Goal: Transaction & Acquisition: Book appointment/travel/reservation

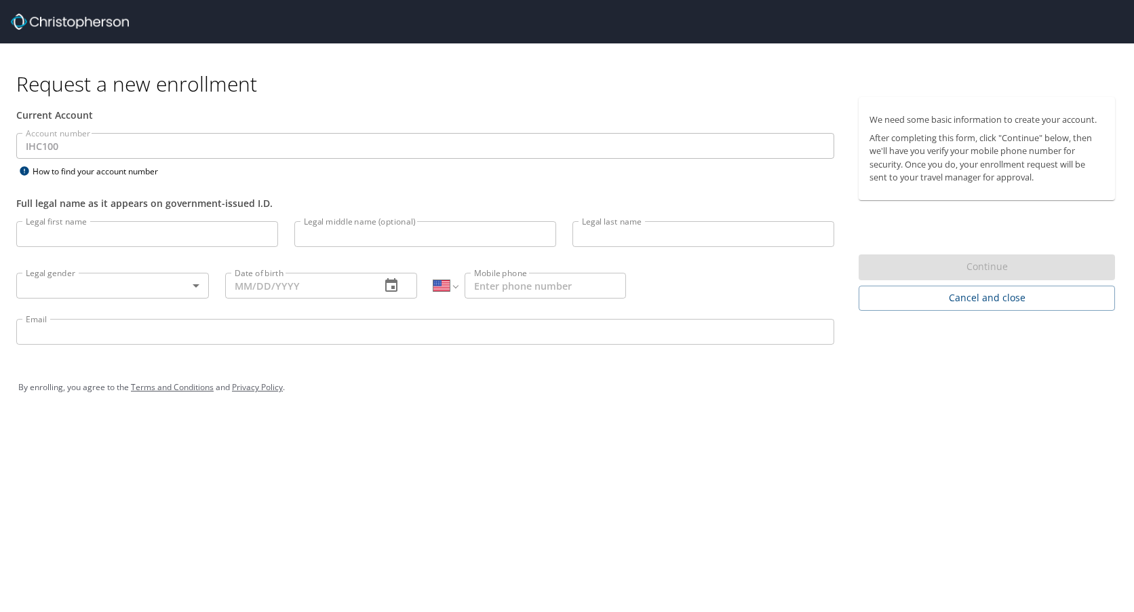
select select "US"
click at [151, 236] on input "Legal first name" at bounding box center [147, 234] width 262 height 26
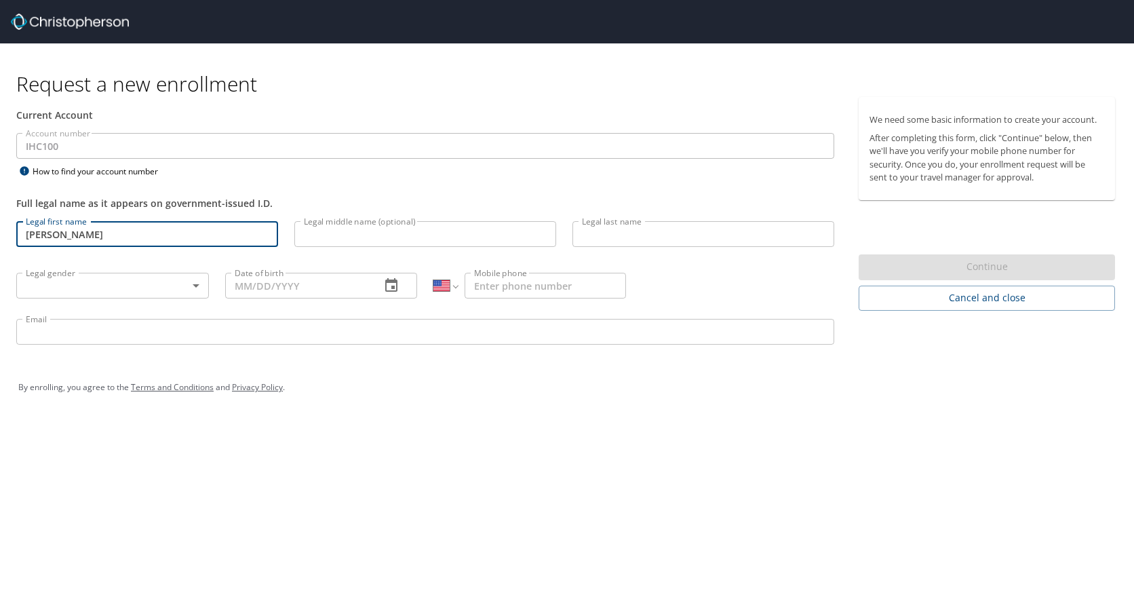
type input "NAGALAKSHMI"
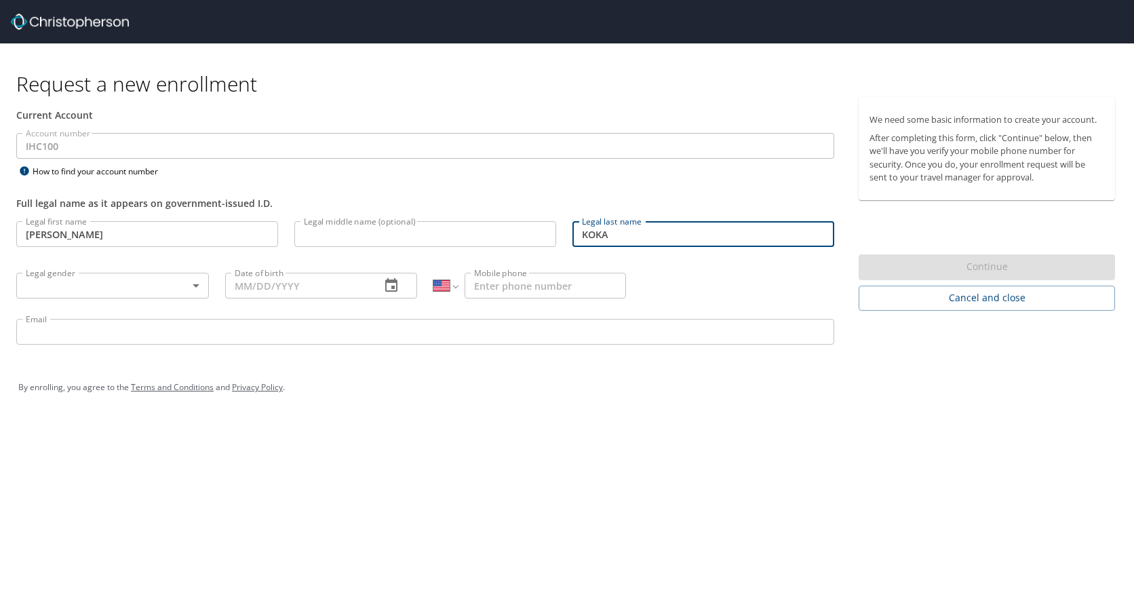
type input "KOKA"
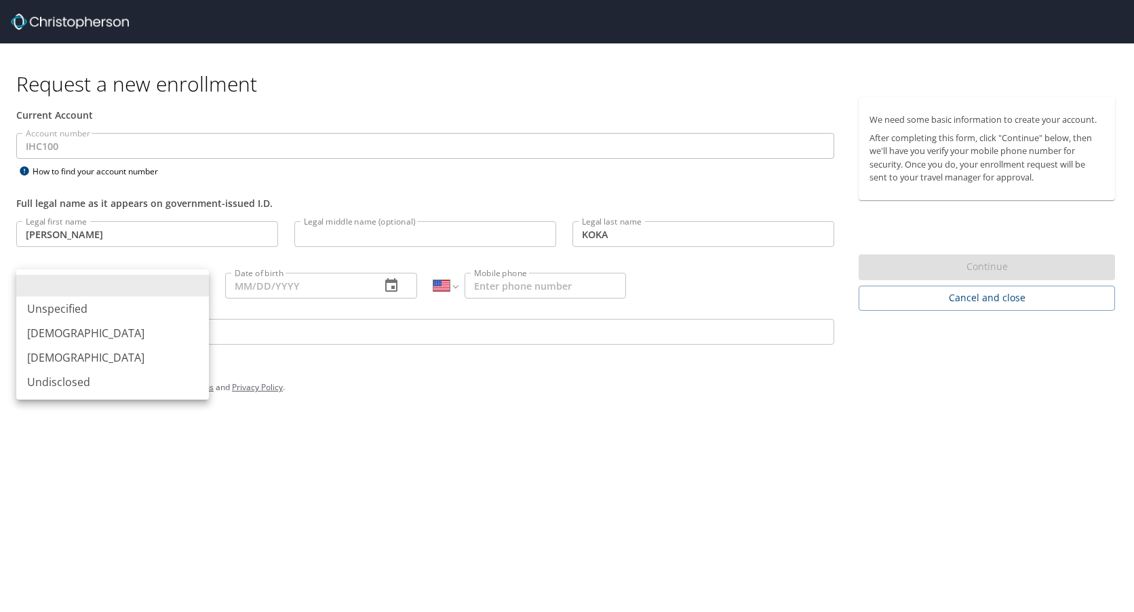
click at [147, 288] on body "Request a new enrollment Current Account Account number IHC100 Account number H…" at bounding box center [567, 306] width 1134 height 612
click at [62, 351] on li "[DEMOGRAPHIC_DATA]" at bounding box center [112, 357] width 193 height 24
type input "[DEMOGRAPHIC_DATA]"
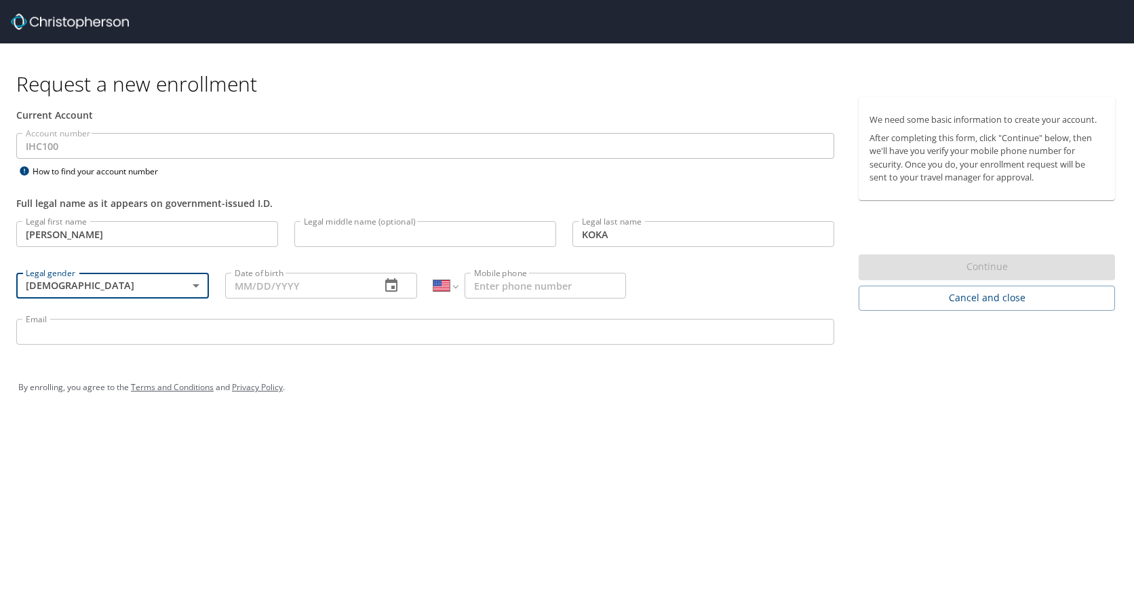
click at [345, 288] on input "Date of birth" at bounding box center [297, 286] width 145 height 26
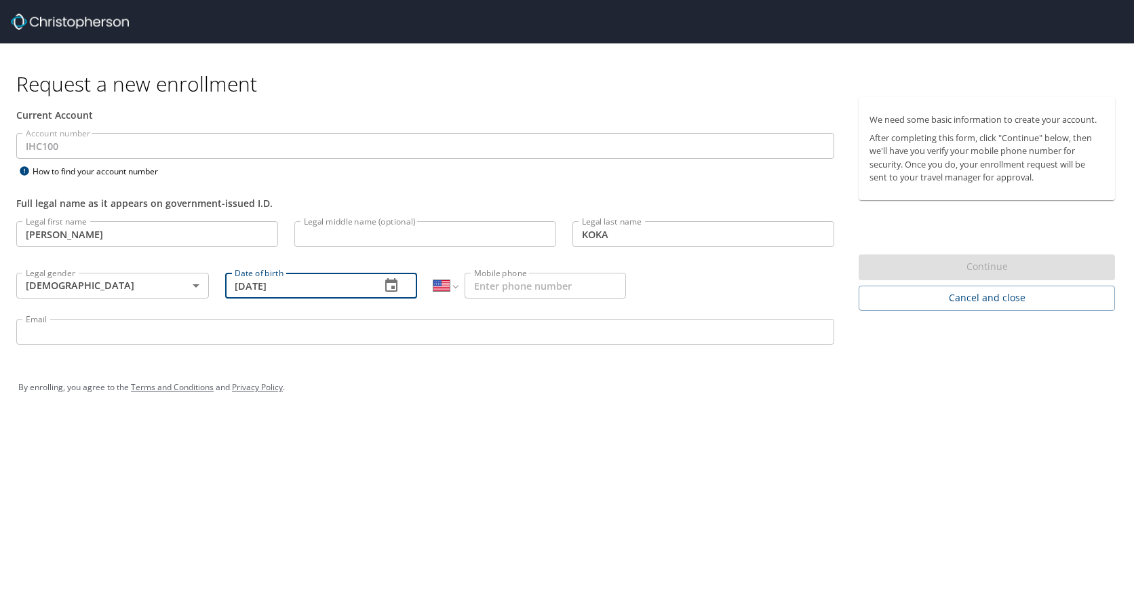
type input "08/23/1984"
click at [514, 270] on div "International Afghanistan Åland Islands Albania Algeria American Samoa Andorra …" at bounding box center [529, 285] width 209 height 52
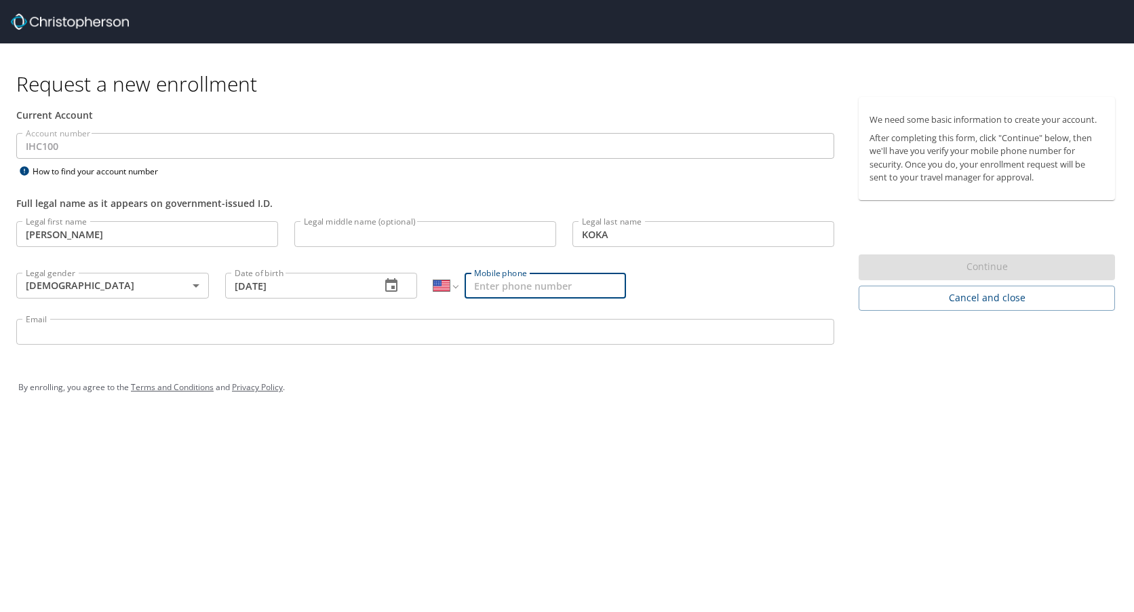
click at [511, 288] on input "Mobile phone" at bounding box center [545, 286] width 161 height 26
type input "(760) 546-8688"
click at [591, 425] on div "Request a new enrollment Current Account Account number IHC100 Account number H…" at bounding box center [567, 306] width 1134 height 612
click at [40, 326] on input "Email" at bounding box center [425, 332] width 818 height 26
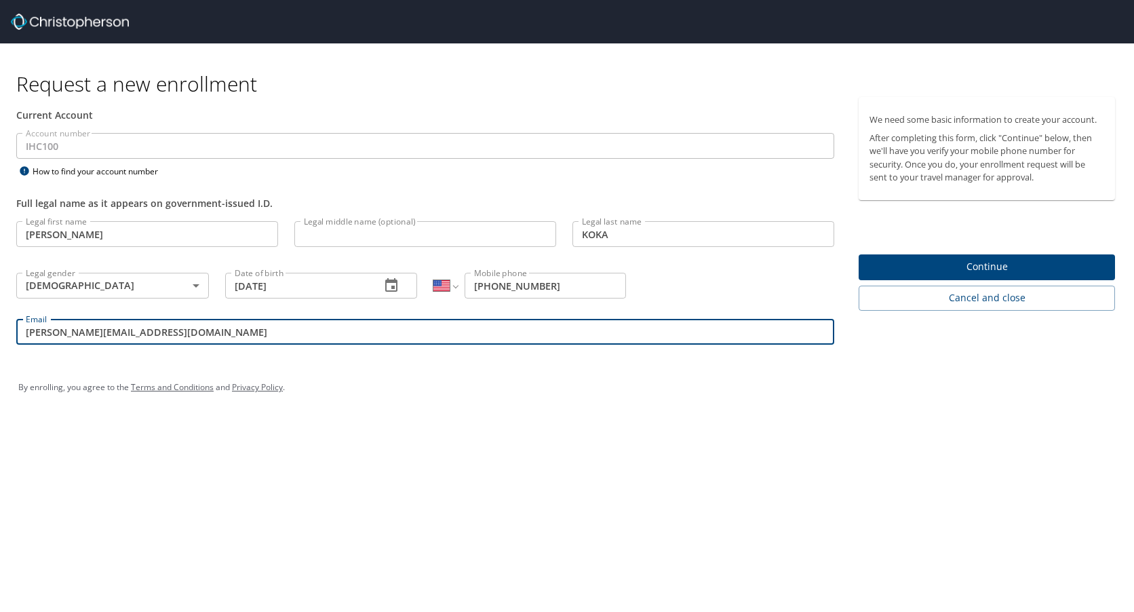
type input "nagalakshmi.koka@imail.org"
click at [963, 272] on span "Continue" at bounding box center [987, 266] width 235 height 17
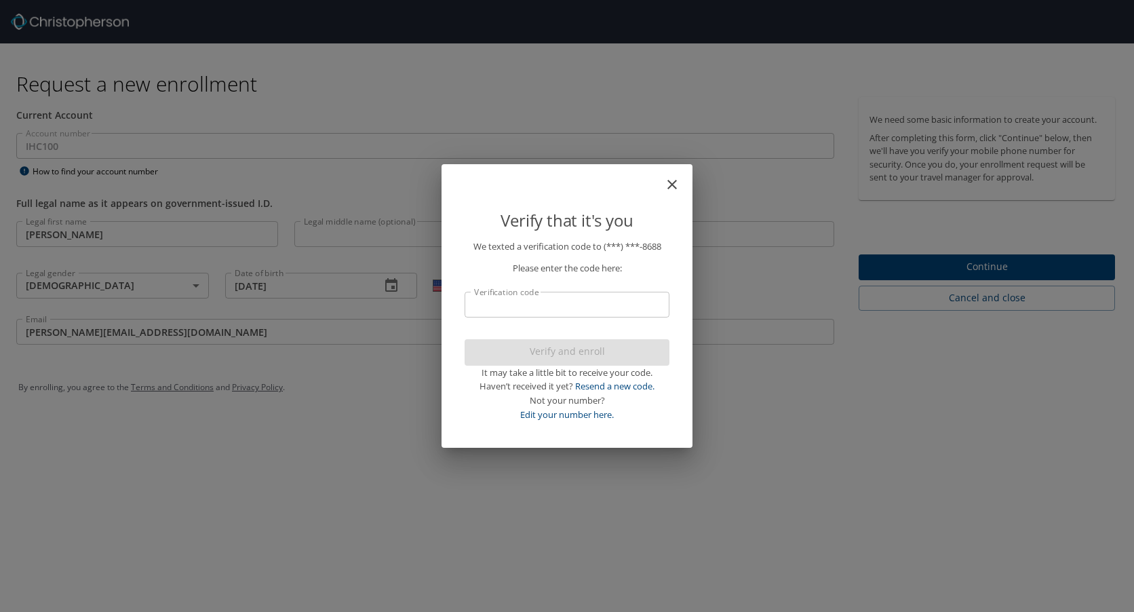
click at [572, 303] on input "Verification code" at bounding box center [567, 305] width 205 height 26
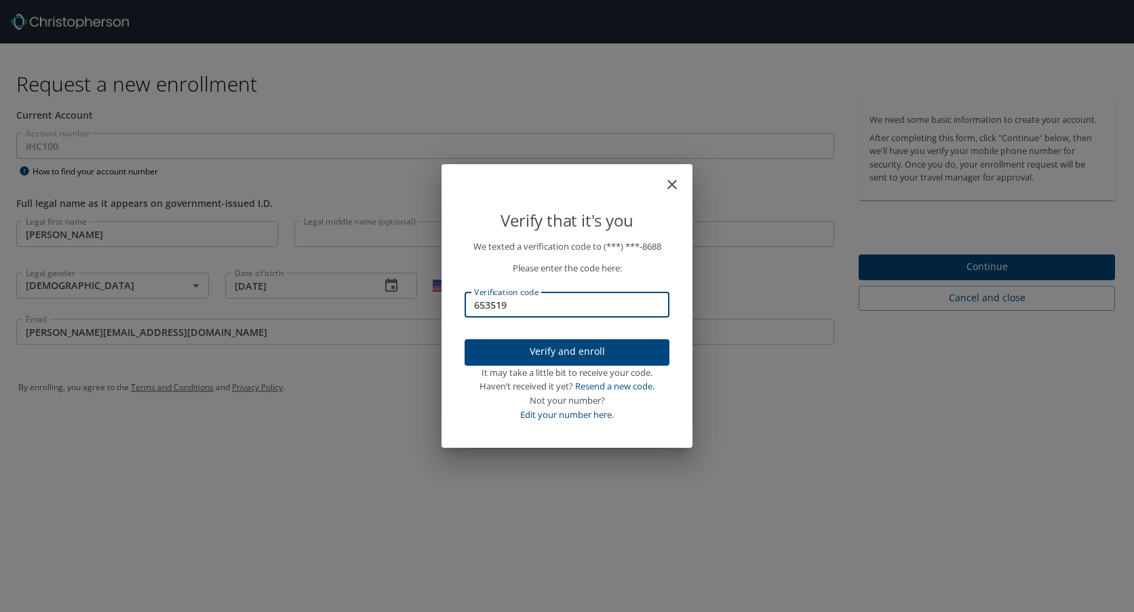
type input "653519"
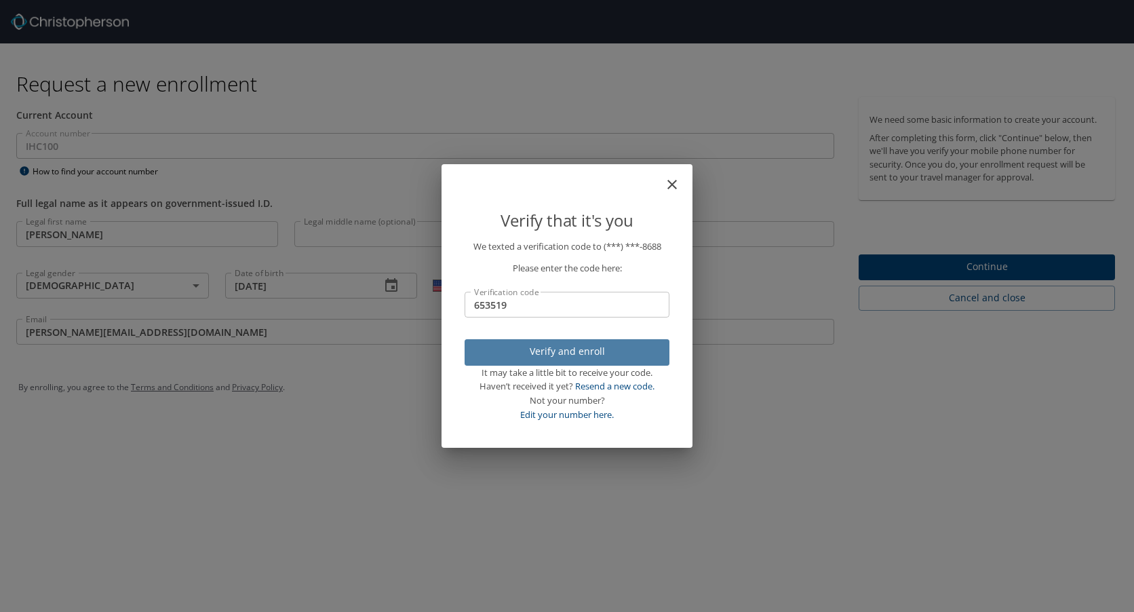
click at [604, 353] on span "Verify and enroll" at bounding box center [567, 351] width 183 height 17
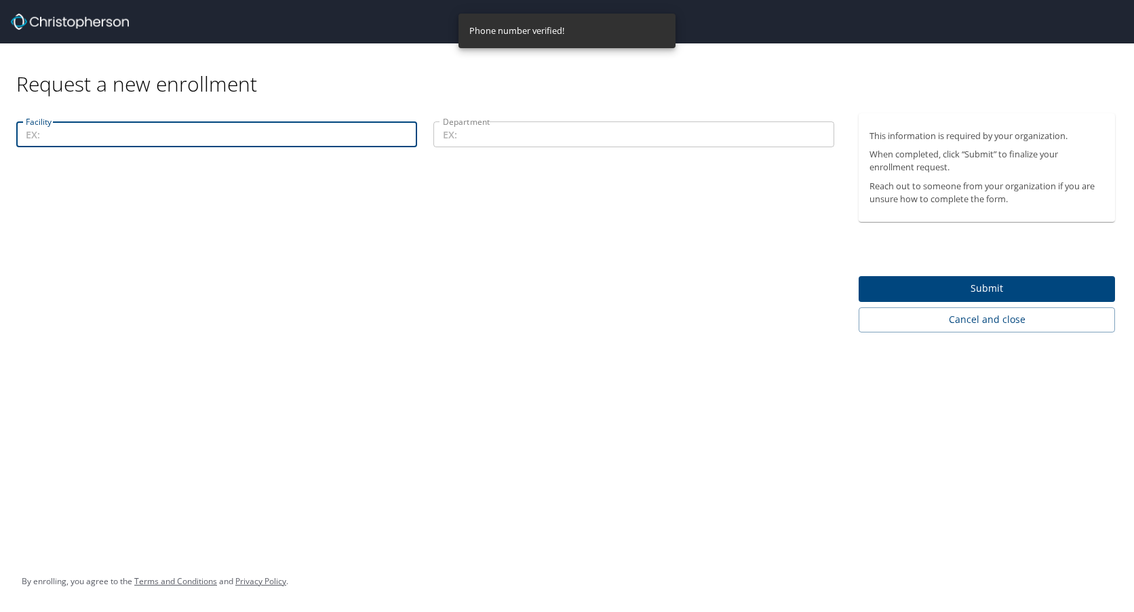
click at [253, 133] on input "Facility" at bounding box center [216, 134] width 401 height 26
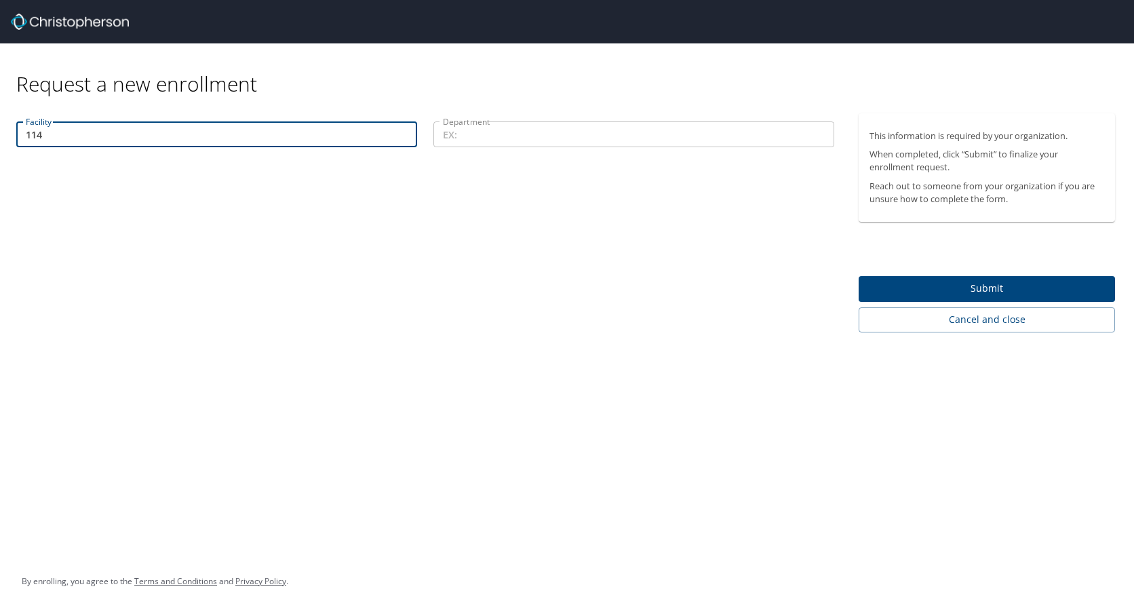
type input "114"
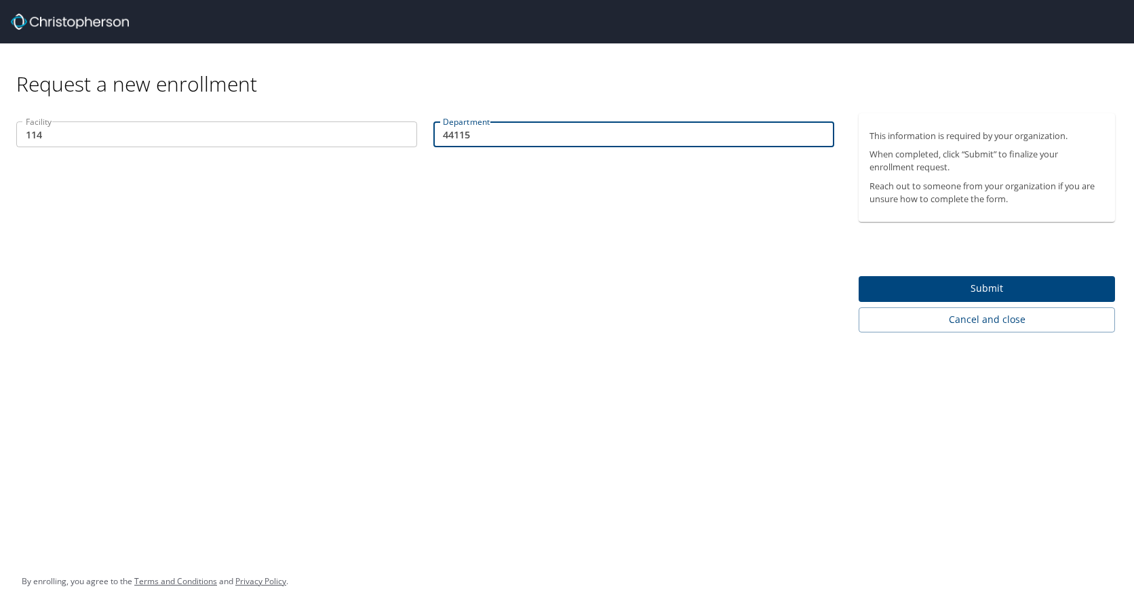
type input "44115"
click at [954, 286] on span "Submit" at bounding box center [987, 288] width 235 height 17
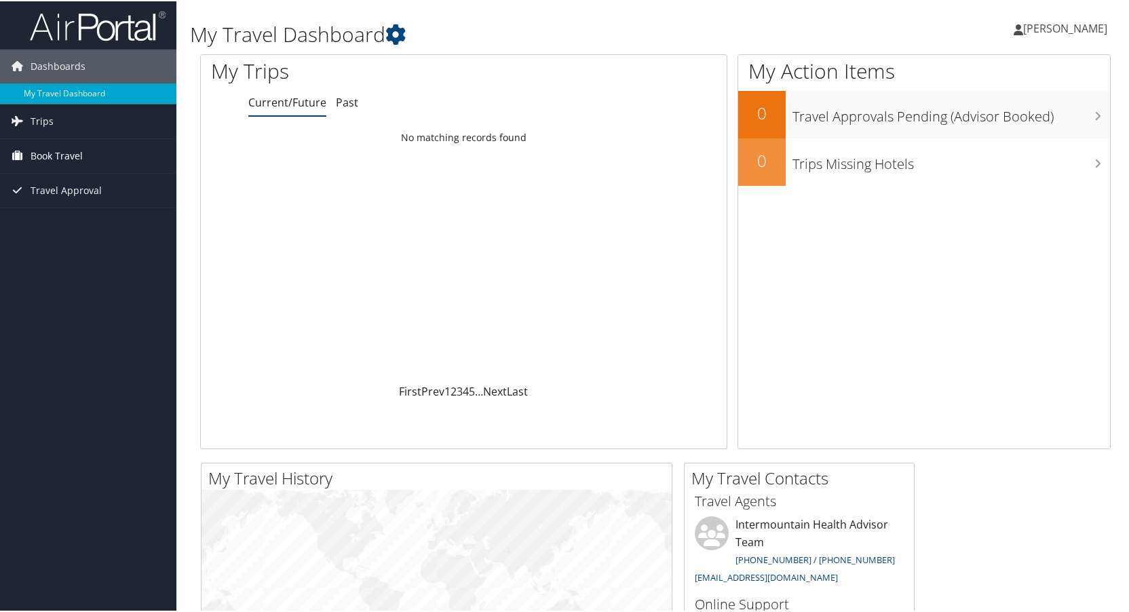
click at [49, 155] on span "Book Travel" at bounding box center [57, 155] width 52 height 34
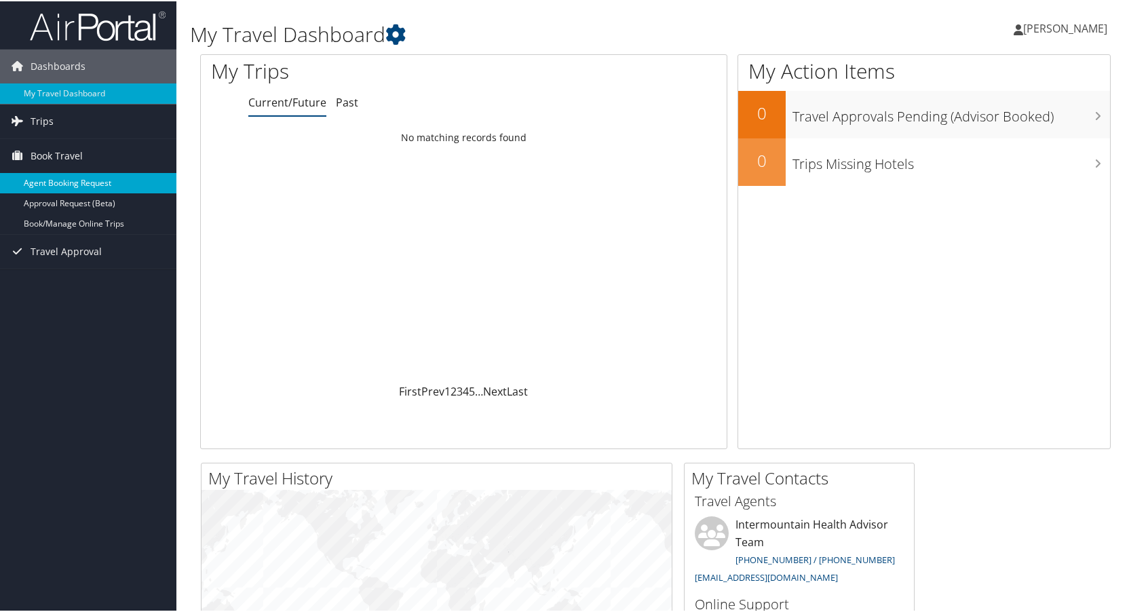
click at [60, 185] on link "Agent Booking Request" at bounding box center [88, 182] width 176 height 20
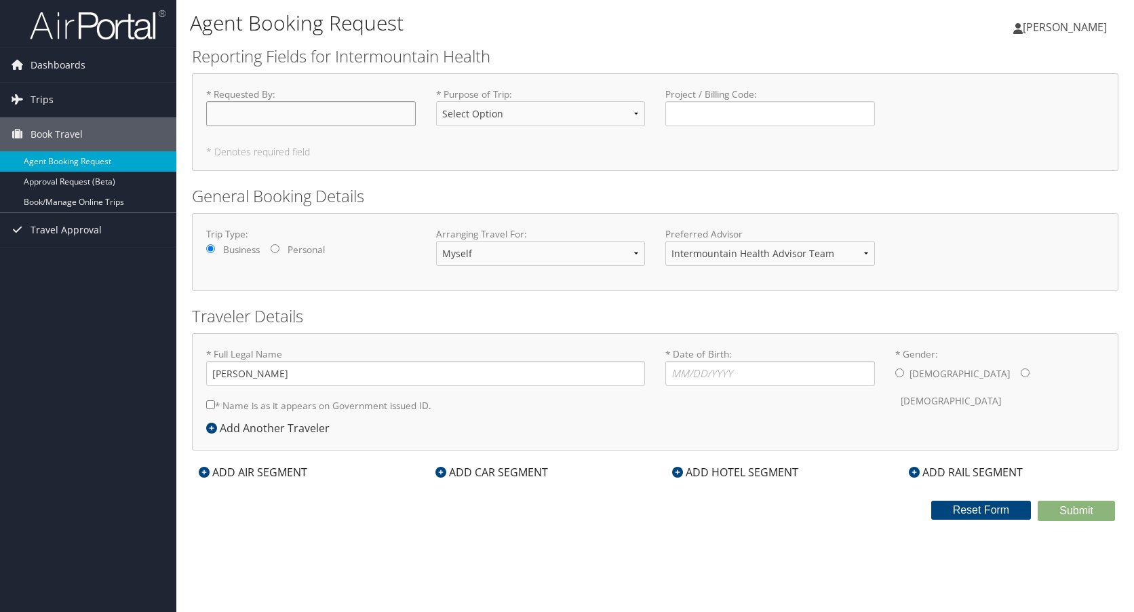
click at [258, 117] on input "* Requested By : Required" at bounding box center [311, 113] width 210 height 25
type input "Nagalakshmi"
click at [554, 117] on select "Select Option 3rd Party Reimbursable Business CME Conf or Education Groups Pers…" at bounding box center [541, 113] width 210 height 25
select select "Conf or Education"
click at [436, 101] on select "Select Option 3rd Party Reimbursable Business CME Conf or Education Groups Pers…" at bounding box center [541, 113] width 210 height 25
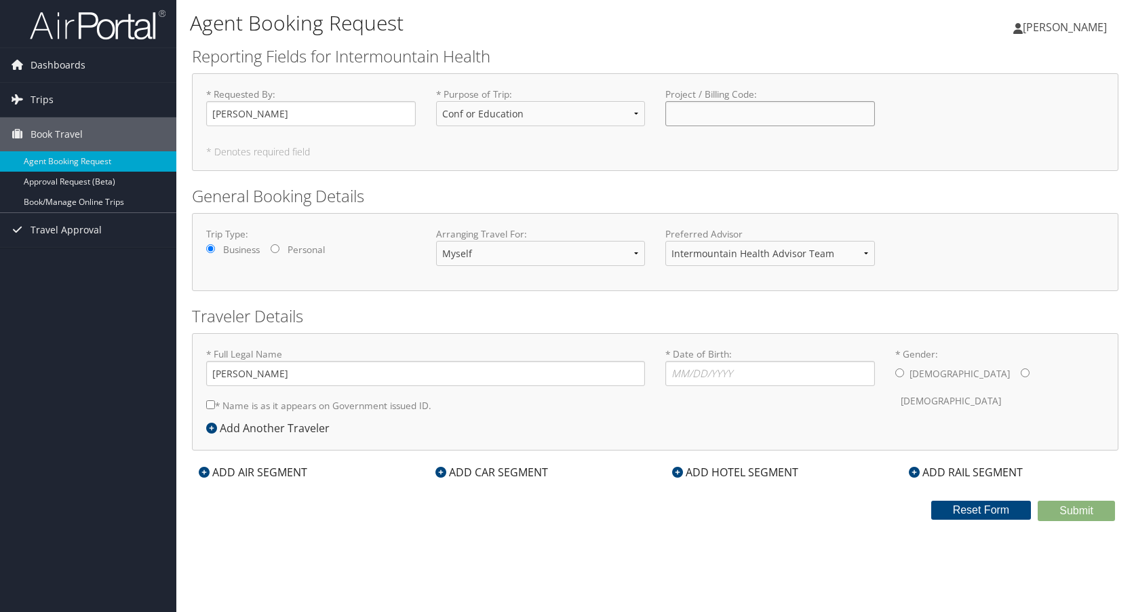
click at [693, 118] on input "Project / Billing Code : Required" at bounding box center [770, 113] width 210 height 25
type input "44115"
click at [716, 377] on input "* Date of Birth: Invalid Date" at bounding box center [770, 373] width 210 height 25
type input "08/23/1984"
click at [1021, 372] on input "* Gender: Male Female" at bounding box center [1025, 372] width 9 height 9
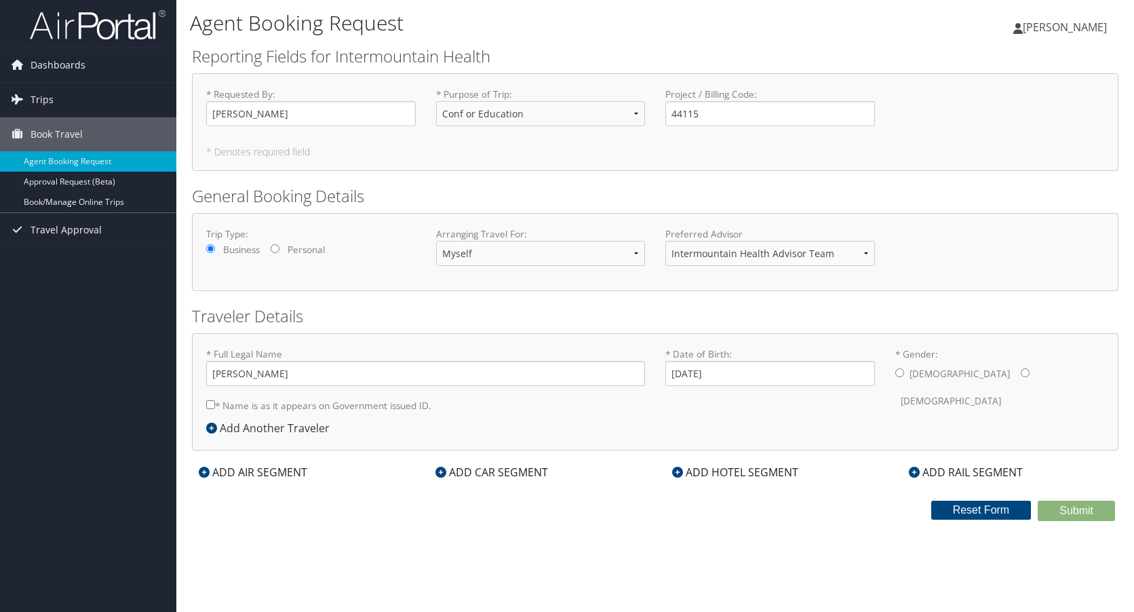
radio input "true"
click at [199, 471] on icon at bounding box center [204, 472] width 11 height 11
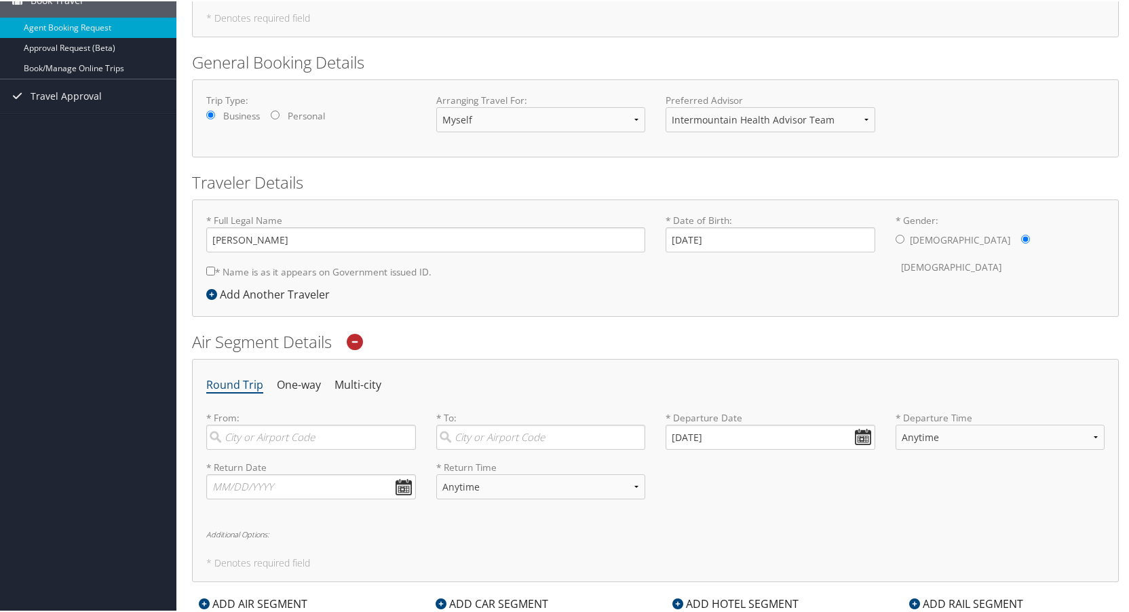
scroll to position [136, 0]
click at [324, 438] on input "search" at bounding box center [311, 435] width 210 height 25
click at [320, 463] on div "Salt Lake City (SLC Utah)" at bounding box center [312, 472] width 191 height 35
click at [320, 448] on input "SLC" at bounding box center [311, 435] width 210 height 25
type input "Salt Lake City (SLC Utah)"
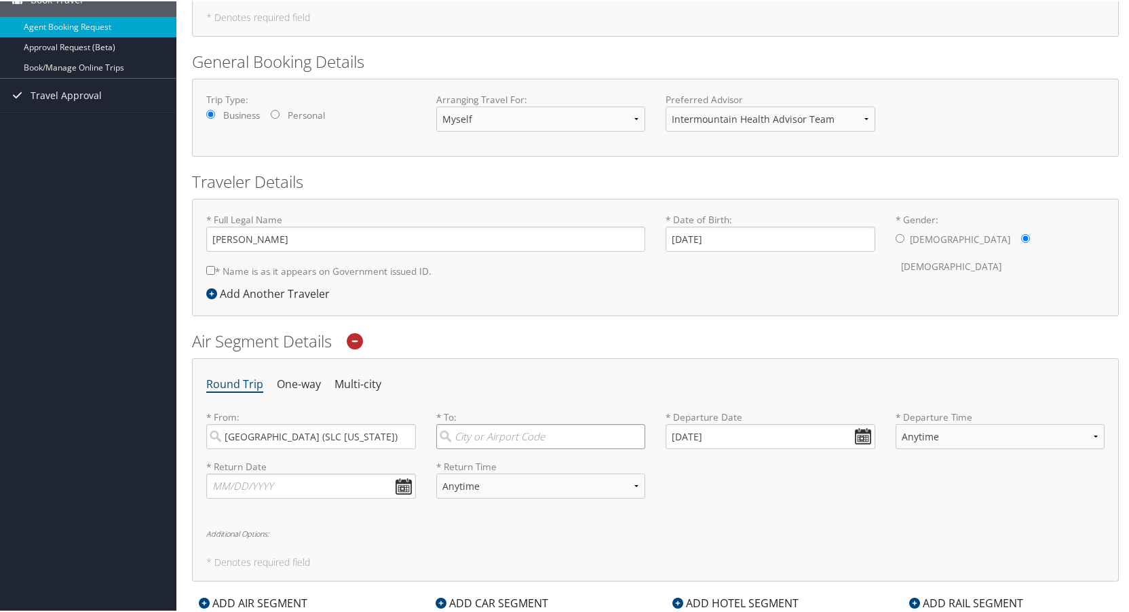
click at [512, 433] on input "search" at bounding box center [541, 435] width 210 height 25
click at [855, 434] on input "10/10/2025" at bounding box center [770, 435] width 210 height 25
click at [710, 588] on td "27" at bounding box center [701, 585] width 18 height 18
type input "10/27/2025"
click at [551, 438] on input "search" at bounding box center [541, 435] width 210 height 25
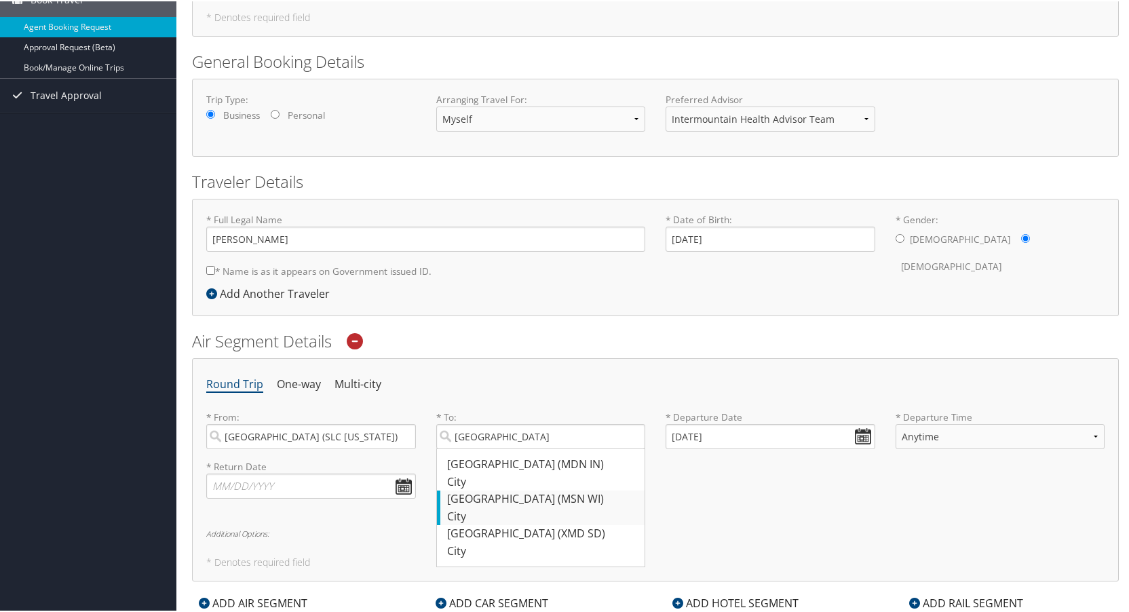
click at [520, 501] on div "Madison (MSN WI)" at bounding box center [542, 498] width 191 height 18
click at [520, 448] on input "Madison" at bounding box center [541, 435] width 210 height 25
type input "Madison (MSN WI)"
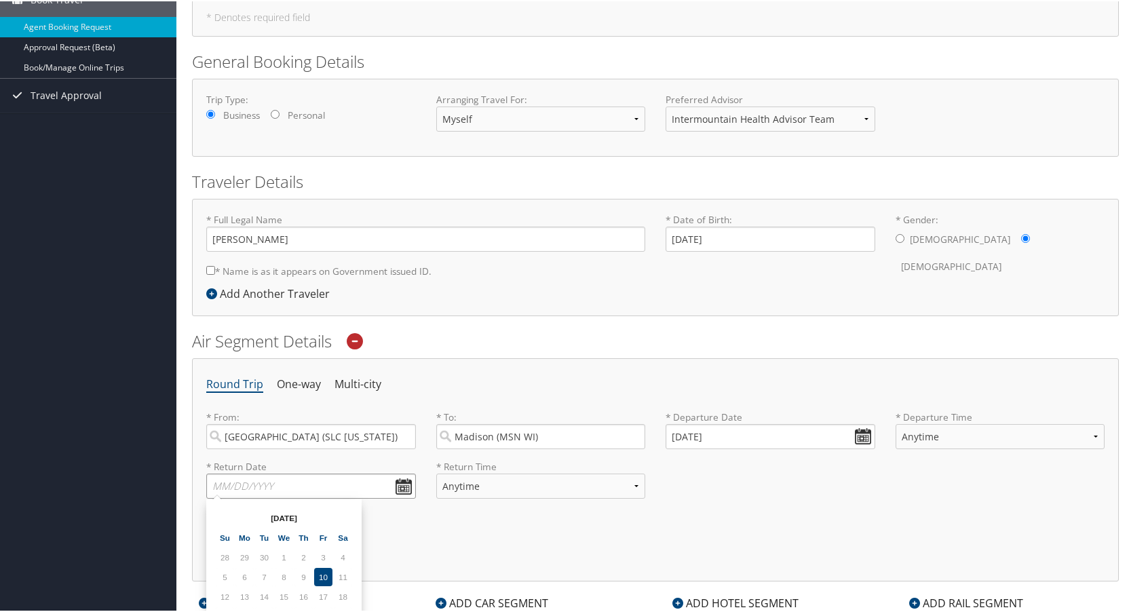
click at [398, 482] on input "text" at bounding box center [311, 484] width 210 height 25
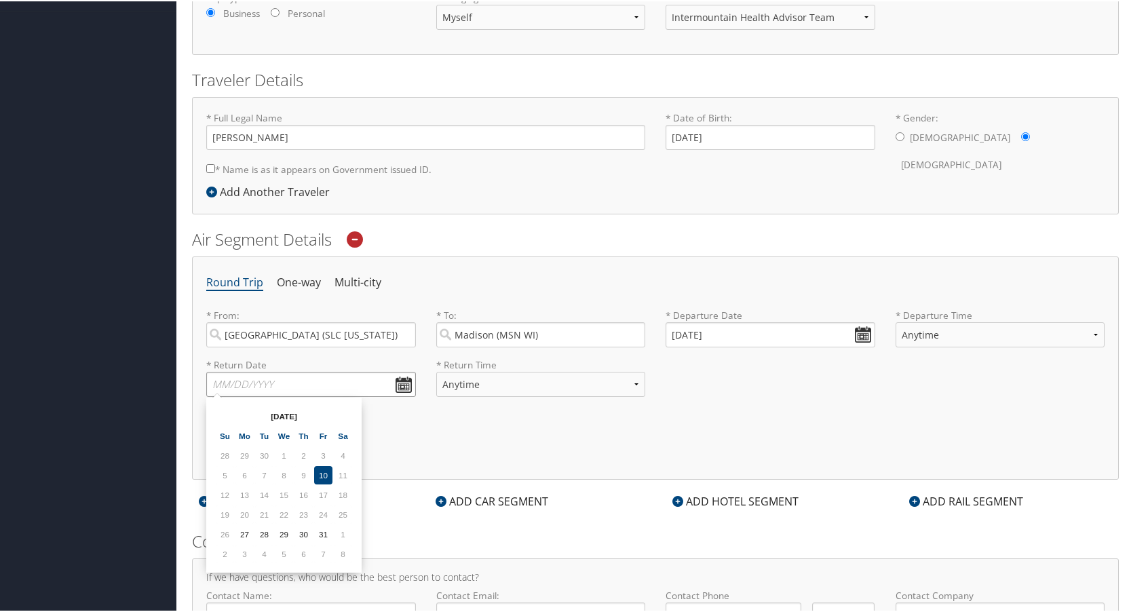
scroll to position [271, 0]
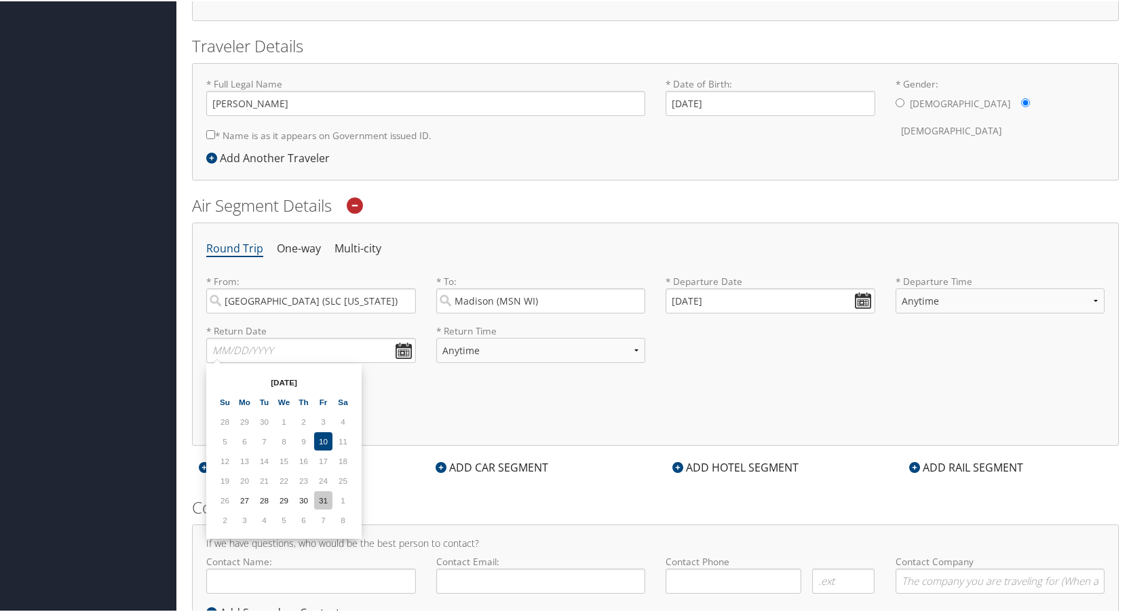
click at [326, 504] on td "31" at bounding box center [323, 499] width 18 height 18
type input "10/31/2025"
click at [478, 354] on select "Anytime Early Morning (5AM-7AM) Morning (7AM-12PM) Afternoon (12PM-5PM) Evening…" at bounding box center [541, 348] width 210 height 25
select select "12PM-5PM"
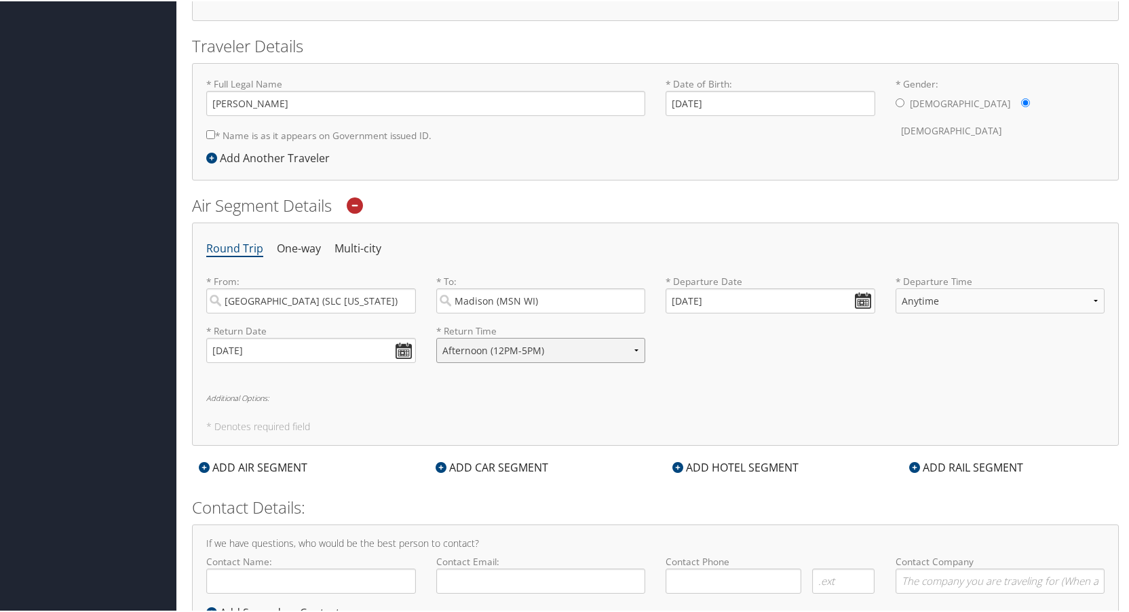
click at [436, 336] on select "Anytime Early Morning (5AM-7AM) Morning (7AM-12PM) Afternoon (12PM-5PM) Evening…" at bounding box center [541, 348] width 210 height 25
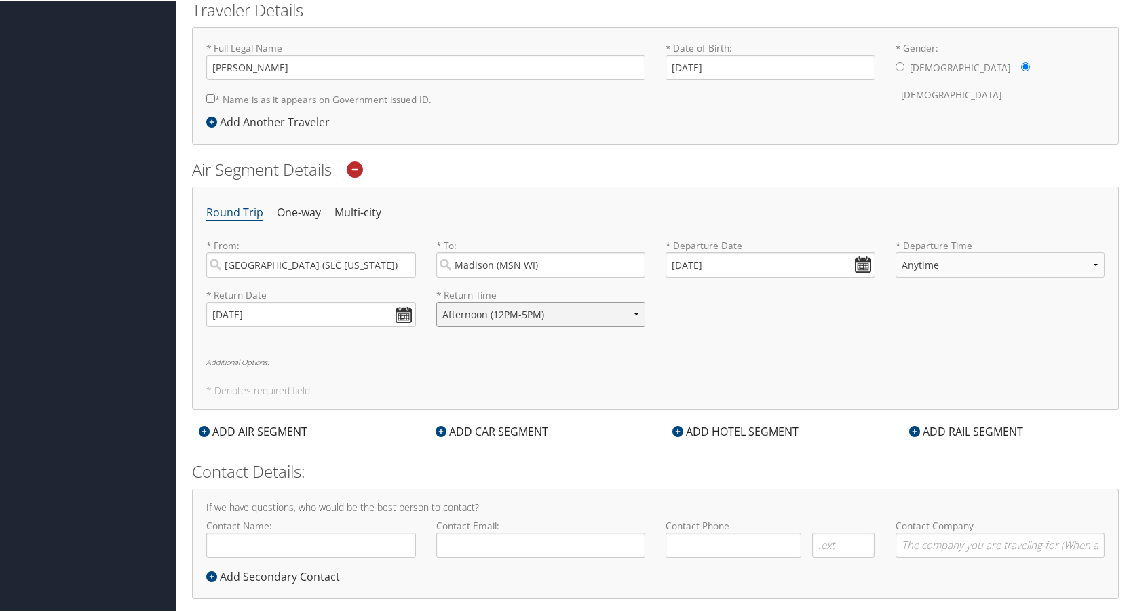
scroll to position [327, 0]
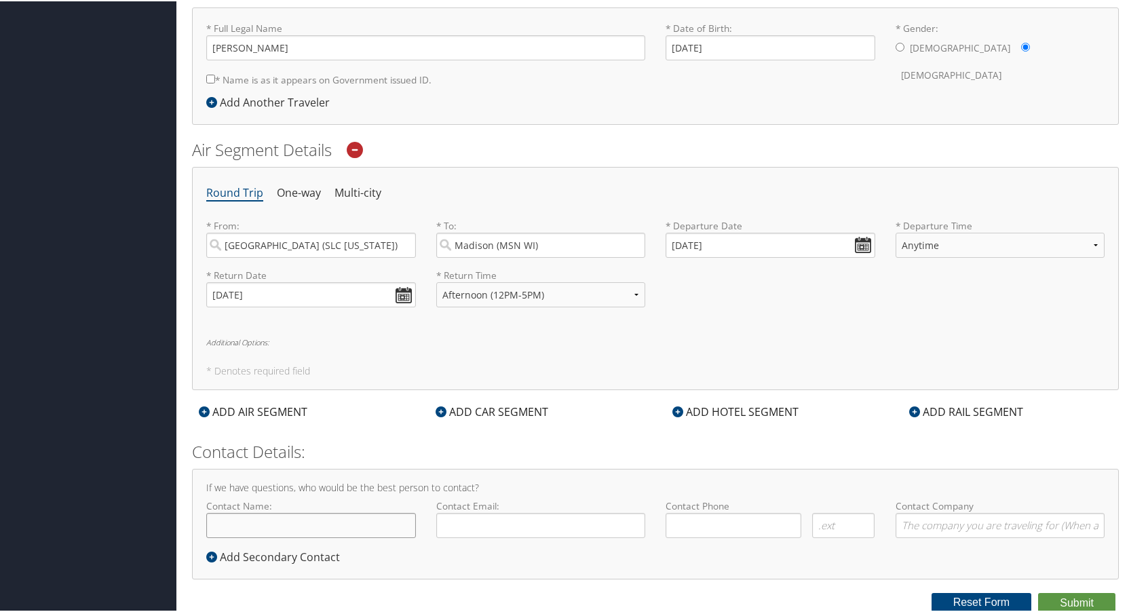
click at [298, 533] on input "Contact Name:" at bounding box center [311, 523] width 210 height 25
type input "Nagalakshmi Koka"
type input "naglakshmi.k@gmail.com"
click at [711, 522] on input "( ) -" at bounding box center [733, 523] width 136 height 25
type input "[PHONE_NUMBER]"
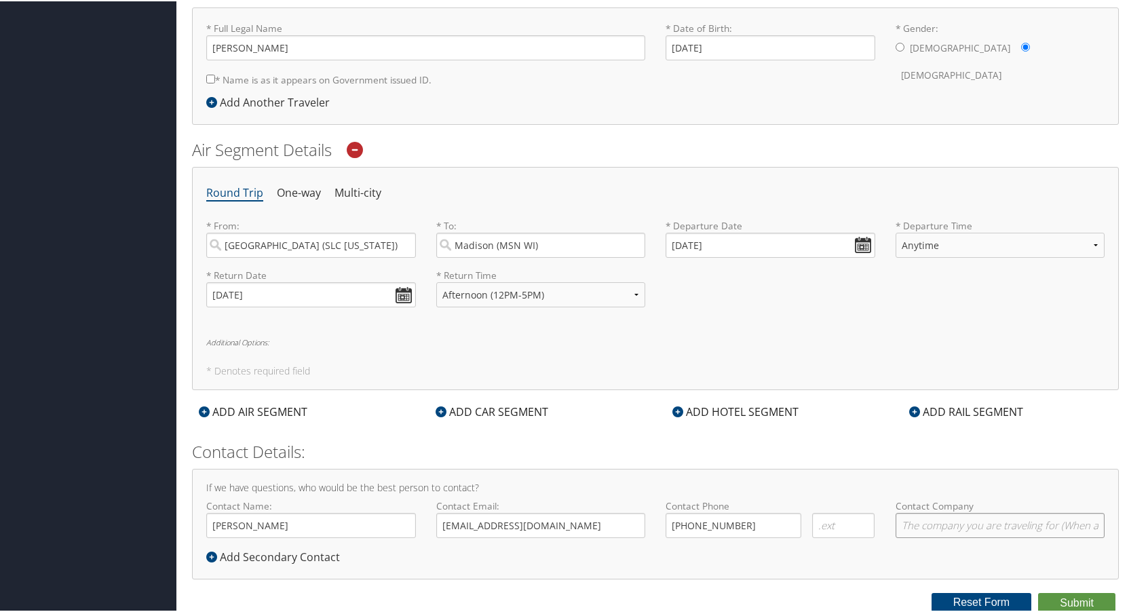
click at [947, 528] on input "Contact Company" at bounding box center [1000, 523] width 210 height 25
click at [204, 410] on icon at bounding box center [204, 410] width 11 height 11
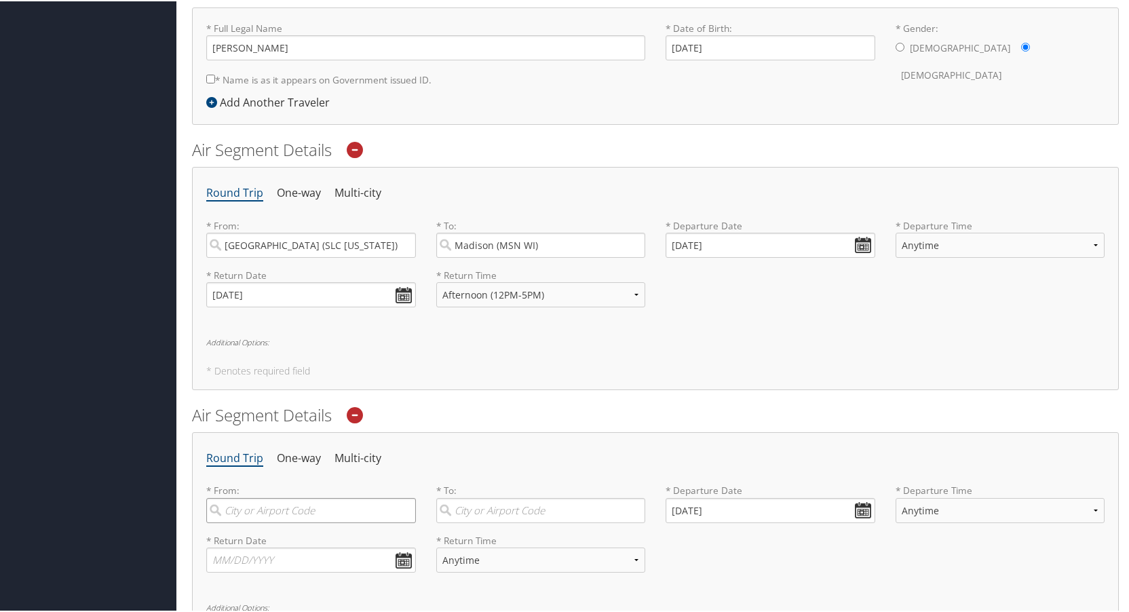
click at [277, 515] on input "search" at bounding box center [311, 509] width 210 height 25
click at [853, 246] on input "[DATE]" at bounding box center [770, 243] width 210 height 25
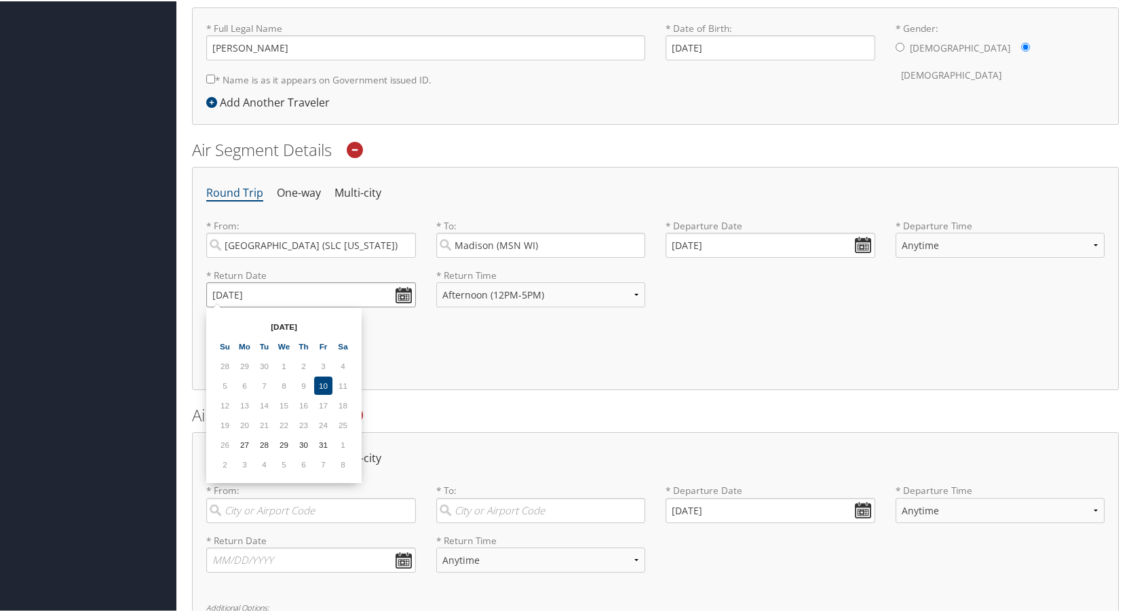
click at [400, 292] on input "[DATE]" at bounding box center [311, 293] width 210 height 25
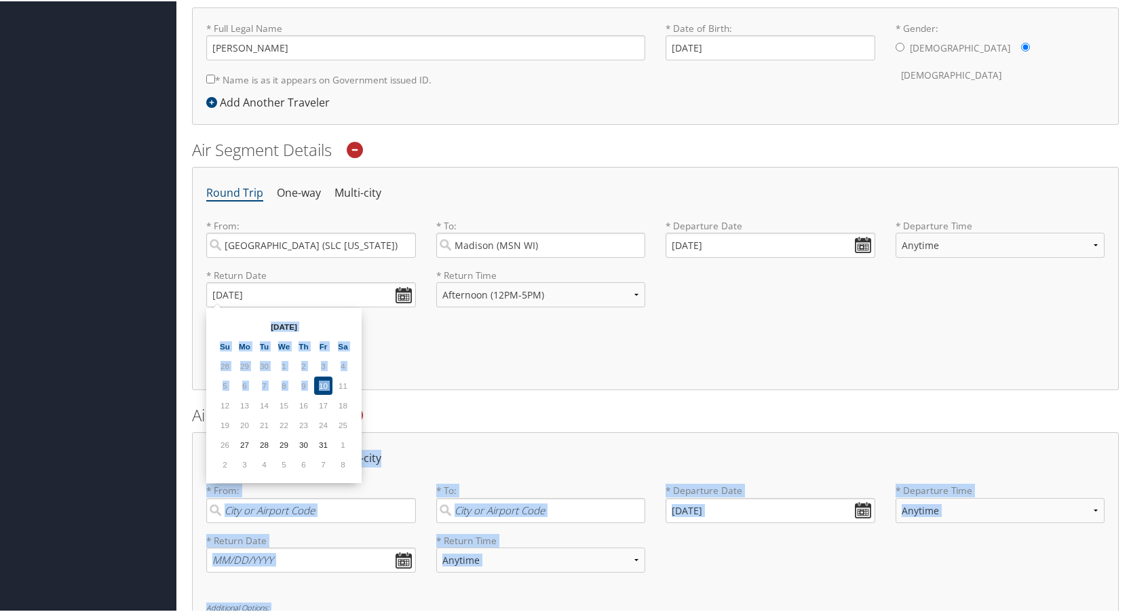
drag, startPoint x: 338, startPoint y: 384, endPoint x: 458, endPoint y: 393, distance: 120.4
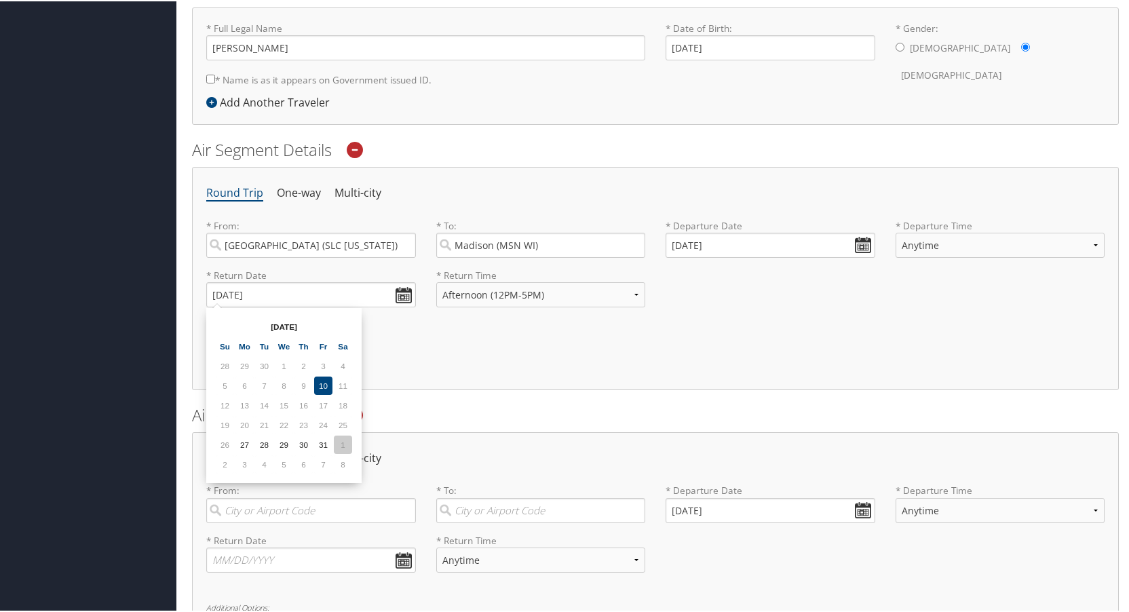
click at [341, 444] on td "1" at bounding box center [343, 443] width 18 height 18
type input "[DATE]"
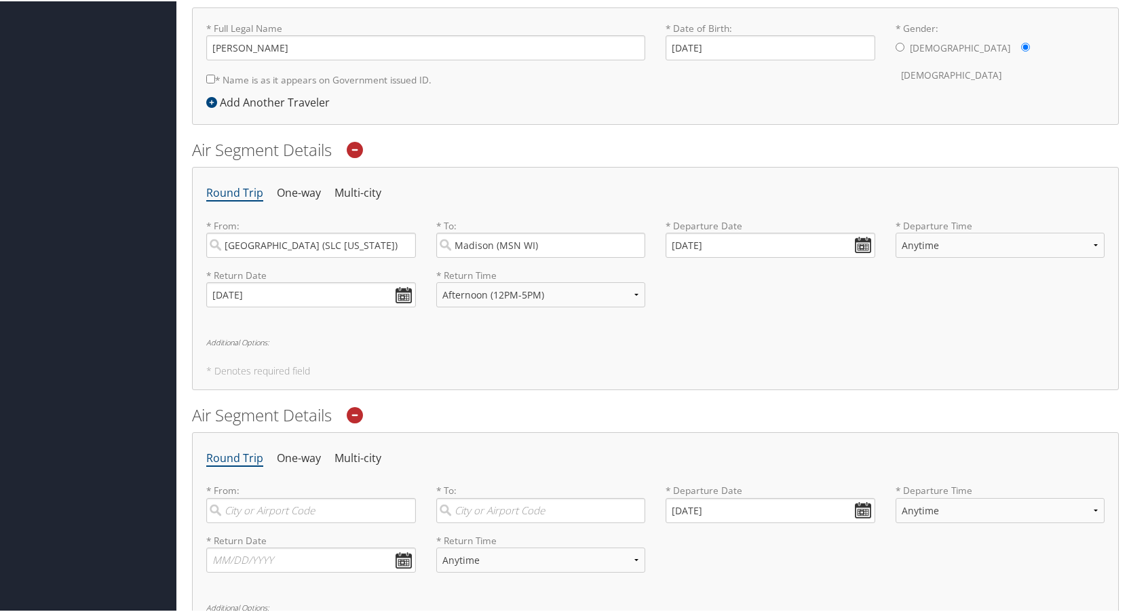
click at [497, 355] on div "Round Trip One-way Multi-city * From: Salt Lake City (SLC Utah) Required * To: …" at bounding box center [655, 277] width 927 height 223
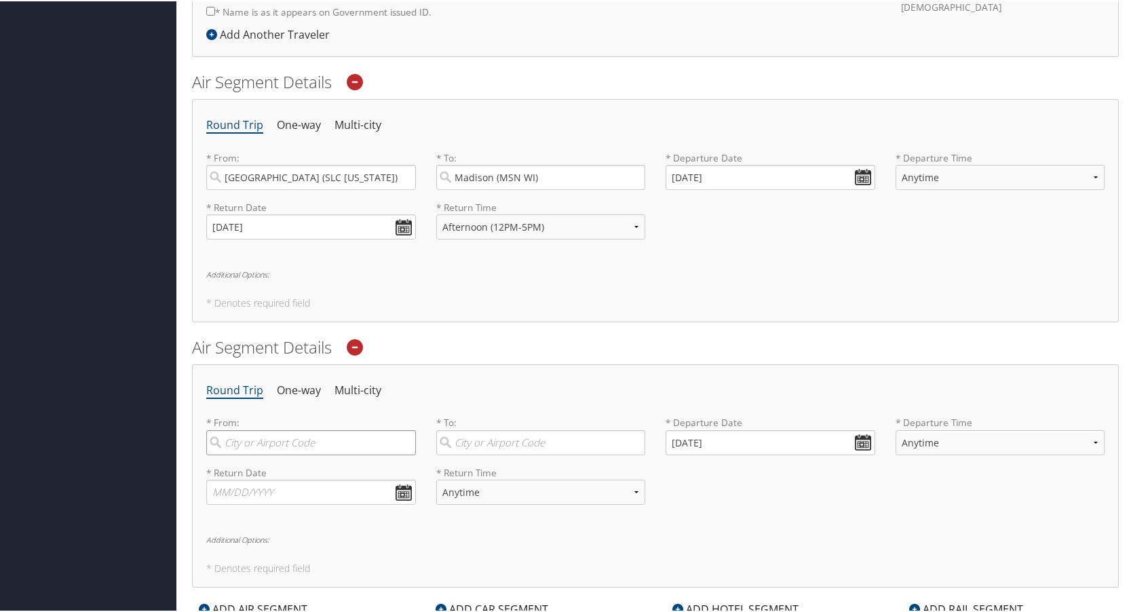
click at [347, 445] on input "search" at bounding box center [311, 441] width 210 height 25
click at [335, 461] on div "[GEOGRAPHIC_DATA] (SLC [US_STATE])" at bounding box center [312, 478] width 191 height 35
click at [335, 454] on input "SLC" at bounding box center [311, 441] width 210 height 25
type input "[GEOGRAPHIC_DATA] (SLC [US_STATE])"
click at [482, 440] on input "search" at bounding box center [541, 441] width 210 height 25
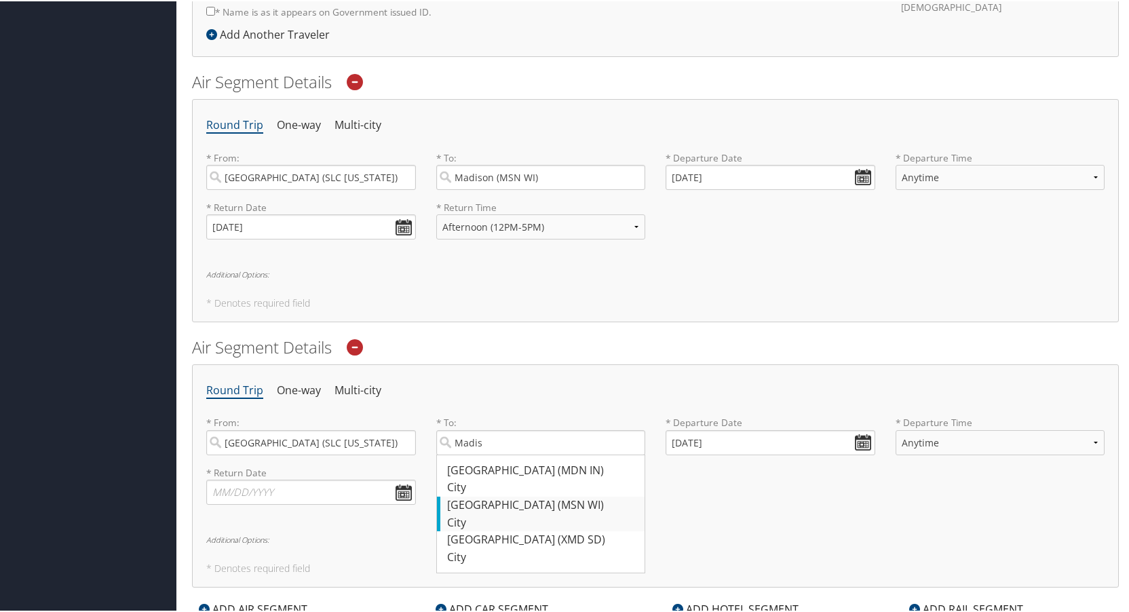
click at [480, 497] on div "Madison (MSN WI)" at bounding box center [542, 504] width 191 height 18
click at [480, 454] on input "Madis" at bounding box center [541, 441] width 210 height 25
type input "Madison (MSN WI)"
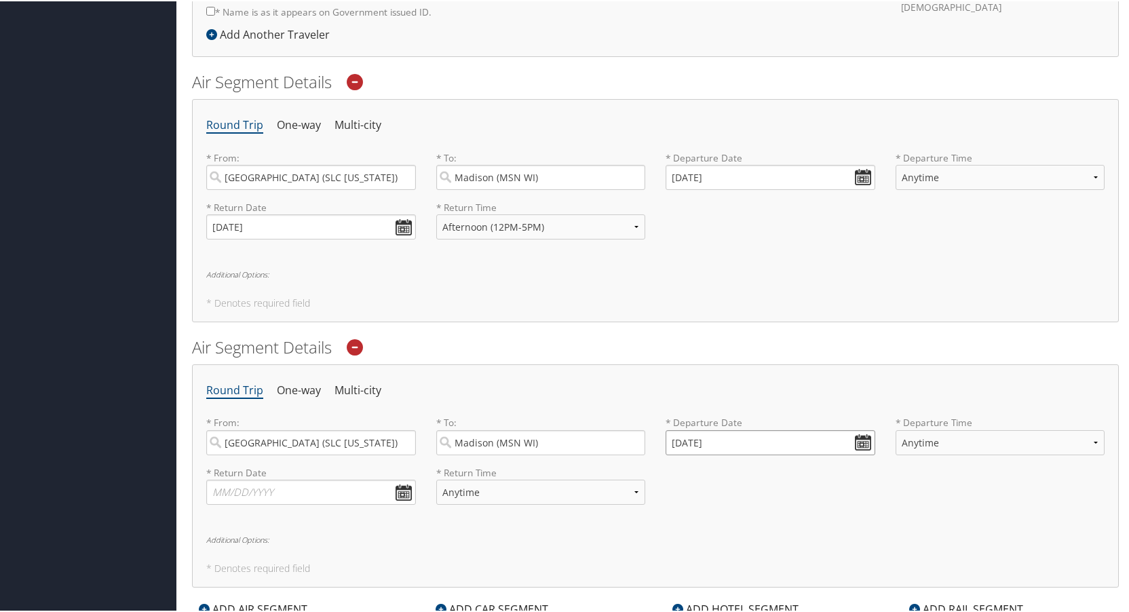
click at [860, 440] on input "[DATE]" at bounding box center [770, 441] width 210 height 25
click at [702, 590] on td "27" at bounding box center [701, 591] width 18 height 18
type input "[DATE]"
click at [505, 227] on select "Anytime Early Morning (5AM-7AM) Morning (7AM-12PM) Afternoon (12PM-5PM) Evening…" at bounding box center [541, 225] width 210 height 25
select select "7AM-12PM"
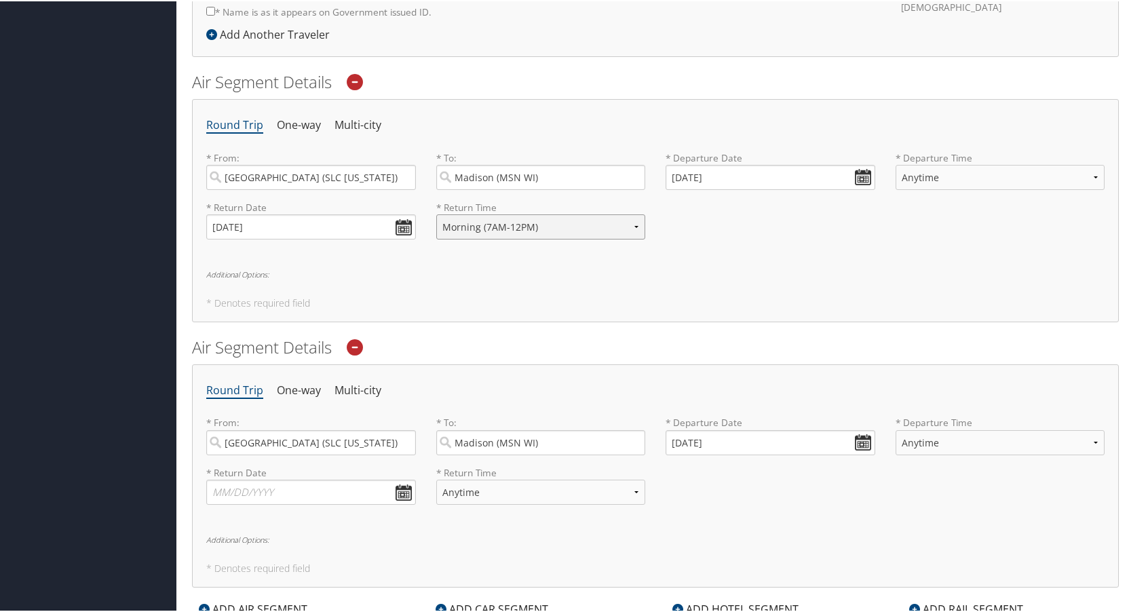
click at [436, 213] on select "Anytime Early Morning (5AM-7AM) Morning (7AM-12PM) Afternoon (12PM-5PM) Evening…" at bounding box center [541, 225] width 210 height 25
click at [403, 486] on input "text" at bounding box center [311, 490] width 210 height 25
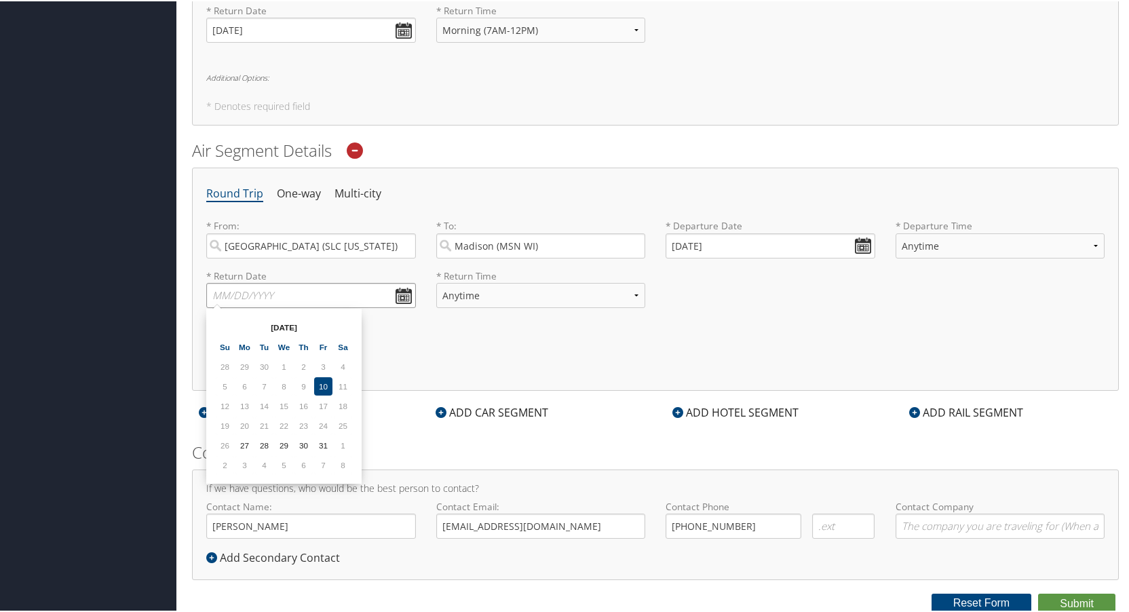
scroll to position [592, 0]
click at [329, 463] on td "7" at bounding box center [323, 463] width 18 height 18
type input "[DATE]"
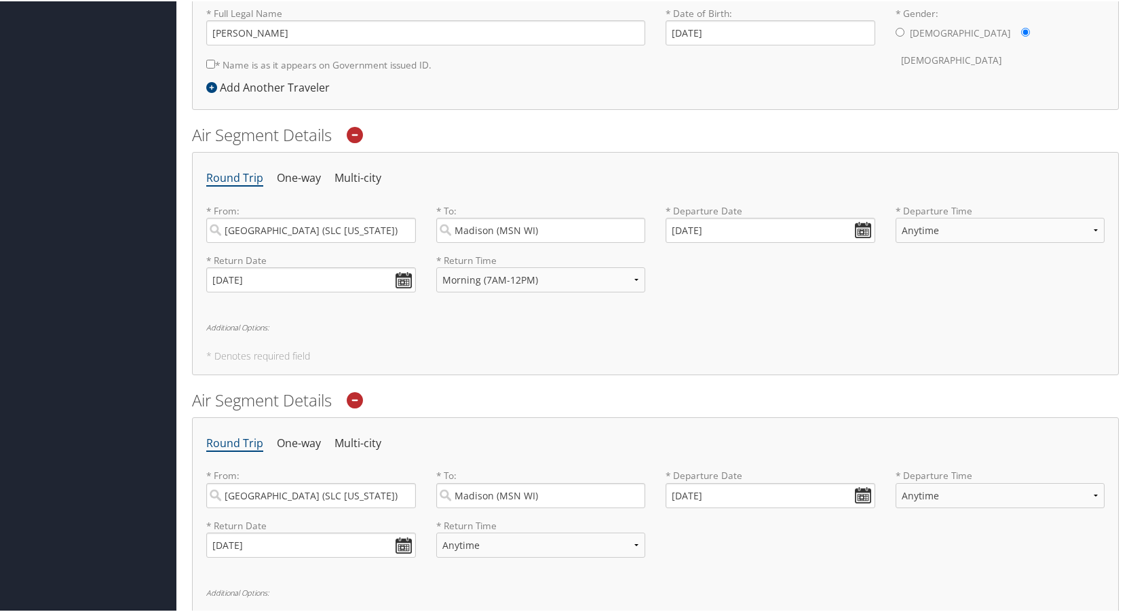
scroll to position [321, 0]
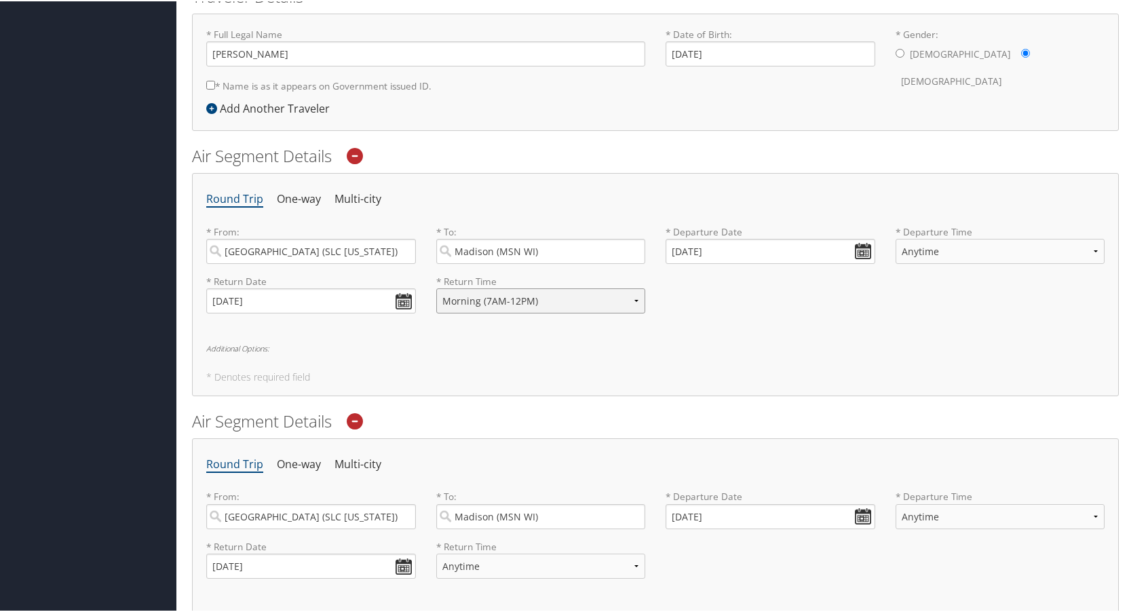
click at [489, 304] on select "Anytime Early Morning (5AM-7AM) Morning (7AM-12PM) Afternoon (12PM-5PM) Evening…" at bounding box center [541, 299] width 210 height 25
select select "5AM-7AM"
click at [436, 287] on select "Anytime Early Morning (5AM-7AM) Morning (7AM-12PM) Afternoon (12PM-5PM) Evening…" at bounding box center [541, 299] width 210 height 25
click at [861, 519] on input "[DATE]" at bounding box center [770, 515] width 210 height 25
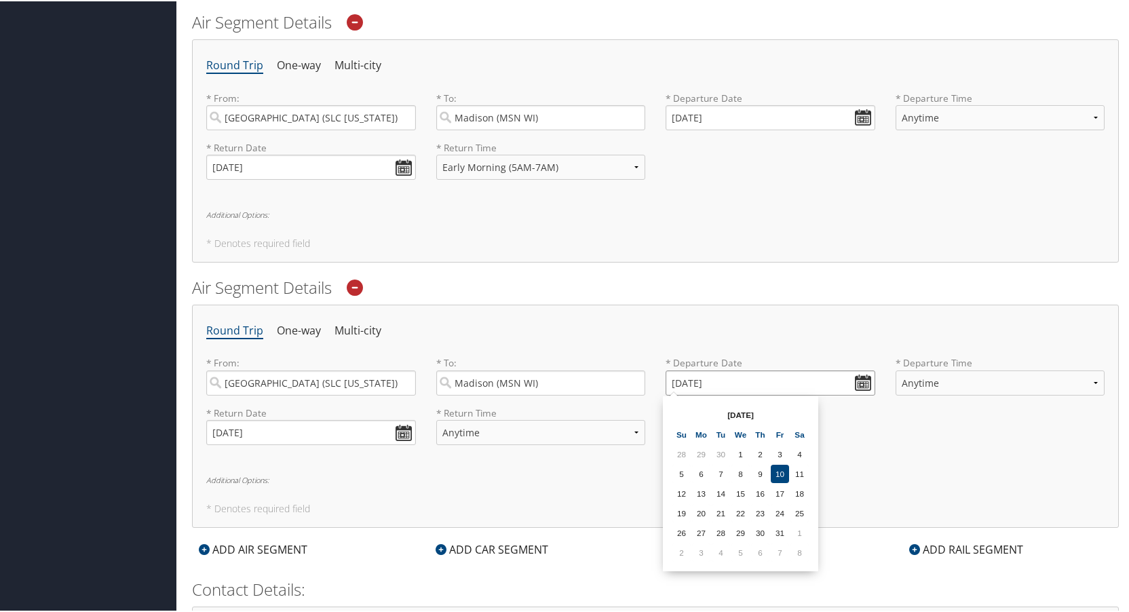
scroll to position [457, 0]
click at [703, 552] on td "3" at bounding box center [701, 549] width 18 height 18
type input "[DATE]"
click at [467, 429] on select "Anytime Early Morning (5AM-7AM) Morning (7AM-12PM) Afternoon (12PM-5PM) Evening…" at bounding box center [541, 429] width 210 height 25
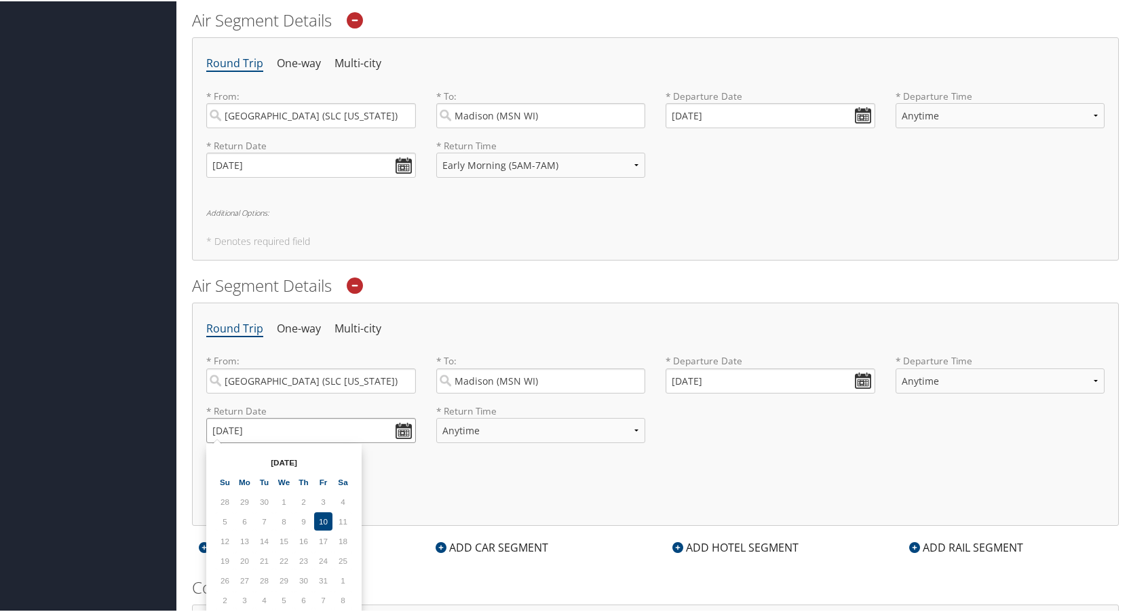
click at [400, 437] on input "[DATE]" at bounding box center [311, 429] width 210 height 25
click at [446, 435] on select "Anytime Early Morning (5AM-7AM) Morning (7AM-12PM) Afternoon (12PM-5PM) Evening…" at bounding box center [541, 429] width 210 height 25
click at [436, 471] on div "Round Trip One-way Multi-city * From: Salt Lake City (SLC Utah) Required * To: …" at bounding box center [655, 412] width 927 height 223
click at [449, 434] on select "Anytime Early Morning (5AM-7AM) Morning (7AM-12PM) Afternoon (12PM-5PM) Evening…" at bounding box center [541, 429] width 210 height 25
click at [402, 428] on input "[DATE]" at bounding box center [311, 429] width 210 height 25
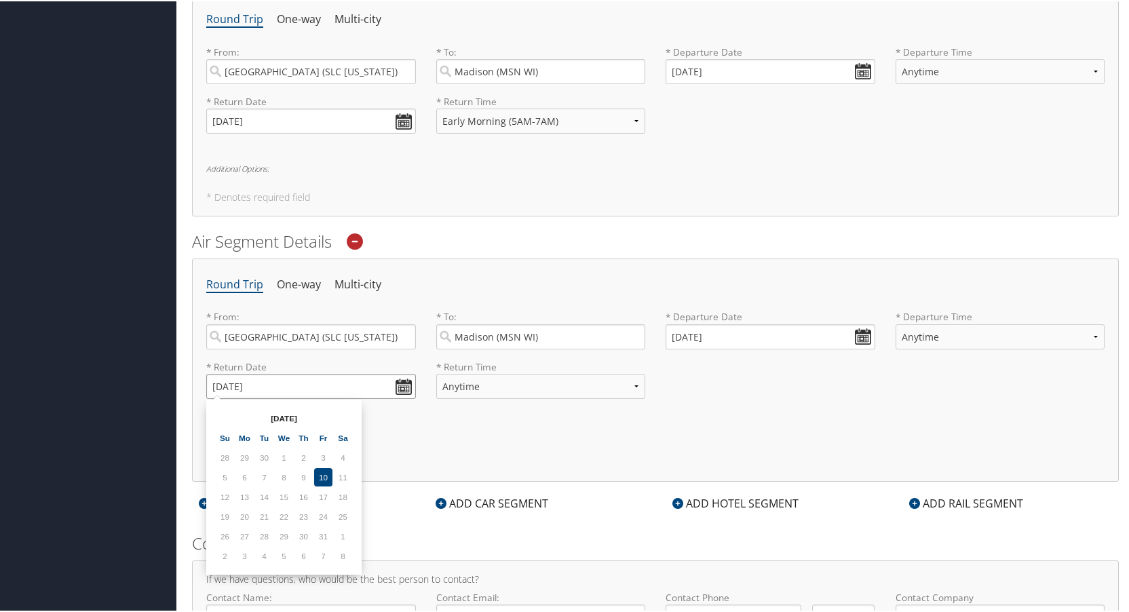
scroll to position [524, 0]
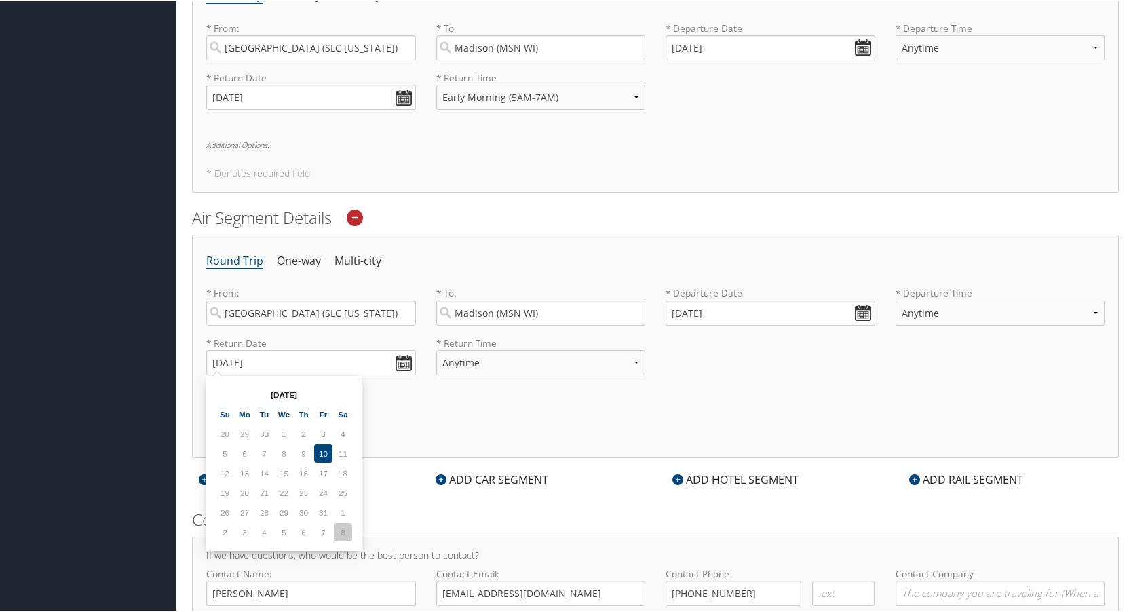
click at [336, 530] on td "8" at bounding box center [343, 531] width 18 height 18
type input "[DATE]"
click at [471, 366] on select "Anytime Early Morning (5AM-7AM) Morning (7AM-12PM) Afternoon (12PM-5PM) Evening…" at bounding box center [541, 361] width 210 height 25
select select "5AM-7AM"
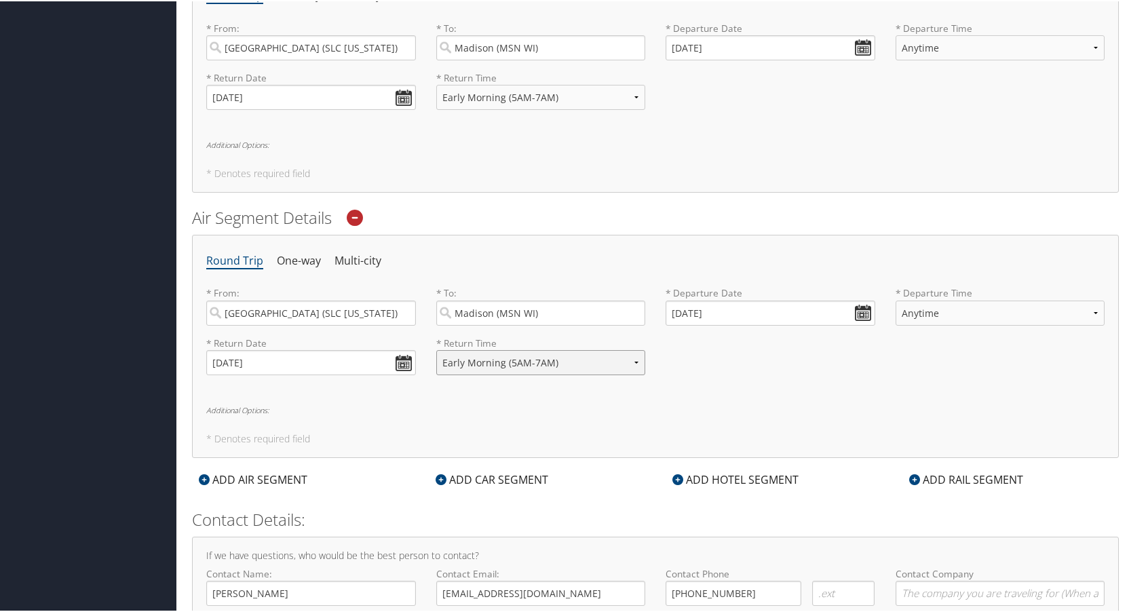
click at [436, 349] on select "Anytime Early Morning (5AM-7AM) Morning (7AM-12PM) Afternoon (12PM-5PM) Evening…" at bounding box center [541, 361] width 210 height 25
click at [502, 410] on h6 "Additional Options:" at bounding box center [655, 408] width 898 height 7
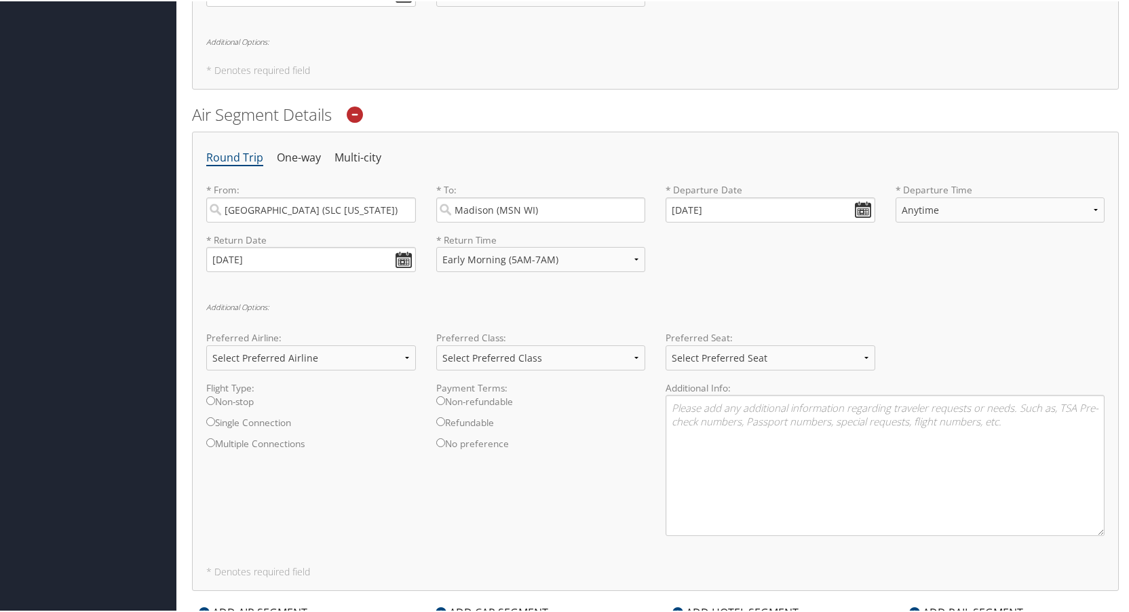
scroll to position [660, 0]
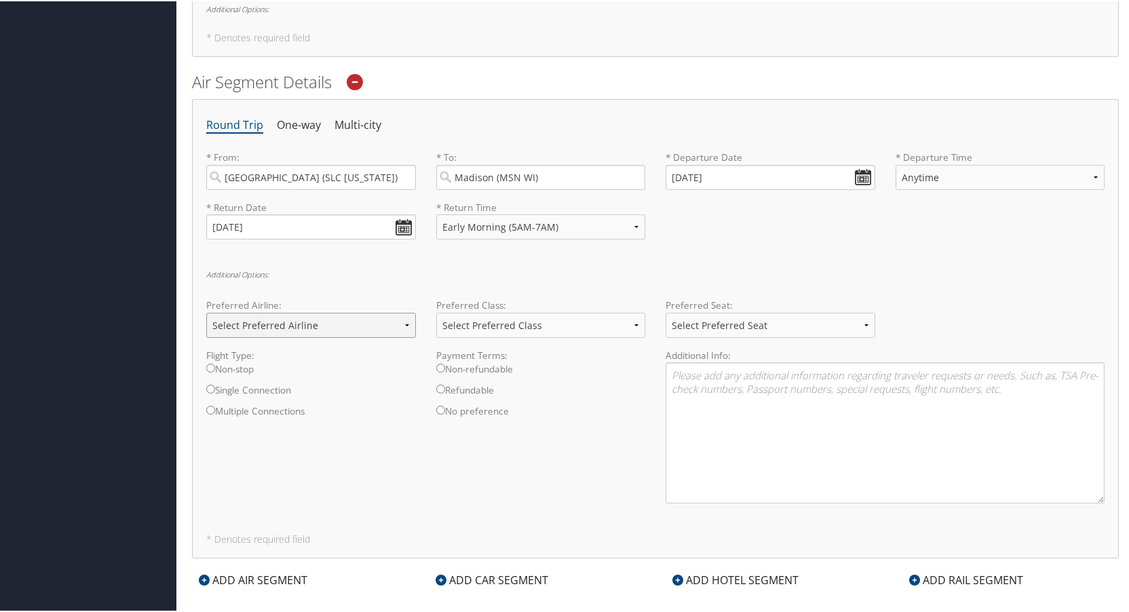
click at [306, 328] on select "Select Preferred Airline Delta United Airlines American Airlines Southwest Airl…" at bounding box center [311, 323] width 210 height 25
click at [442, 282] on div "Additional Options: Preferred Airline: Select Preferred Airline Delta United Ai…" at bounding box center [655, 391] width 898 height 244
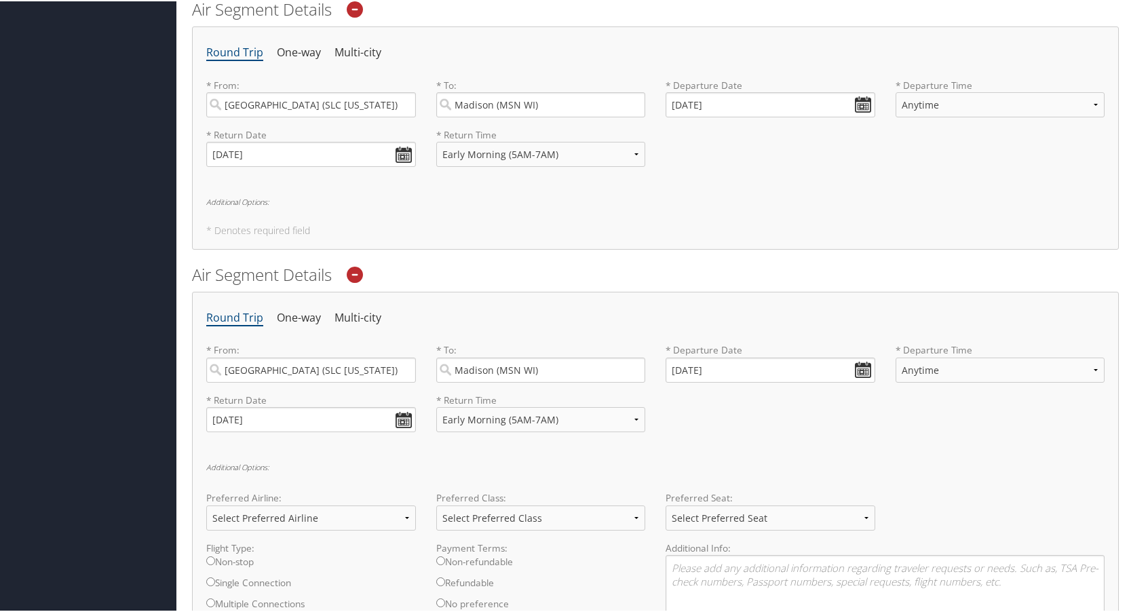
scroll to position [457, 0]
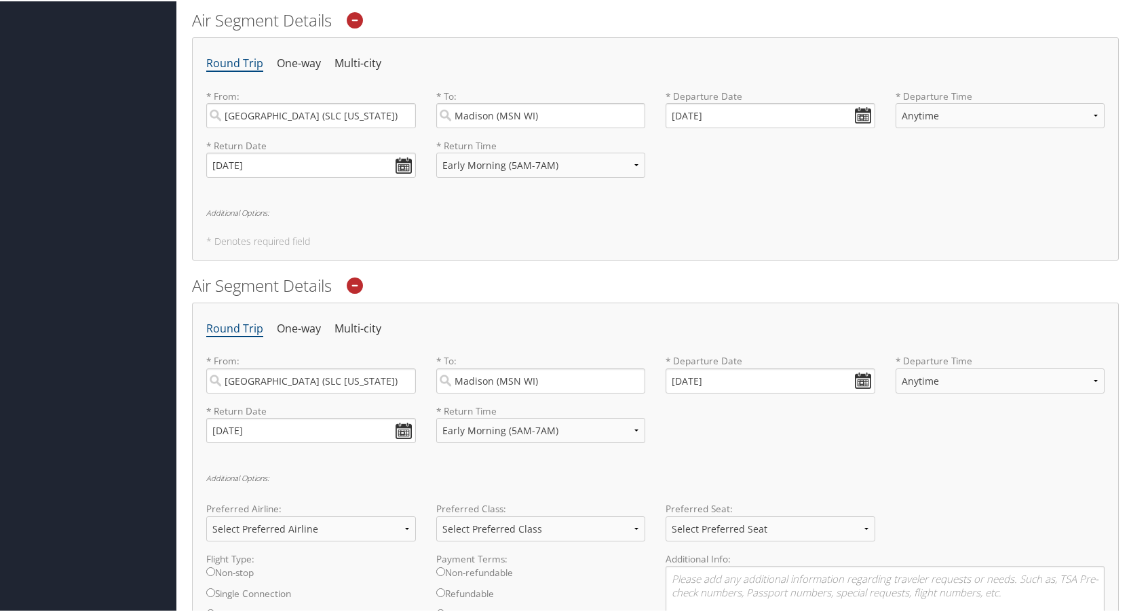
click at [227, 212] on h6 "Additional Options:" at bounding box center [655, 211] width 898 height 7
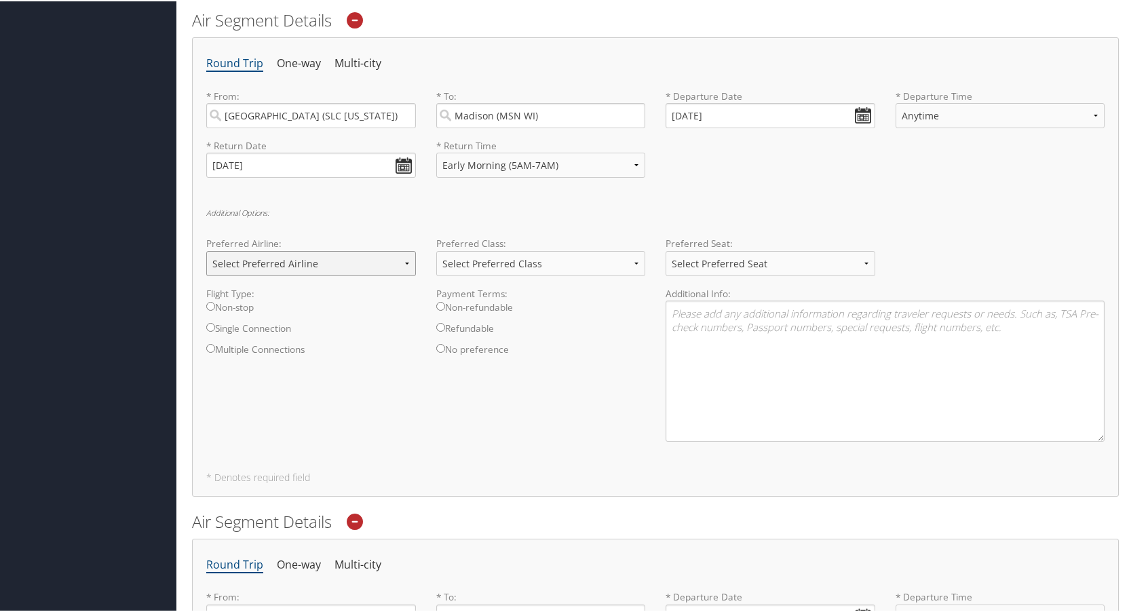
click at [276, 261] on select "Select Preferred Airline Delta United Airlines American Airlines Southwest Airl…" at bounding box center [311, 262] width 210 height 25
click at [354, 218] on div "Additional Options: Preferred Airline: Select Preferred Airline Delta United Ai…" at bounding box center [655, 330] width 898 height 244
click at [214, 305] on input "Non-stop" at bounding box center [210, 305] width 9 height 9
radio input "true"
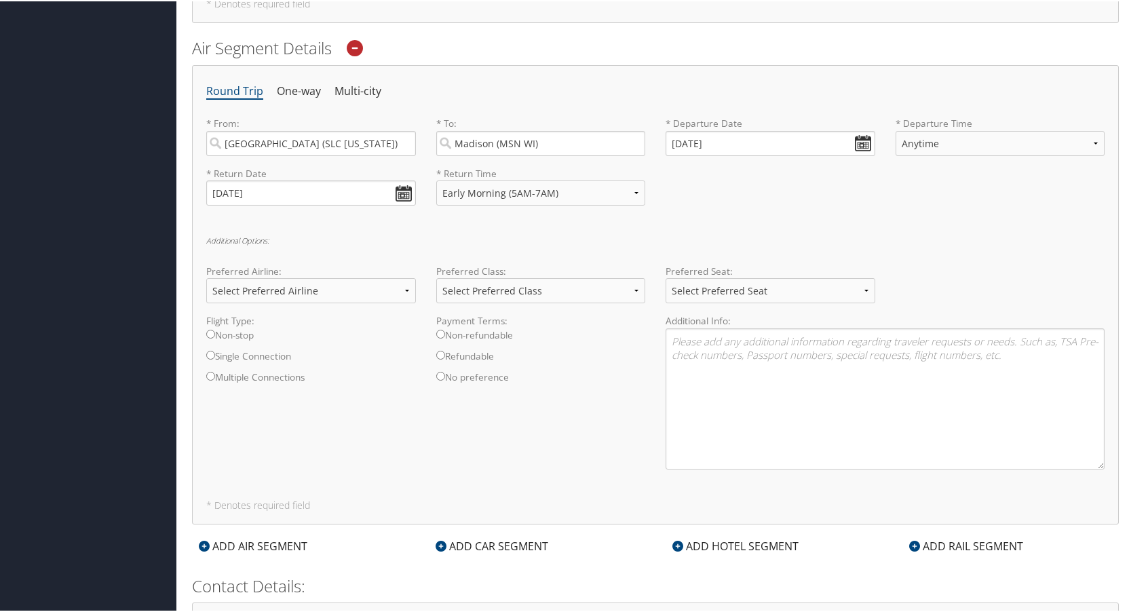
scroll to position [931, 0]
click at [208, 330] on input "Non-stop" at bounding box center [210, 331] width 9 height 9
radio input "true"
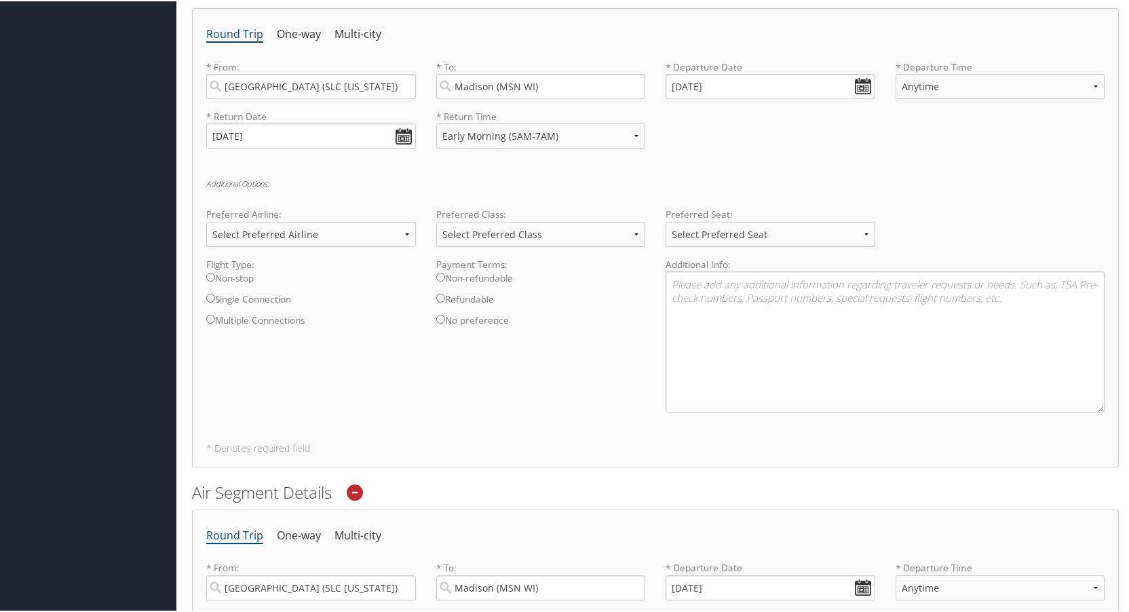
scroll to position [457, 0]
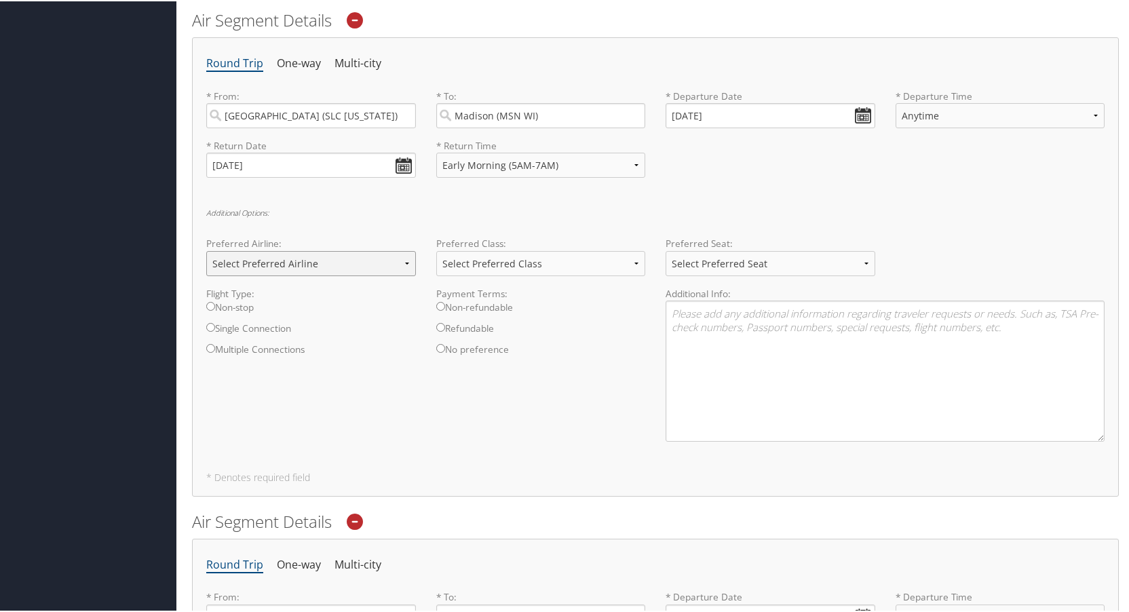
click at [265, 266] on select "Select Preferred Airline Delta United Airlines American Airlines Southwest Airl…" at bounding box center [311, 262] width 210 height 25
select select "Delta(DL)"
click at [206, 250] on select "Select Preferred Airline Delta United Airlines American Airlines Southwest Airl…" at bounding box center [311, 262] width 210 height 25
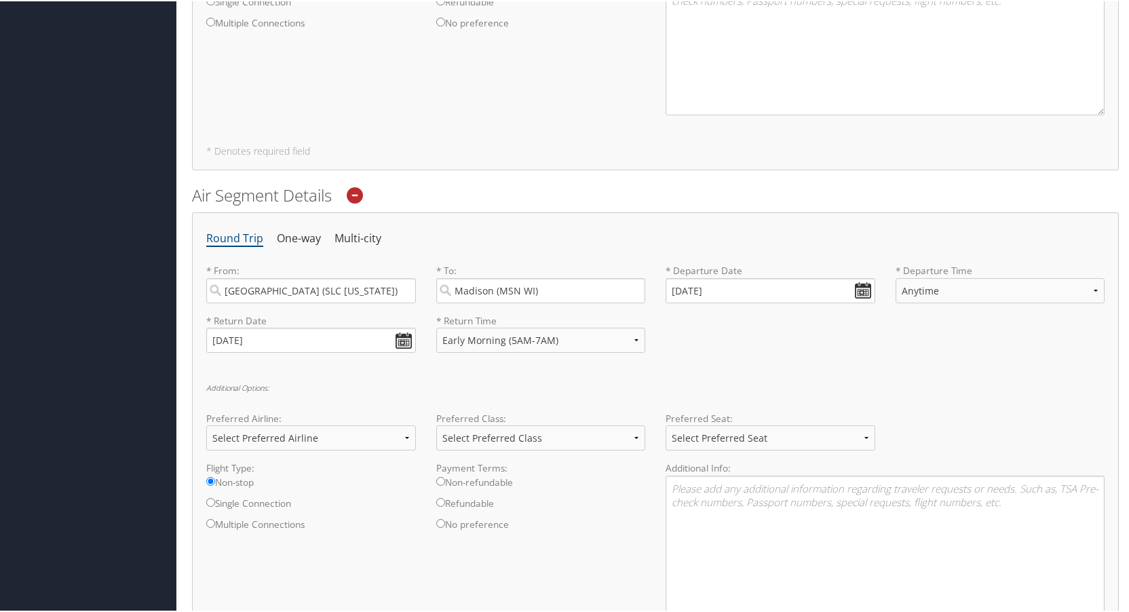
scroll to position [796, 0]
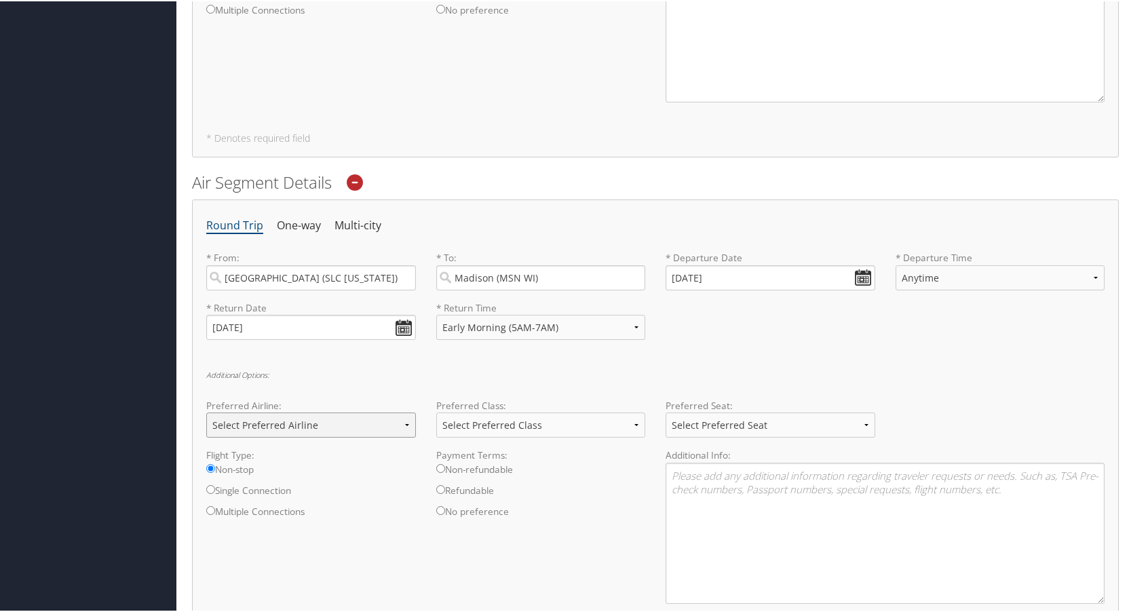
click at [270, 422] on select "Select Preferred Airline Delta United Airlines American Airlines Southwest Airl…" at bounding box center [311, 423] width 210 height 25
select select "Delta(DL)"
click at [206, 411] on select "Select Preferred Airline Delta United Airlines American Airlines Southwest Airl…" at bounding box center [311, 423] width 210 height 25
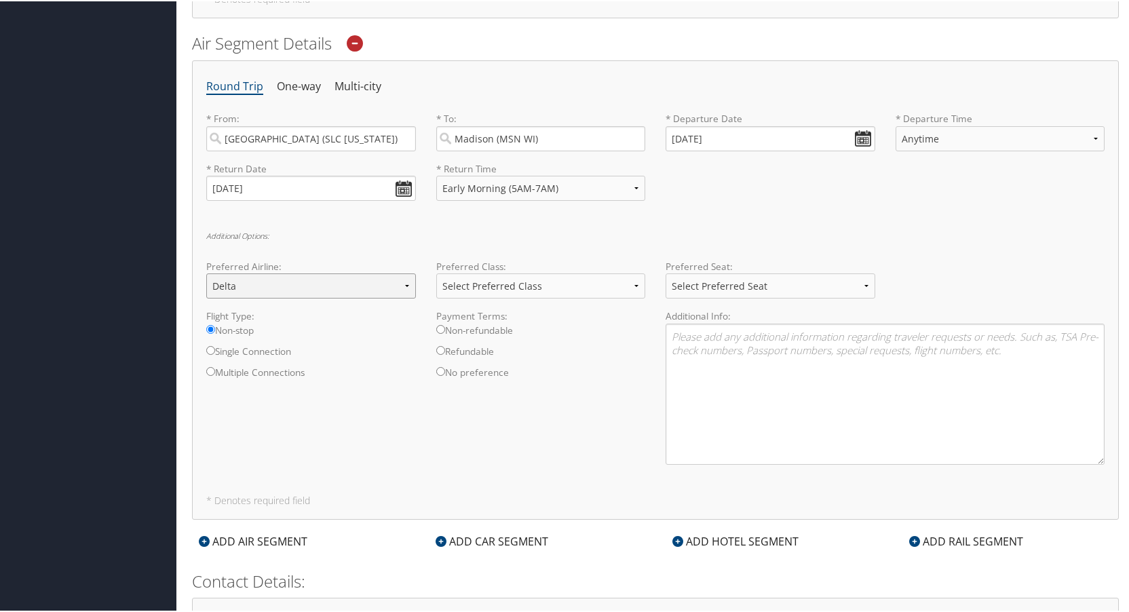
scroll to position [929, 0]
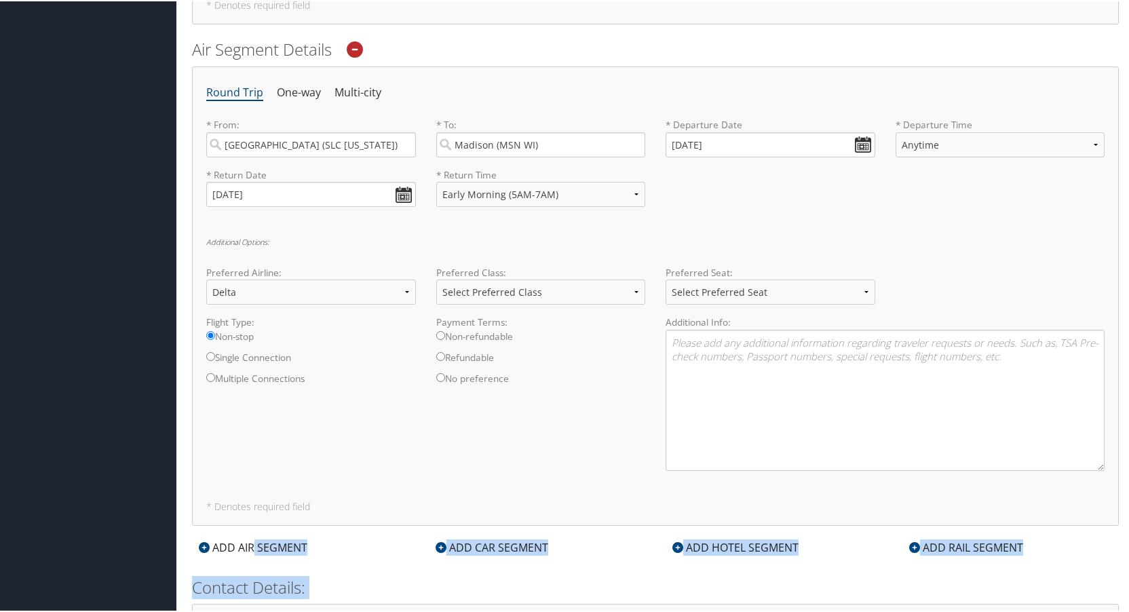
drag, startPoint x: 252, startPoint y: 545, endPoint x: 425, endPoint y: 594, distance: 180.2
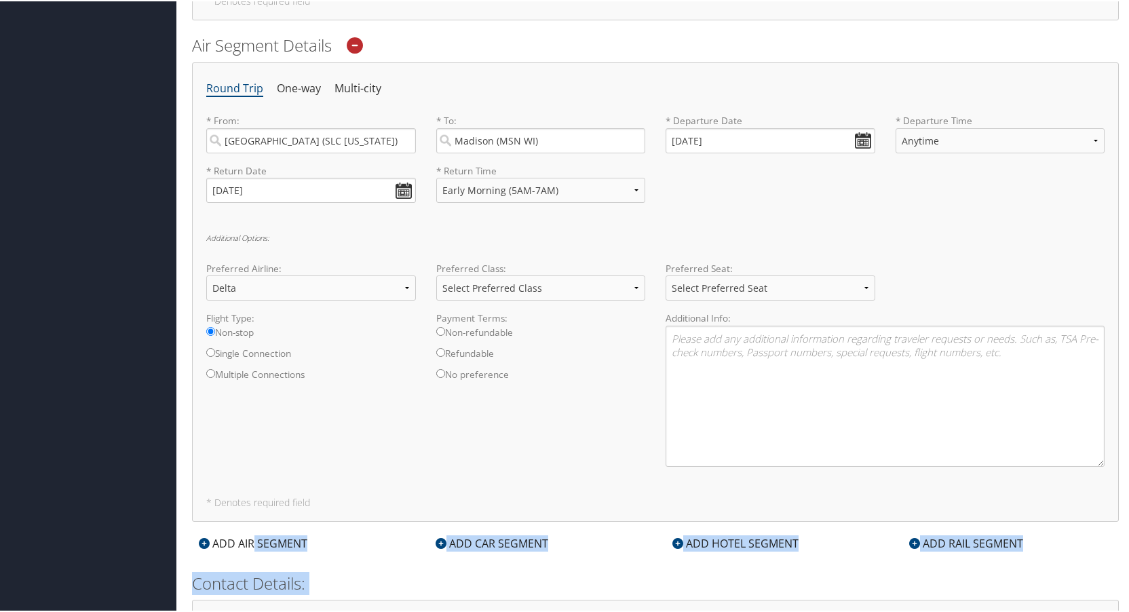
drag, startPoint x: 425, startPoint y: 594, endPoint x: 615, endPoint y: 573, distance: 191.1
click at [615, 573] on h2 "Contact Details:" at bounding box center [655, 582] width 927 height 23
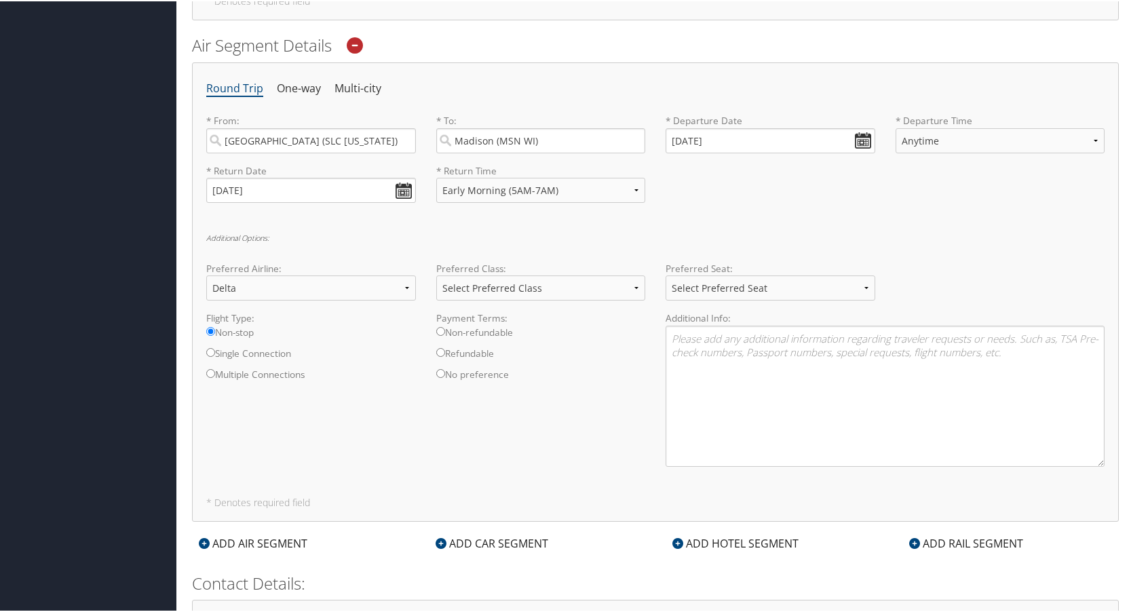
click at [528, 543] on div "ADD CAR SEGMENT" at bounding box center [492, 542] width 126 height 16
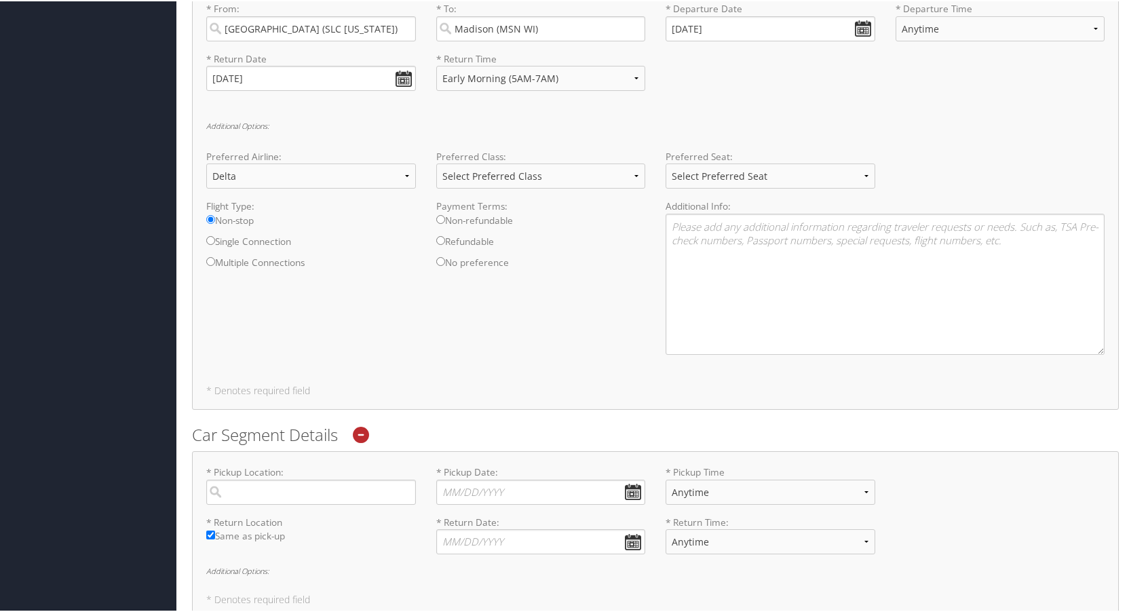
scroll to position [1068, 0]
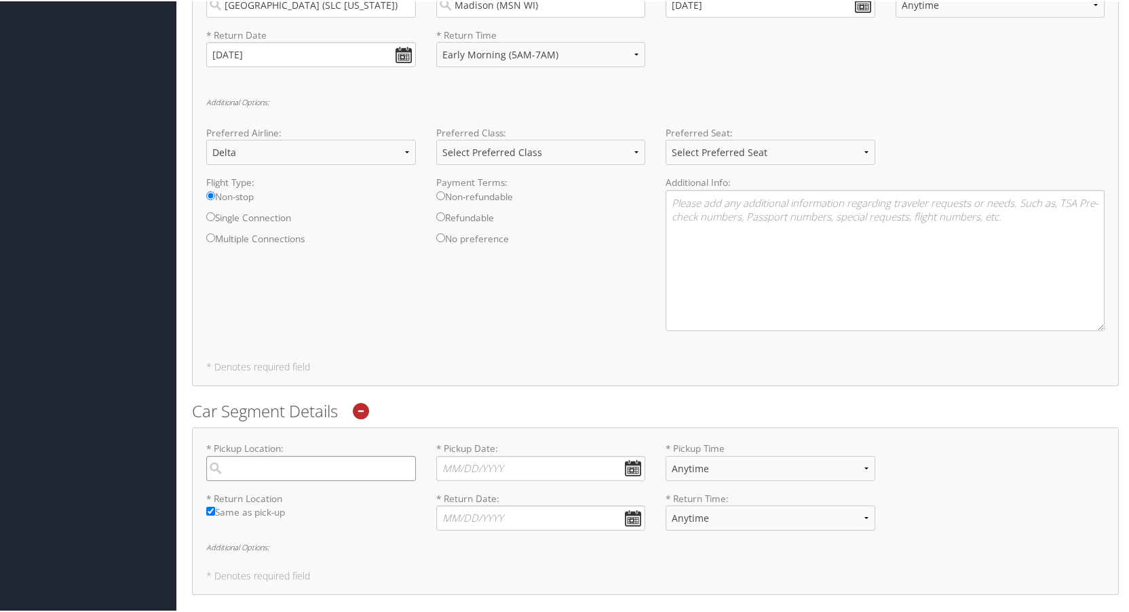
click at [346, 456] on input "search" at bounding box center [311, 467] width 210 height 25
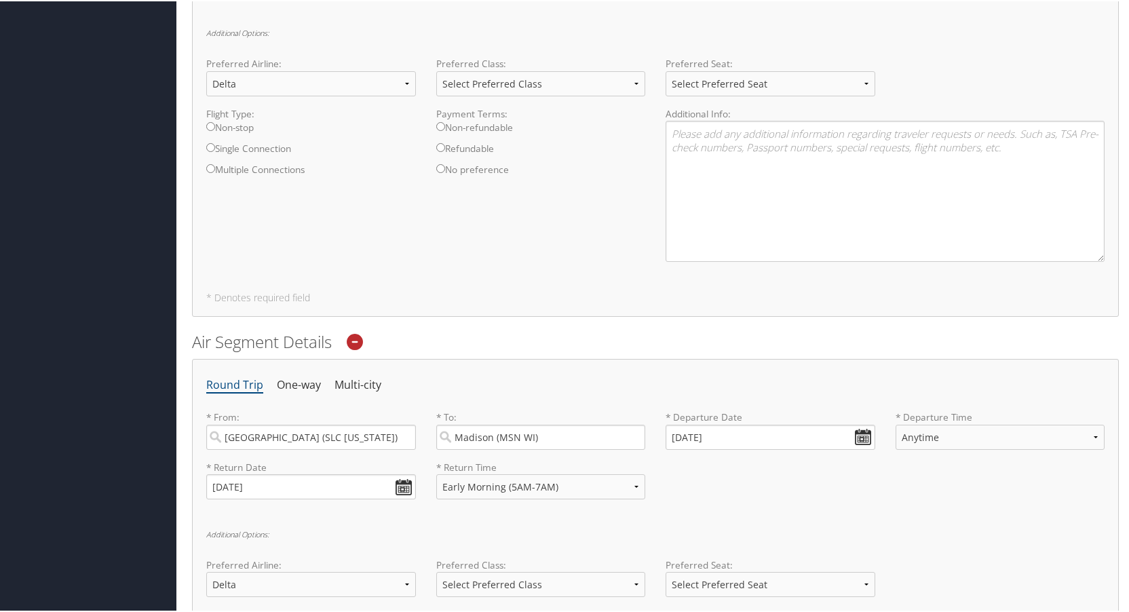
scroll to position [594, 0]
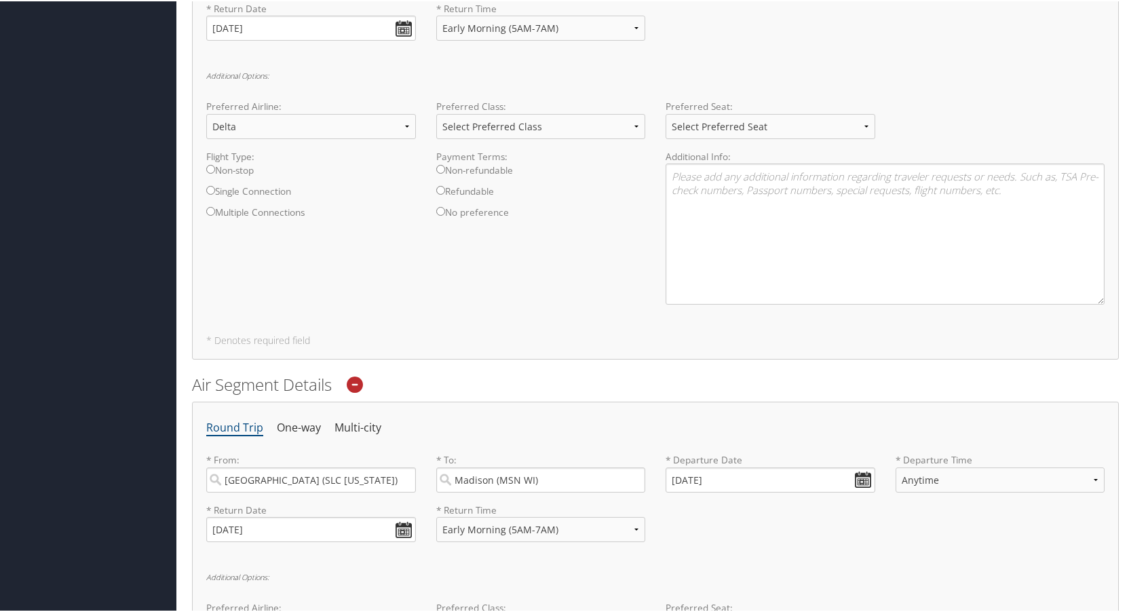
click at [207, 170] on input "Non-stop" at bounding box center [210, 167] width 9 height 9
radio input "true"
click at [576, 333] on div "Round Trip One-way Multi-city * From: [GEOGRAPHIC_DATA] ([GEOGRAPHIC_DATA] [US_…" at bounding box center [655, 128] width 927 height 459
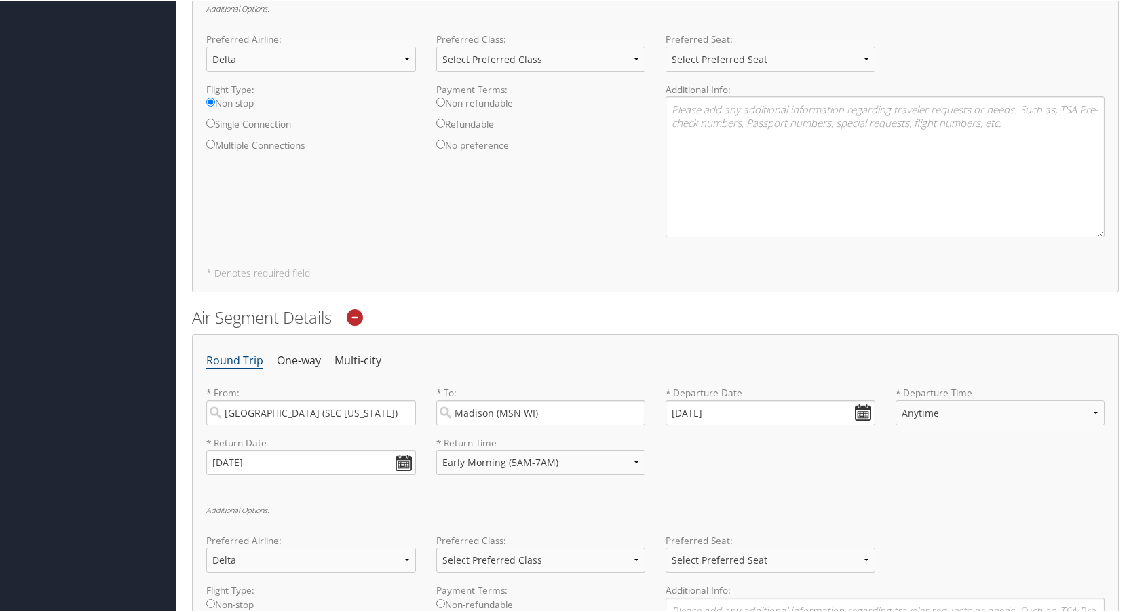
scroll to position [661, 0]
click at [208, 601] on input "Non-stop" at bounding box center [210, 601] width 9 height 9
radio input "true"
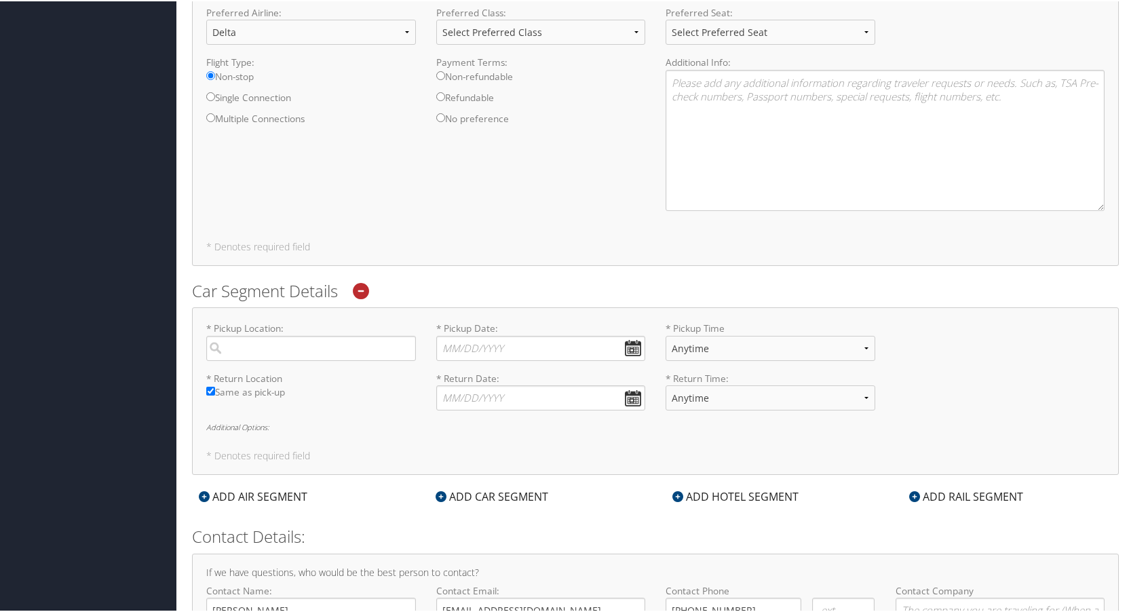
scroll to position [1204, 0]
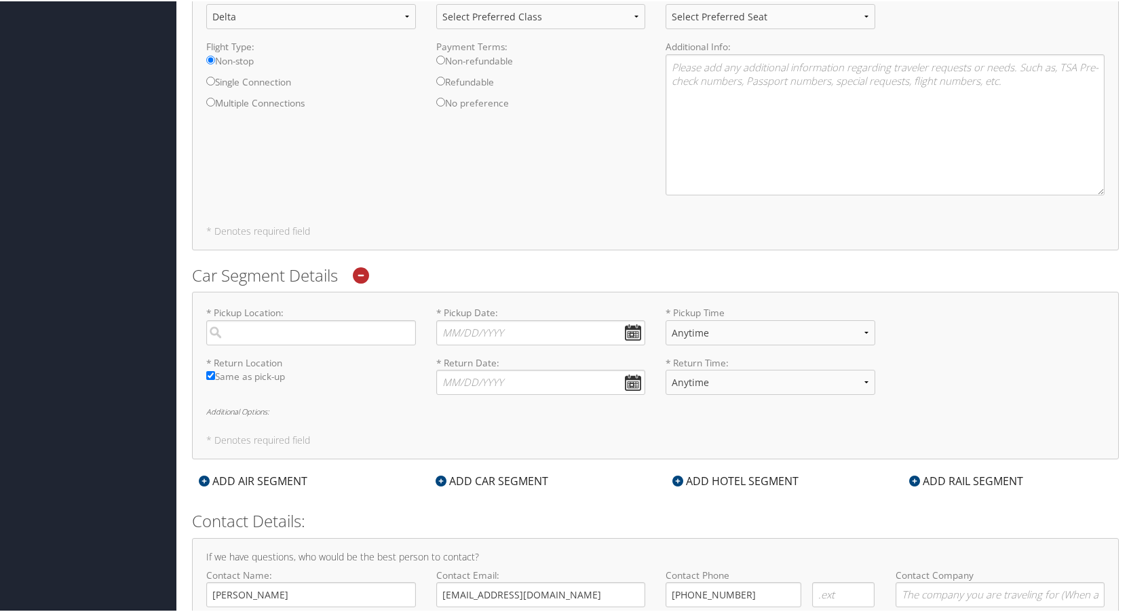
click at [386, 425] on div "* Pickup Location: Required * Pickup Date: Dates must be valid * Pickup Time An…" at bounding box center [655, 374] width 927 height 168
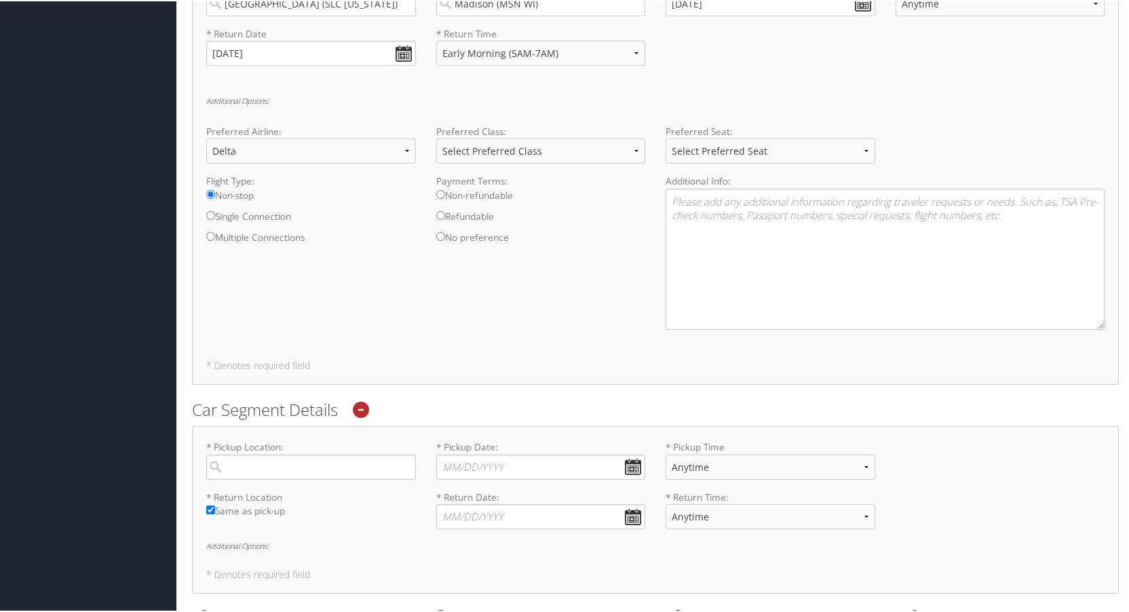
scroll to position [1068, 0]
click at [440, 214] on input "Refundable" at bounding box center [440, 215] width 9 height 9
radio input "true"
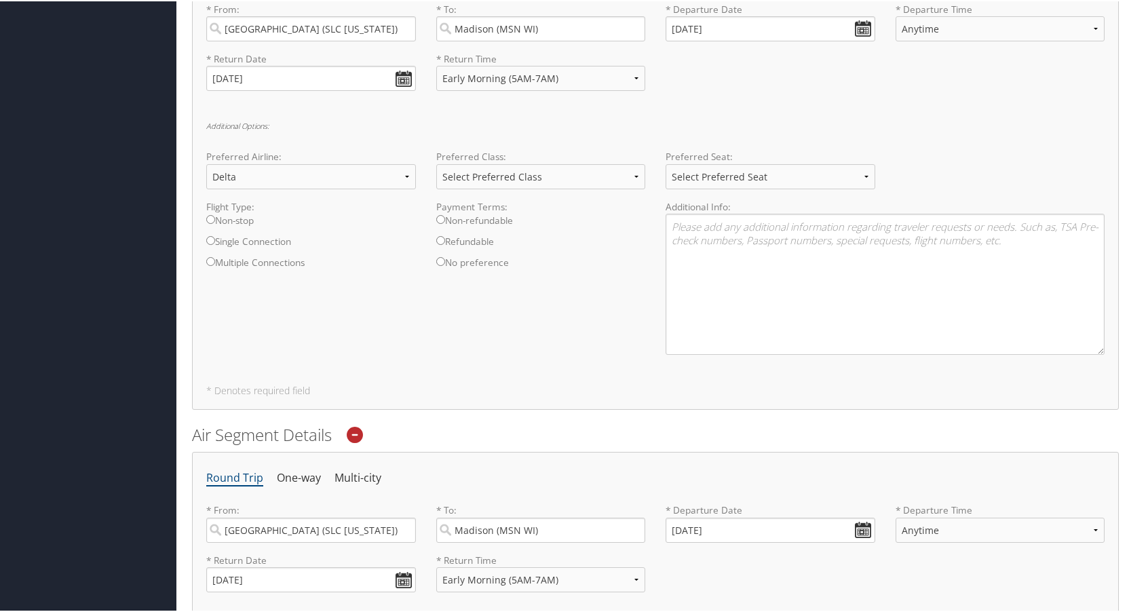
scroll to position [526, 0]
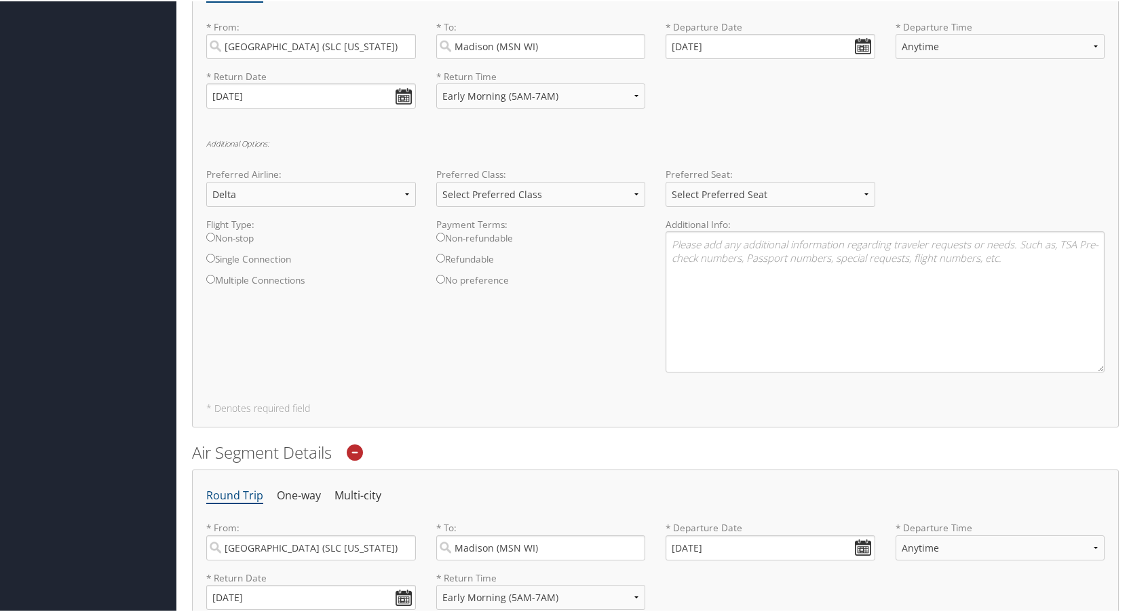
click at [442, 256] on input "Refundable" at bounding box center [440, 256] width 9 height 9
radio input "true"
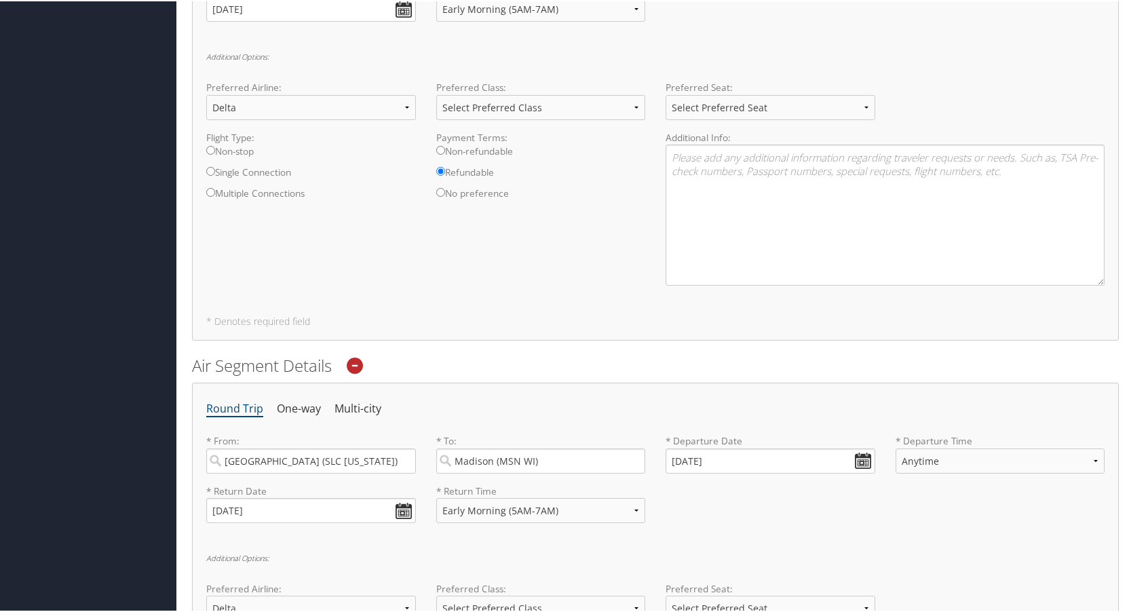
scroll to position [594, 0]
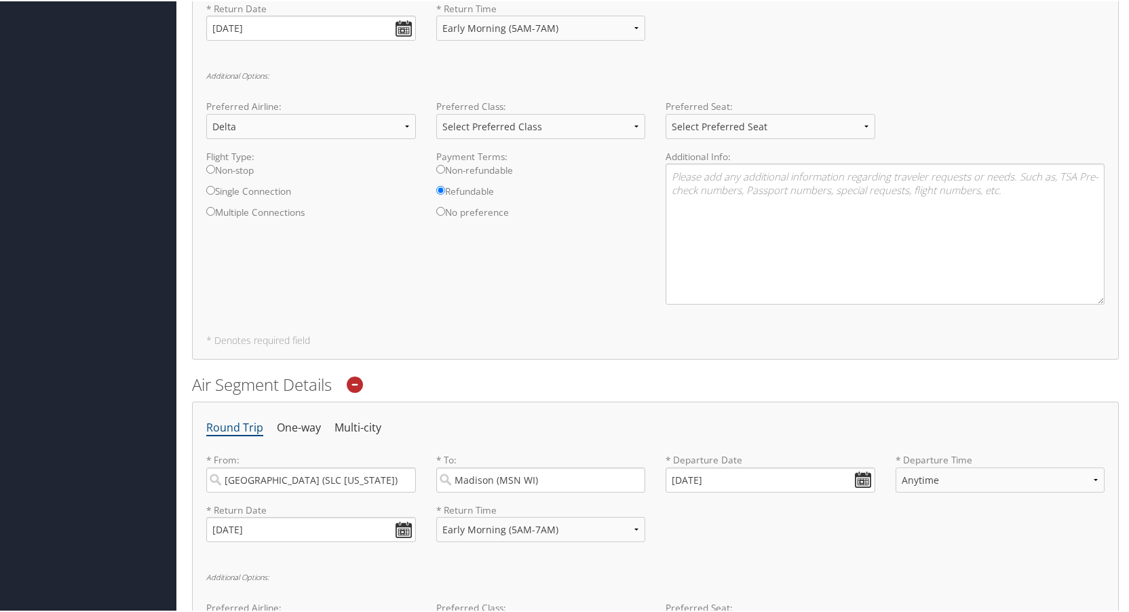
click at [208, 168] on input "Non-stop" at bounding box center [210, 167] width 9 height 9
radio input "true"
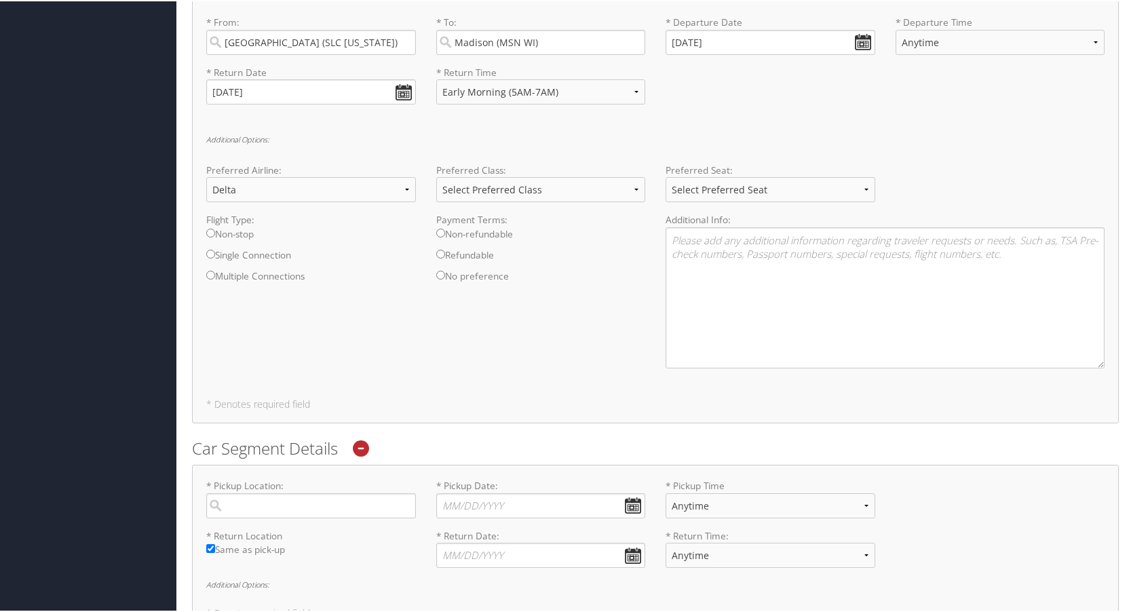
scroll to position [1068, 0]
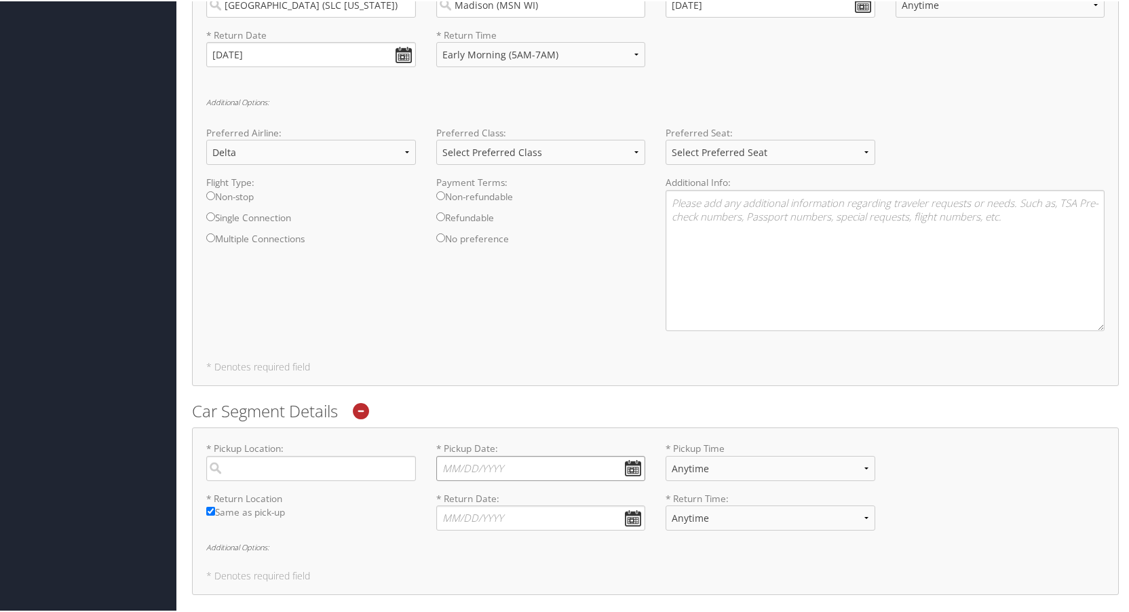
click at [627, 467] on input "* Pickup Date: Dates must be valid" at bounding box center [541, 467] width 210 height 25
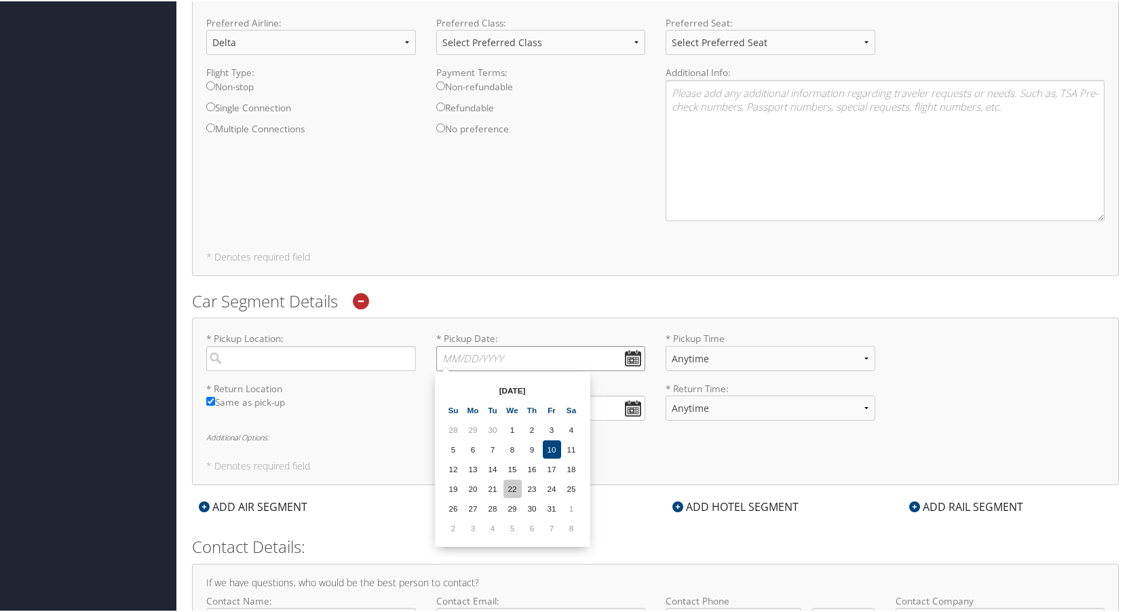
scroll to position [1204, 0]
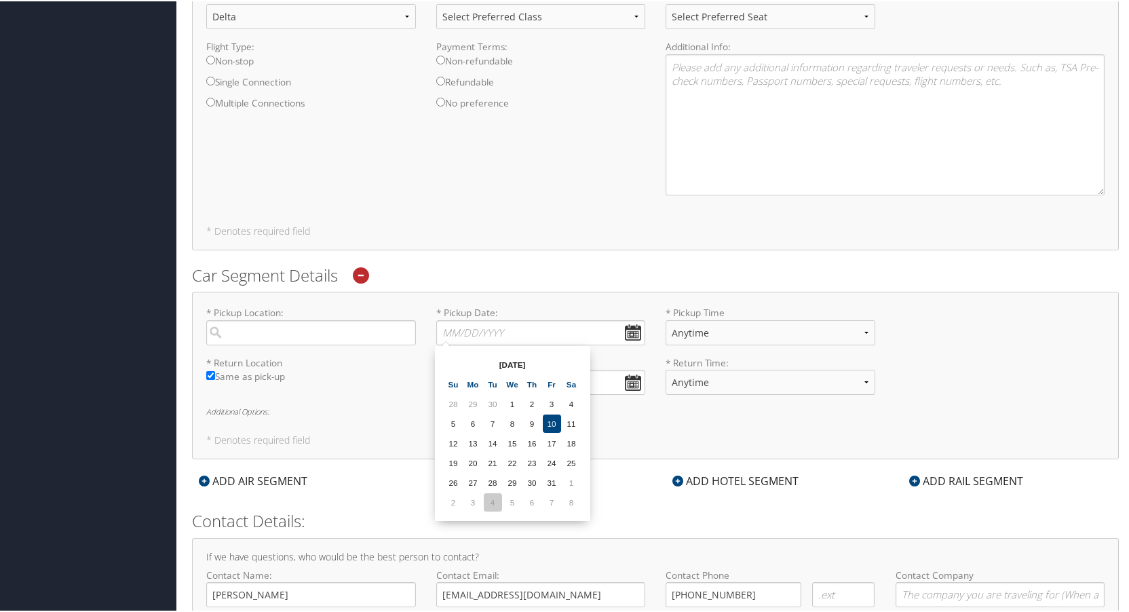
click at [491, 500] on td "4" at bounding box center [493, 501] width 18 height 18
type input "[DATE]"
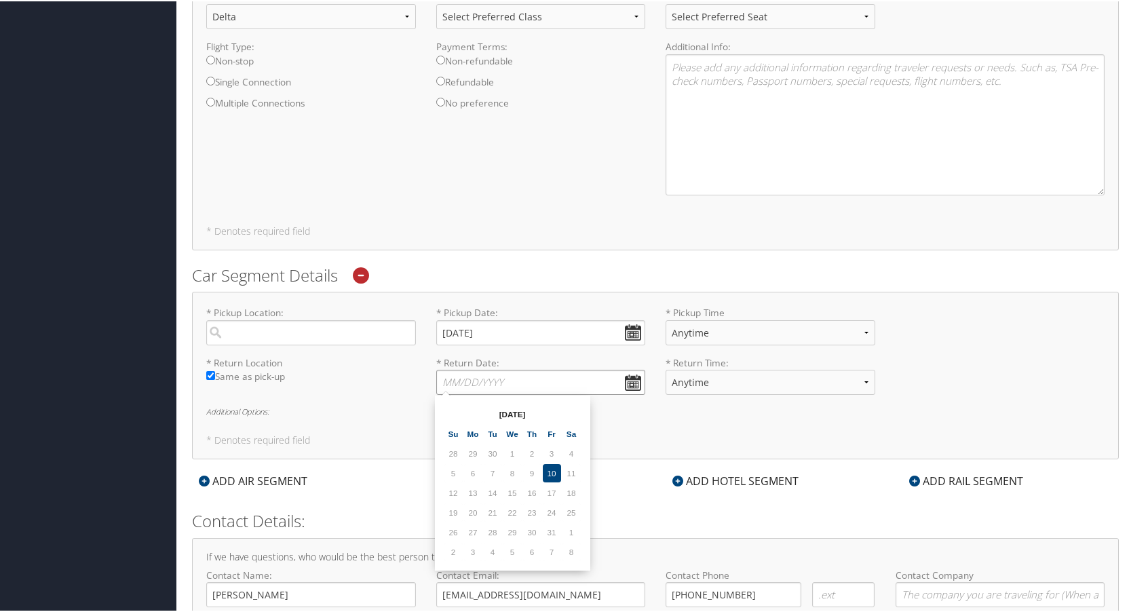
click at [626, 383] on input "* Return Date: Dates must be valid" at bounding box center [541, 380] width 210 height 25
click at [572, 552] on td "8" at bounding box center [571, 550] width 18 height 18
type input "[DATE]"
click at [254, 329] on input "search" at bounding box center [311, 331] width 210 height 25
click at [768, 336] on select "Anytime 12:00 AM 1:00 AM 2:00 AM 3:00 AM 4:00 AM 5:00 AM 6:00 AM 7:00 AM 8:00 A…" at bounding box center [770, 331] width 210 height 25
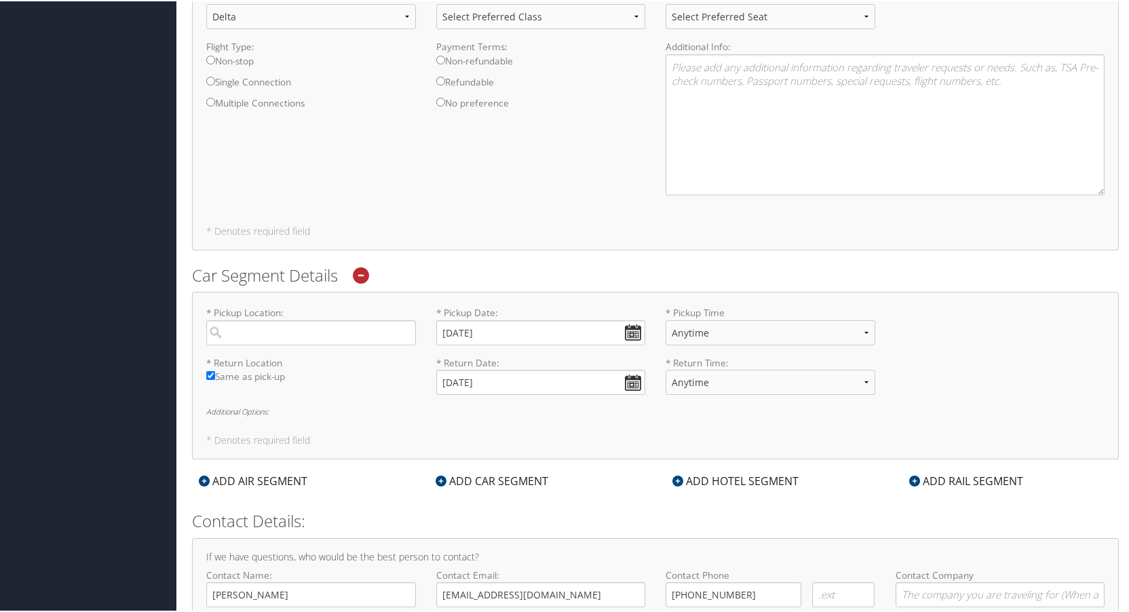
click at [695, 437] on h5 "* Denotes required field" at bounding box center [655, 438] width 898 height 9
click at [257, 329] on input "search" at bounding box center [311, 331] width 210 height 25
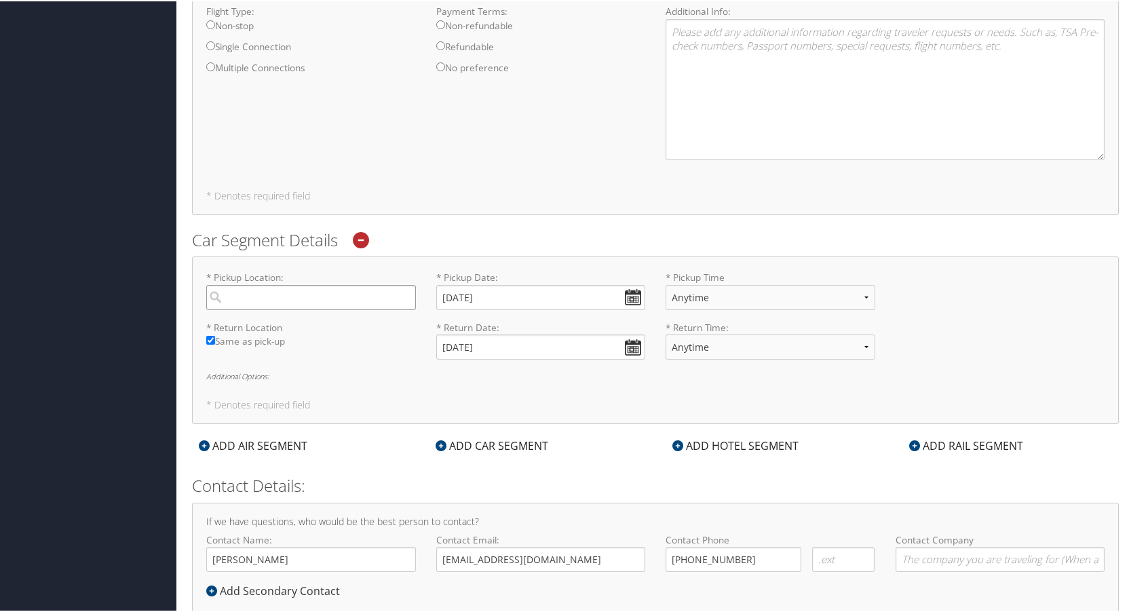
scroll to position [1273, 0]
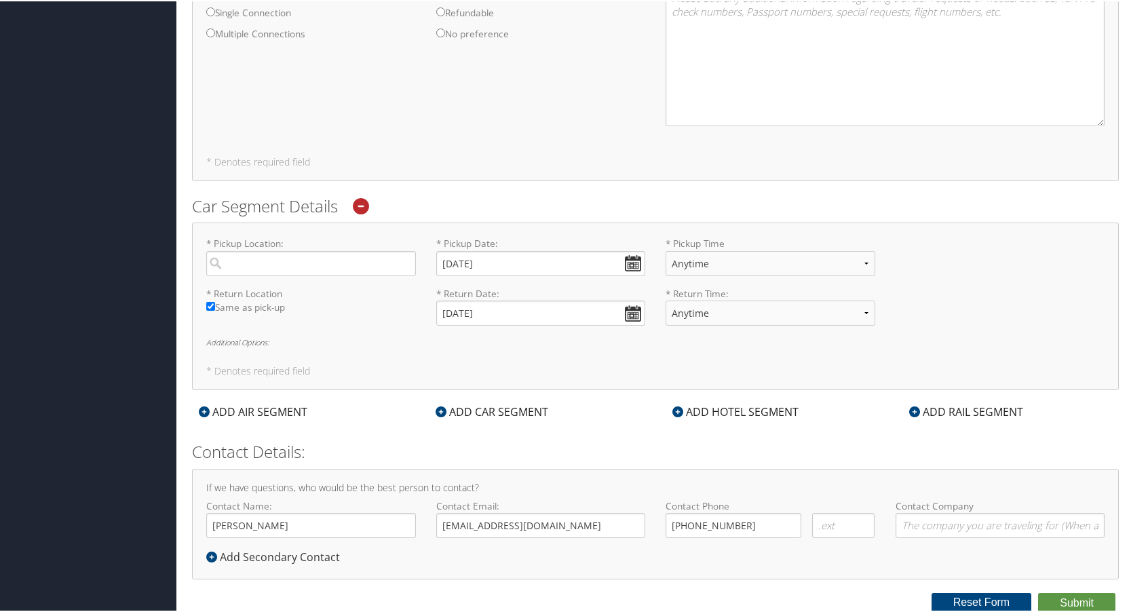
click at [734, 405] on div "ADD HOTEL SEGMENT" at bounding box center [735, 410] width 140 height 16
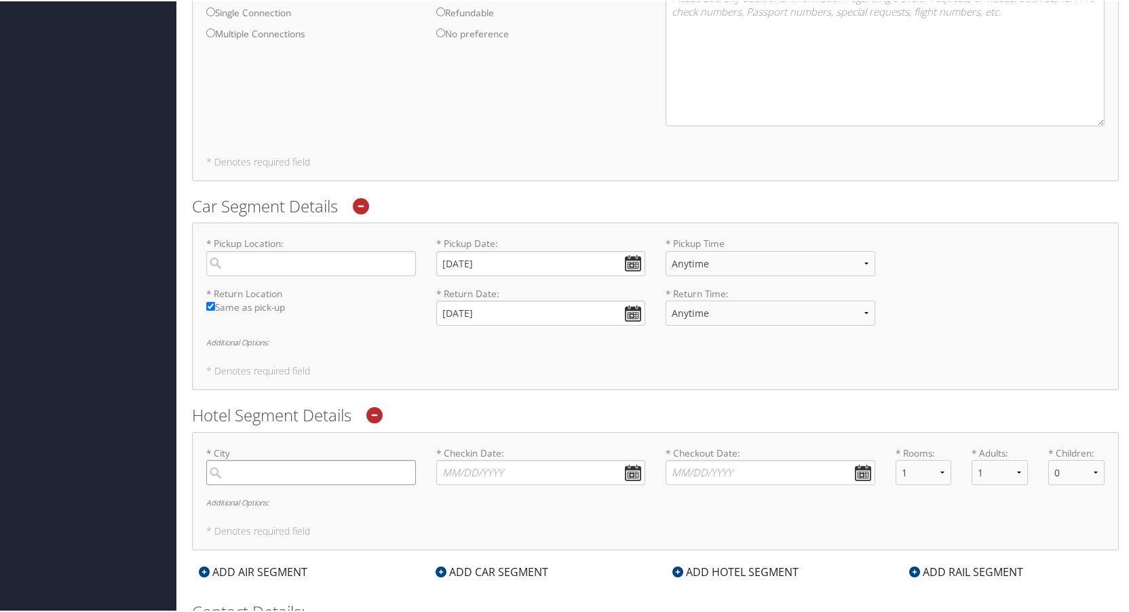
click at [320, 472] on input "search" at bounding box center [311, 471] width 210 height 25
click at [284, 531] on div "Madison (MSN WI)" at bounding box center [312, 535] width 191 height 18
click at [284, 484] on input "[GEOGRAPHIC_DATA]" at bounding box center [311, 471] width 210 height 25
type input "[GEOGRAPHIC_DATA]"
click at [490, 475] on input "* Checkin Date: Dates must be valid" at bounding box center [541, 471] width 210 height 25
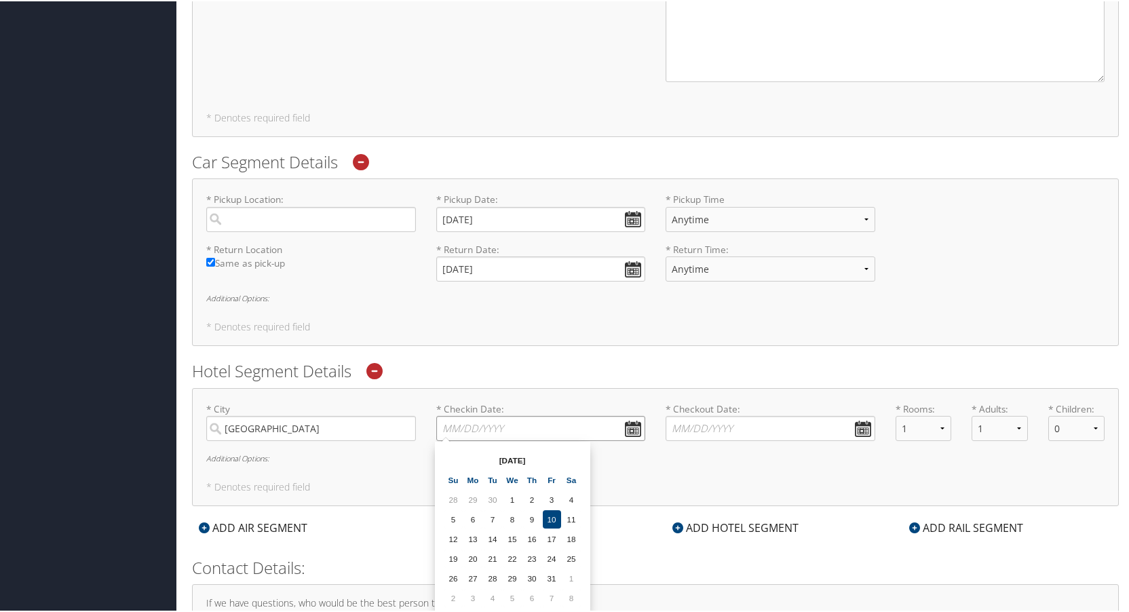
scroll to position [1341, 0]
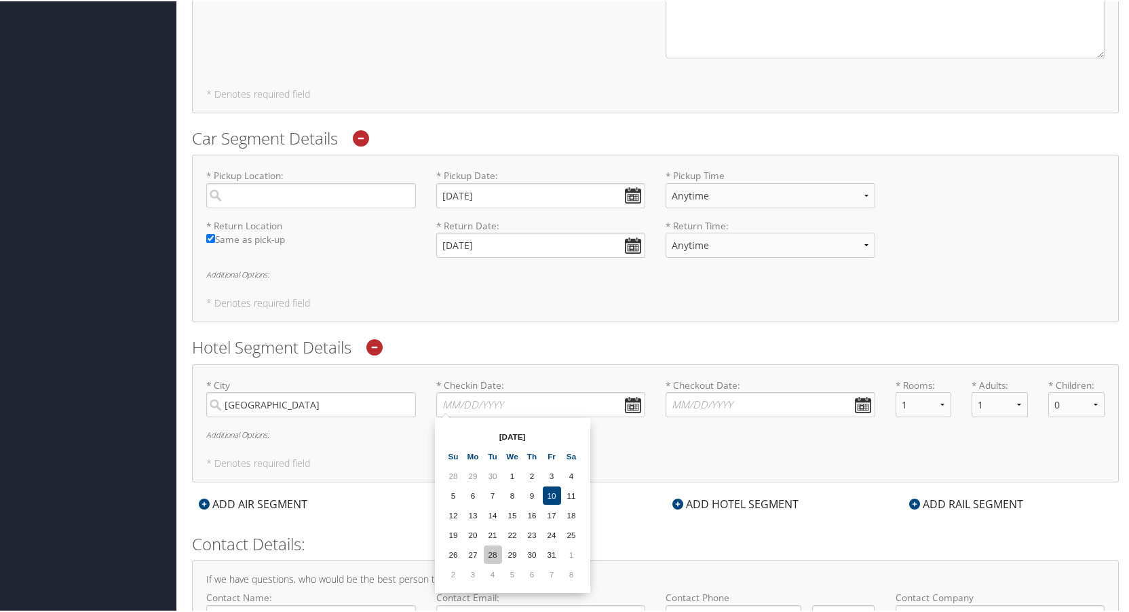
click at [491, 552] on td "28" at bounding box center [493, 553] width 18 height 18
type input "[DATE]"
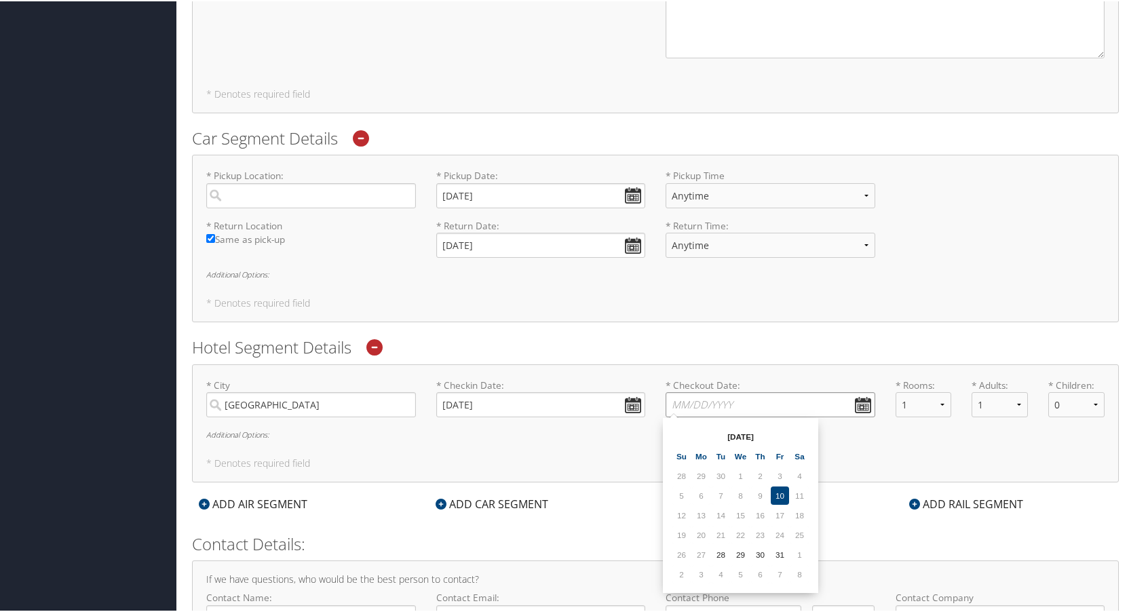
click at [861, 402] on input "* Checkout Date: Dates must be valid" at bounding box center [770, 403] width 210 height 25
click at [796, 552] on td "1" at bounding box center [799, 553] width 18 height 18
type input "[DATE]"
click at [282, 438] on div "* City Madison Required * Checkin Date: 10/28/2025 Dates must be valid * Checko…" at bounding box center [655, 422] width 927 height 118
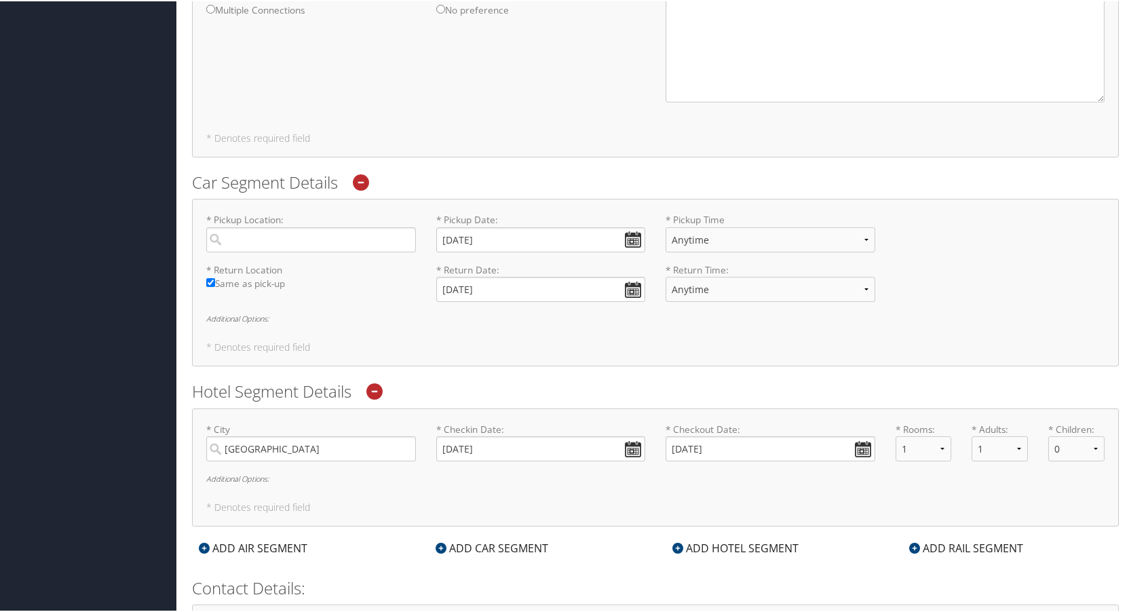
scroll to position [1433, 0]
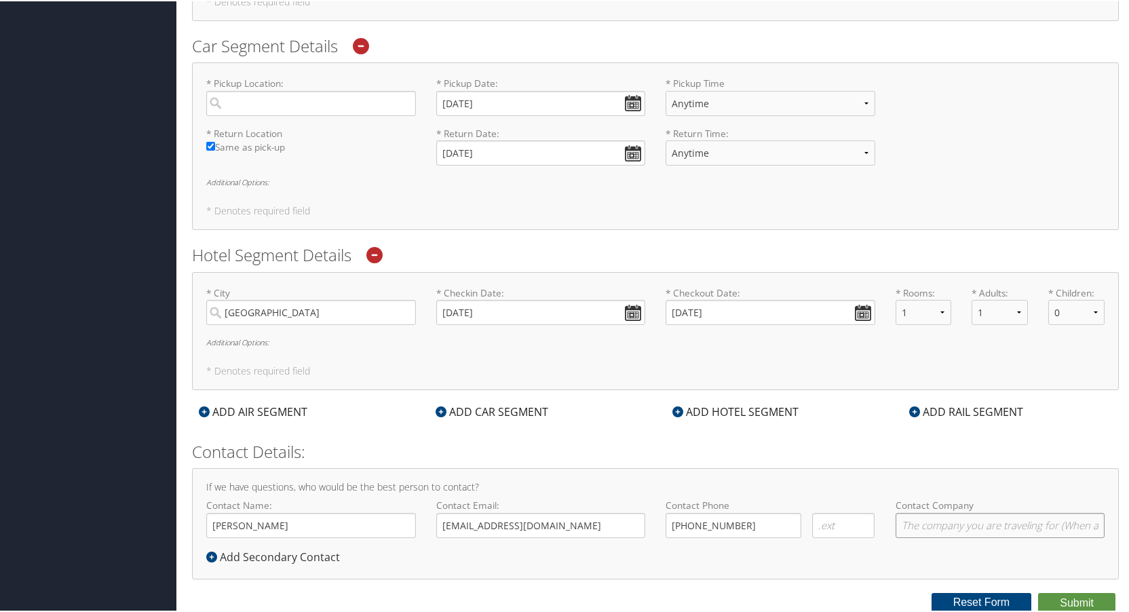
click at [927, 530] on input "Contact Company" at bounding box center [1000, 523] width 210 height 25
type input "Intermountain Health"
click at [268, 317] on input "[GEOGRAPHIC_DATA]" at bounding box center [311, 310] width 210 height 25
drag, startPoint x: 273, startPoint y: 315, endPoint x: 195, endPoint y: 313, distance: 78.1
click at [196, 314] on div "* City Madison Required" at bounding box center [311, 310] width 230 height 50
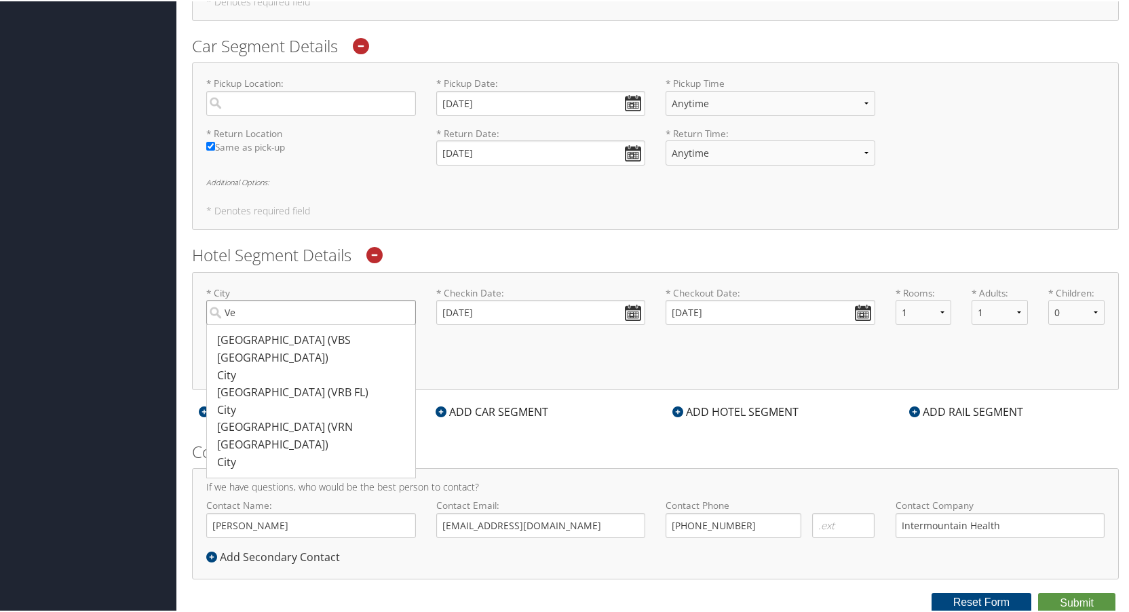
type input "V"
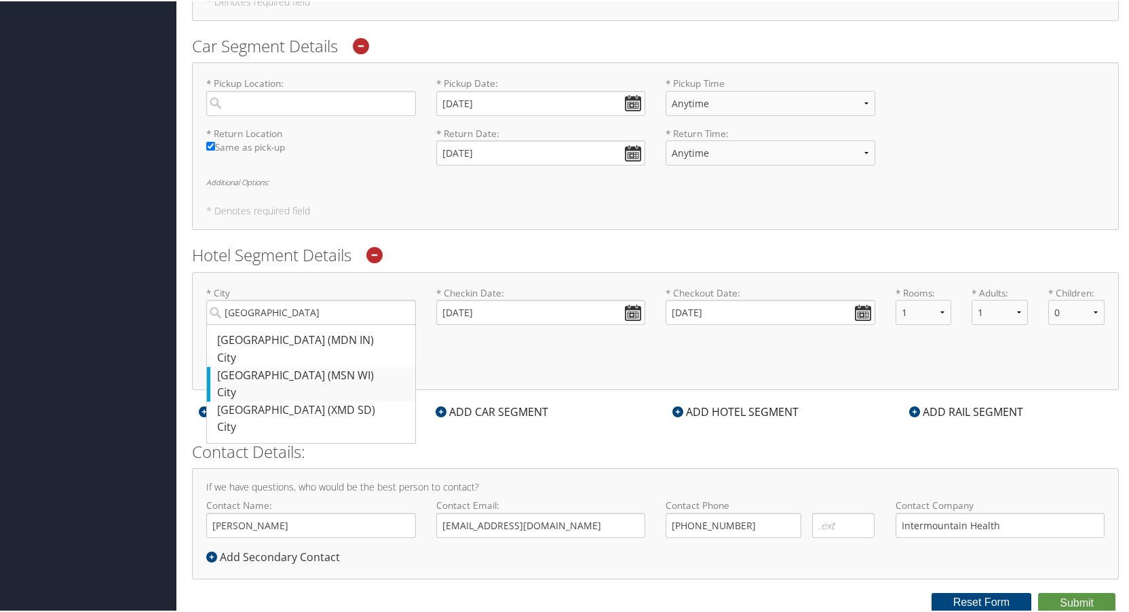
click at [261, 379] on div "Madison (MSN WI)" at bounding box center [312, 375] width 191 height 18
click at [261, 324] on input "[GEOGRAPHIC_DATA]" at bounding box center [311, 310] width 210 height 25
type input "[GEOGRAPHIC_DATA]"
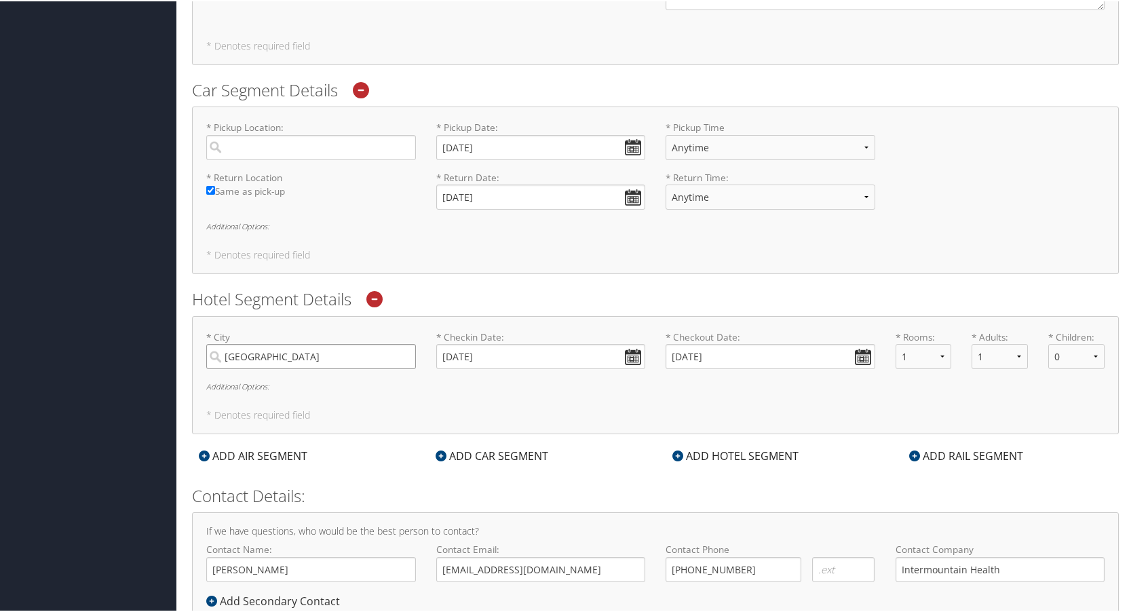
scroll to position [1366, 0]
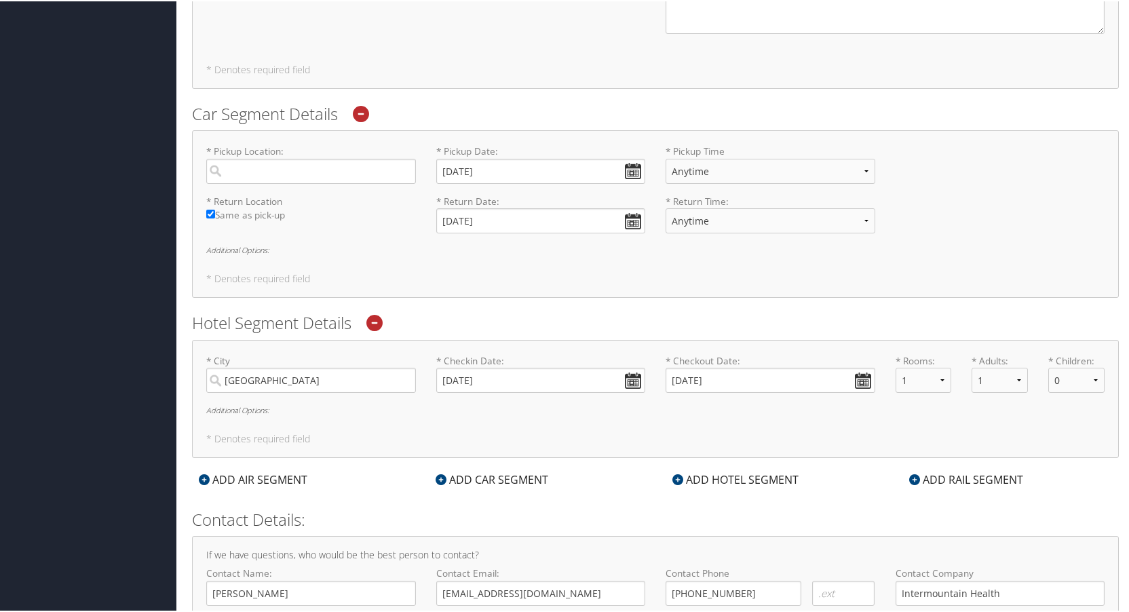
click at [374, 446] on div "* City Madison Required * Checkin Date: 10/28/2025 Dates must be valid * Checko…" at bounding box center [655, 398] width 927 height 118
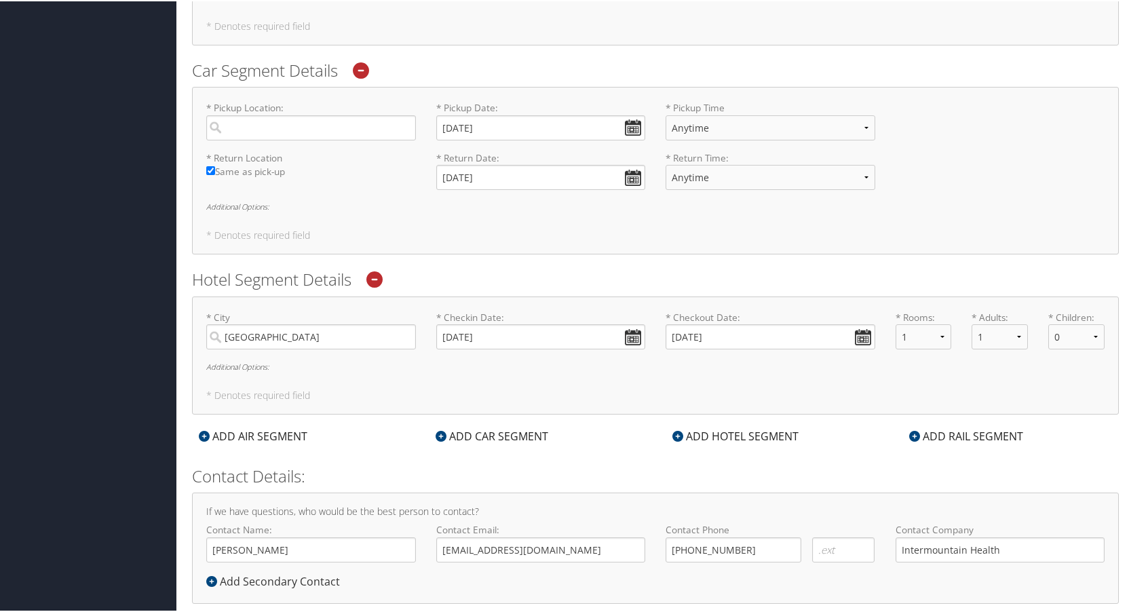
scroll to position [1433, 0]
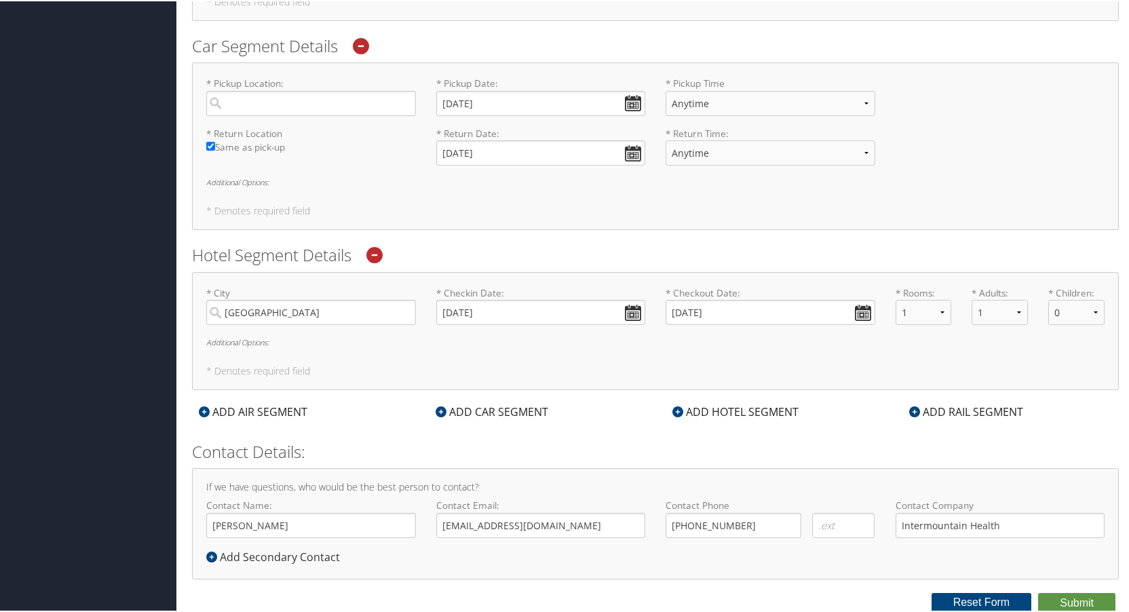
click at [739, 407] on div "ADD HOTEL SEGMENT" at bounding box center [735, 410] width 140 height 16
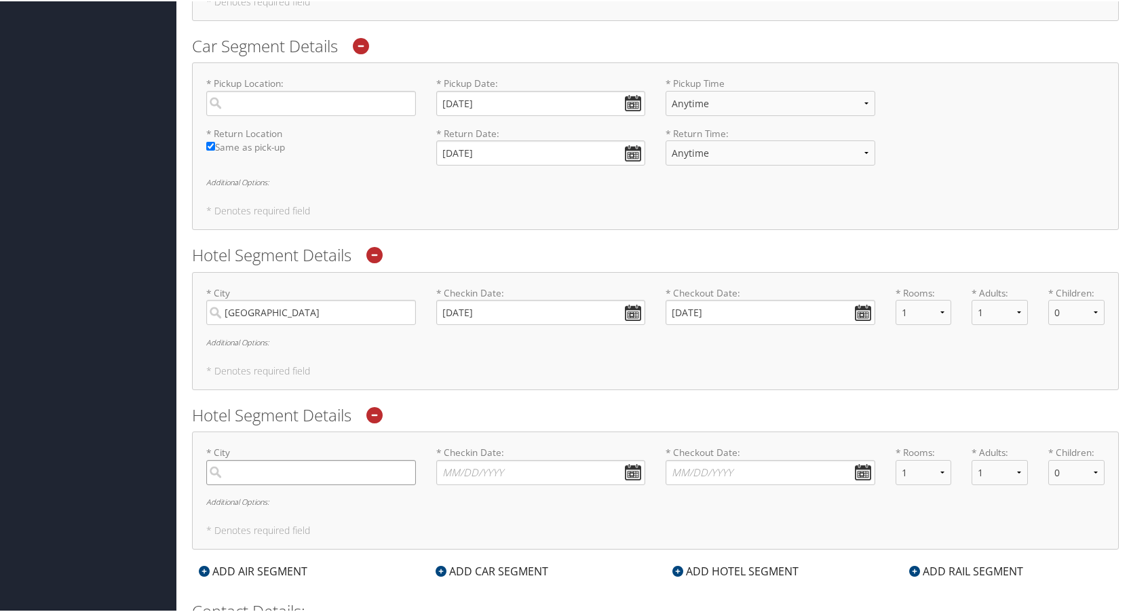
click at [254, 471] on input "search" at bounding box center [311, 471] width 210 height 25
click at [273, 535] on div "Madison (MSN WI)" at bounding box center [312, 534] width 191 height 18
click at [273, 484] on input "[GEOGRAPHIC_DATA]" at bounding box center [311, 471] width 210 height 25
type input "[GEOGRAPHIC_DATA]"
click at [520, 476] on input "* Checkin Date: Dates must be valid" at bounding box center [541, 471] width 210 height 25
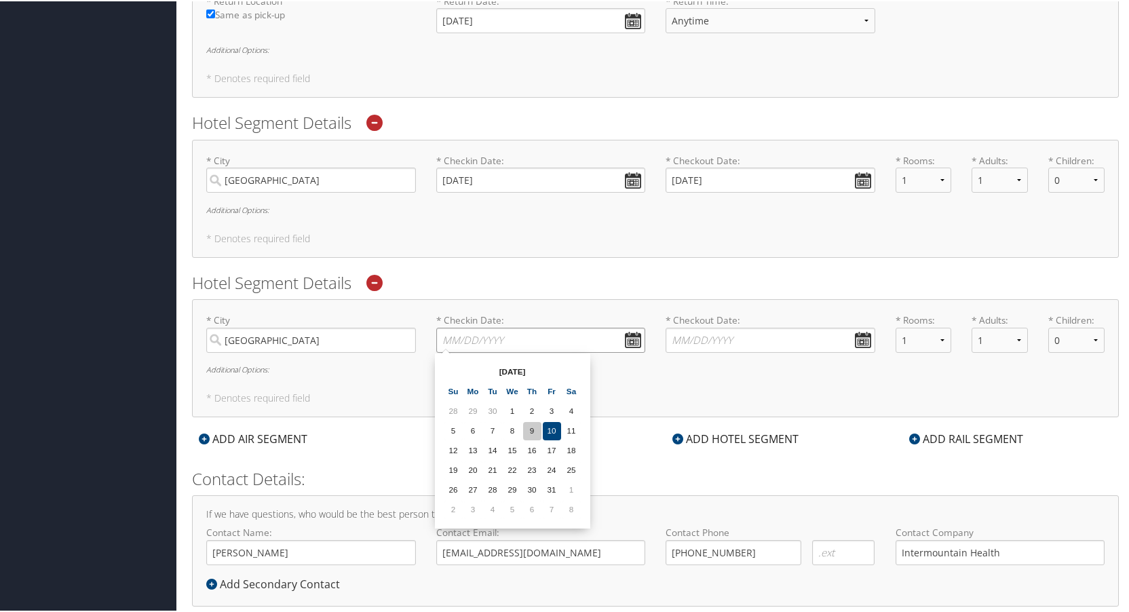
scroll to position [1569, 0]
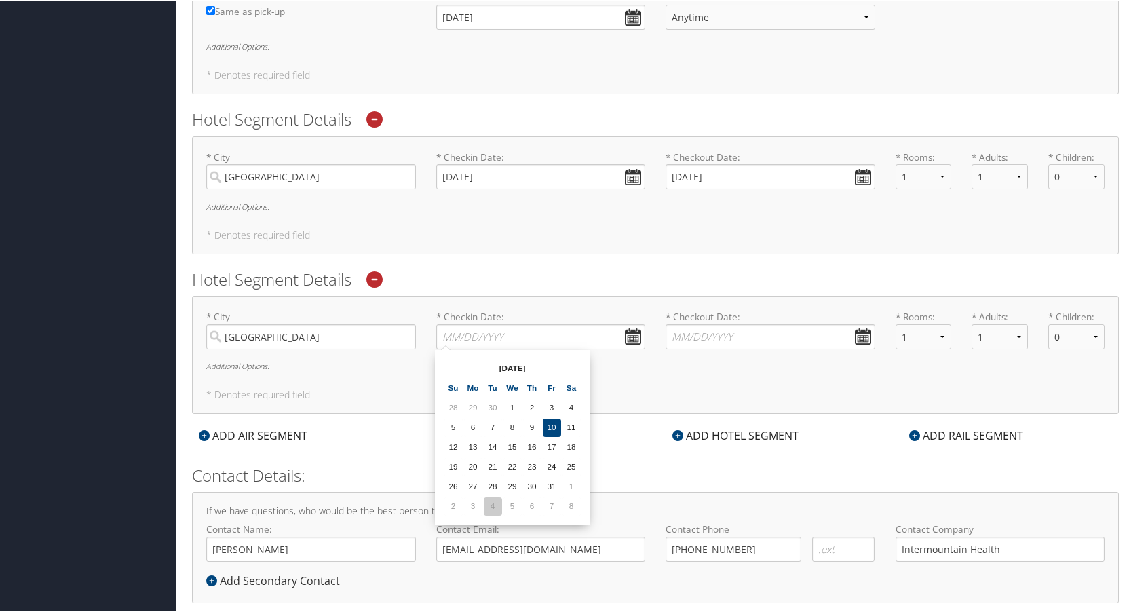
click at [489, 502] on td "4" at bounding box center [493, 505] width 18 height 18
type input "[DATE]"
click at [858, 332] on input "* Checkout Date: Dates must be valid" at bounding box center [770, 335] width 210 height 25
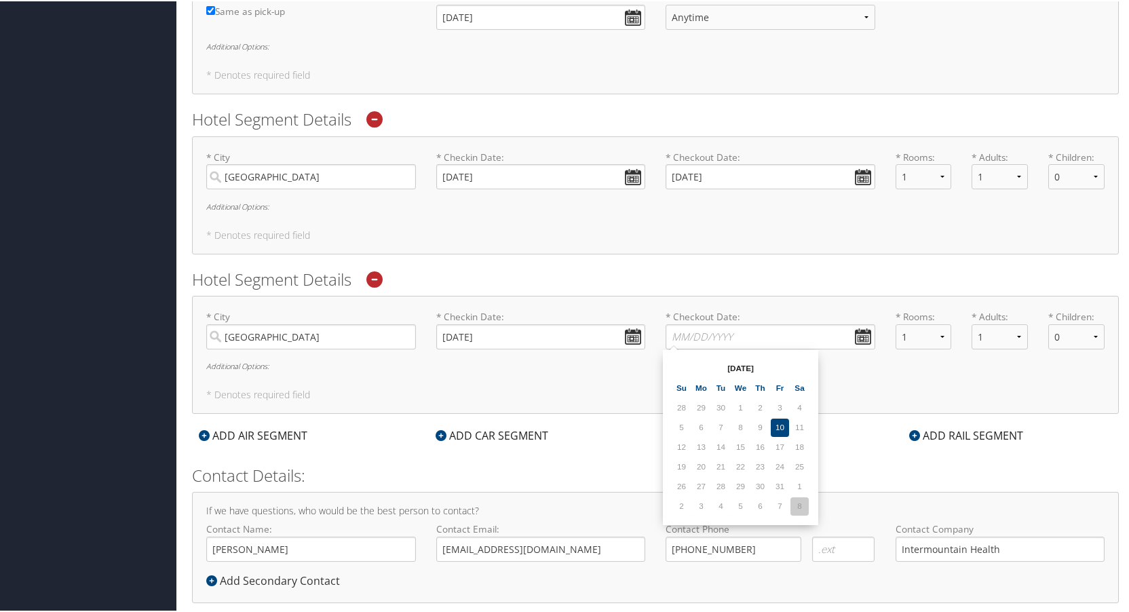
click at [801, 509] on td "8" at bounding box center [799, 505] width 18 height 18
type input "[DATE]"
click at [625, 176] on input "[DATE]" at bounding box center [541, 175] width 210 height 25
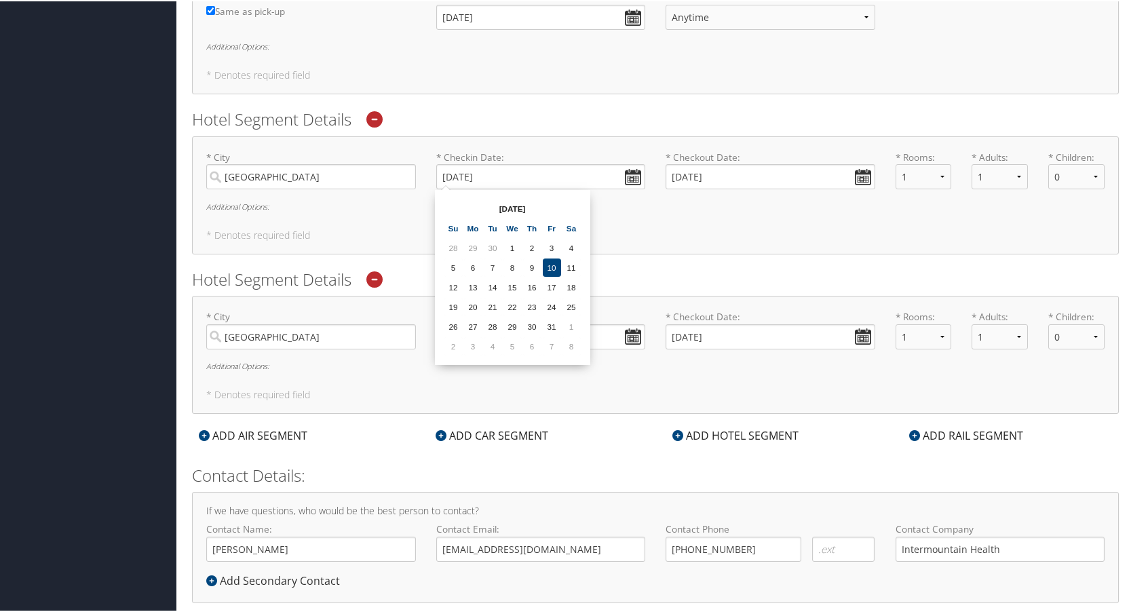
click at [471, 325] on td "27" at bounding box center [473, 325] width 18 height 18
type input "[DATE]"
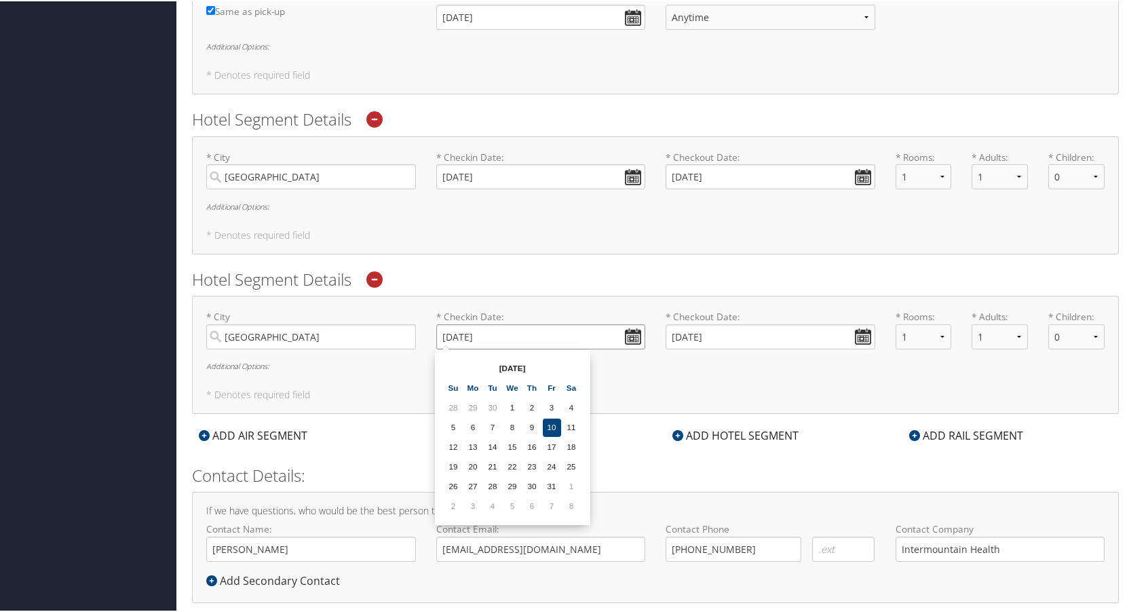
click at [471, 325] on input "[DATE]" at bounding box center [541, 335] width 210 height 25
click at [479, 486] on td "27" at bounding box center [473, 485] width 18 height 18
click at [629, 338] on input "[DATE]" at bounding box center [541, 335] width 210 height 25
click at [481, 508] on td "3" at bounding box center [473, 505] width 18 height 18
type input "[DATE]"
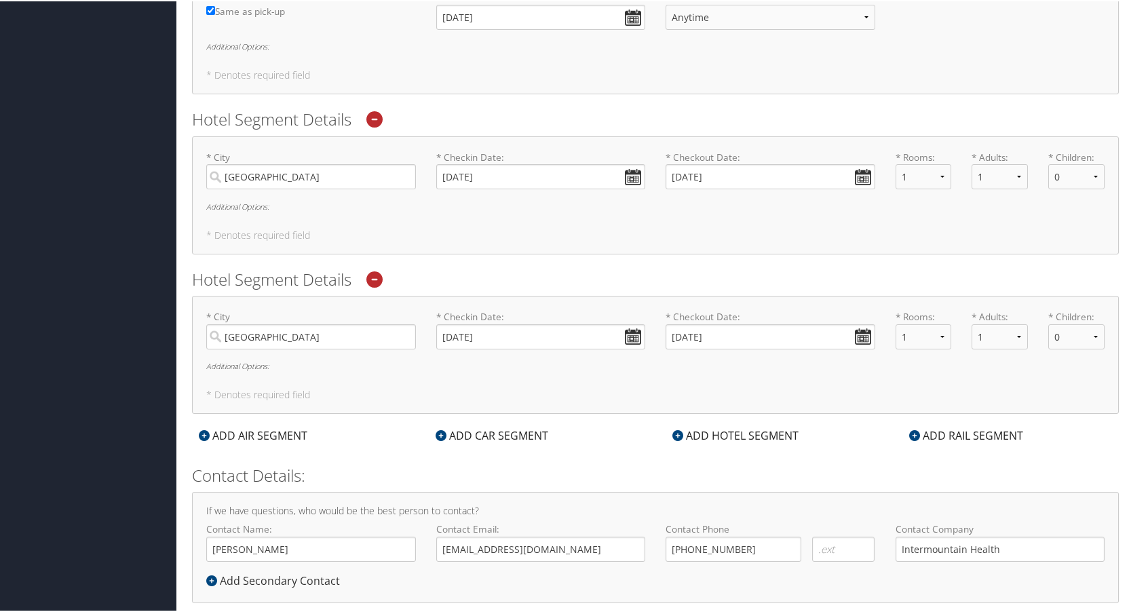
click at [678, 395] on h5 "* Denotes required field" at bounding box center [655, 393] width 898 height 9
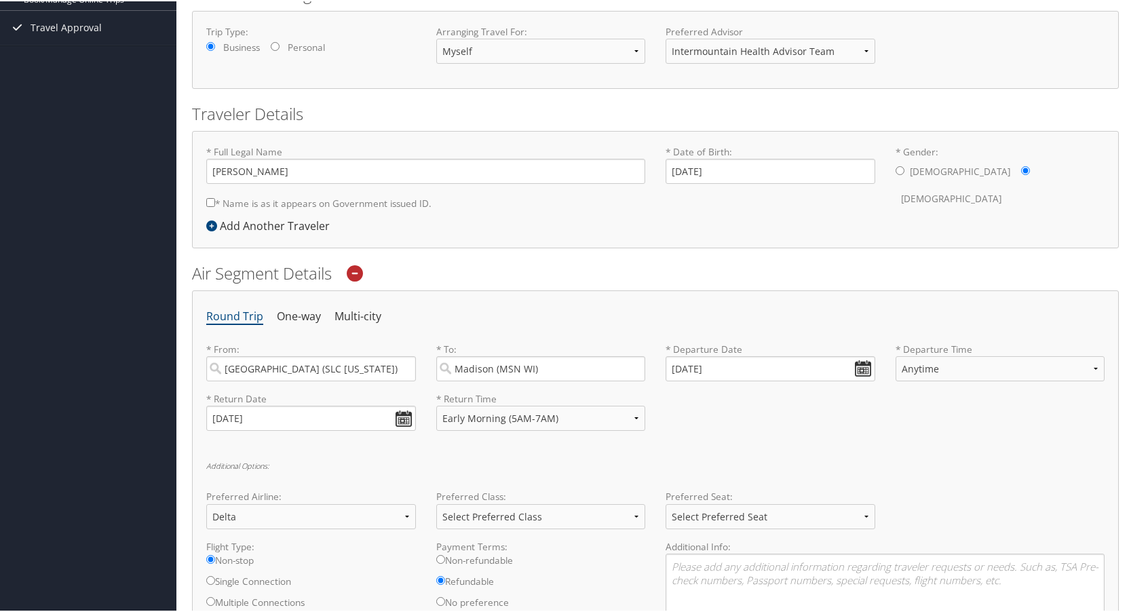
scroll to position [271, 0]
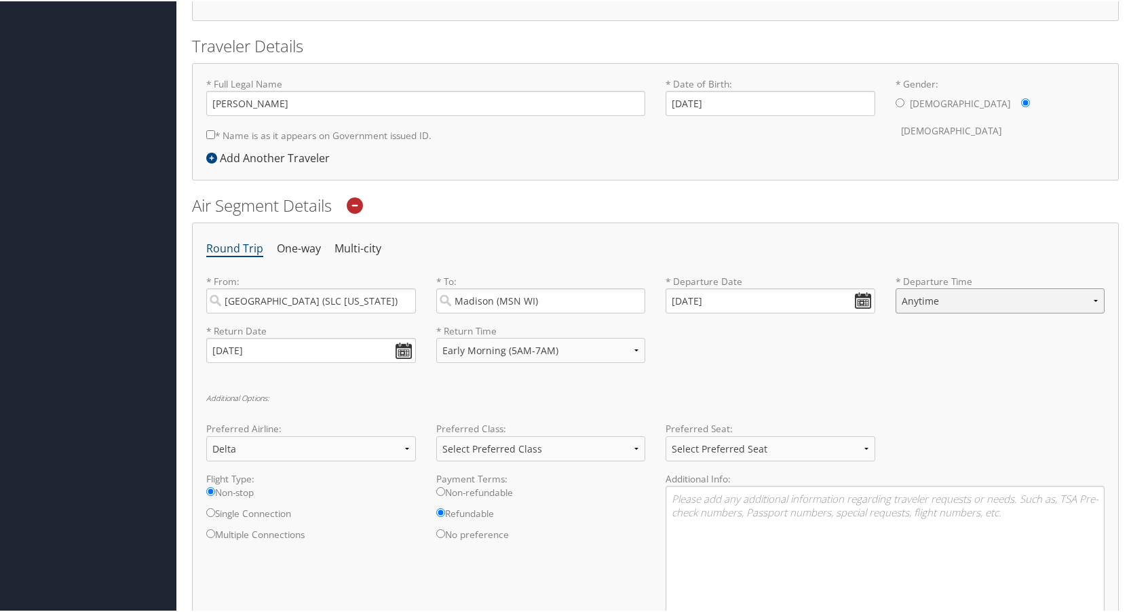
click at [959, 298] on select "Anytime Early Morning (5AM-7AM) Morning (7AM-12PM) Afternoon (12PM-5PM) Evening…" at bounding box center [1000, 299] width 210 height 25
click at [895, 287] on select "Anytime Early Morning (5AM-7AM) Morning (7AM-12PM) Afternoon (12PM-5PM) Evening…" at bounding box center [1000, 299] width 210 height 25
click at [863, 388] on div "Round Trip One-way Multi-city * From: [GEOGRAPHIC_DATA] ([GEOGRAPHIC_DATA] [US_…" at bounding box center [655, 450] width 927 height 459
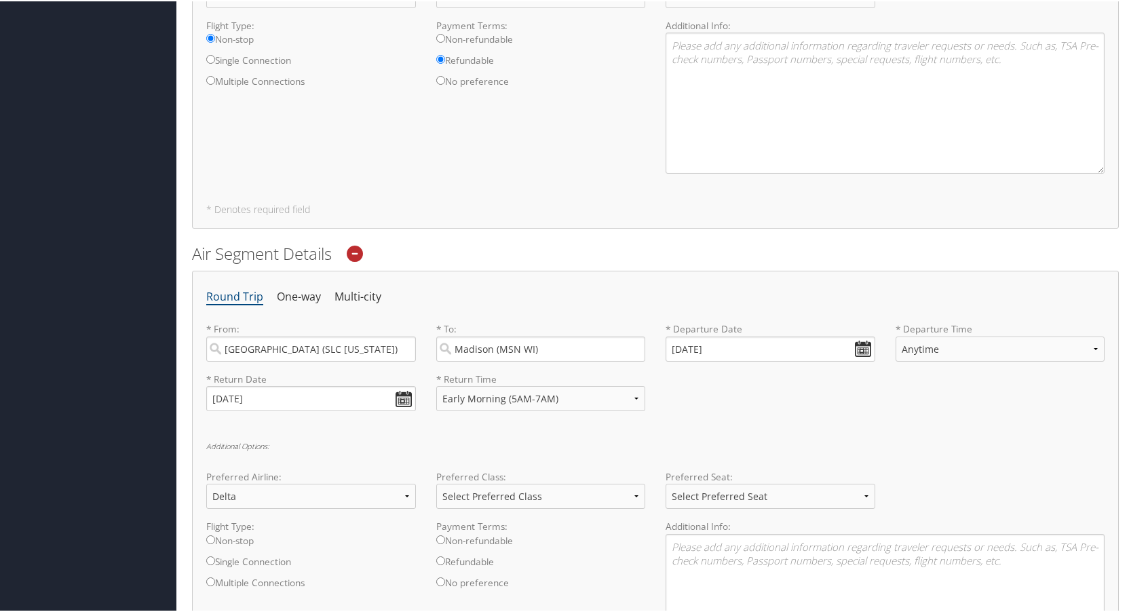
scroll to position [746, 0]
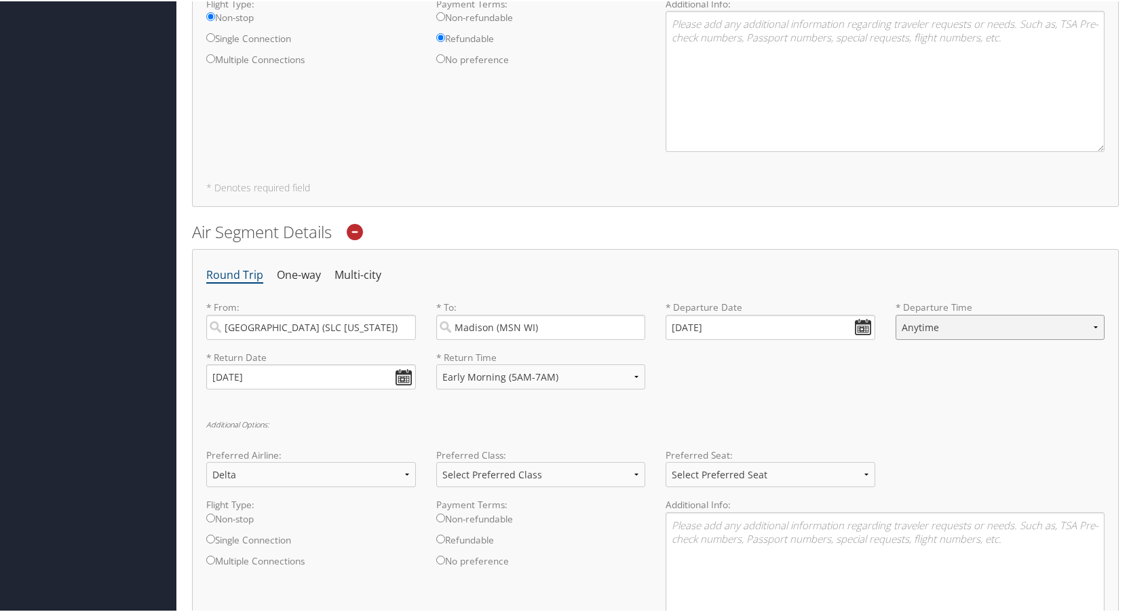
click at [912, 328] on select "Anytime Early Morning (5AM-7AM) Morning (7AM-12PM) Afternoon (12PM-5PM) Evening…" at bounding box center [1000, 325] width 210 height 25
click at [1002, 424] on h6 "Additional Options:" at bounding box center [655, 422] width 898 height 7
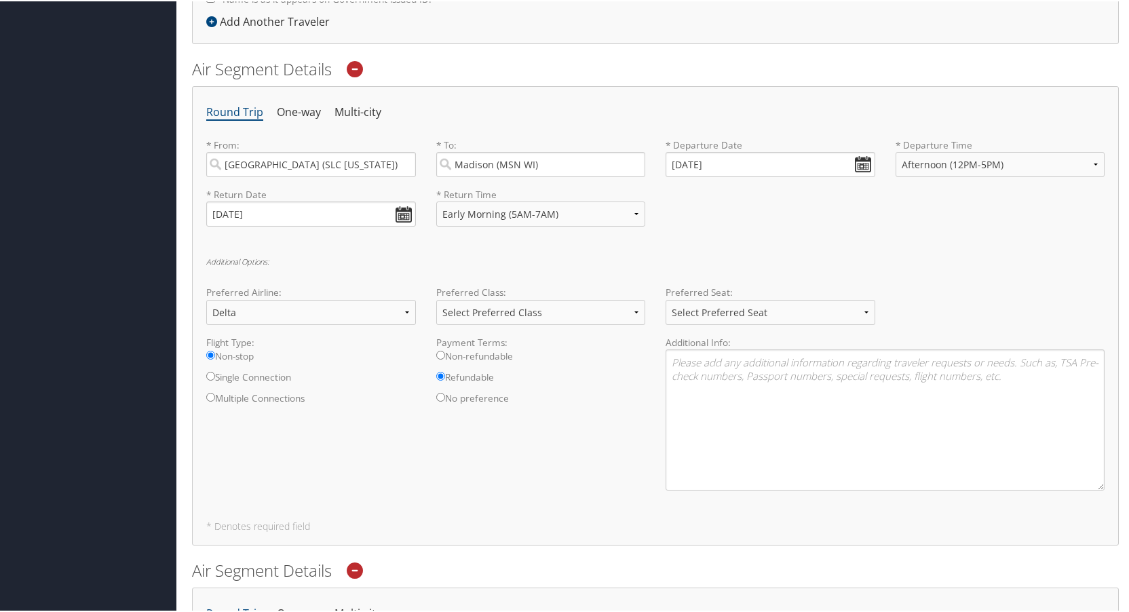
scroll to position [407, 0]
click at [952, 172] on select "Anytime Early Morning (5AM-7AM) Morning (7AM-12PM) Afternoon (12PM-5PM) Evening…" at bounding box center [1000, 163] width 210 height 25
select select "5PM-10PM"
click at [895, 151] on select "Anytime Early Morning (5AM-7AM) Morning (7AM-12PM) Afternoon (12PM-5PM) Evening…" at bounding box center [1000, 163] width 210 height 25
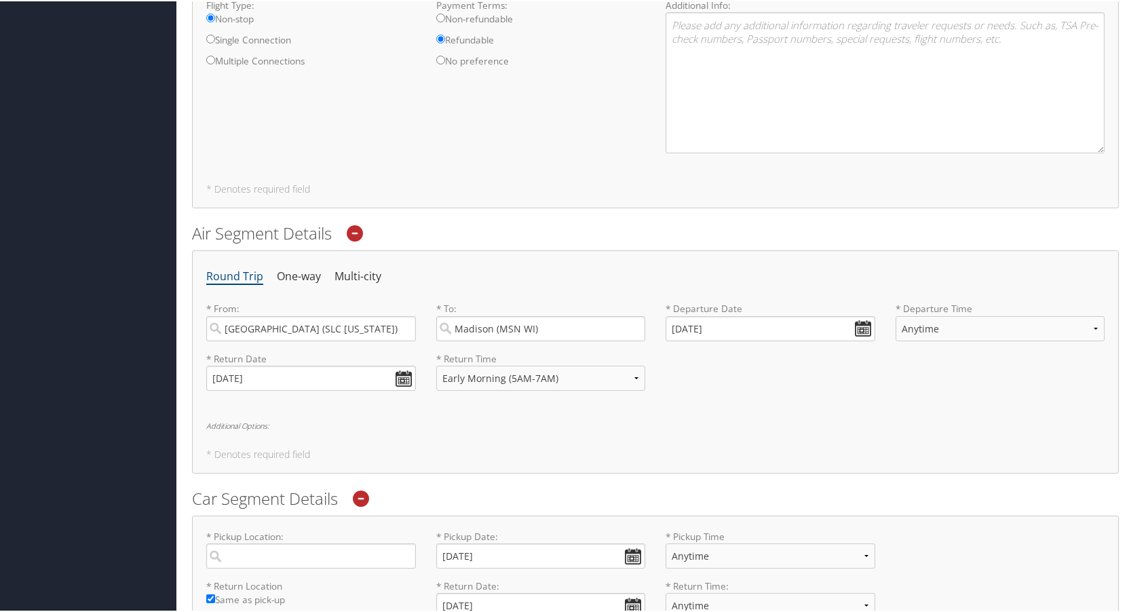
scroll to position [746, 0]
click at [922, 327] on select "Anytime Early Morning (5AM-7AM) Morning (7AM-12PM) Afternoon (12PM-5PM) Evening…" at bounding box center [1000, 325] width 210 height 25
select select "5PM-10PM"
click at [895, 313] on select "Anytime Early Morning (5AM-7AM) Morning (7AM-12PM) Afternoon (12PM-5PM) Evening…" at bounding box center [1000, 325] width 210 height 25
click at [896, 414] on div "Round Trip One-way Multi-city * From: Salt Lake City (SLC Utah) Required * To: …" at bounding box center [655, 359] width 927 height 223
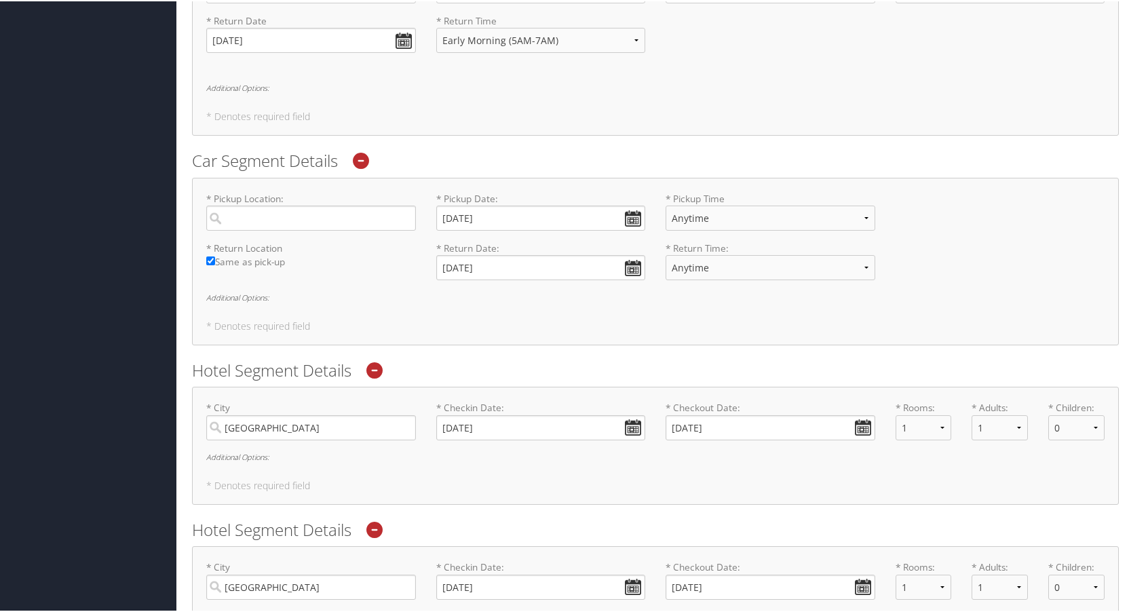
scroll to position [1085, 0]
click at [269, 216] on input "search" at bounding box center [311, 213] width 210 height 25
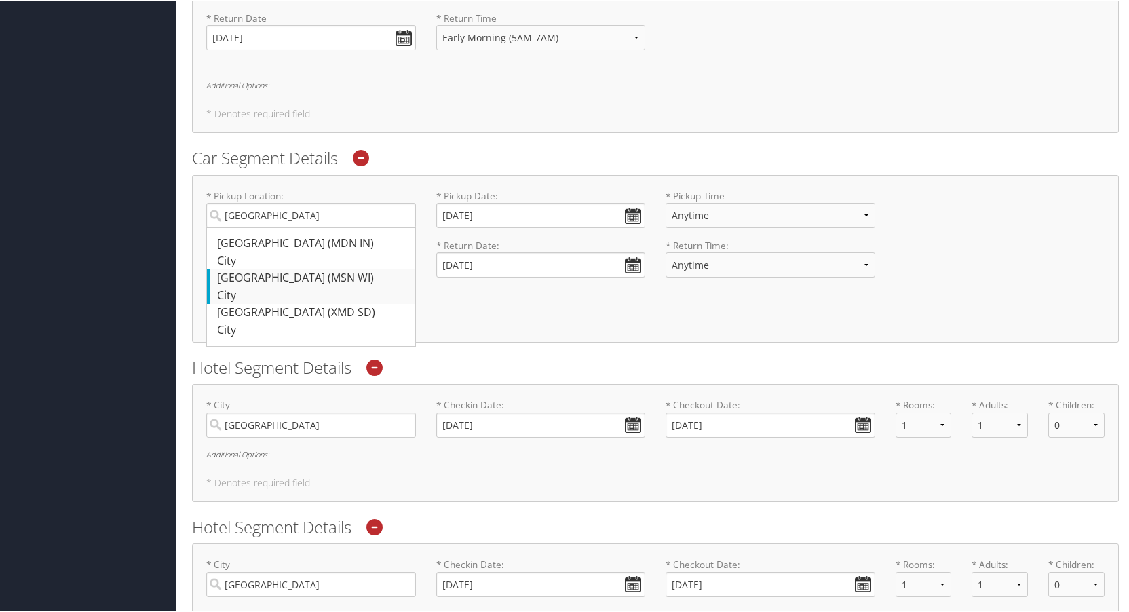
click at [282, 271] on div "Madison (MSN WI)" at bounding box center [312, 277] width 191 height 18
click at [282, 227] on input "[GEOGRAPHIC_DATA]" at bounding box center [311, 213] width 210 height 25
type input "[GEOGRAPHIC_DATA]"
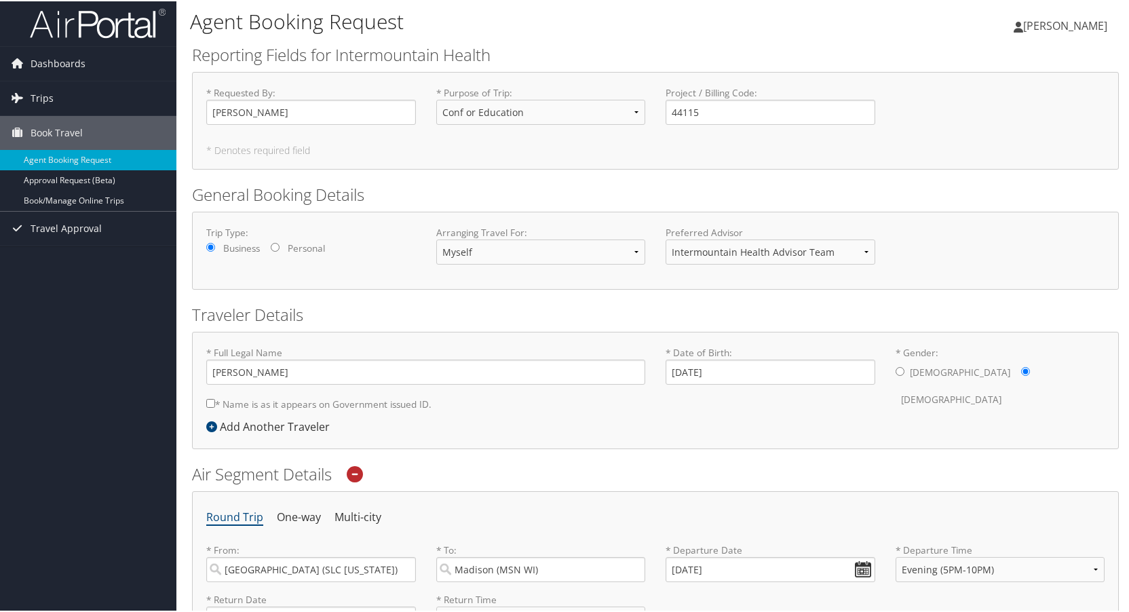
scroll to position [0, 0]
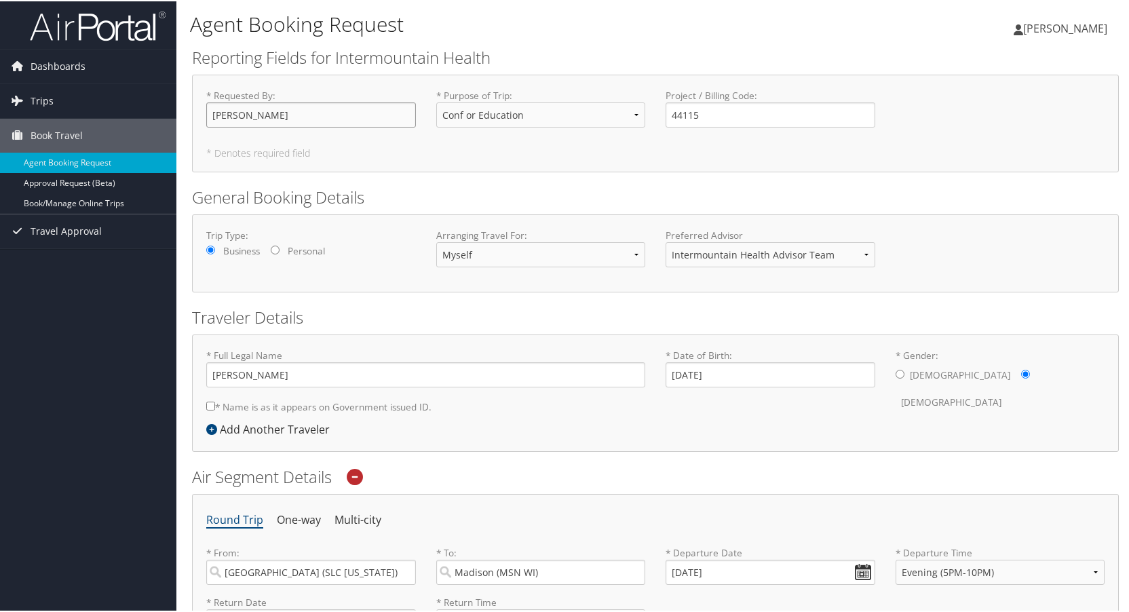
click at [275, 109] on input "[PERSON_NAME]" at bounding box center [311, 113] width 210 height 25
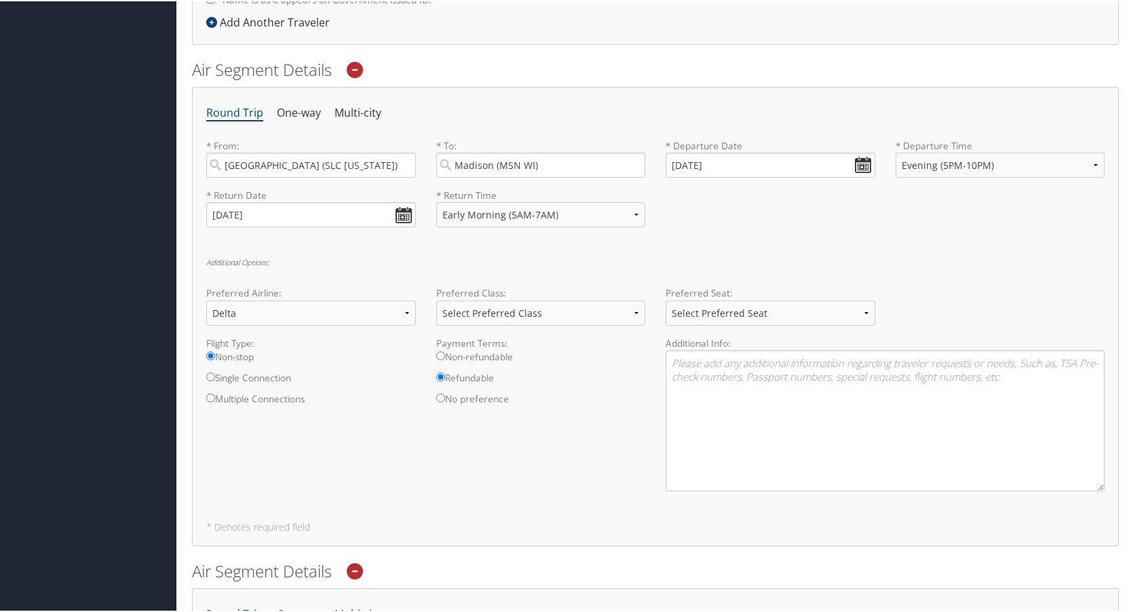
scroll to position [475, 0]
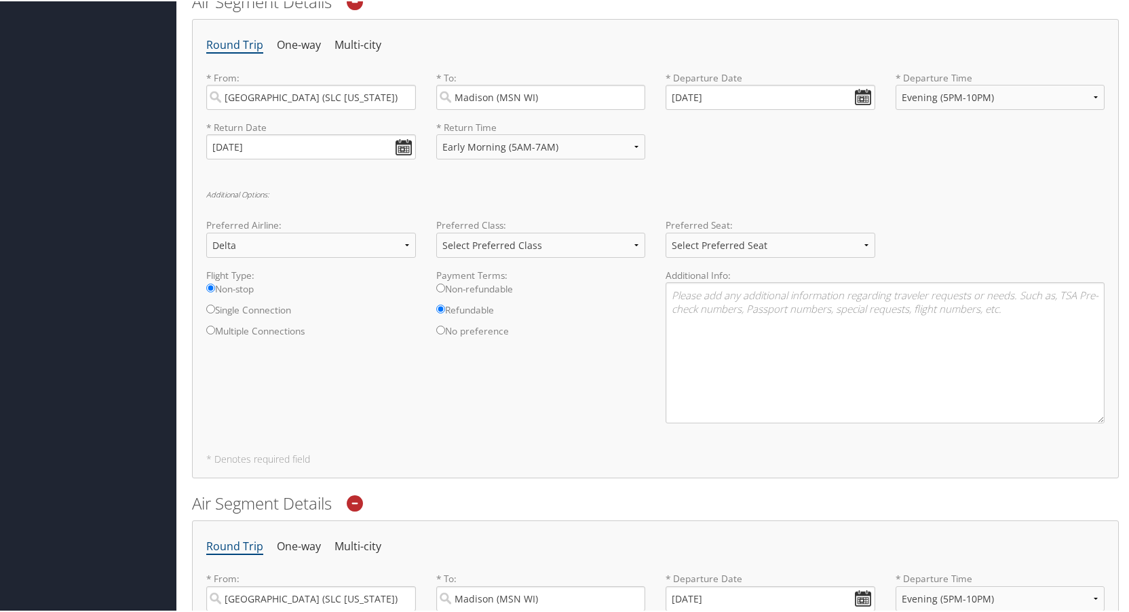
type input "[PERSON_NAME]"
click at [722, 247] on select "Select Preferred Seat Aisle Window Middle" at bounding box center [770, 243] width 210 height 25
select select "Window"
click at [665, 231] on select "Select Preferred Seat Aisle Window Middle" at bounding box center [770, 243] width 210 height 25
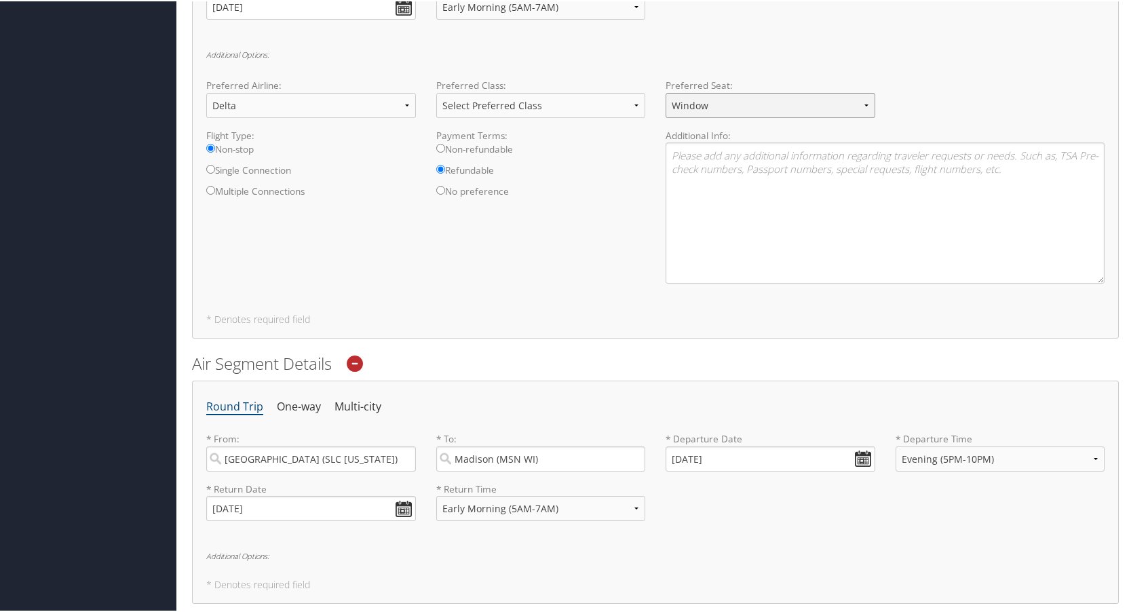
scroll to position [678, 0]
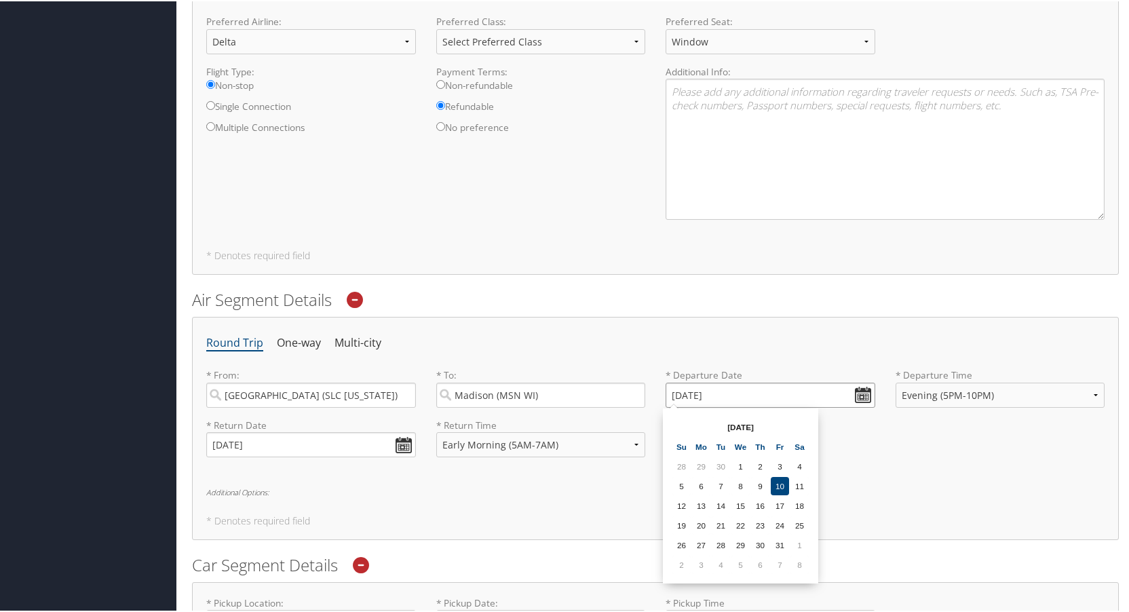
click at [862, 393] on input "[DATE]" at bounding box center [770, 393] width 210 height 25
click at [947, 466] on div "* Return Date 11/08/2025 Dates must be valid * Return Time Anytime Early Mornin…" at bounding box center [655, 442] width 919 height 50
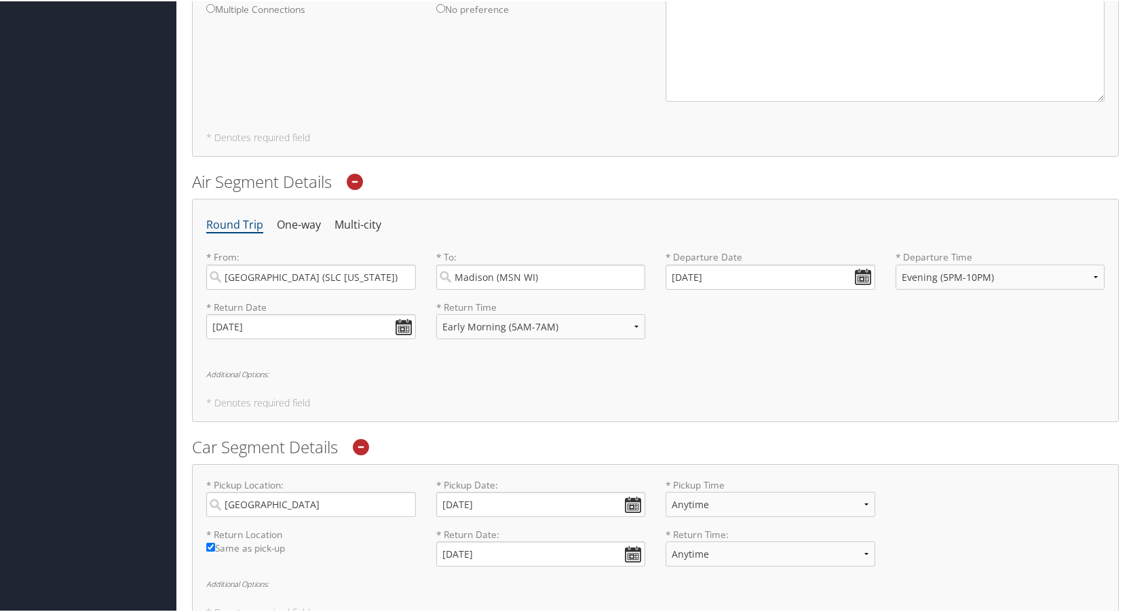
scroll to position [814, 0]
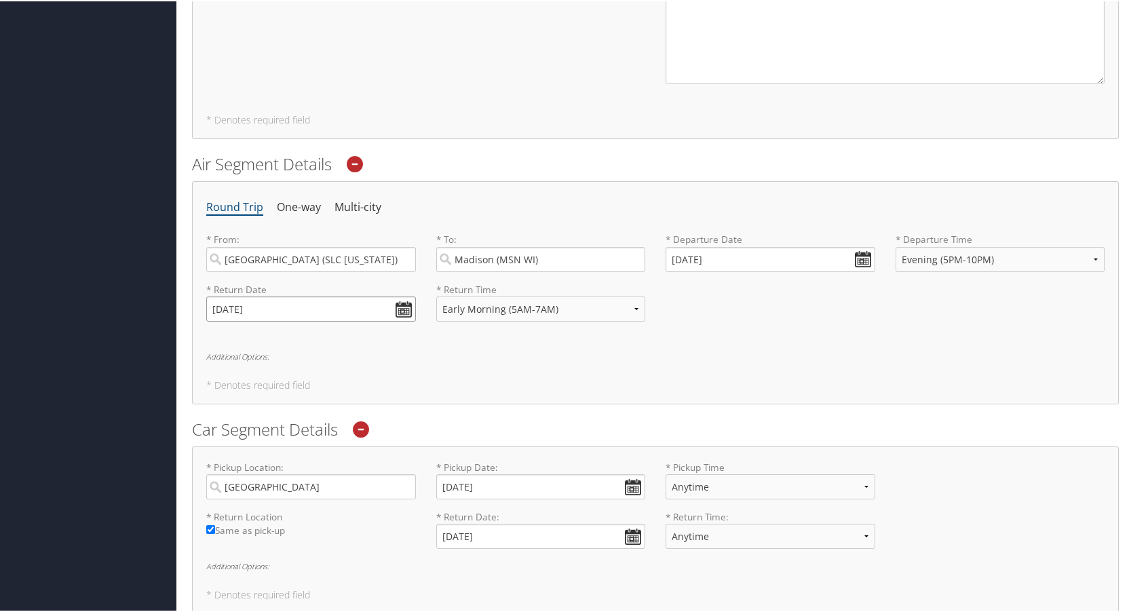
click at [401, 311] on input "[DATE]" at bounding box center [311, 307] width 210 height 25
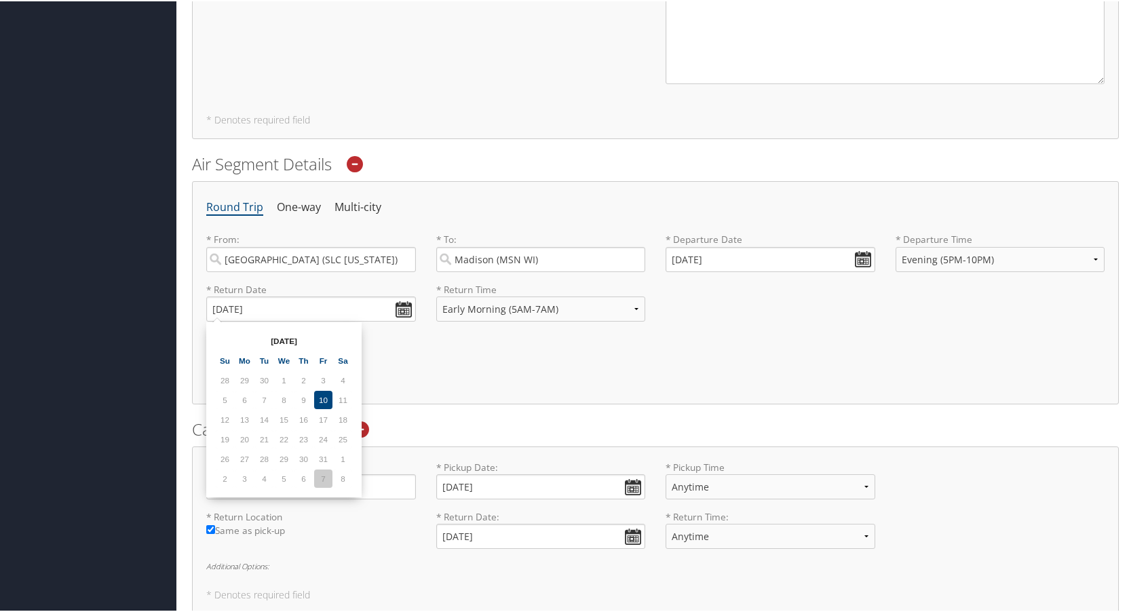
click at [322, 482] on td "7" at bounding box center [323, 477] width 18 height 18
type input "[DATE]"
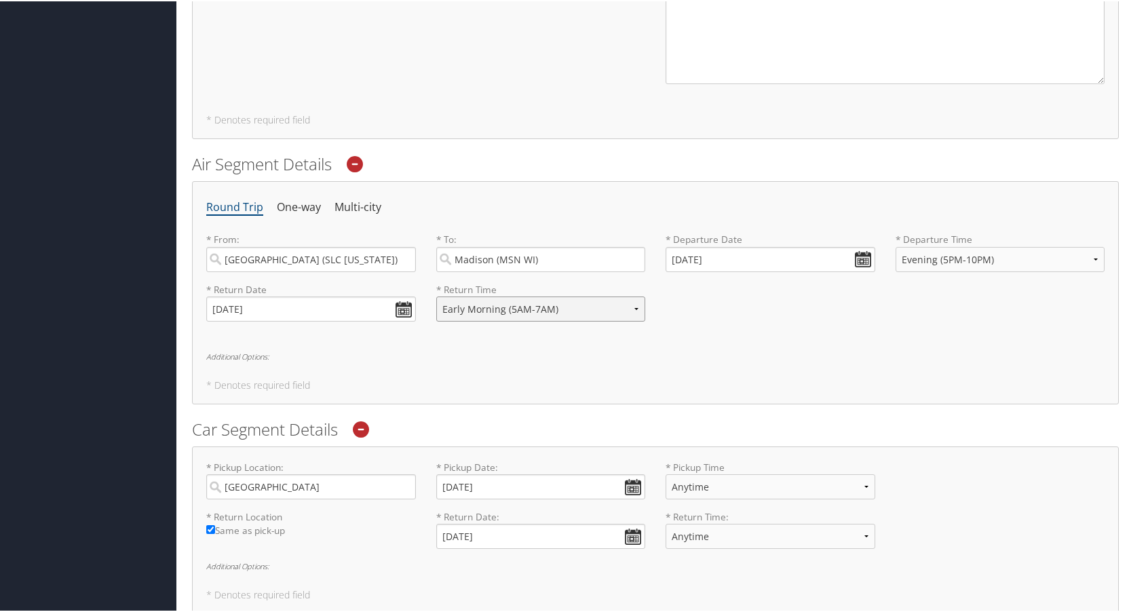
click at [549, 313] on select "Anytime Early Morning (5AM-7AM) Morning (7AM-12PM) Afternoon (12PM-5PM) Evening…" at bounding box center [541, 307] width 210 height 25
click at [436, 295] on select "Anytime Early Morning (5AM-7AM) Morning (7AM-12PM) Afternoon (12PM-5PM) Evening…" at bounding box center [541, 307] width 210 height 25
click at [524, 303] on select "Anytime Early Morning (5AM-7AM) Morning (7AM-12PM) Afternoon (12PM-5PM) Evening…" at bounding box center [541, 307] width 210 height 25
select select "12PM-5PM"
click at [436, 295] on select "Anytime Early Morning (5AM-7AM) Morning (7AM-12PM) Afternoon (12PM-5PM) Evening…" at bounding box center [541, 307] width 210 height 25
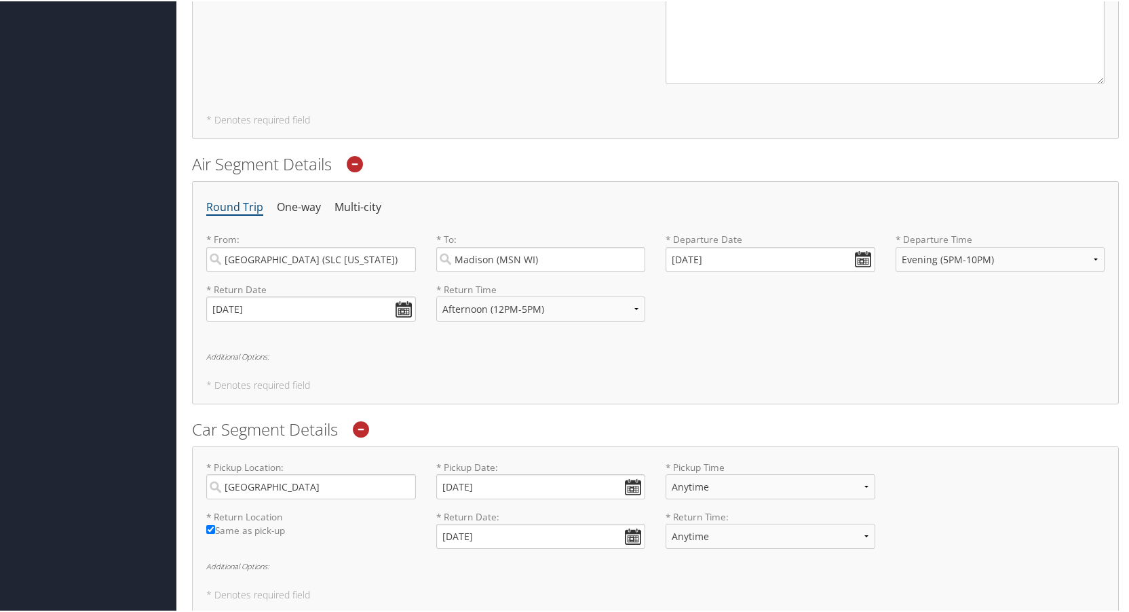
click at [575, 386] on h5 "* Denotes required field" at bounding box center [655, 383] width 898 height 9
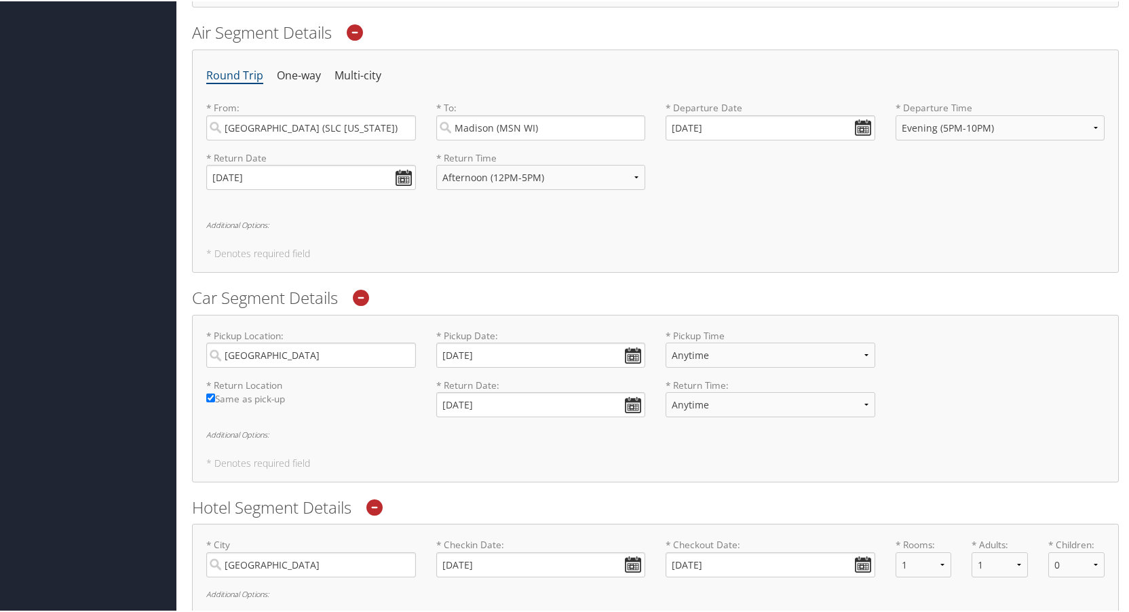
scroll to position [950, 0]
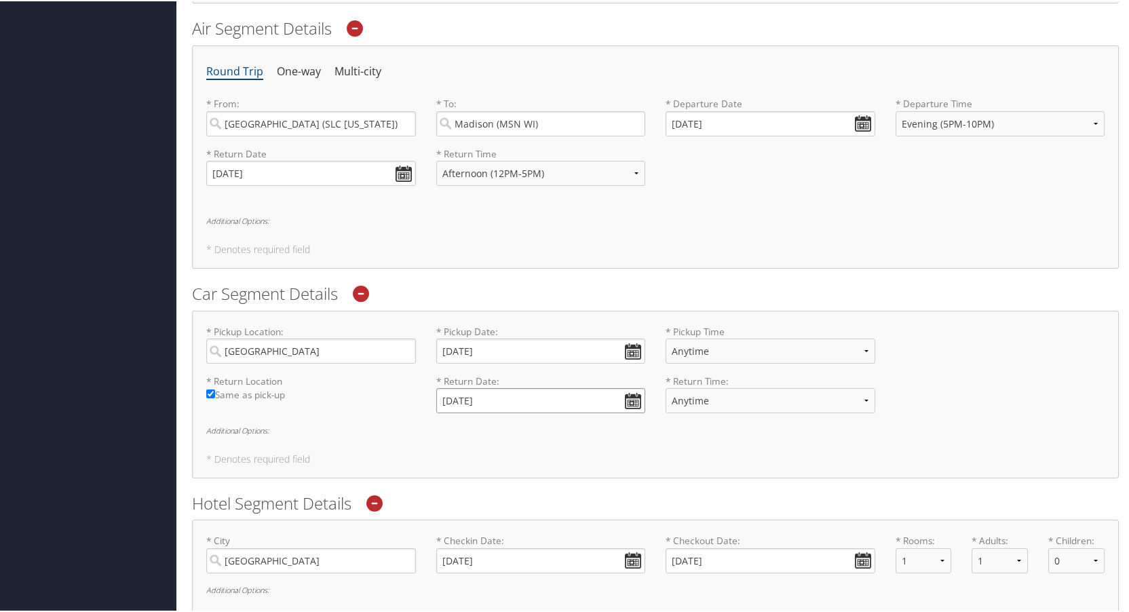
click at [630, 398] on input "[DATE]" at bounding box center [541, 399] width 210 height 25
click at [547, 567] on td "7" at bounding box center [552, 569] width 18 height 18
type input "[DATE]"
click at [710, 399] on select "Anytime 12:00 AM 1:00 AM 2:00 AM 3:00 AM 4:00 AM 5:00 AM 6:00 AM 7:00 AM 8:00 A…" at bounding box center [770, 399] width 210 height 25
select select "3:00 PM"
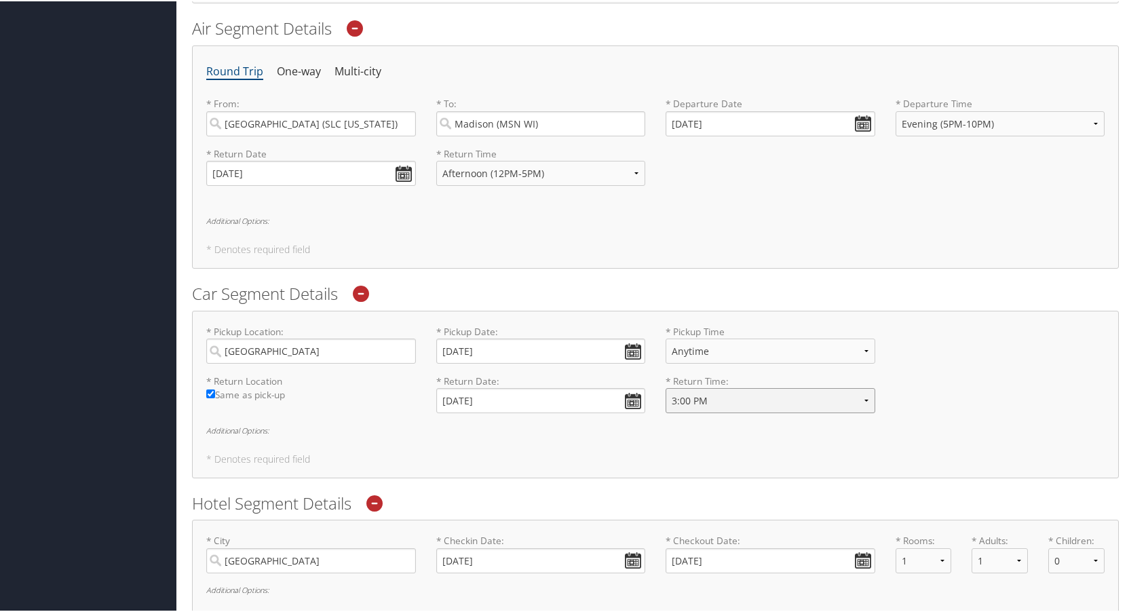
click at [665, 387] on select "Anytime 12:00 AM 1:00 AM 2:00 AM 3:00 AM 4:00 AM 5:00 AM 6:00 AM 7:00 AM 8:00 A…" at bounding box center [770, 399] width 210 height 25
click at [762, 440] on div "* Pickup Location: Madison Required * Pickup Date: 11/04/2025 Dates must be val…" at bounding box center [655, 393] width 927 height 168
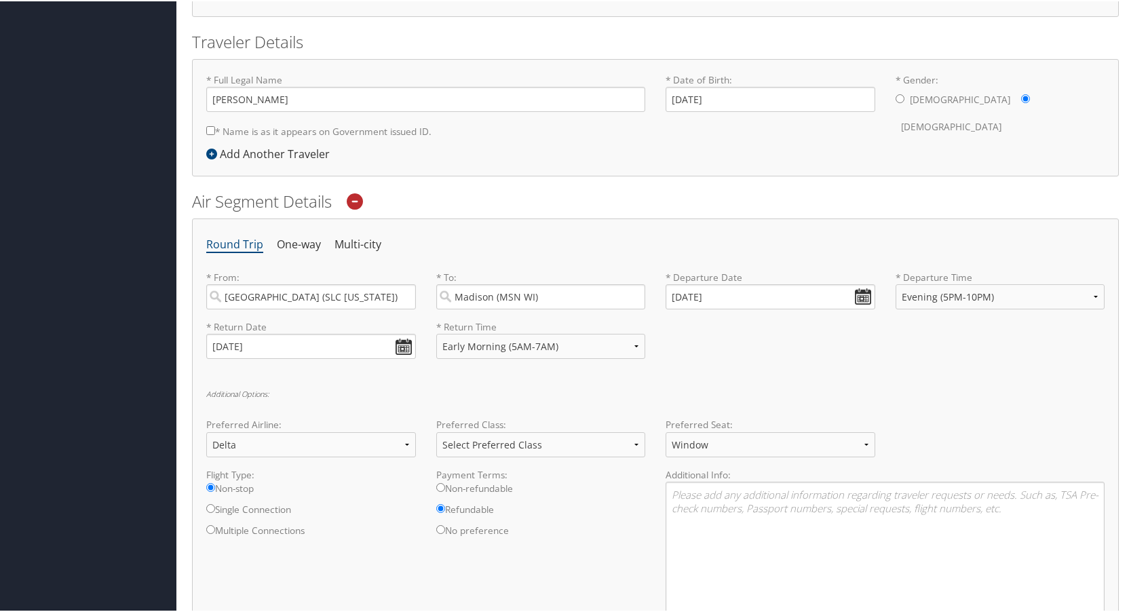
scroll to position [339, 0]
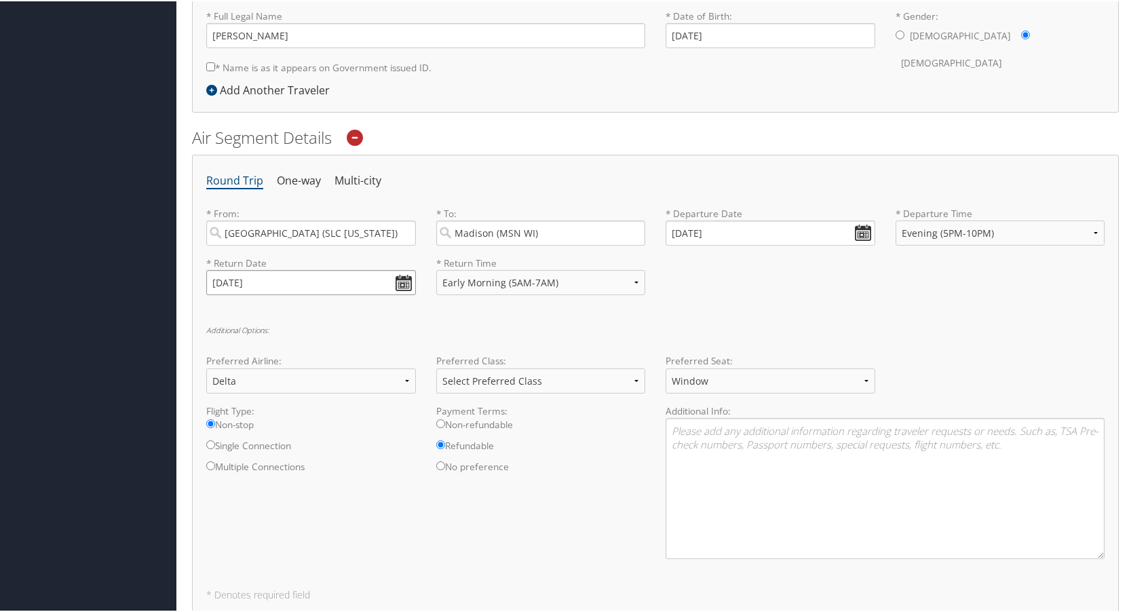
click at [402, 282] on input "[DATE]" at bounding box center [311, 281] width 210 height 25
click at [423, 326] on h6 "Additional Options:" at bounding box center [655, 328] width 898 height 7
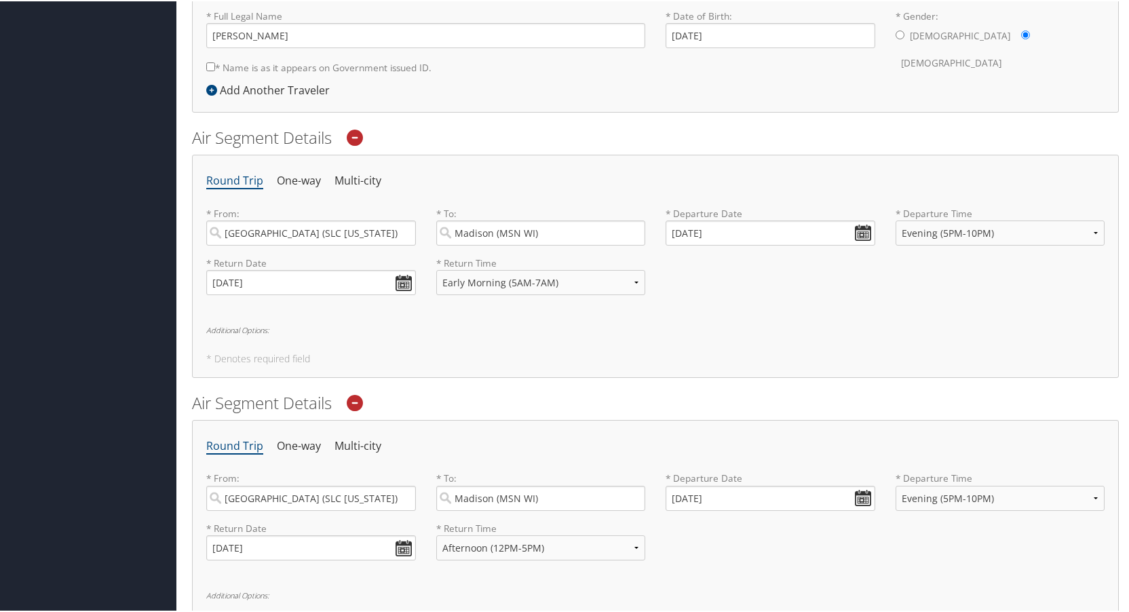
click at [233, 332] on h6 "Additional Options:" at bounding box center [655, 328] width 898 height 7
select select "Delta(DL)"
select select "Window"
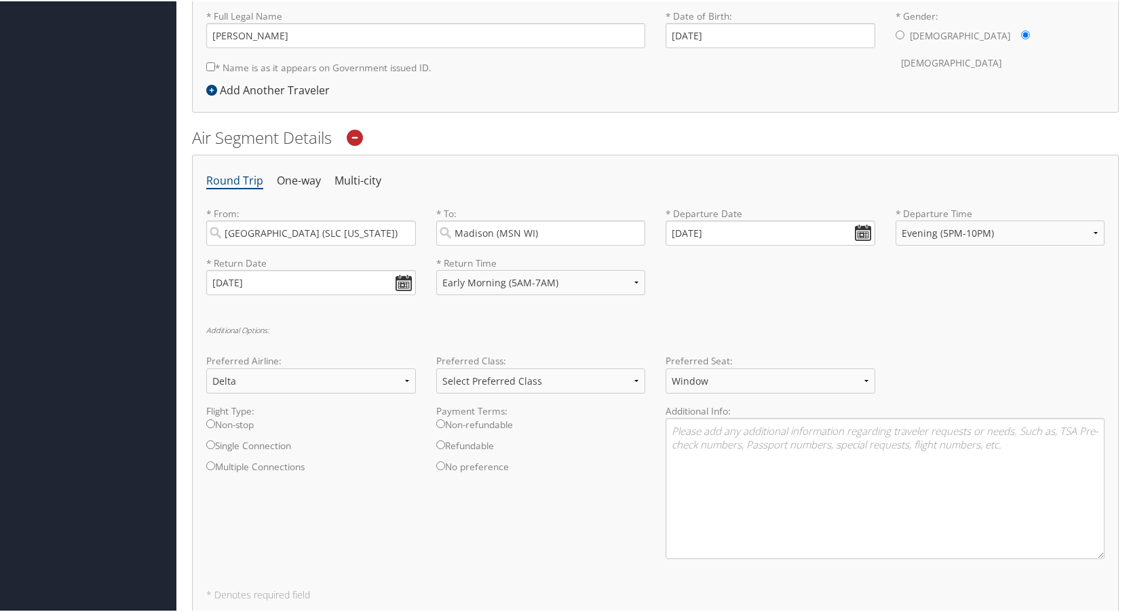
click at [213, 421] on input "Non-stop" at bounding box center [210, 422] width 9 height 9
radio input "true"
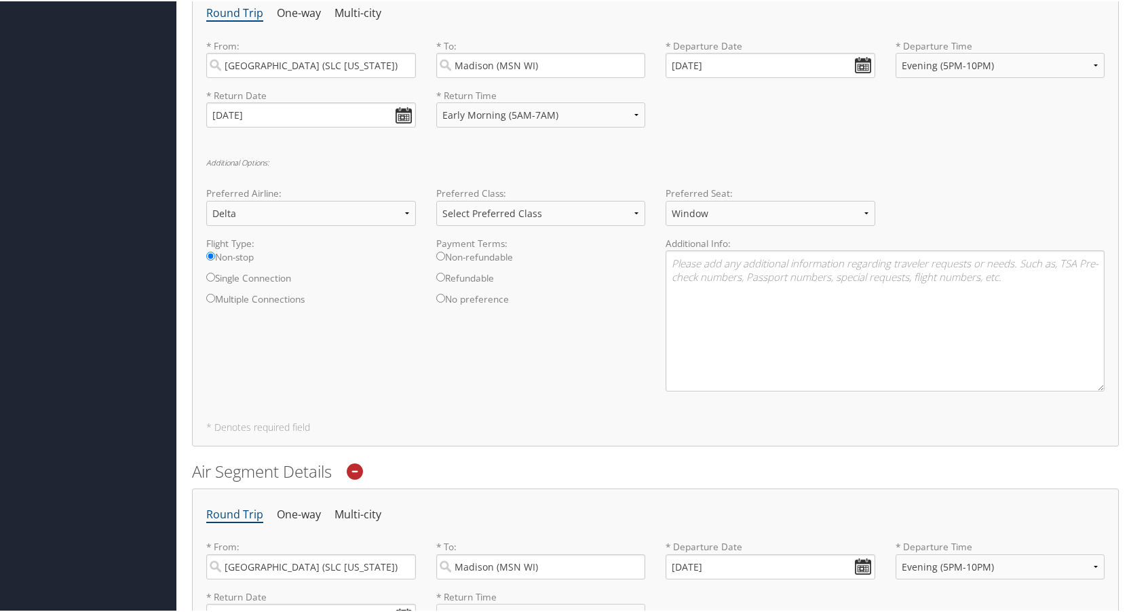
scroll to position [543, 0]
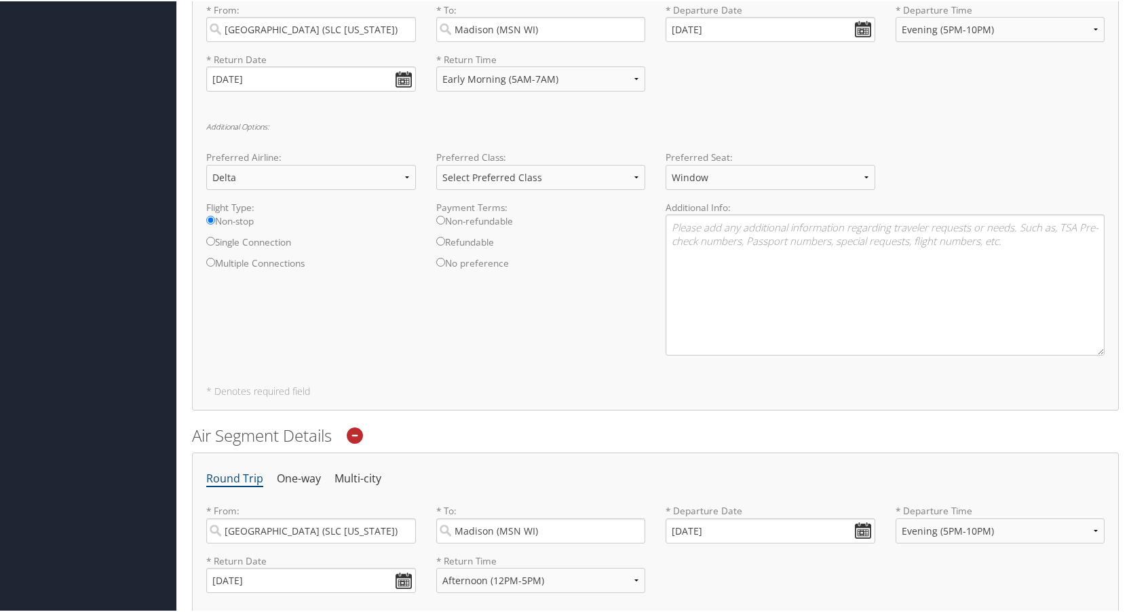
click at [439, 237] on input "Refundable" at bounding box center [440, 239] width 9 height 9
radio input "true"
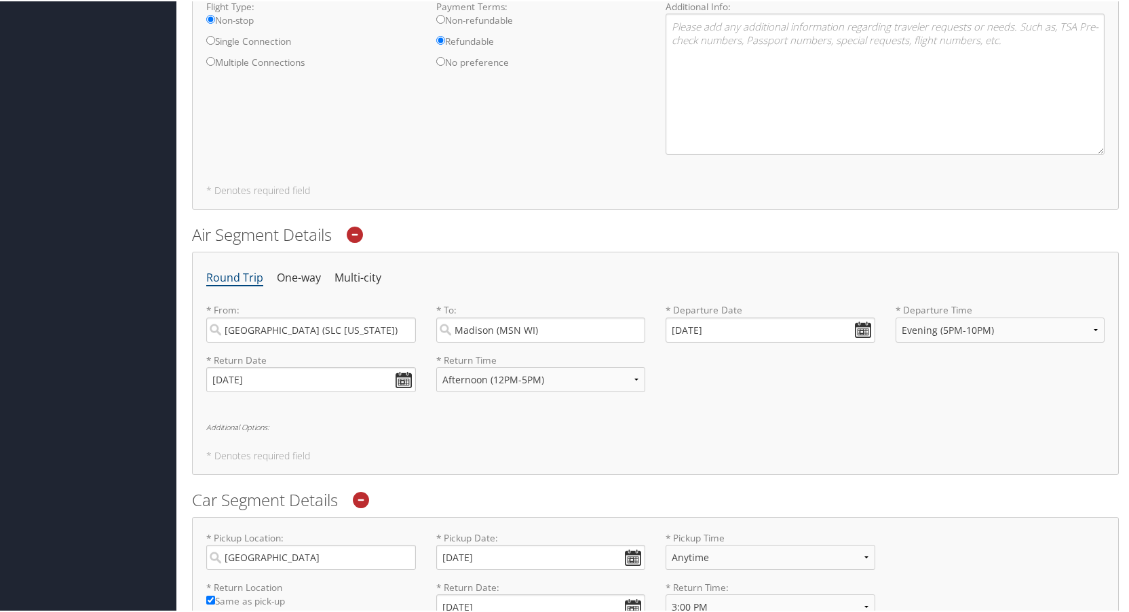
scroll to position [746, 0]
click at [710, 408] on div "Round Trip One-way Multi-city * From: Salt Lake City (SLC Utah) Required * To: …" at bounding box center [655, 359] width 927 height 223
click at [395, 377] on input "[DATE]" at bounding box center [311, 375] width 210 height 25
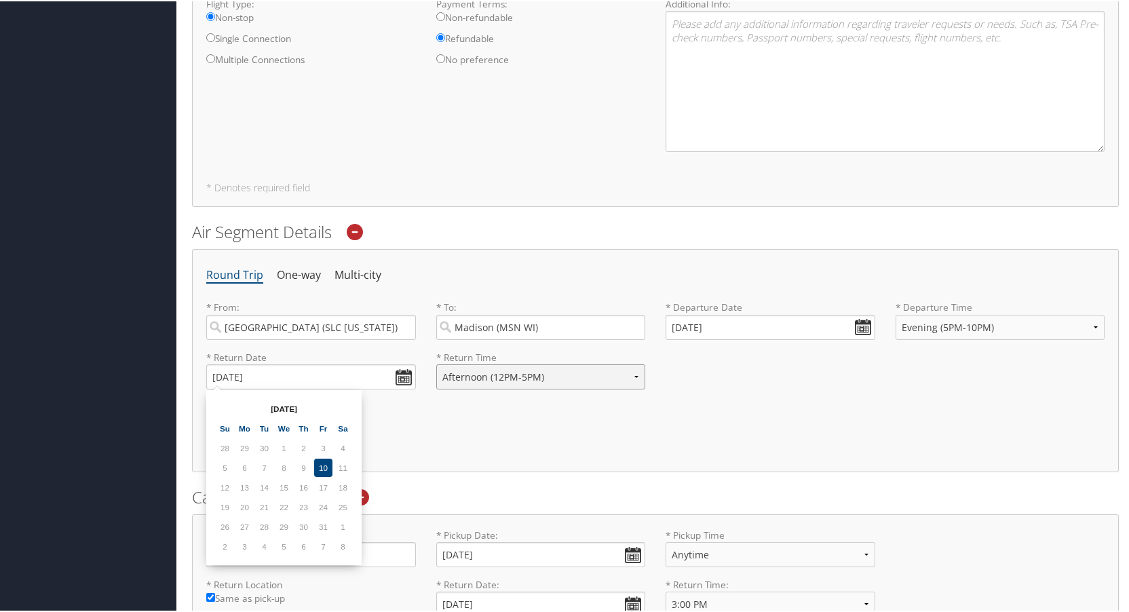
click at [498, 377] on select "Anytime Early Morning (5AM-7AM) Morning (7AM-12PM) Afternoon (12PM-5PM) Evening…" at bounding box center [541, 375] width 210 height 25
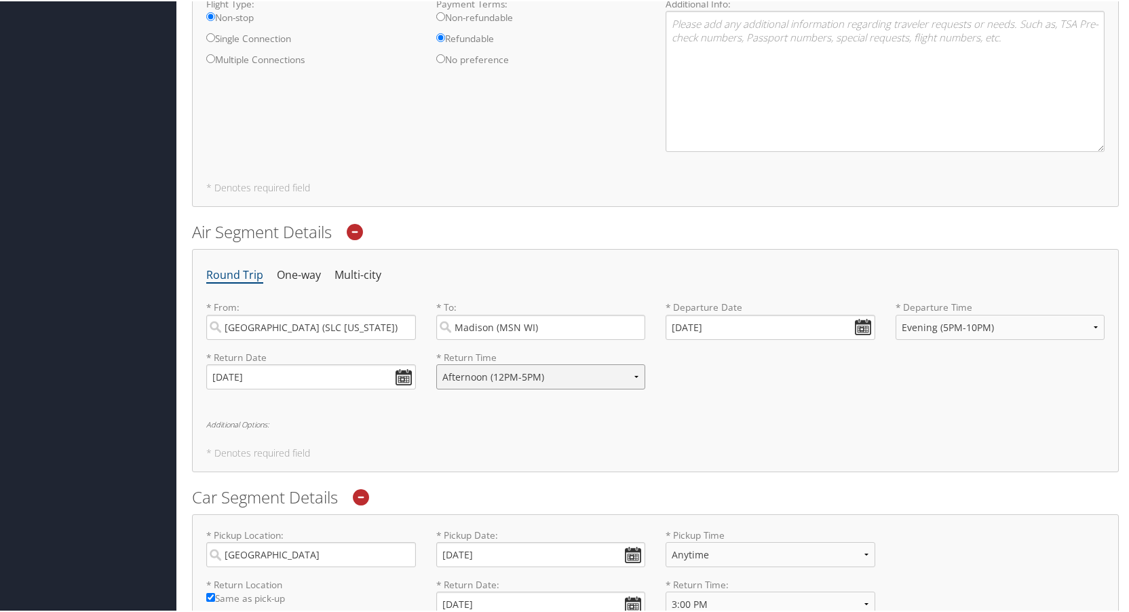
select select "5PM-10PM"
click at [436, 363] on select "Anytime Early Morning (5AM-7AM) Morning (7AM-12PM) Afternoon (12PM-5PM) Evening…" at bounding box center [541, 375] width 210 height 25
click at [558, 403] on div "Round Trip One-way Multi-city * From: Salt Lake City (SLC Utah) Required * To: …" at bounding box center [655, 359] width 927 height 223
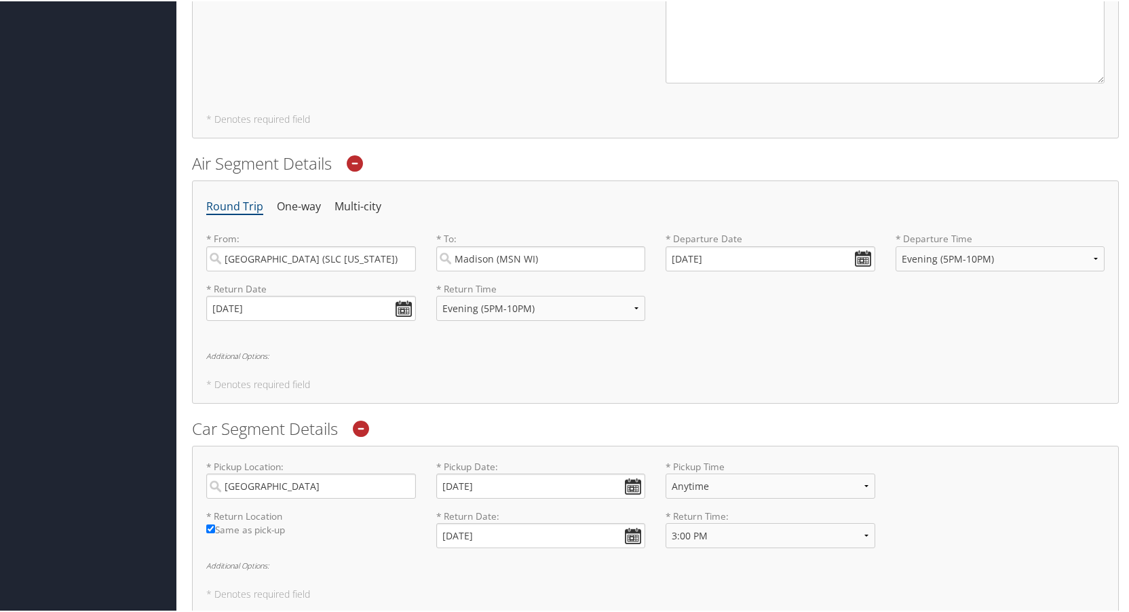
scroll to position [882, 0]
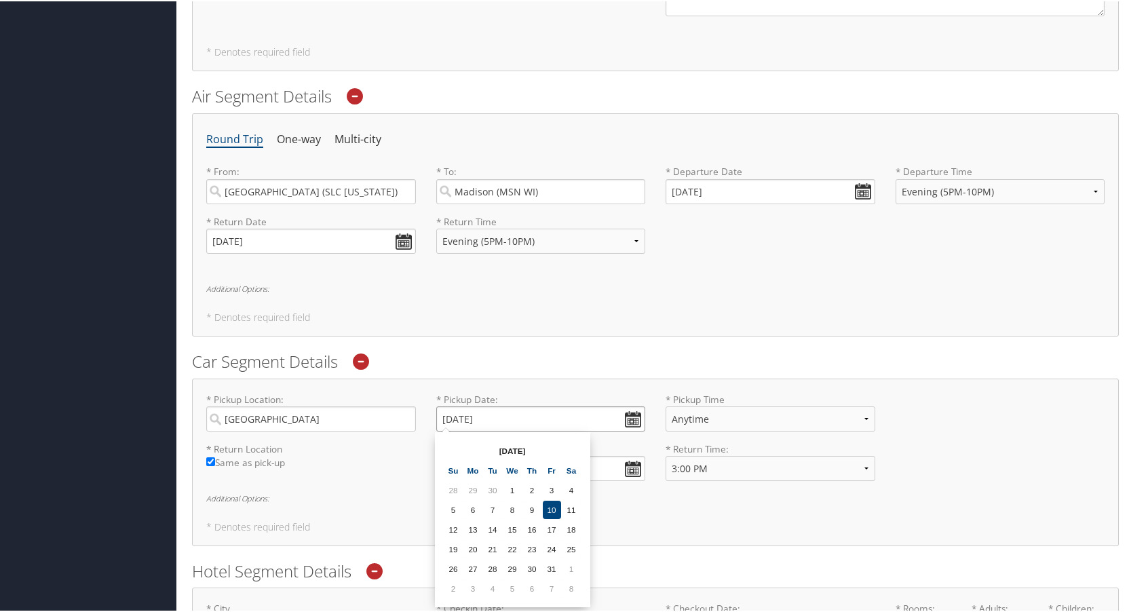
click at [630, 418] on input "[DATE]" at bounding box center [541, 417] width 210 height 25
click at [469, 587] on td "3" at bounding box center [473, 587] width 18 height 18
type input "[DATE]"
click at [472, 528] on h5 "* Denotes required field" at bounding box center [655, 525] width 898 height 9
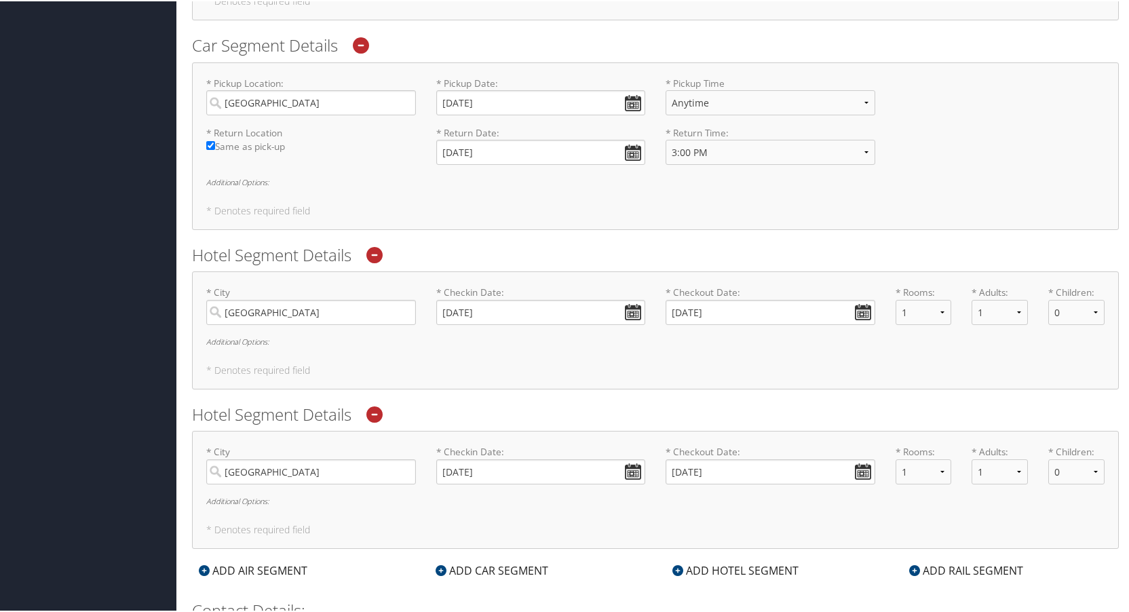
scroll to position [1221, 0]
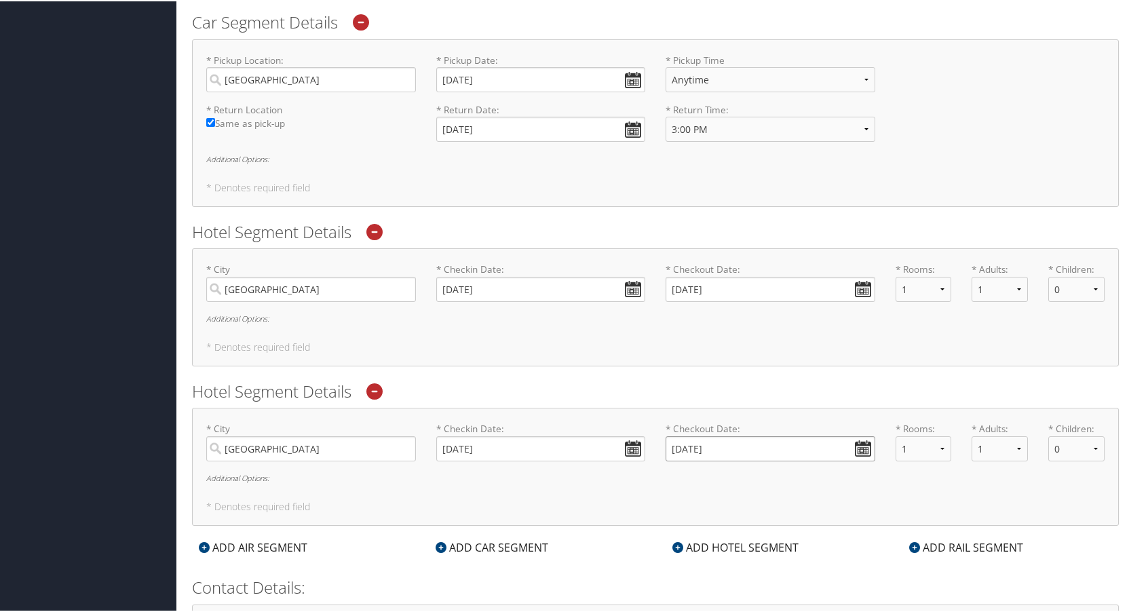
click at [860, 447] on input "[DATE]" at bounding box center [770, 447] width 210 height 25
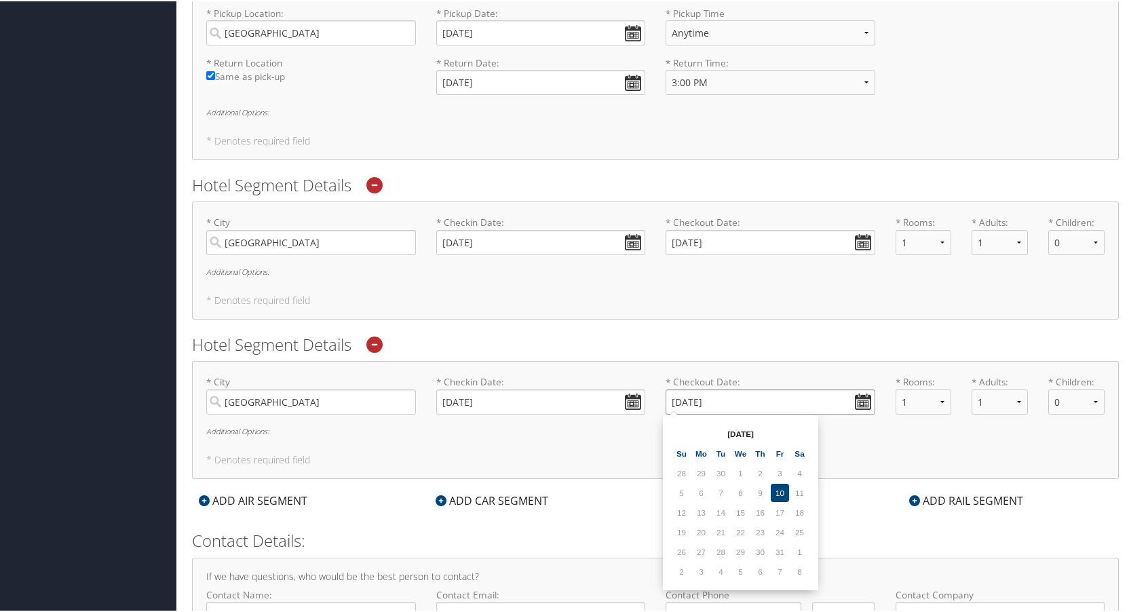
scroll to position [1289, 0]
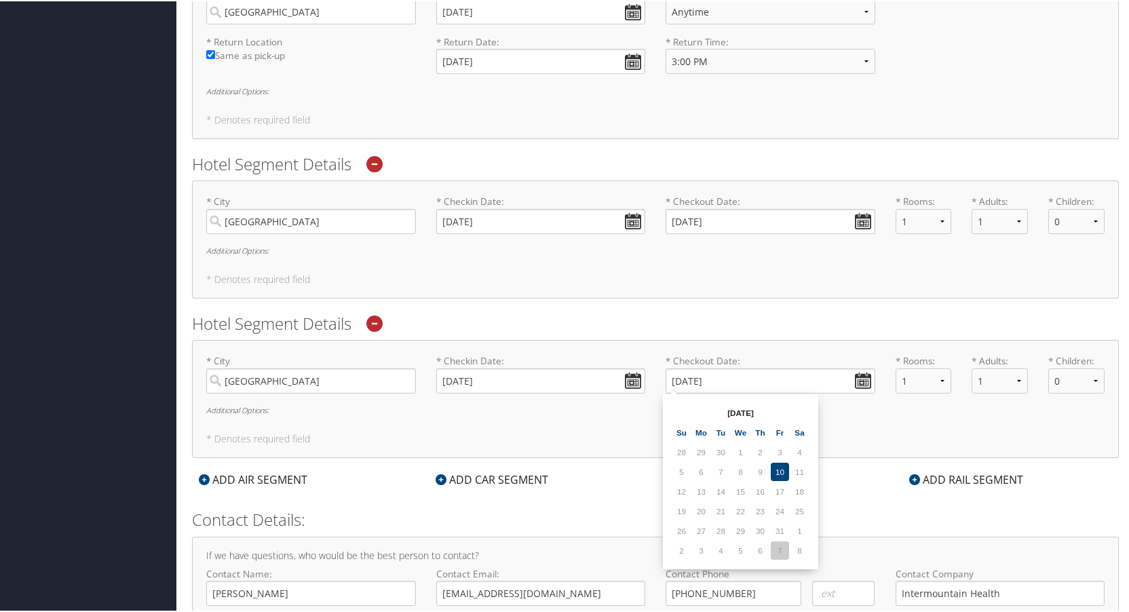
click at [780, 549] on td "7" at bounding box center [780, 549] width 18 height 18
type input "[DATE]"
click at [704, 413] on div "* City Madison Required * Checkin Date: 11/03/2025 Dates must be valid * Checko…" at bounding box center [655, 398] width 927 height 118
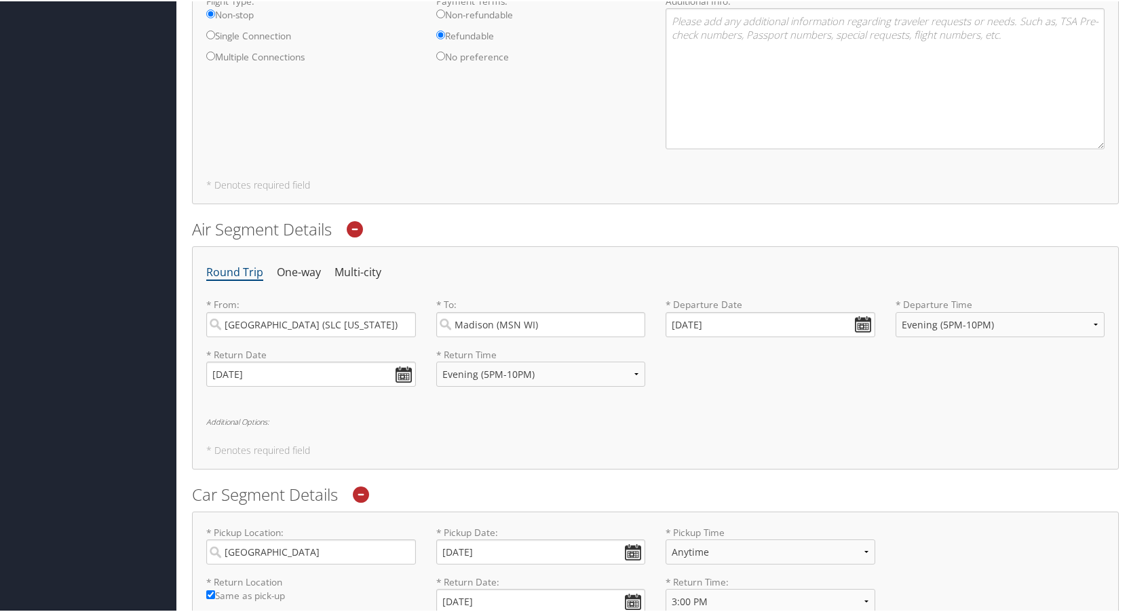
scroll to position [814, 0]
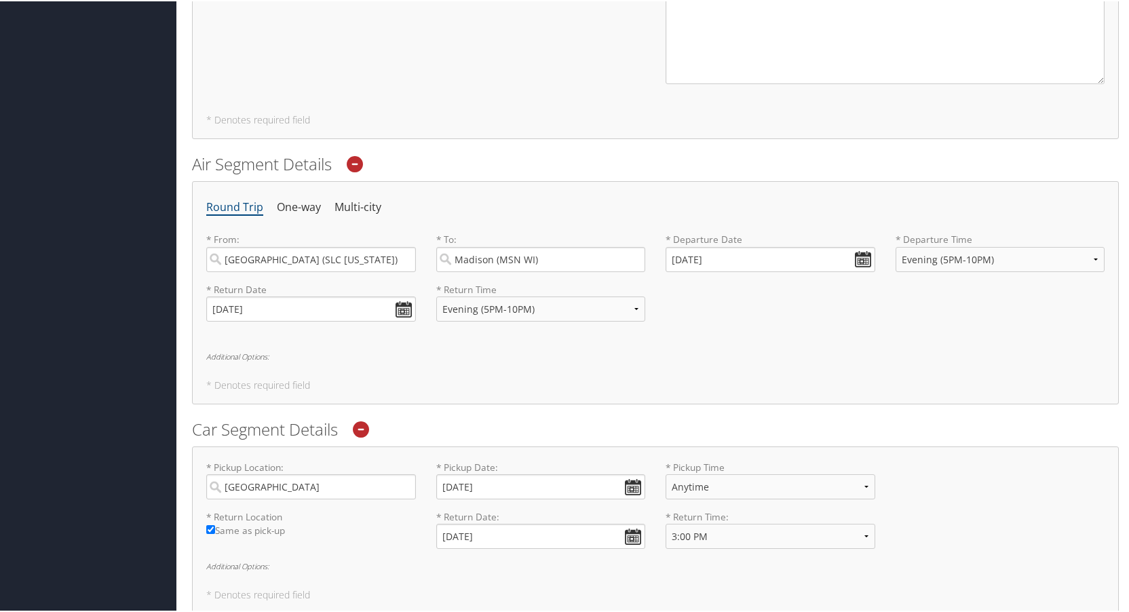
click at [703, 361] on div "Round Trip One-way Multi-city * From: Salt Lake City (SLC Utah) Required * To: …" at bounding box center [655, 291] width 927 height 223
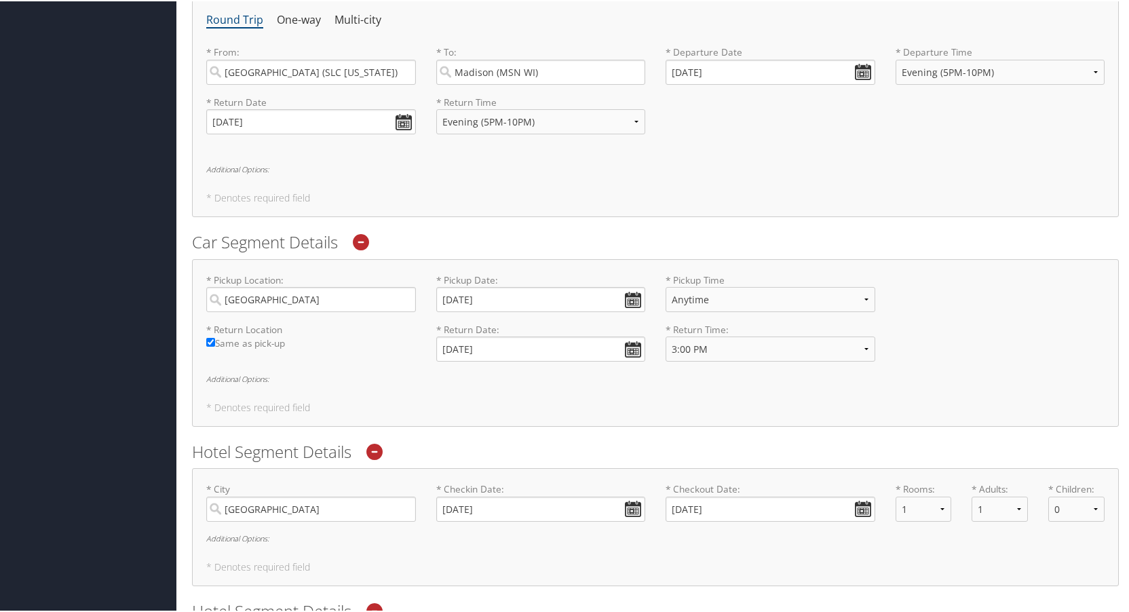
scroll to position [1085, 0]
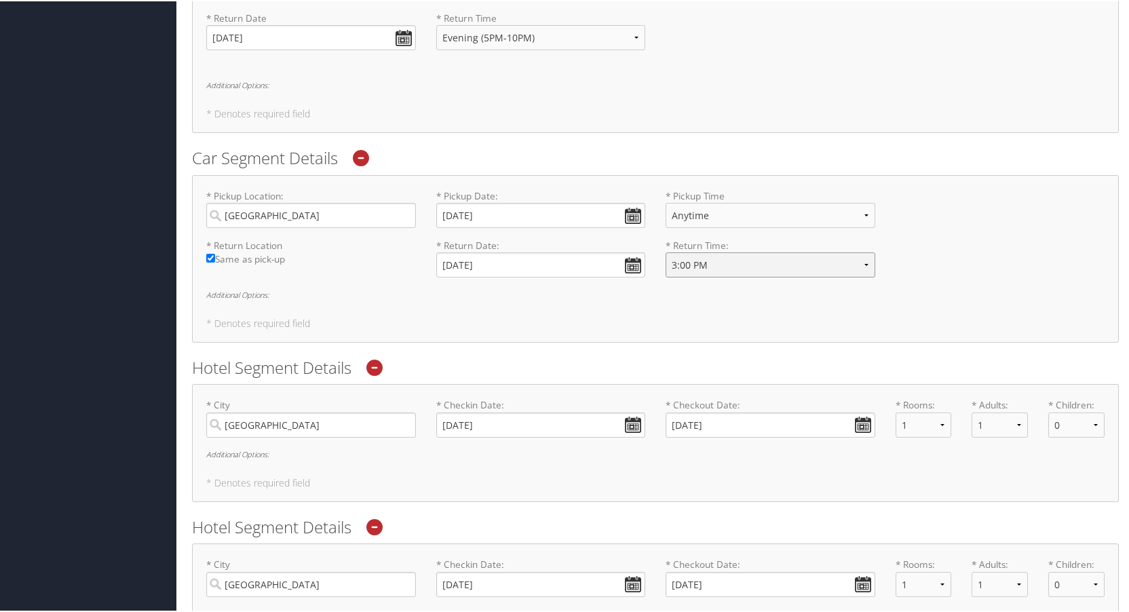
click at [714, 269] on select "Anytime 12:00 AM 1:00 AM 2:00 AM 3:00 AM 4:00 AM 5:00 AM 6:00 AM 7:00 AM 8:00 A…" at bounding box center [770, 263] width 210 height 25
select select "Anytime"
click at [665, 251] on select "Anytime 12:00 AM 1:00 AM 2:00 AM 3:00 AM 4:00 AM 5:00 AM 6:00 AM 7:00 AM 8:00 A…" at bounding box center [770, 263] width 210 height 25
click at [687, 311] on div "* Pickup Location: Madison Required * Pickup Date: 11/03/2025 Dates must be val…" at bounding box center [655, 258] width 927 height 168
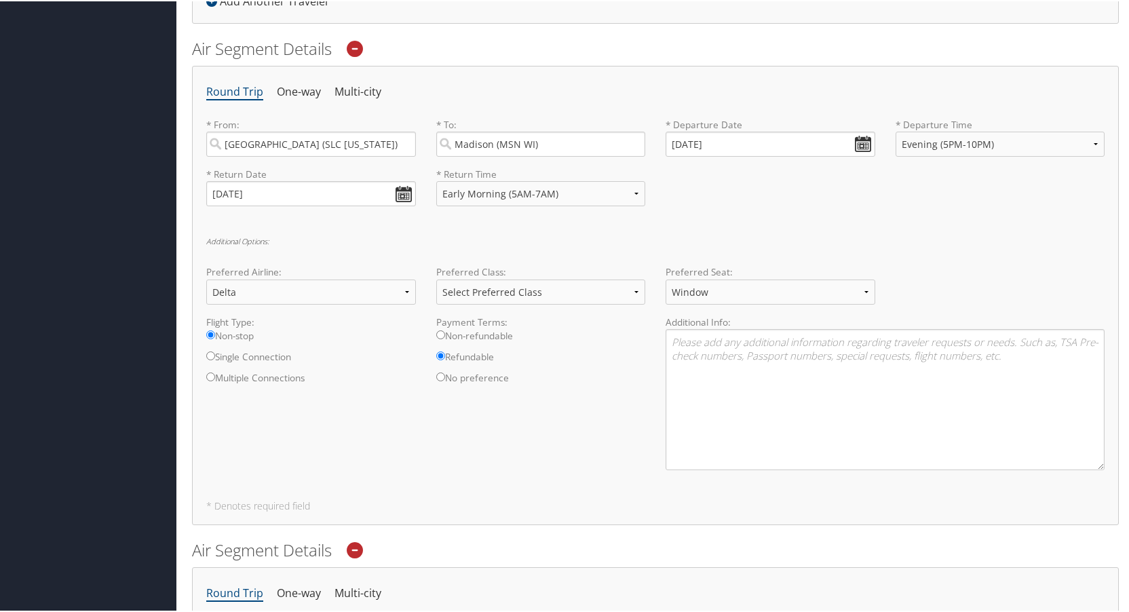
scroll to position [407, 0]
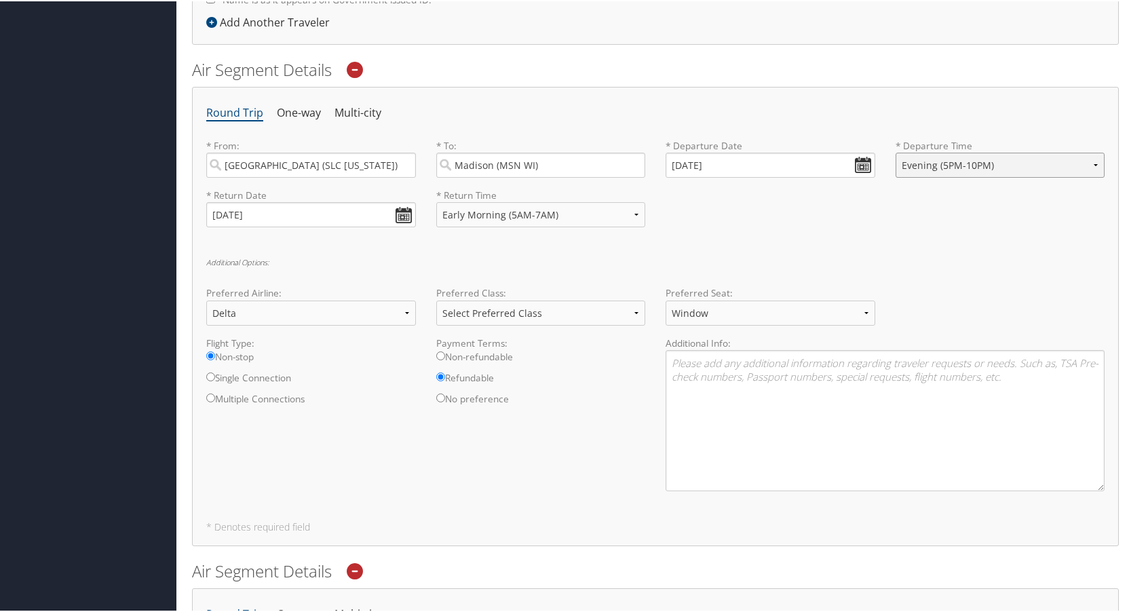
click at [925, 166] on select "Anytime Early Morning (5AM-7AM) Morning (7AM-12PM) Afternoon (12PM-5PM) Evening…" at bounding box center [1000, 163] width 210 height 25
select select "12PM-5PM"
click at [895, 151] on select "Anytime Early Morning (5AM-7AM) Morning (7AM-12PM) Afternoon (12PM-5PM) Evening…" at bounding box center [1000, 163] width 210 height 25
click at [929, 252] on div "Round Trip One-way Multi-city * From: [GEOGRAPHIC_DATA] ([GEOGRAPHIC_DATA] [US_…" at bounding box center [655, 314] width 927 height 459
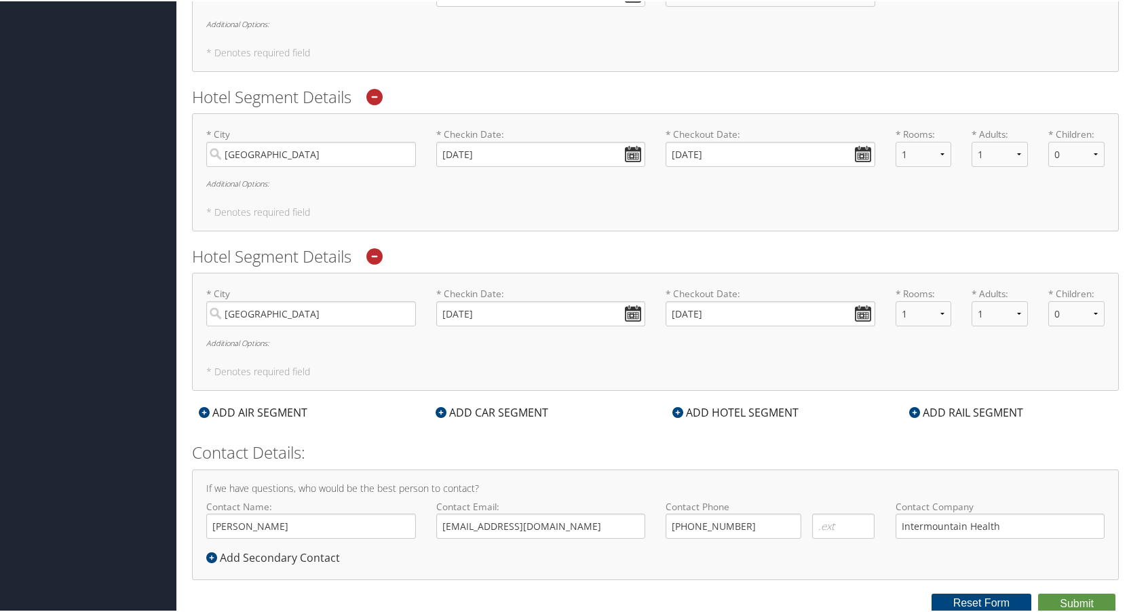
scroll to position [1357, 0]
click at [1062, 602] on button "Submit" at bounding box center [1076, 602] width 77 height 20
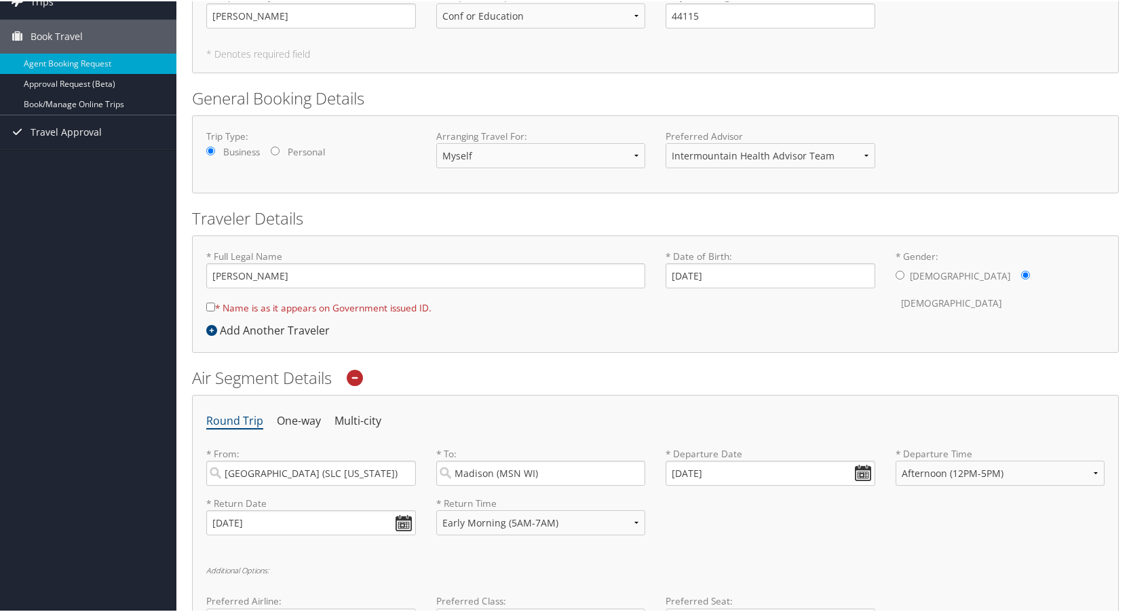
click at [209, 305] on input "* Name is as it appears on Government issued ID." at bounding box center [210, 305] width 9 height 9
checkbox input "true"
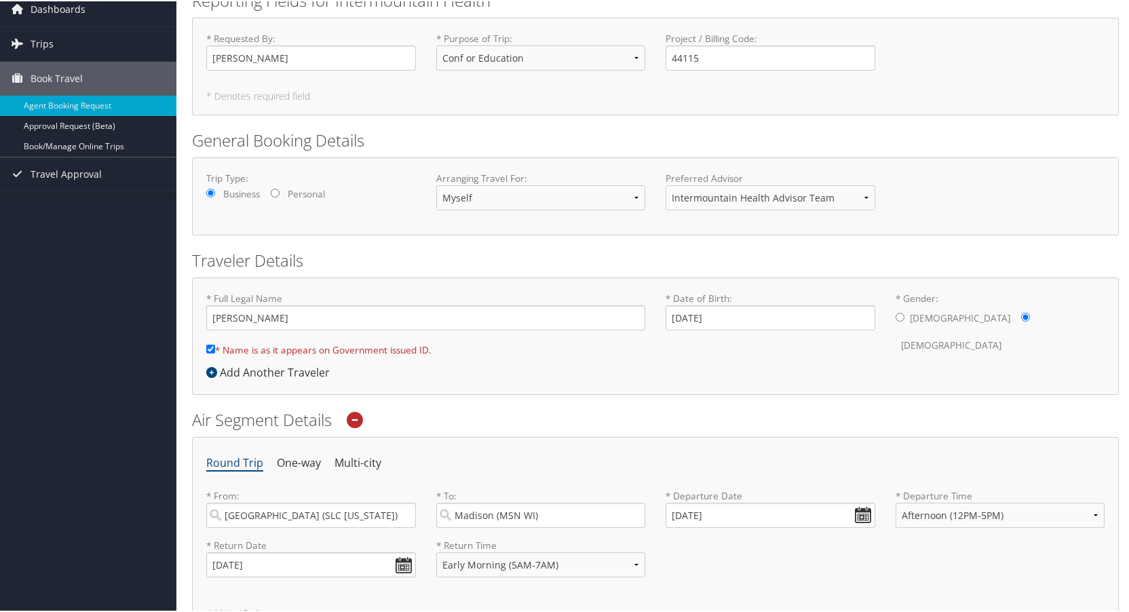
scroll to position [0, 0]
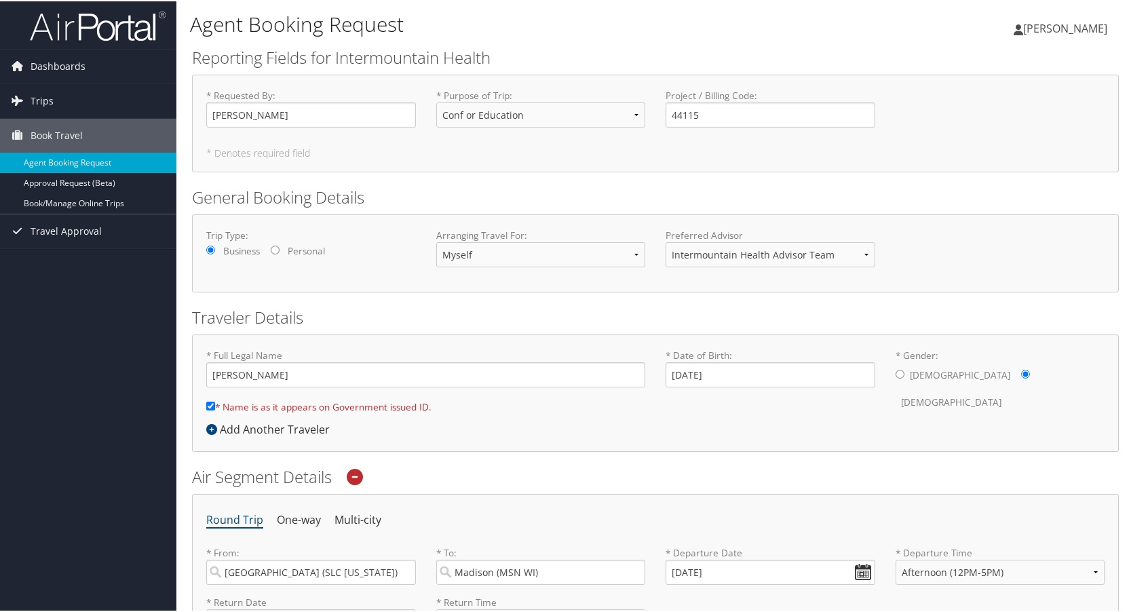
click at [1023, 25] on span "[PERSON_NAME]" at bounding box center [1065, 27] width 84 height 15
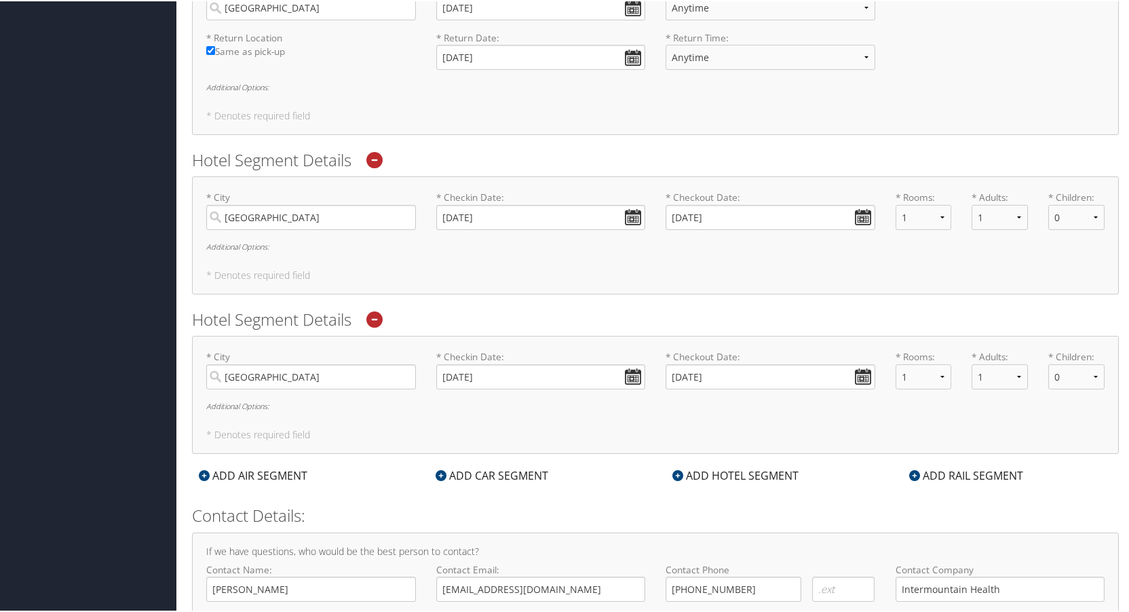
scroll to position [1357, 0]
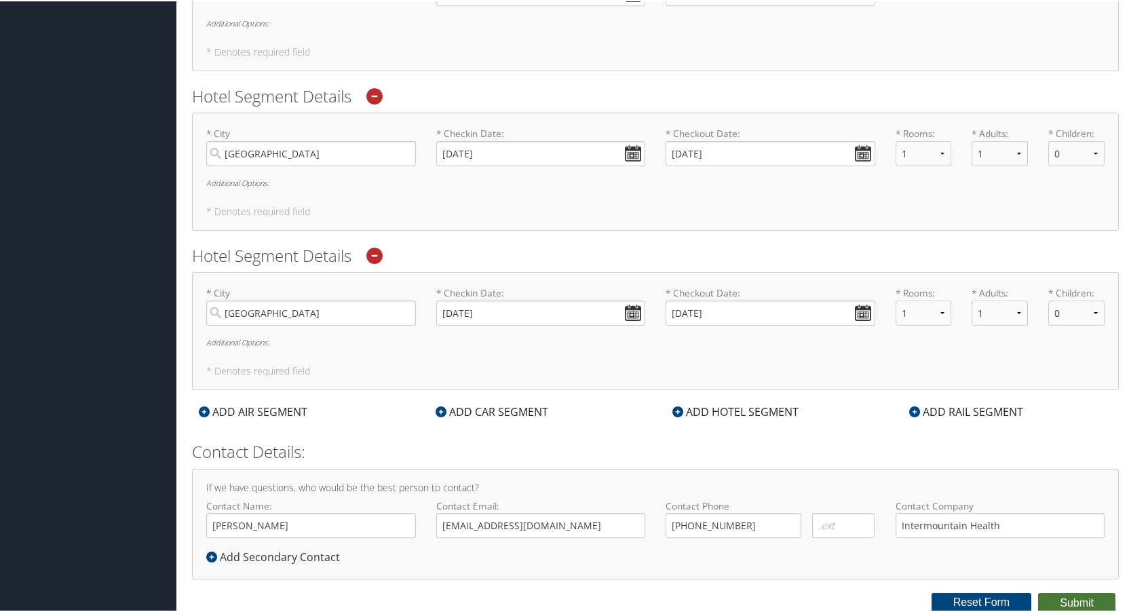
click at [1075, 601] on button "Submit" at bounding box center [1076, 602] width 77 height 20
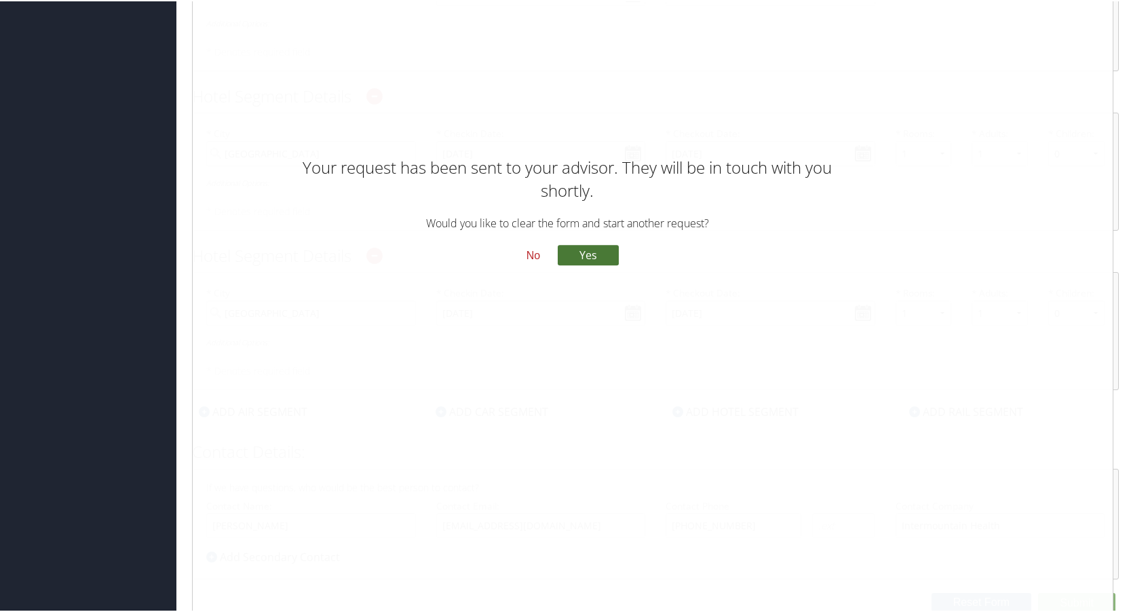
click at [592, 252] on button "Yes" at bounding box center [588, 254] width 61 height 20
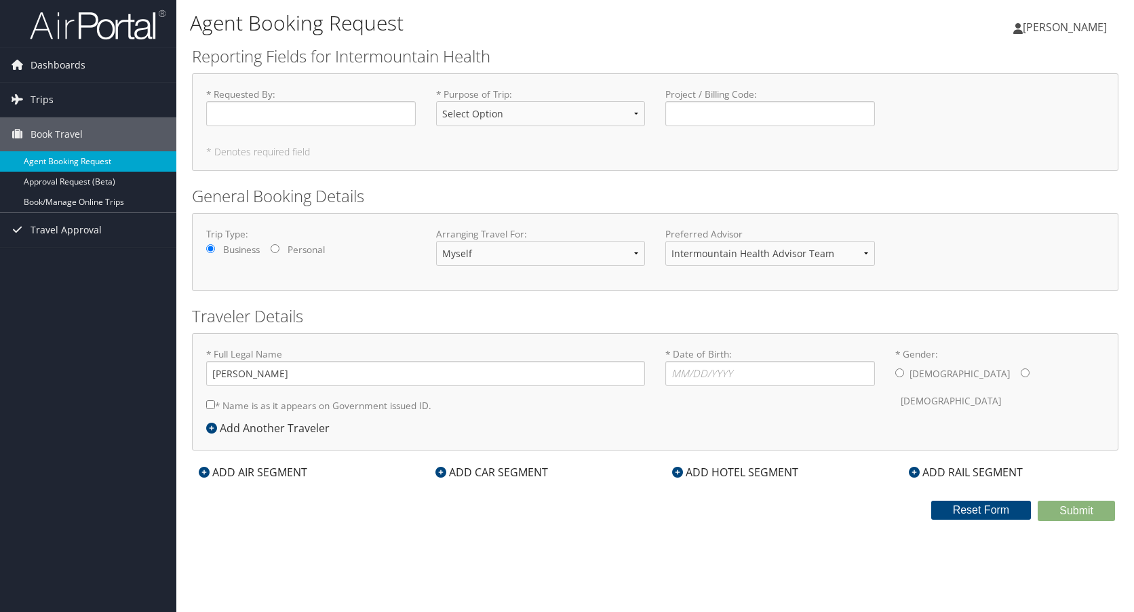
click at [63, 159] on link "Agent Booking Request" at bounding box center [88, 161] width 176 height 20
click at [92, 205] on link "Book/Manage Online Trips" at bounding box center [88, 202] width 176 height 20
click at [39, 94] on span "Trips" at bounding box center [42, 100] width 23 height 34
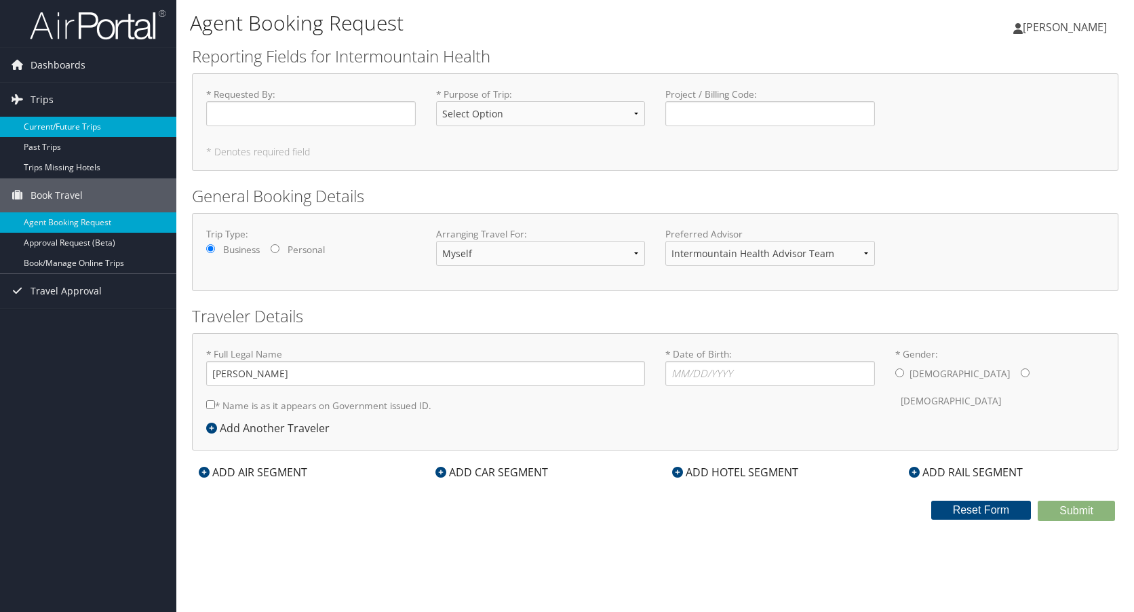
click at [61, 127] on link "Current/Future Trips" at bounding box center [88, 127] width 176 height 20
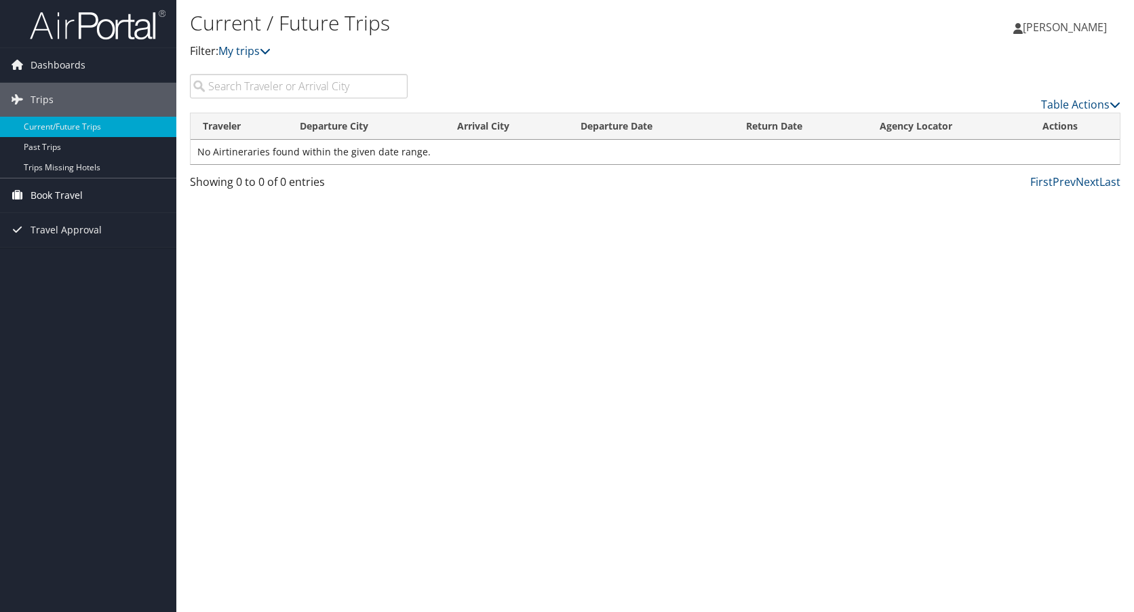
click at [72, 197] on span "Book Travel" at bounding box center [57, 195] width 52 height 34
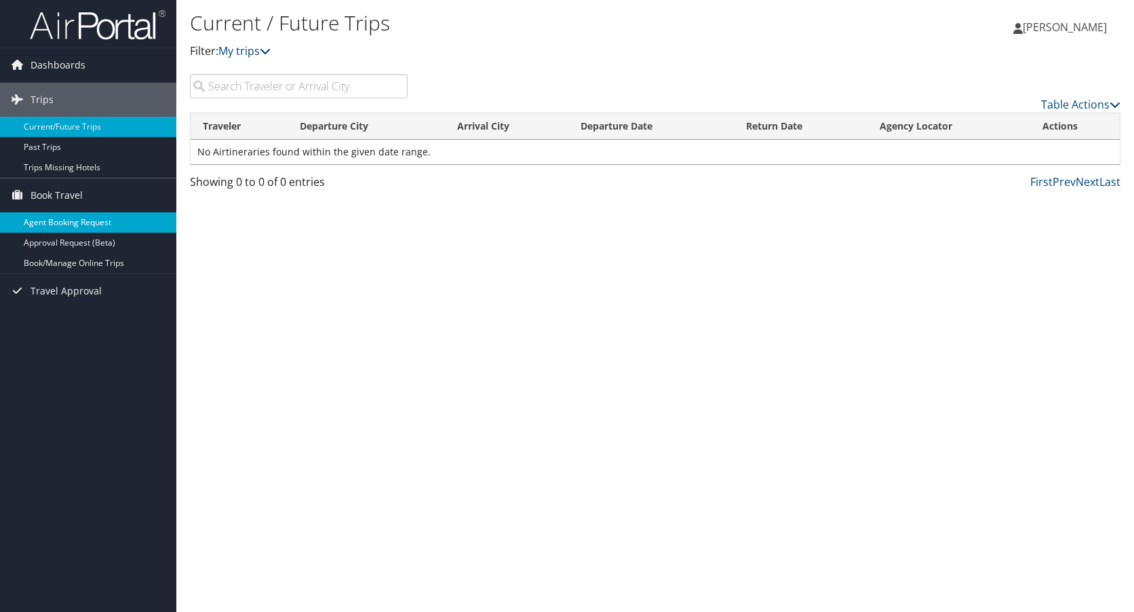
click at [76, 221] on link "Agent Booking Request" at bounding box center [88, 222] width 176 height 20
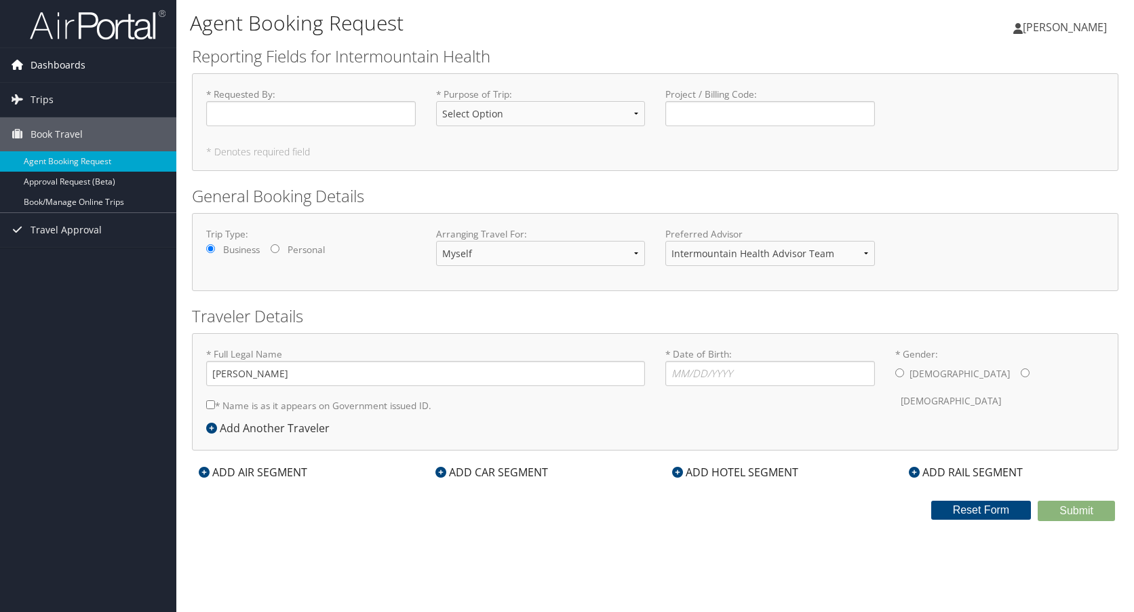
click at [48, 70] on span "Dashboards" at bounding box center [58, 65] width 55 height 34
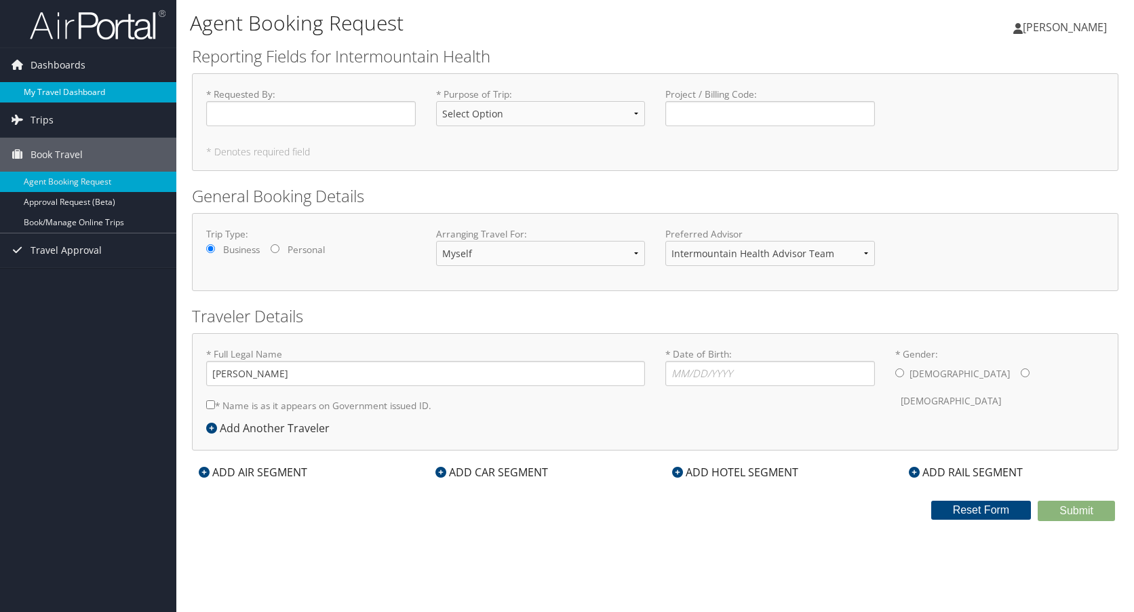
click at [55, 85] on link "My Travel Dashboard" at bounding box center [88, 92] width 176 height 20
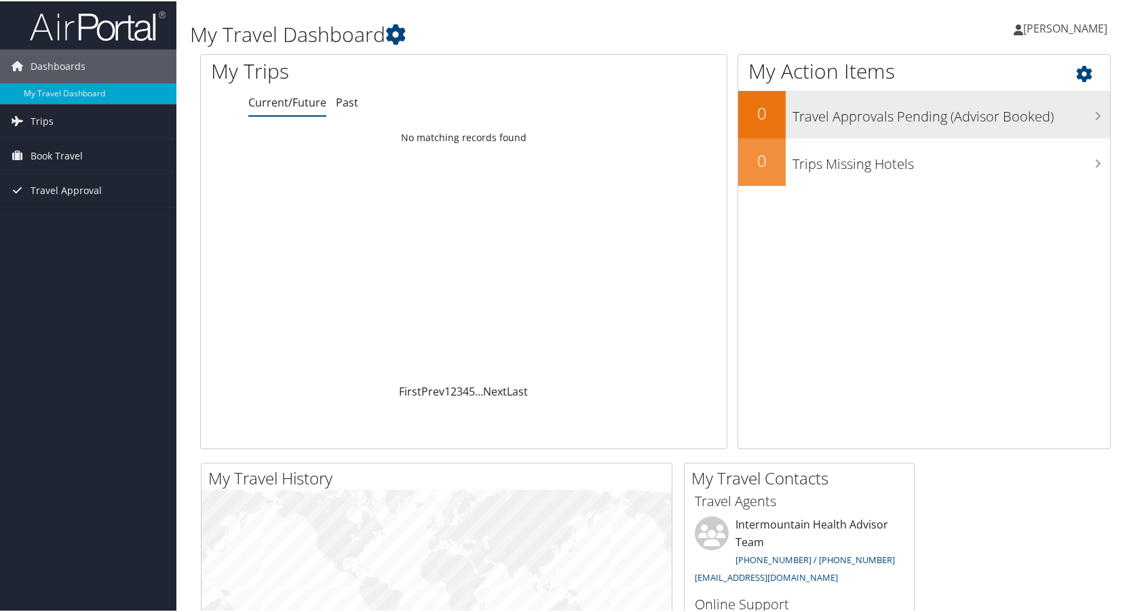
click at [942, 105] on h3 "Travel Approvals Pending (Advisor Booked)" at bounding box center [950, 112] width 317 height 26
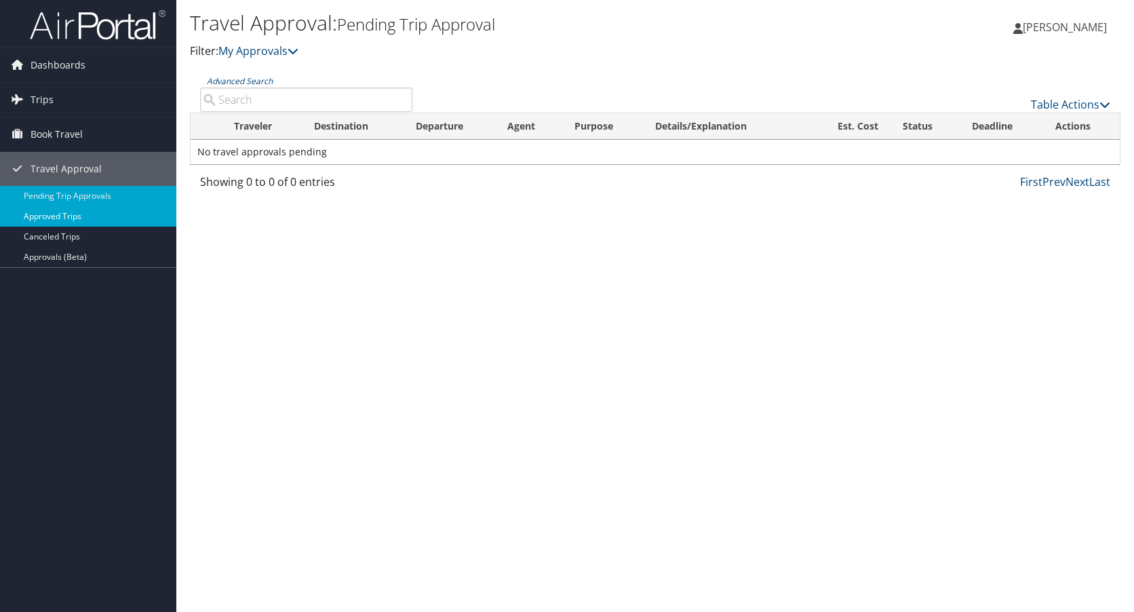
click at [47, 218] on link "Approved Trips" at bounding box center [88, 216] width 176 height 20
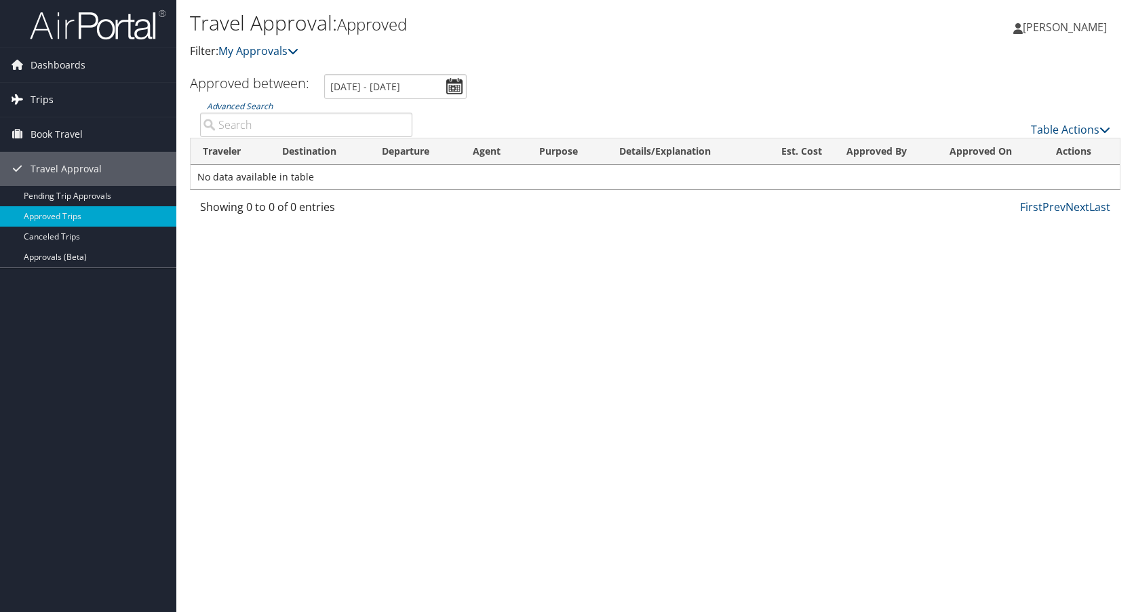
click at [31, 96] on span "Trips" at bounding box center [42, 100] width 23 height 34
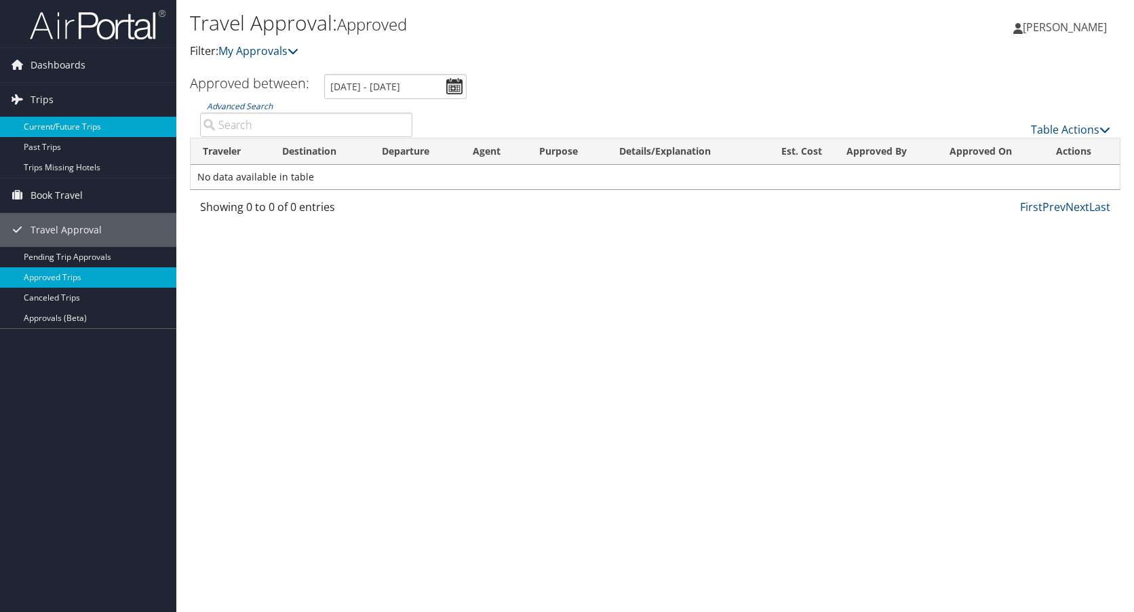
click at [50, 122] on link "Current/Future Trips" at bounding box center [88, 127] width 176 height 20
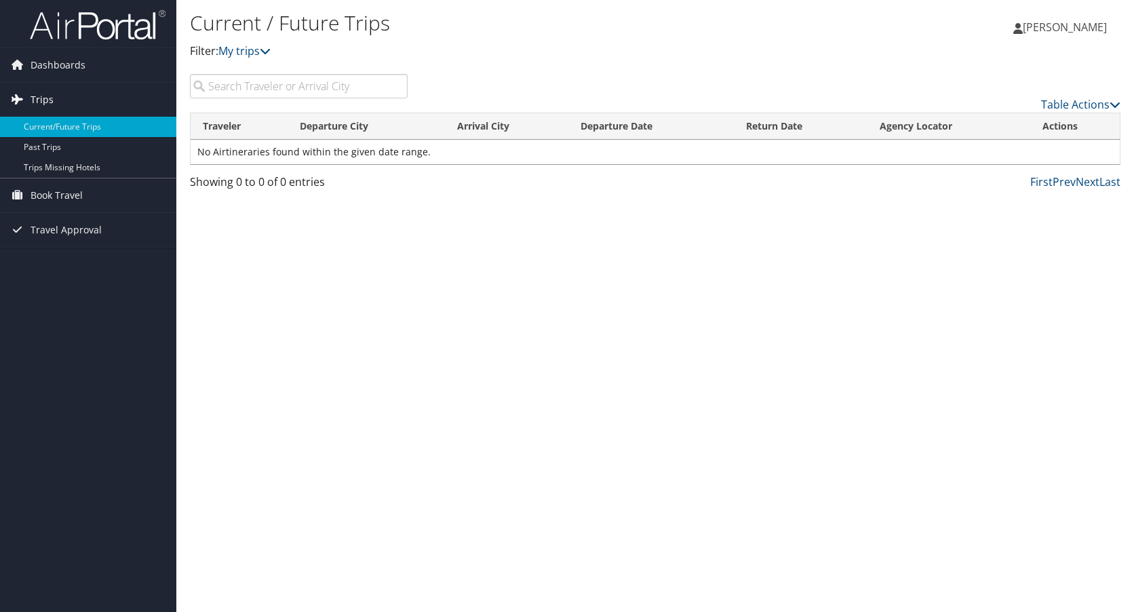
drag, startPoint x: 64, startPoint y: 96, endPoint x: 54, endPoint y: 95, distance: 10.2
click at [63, 96] on link "Trips" at bounding box center [88, 100] width 176 height 34
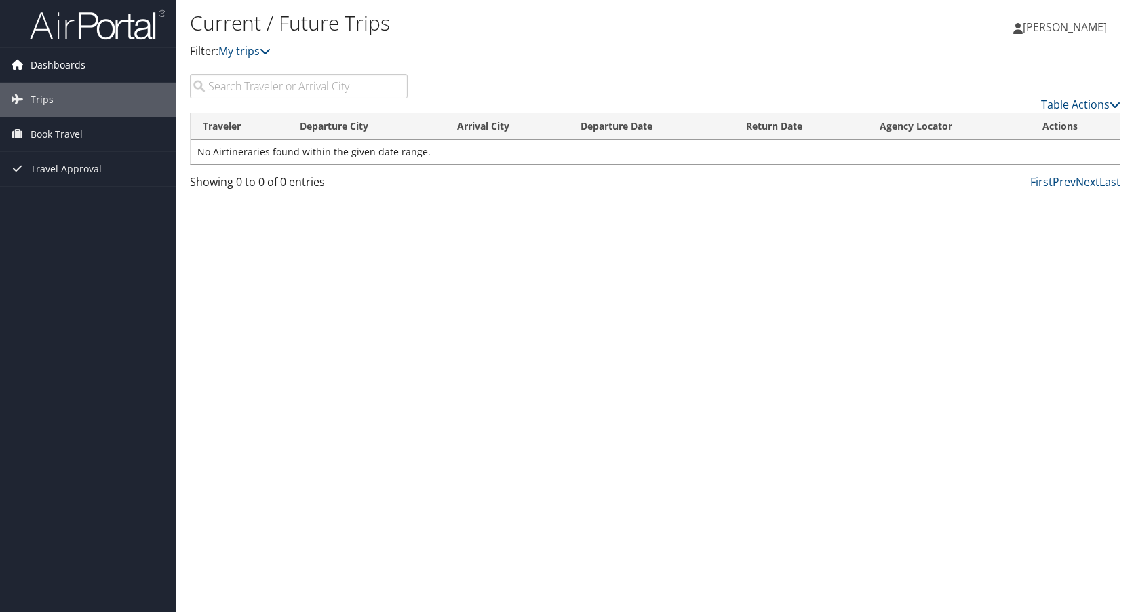
click at [50, 66] on span "Dashboards" at bounding box center [58, 65] width 55 height 34
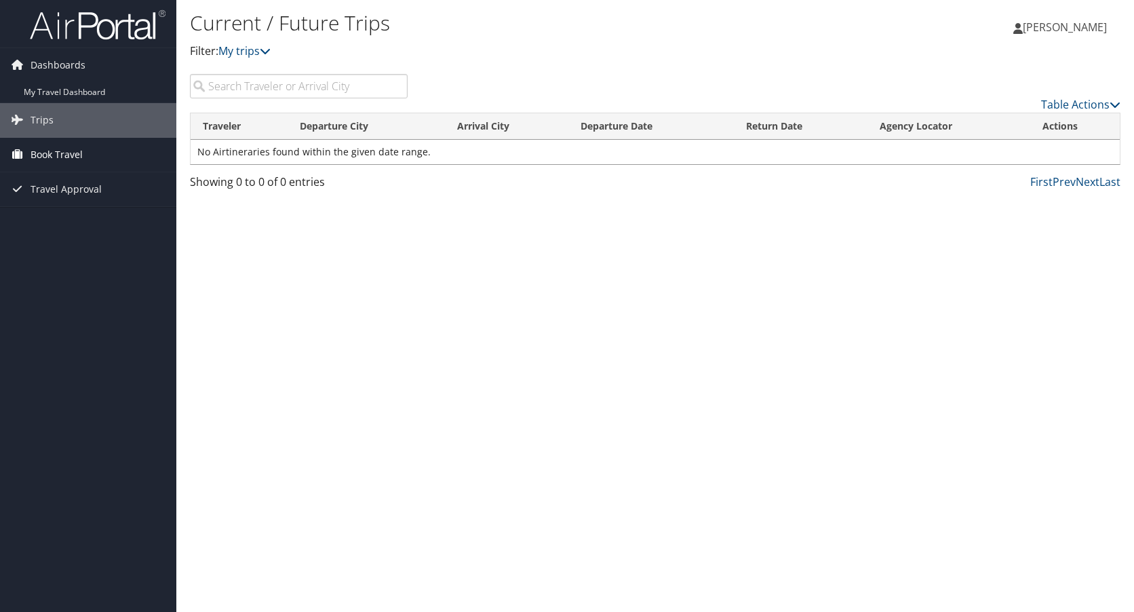
click at [59, 154] on span "Book Travel" at bounding box center [57, 155] width 52 height 34
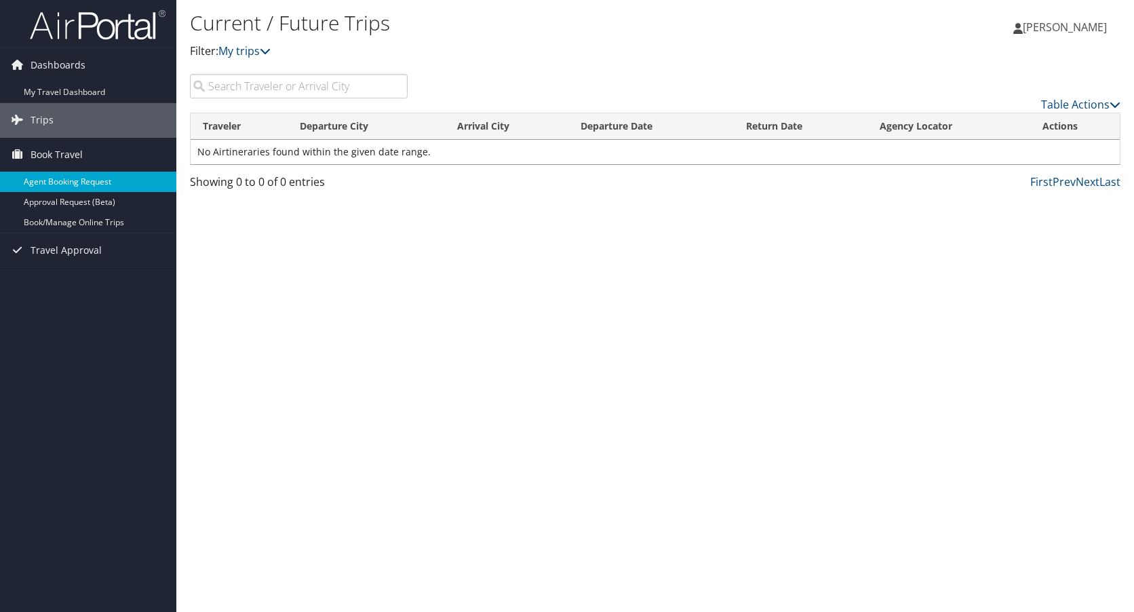
click at [83, 178] on link "Agent Booking Request" at bounding box center [88, 182] width 176 height 20
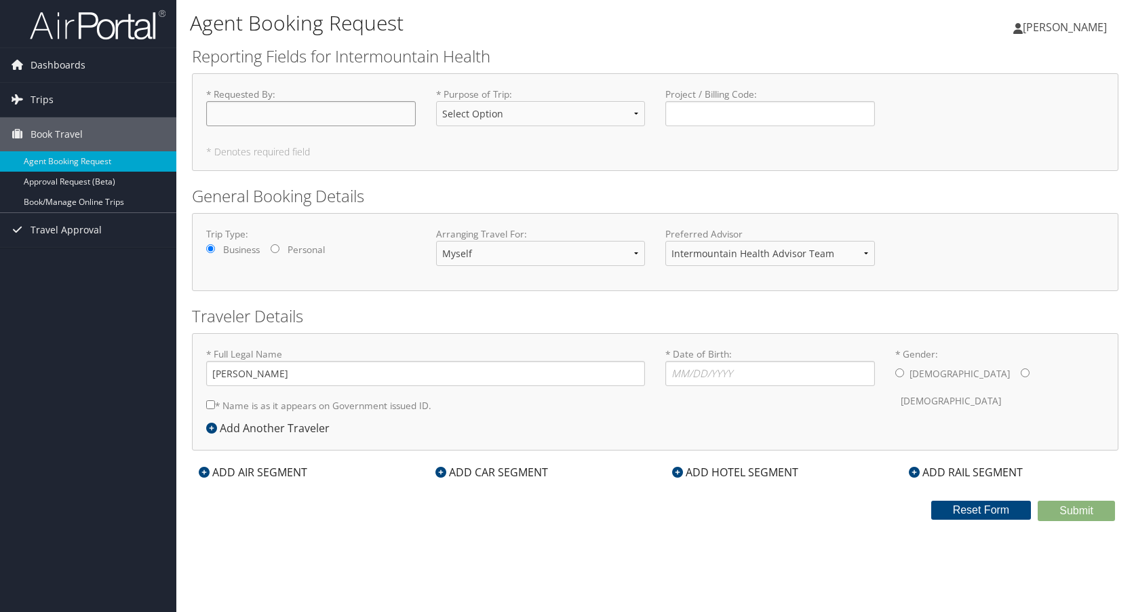
click at [321, 114] on input "* Requested By : Required" at bounding box center [311, 113] width 210 height 25
type input "[PERSON_NAME]"
click at [471, 118] on select "Select Option 3rd Party Reimbursable Business CME Conf or Education Groups Pers…" at bounding box center [541, 113] width 210 height 25
select select "Conf or Education"
click at [436, 101] on select "Select Option 3rd Party Reimbursable Business CME Conf or Education Groups Pers…" at bounding box center [541, 113] width 210 height 25
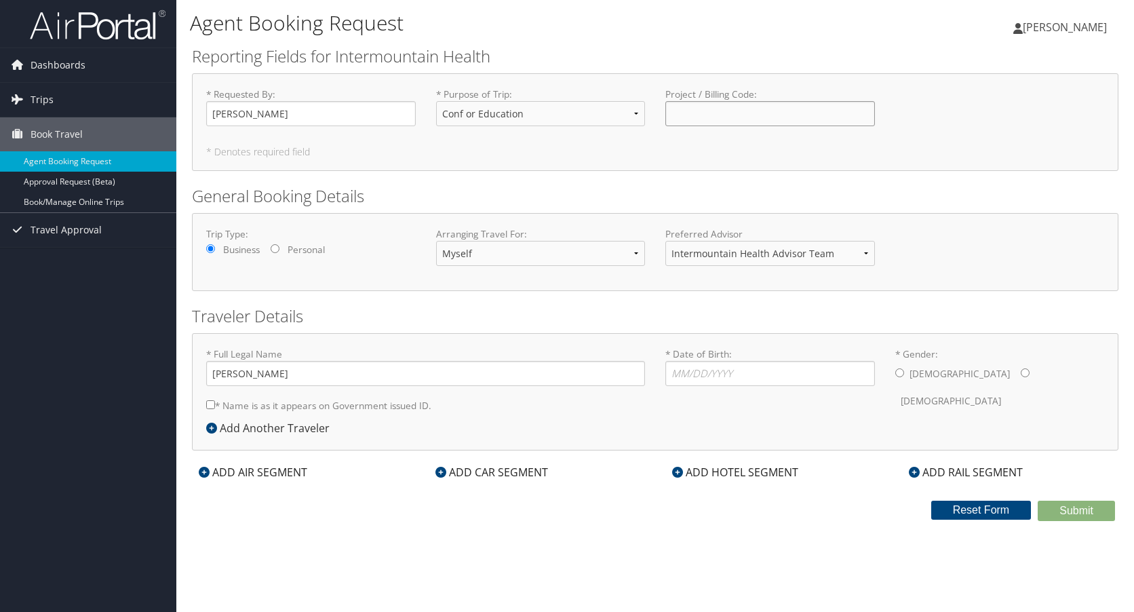
click at [778, 107] on input "Project / Billing Code : Required" at bounding box center [770, 113] width 210 height 25
click at [675, 112] on input "Project / Billing Code : Required" at bounding box center [770, 113] width 210 height 25
click at [214, 428] on icon at bounding box center [211, 428] width 11 height 11
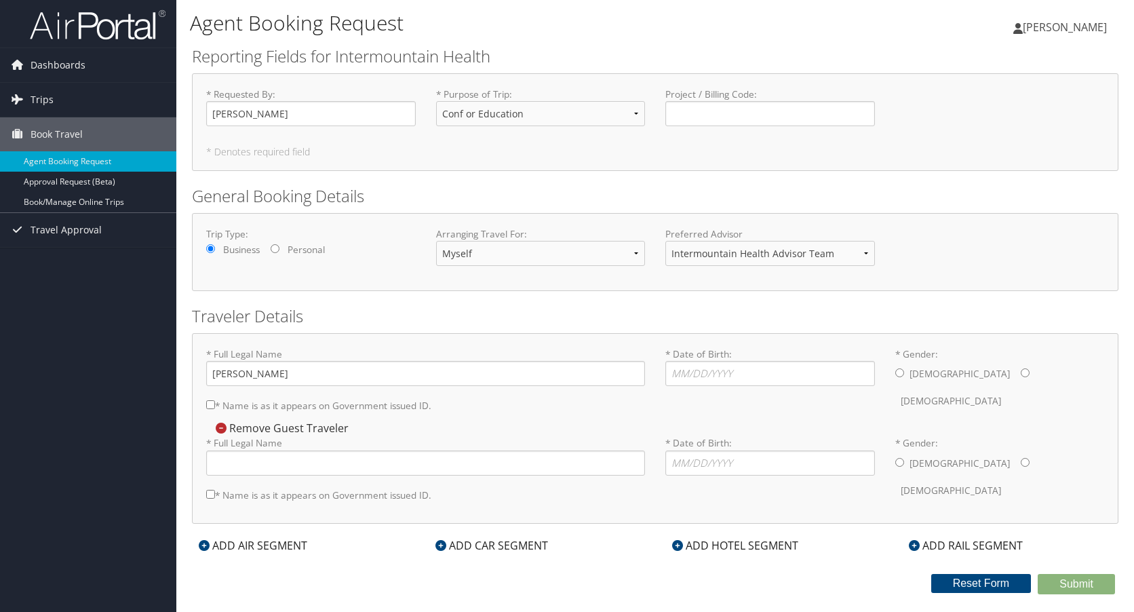
click at [223, 427] on icon at bounding box center [221, 428] width 11 height 11
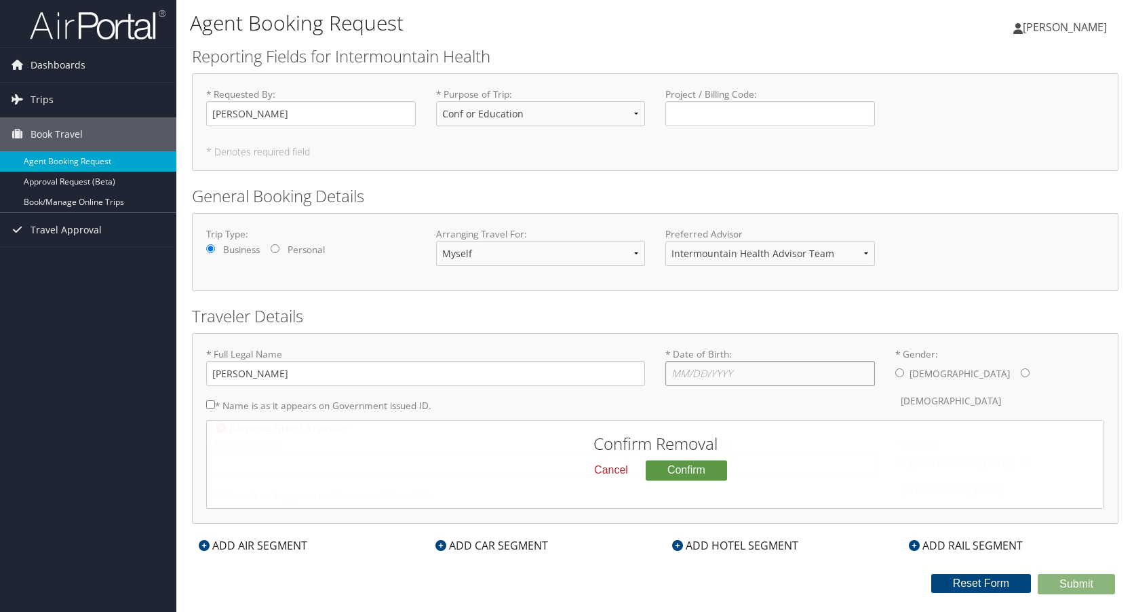
click at [707, 373] on input "* Date of Birth: Invalid Date" at bounding box center [770, 373] width 210 height 25
type input "[DATE]"
click at [1021, 374] on input "* Gender: [DEMOGRAPHIC_DATA] [DEMOGRAPHIC_DATA]" at bounding box center [1025, 372] width 9 height 9
radio input "true"
click at [689, 471] on button "Confirm" at bounding box center [686, 470] width 81 height 20
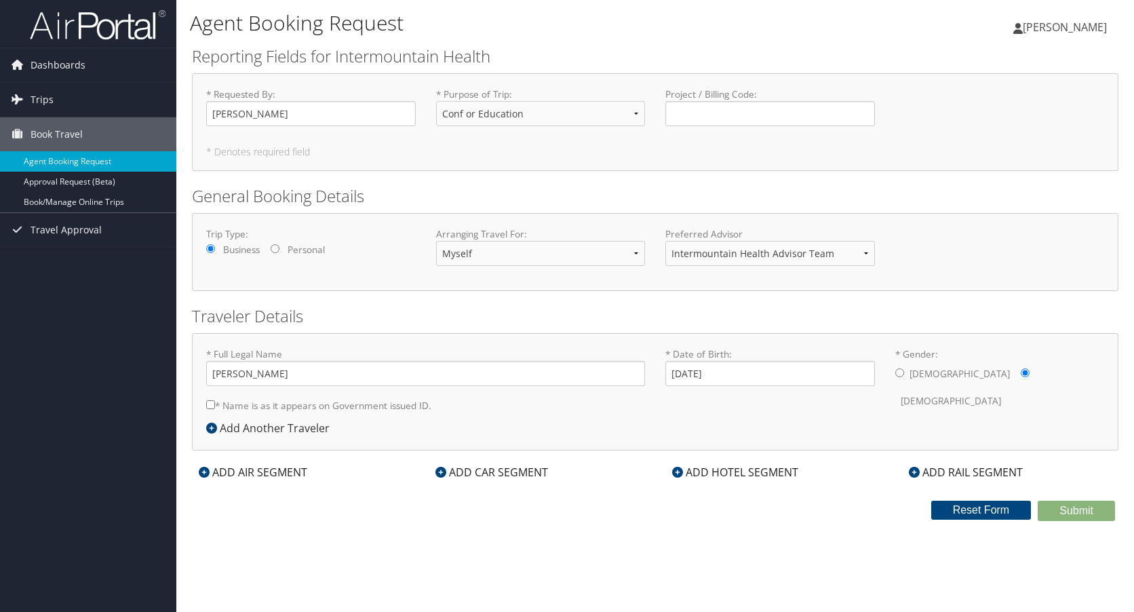
click at [214, 404] on input "* Name is as it appears on Government issued ID." at bounding box center [210, 404] width 9 height 9
checkbox input "true"
click at [201, 474] on icon at bounding box center [204, 472] width 11 height 11
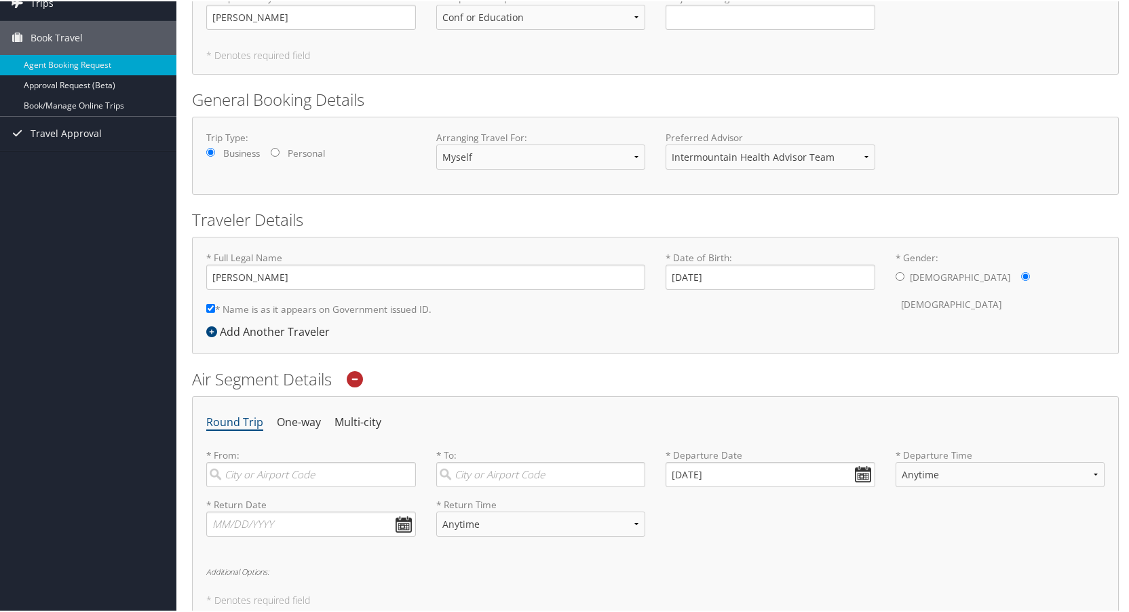
scroll to position [136, 0]
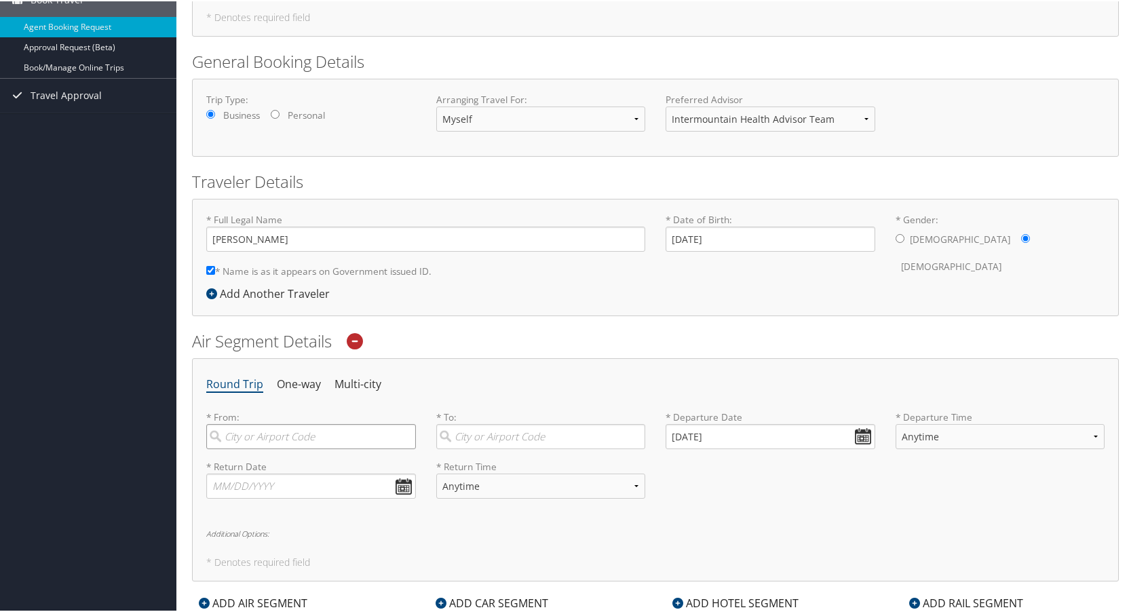
click at [298, 430] on input "search" at bounding box center [311, 435] width 210 height 25
click at [277, 467] on div "[GEOGRAPHIC_DATA] (SLC [US_STATE])" at bounding box center [312, 472] width 191 height 35
click at [277, 448] on input "SLC" at bounding box center [311, 435] width 210 height 25
type input "[GEOGRAPHIC_DATA] (SLC [US_STATE])"
click at [505, 427] on input "search" at bounding box center [541, 435] width 210 height 25
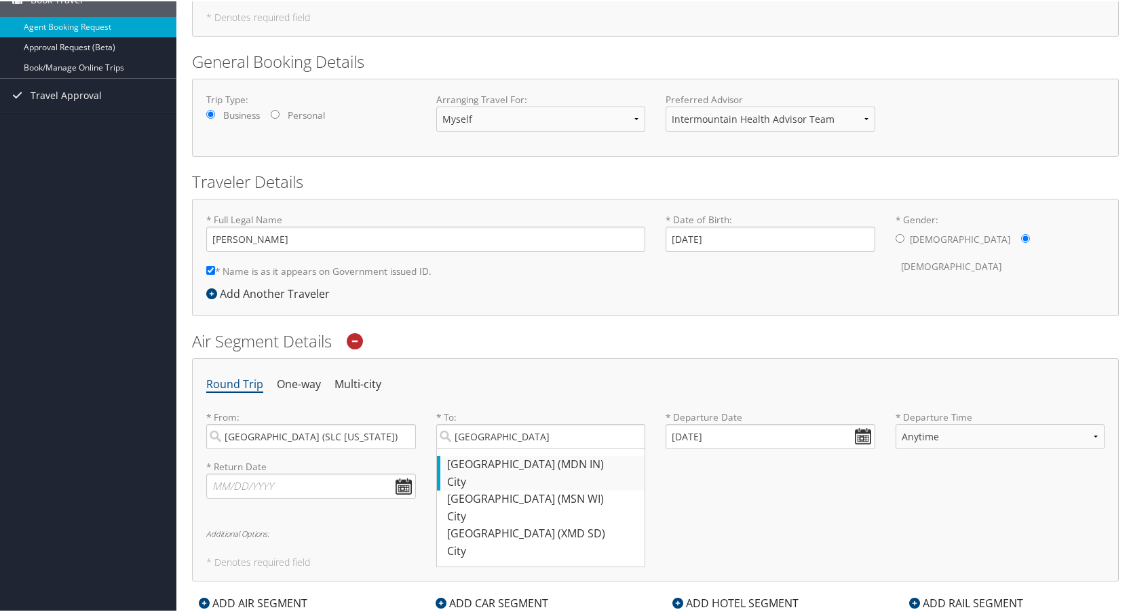
click at [520, 486] on div "City" at bounding box center [542, 481] width 191 height 18
click at [520, 448] on input "[GEOGRAPHIC_DATA]" at bounding box center [541, 435] width 210 height 25
type input "[PERSON_NAME] (MDN IN)"
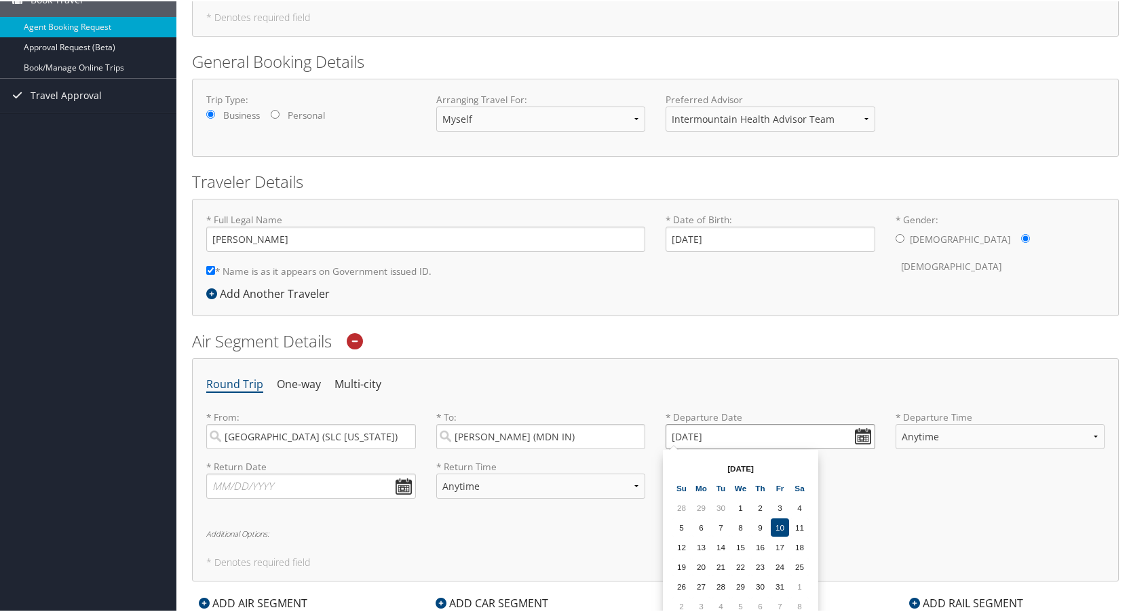
click at [678, 432] on input "[DATE]" at bounding box center [770, 435] width 210 height 25
click at [584, 441] on input "[PERSON_NAME] (MDN IN)" at bounding box center [541, 435] width 210 height 25
click at [629, 437] on input "[PERSON_NAME] (MDN IN)" at bounding box center [541, 435] width 210 height 25
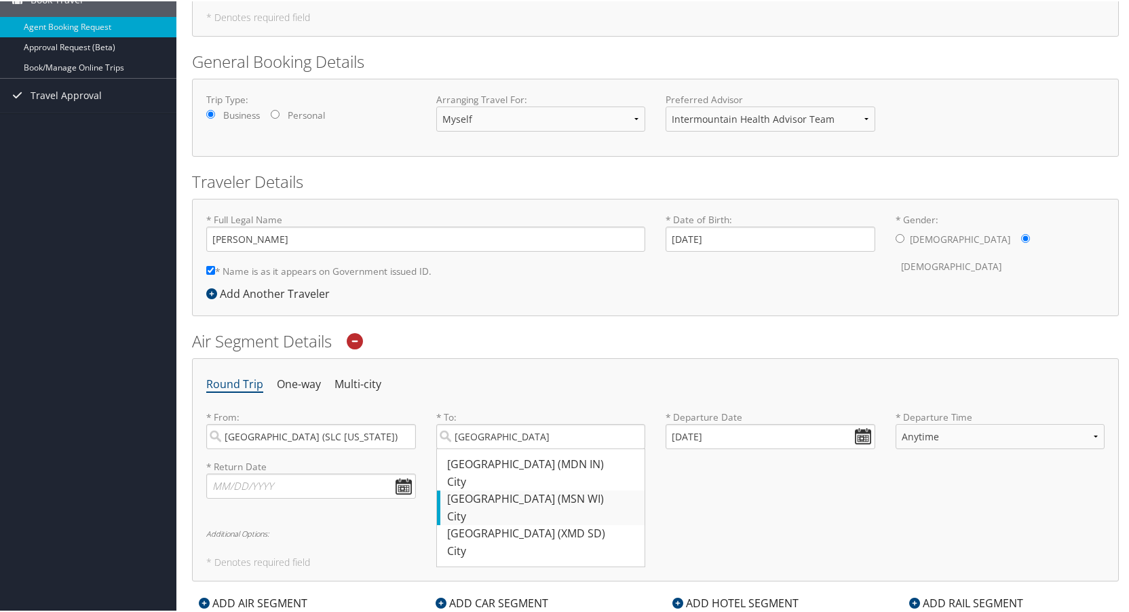
click at [551, 499] on div "Madison (MSN WI)" at bounding box center [542, 498] width 191 height 18
click at [551, 448] on input "[GEOGRAPHIC_DATA]" at bounding box center [541, 435] width 210 height 25
type input "Madison (MSN WI)"
click at [720, 437] on input "[DATE]" at bounding box center [770, 435] width 210 height 25
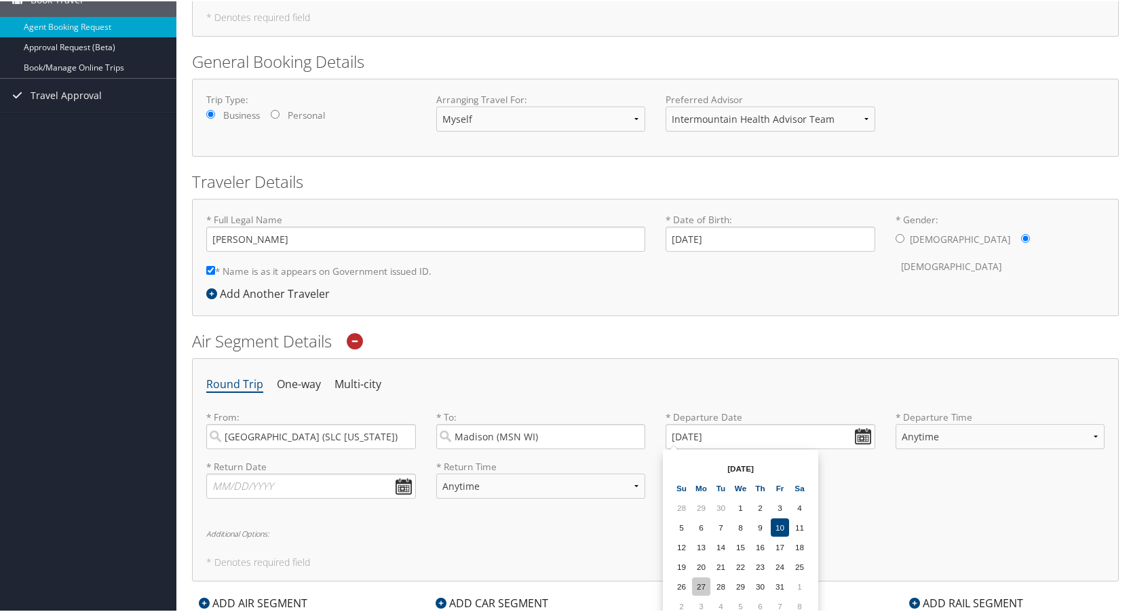
click at [702, 587] on td "27" at bounding box center [701, 585] width 18 height 18
type input "[DATE]"
click at [923, 436] on select "Anytime Early Morning (5AM-7AM) Morning (7AM-12PM) Afternoon (12PM-5PM) Evening…" at bounding box center [1000, 435] width 210 height 25
select select "12PM-5PM"
click at [895, 423] on select "Anytime Early Morning (5AM-7AM) Morning (7AM-12PM) Afternoon (12PM-5PM) Evening…" at bounding box center [1000, 435] width 210 height 25
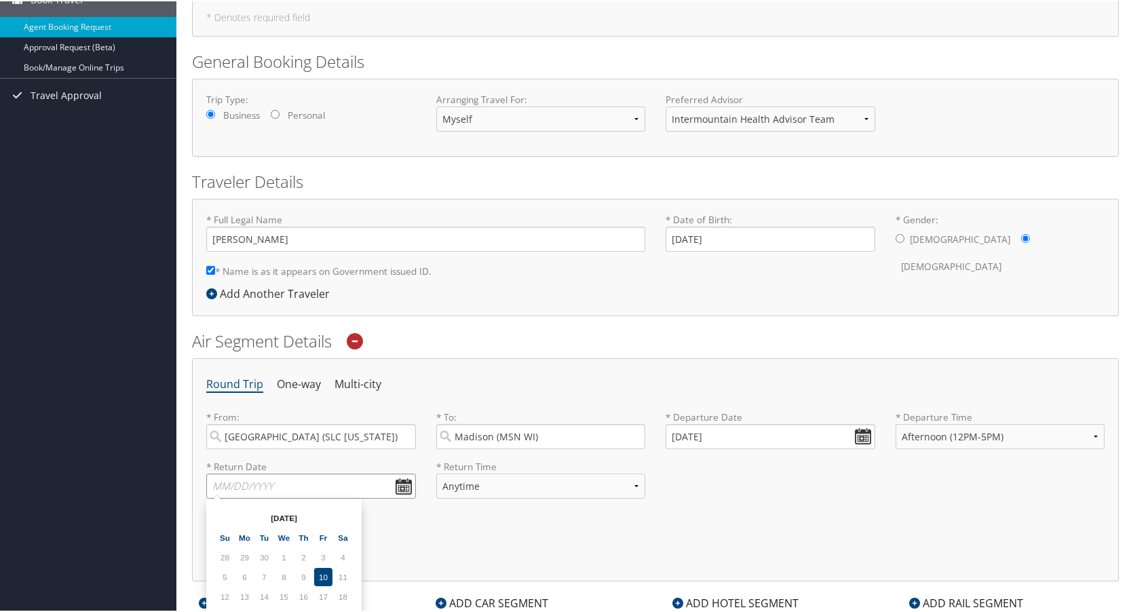
click at [400, 484] on input "text" at bounding box center [311, 484] width 210 height 25
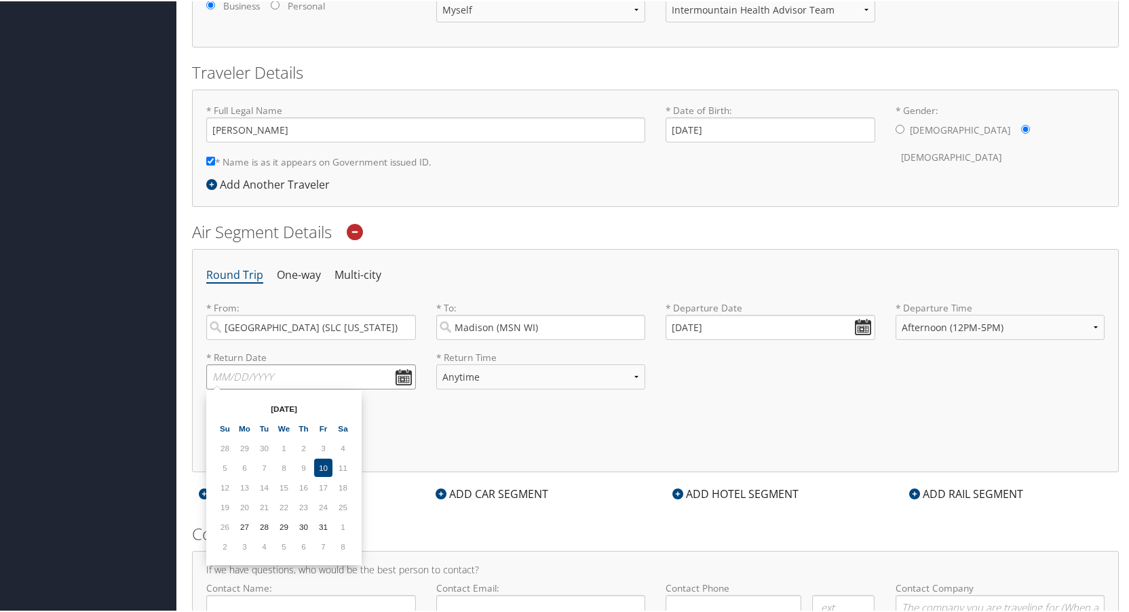
scroll to position [271, 0]
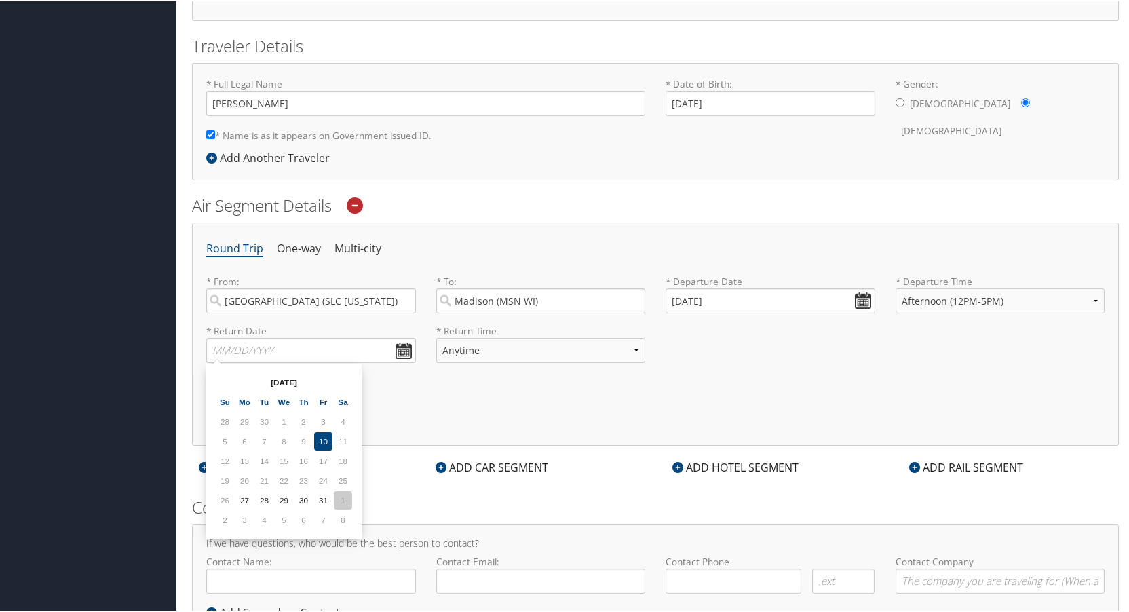
click at [341, 501] on td "1" at bounding box center [343, 499] width 18 height 18
type input "[DATE]"
click at [505, 347] on select "Anytime Early Morning (5AM-7AM) Morning (7AM-12PM) Afternoon (12PM-5PM) Evening…" at bounding box center [541, 348] width 210 height 25
click at [476, 340] on select "Anytime Early Morning (5AM-7AM) Morning (7AM-12PM) Afternoon (12PM-5PM) Evening…" at bounding box center [541, 348] width 210 height 25
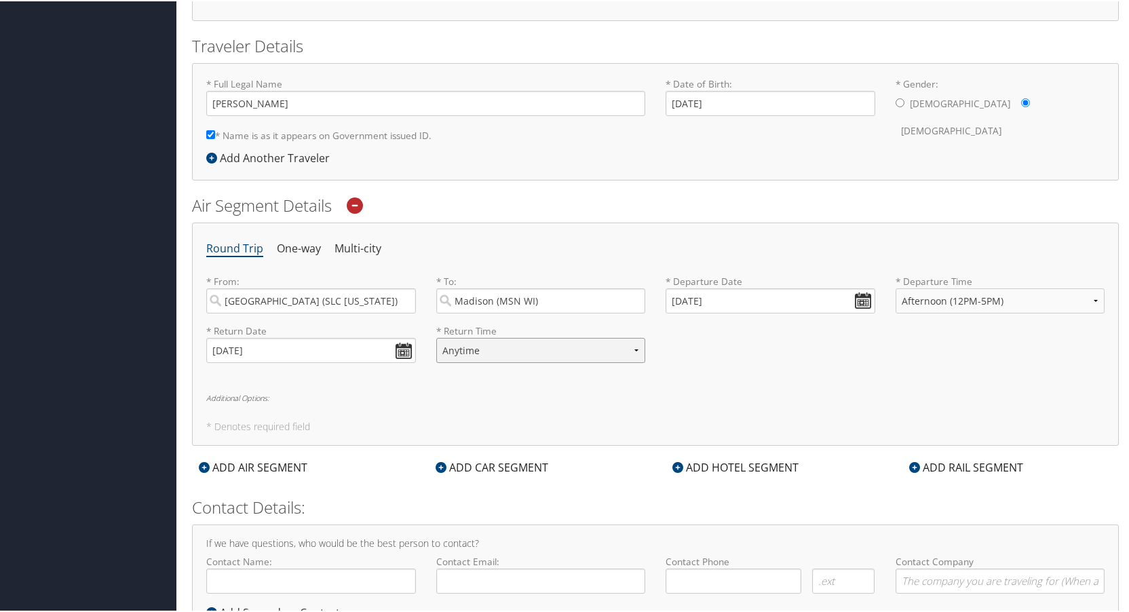
select select "5AM-7AM"
click at [436, 336] on select "Anytime Early Morning (5AM-7AM) Morning (7AM-12PM) Afternoon (12PM-5PM) Evening…" at bounding box center [541, 348] width 210 height 25
click at [217, 396] on h6 "Additional Options:" at bounding box center [655, 396] width 898 height 7
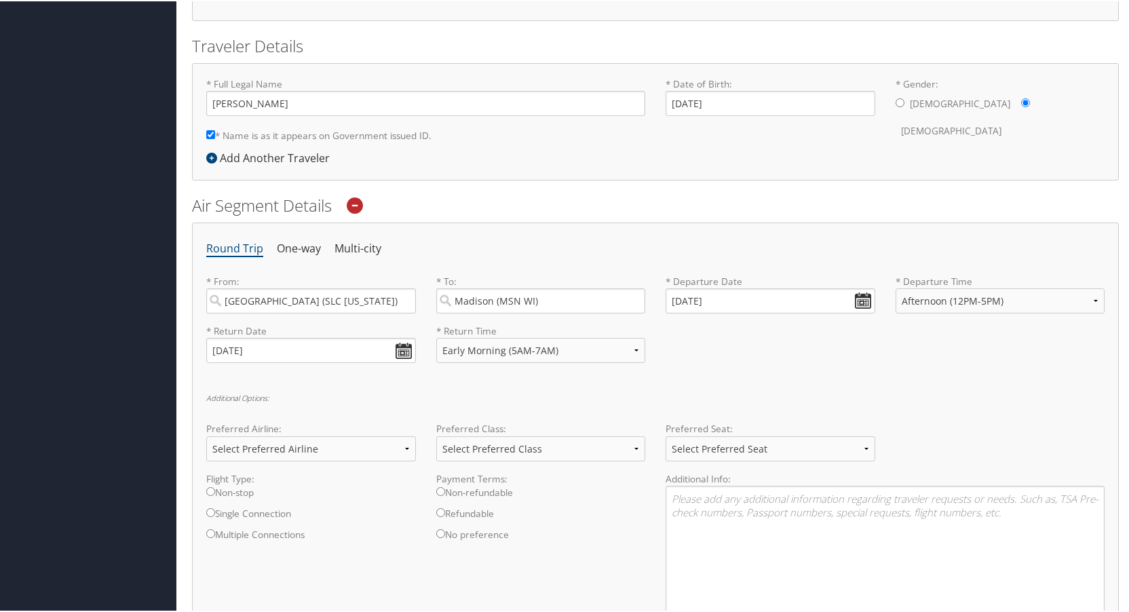
click at [210, 492] on input "Non-stop" at bounding box center [210, 490] width 9 height 9
radio input "true"
click at [439, 512] on input "Refundable" at bounding box center [440, 511] width 9 height 9
radio input "true"
click at [366, 447] on select "Select Preferred Airline Delta United Airlines American Airlines Southwest Airl…" at bounding box center [311, 447] width 210 height 25
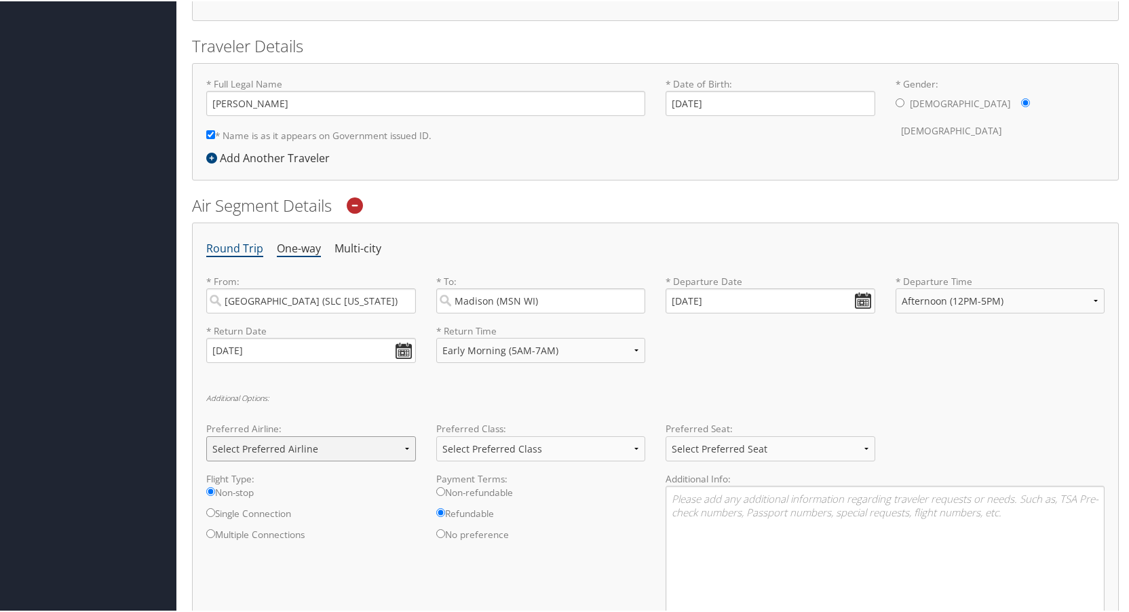
select select "Delta(DL)"
click at [206, 435] on select "Select Preferred Airline Delta United Airlines American Airlines Southwest Airl…" at bounding box center [311, 447] width 210 height 25
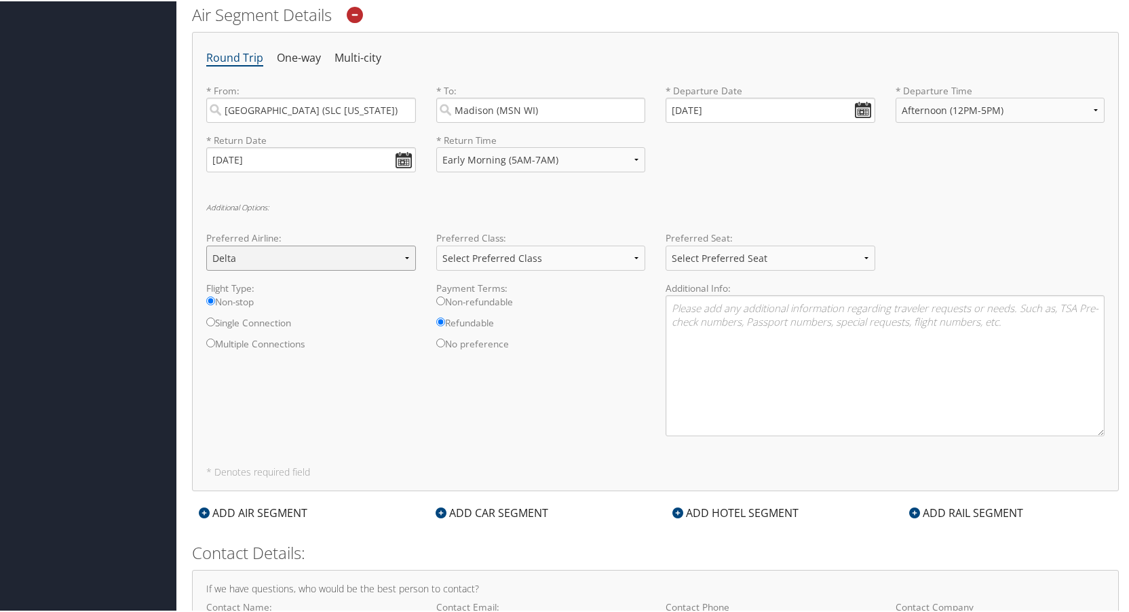
scroll to position [475, 0]
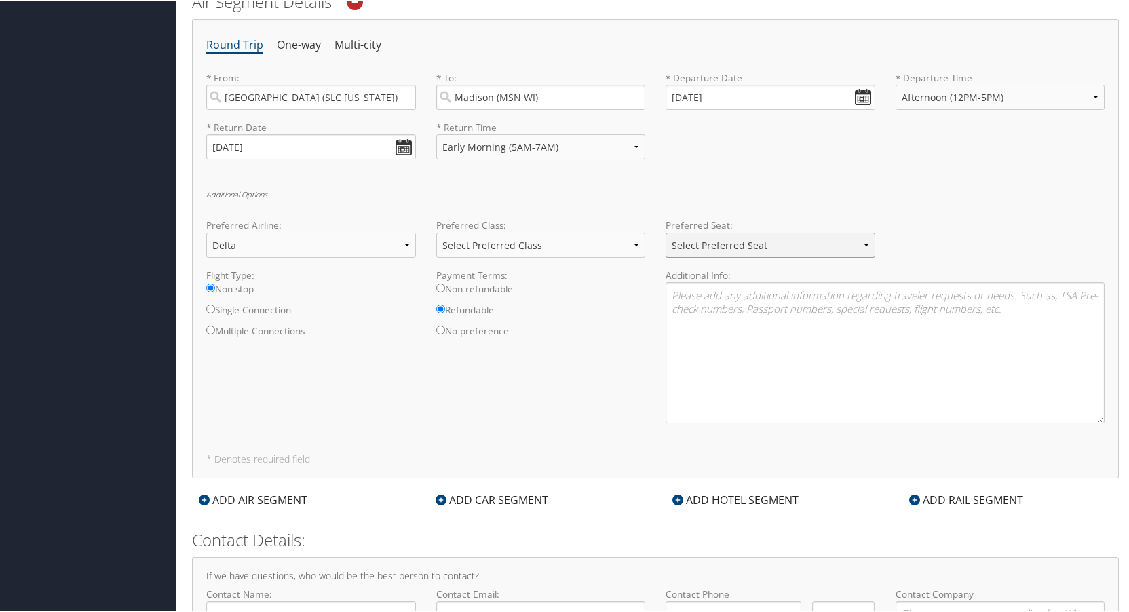
click at [733, 256] on select "Select Preferred Seat Aisle Window Middle" at bounding box center [770, 243] width 210 height 25
select select "Window"
click at [665, 231] on select "Select Preferred Seat Aisle Window Middle" at bounding box center [770, 243] width 210 height 25
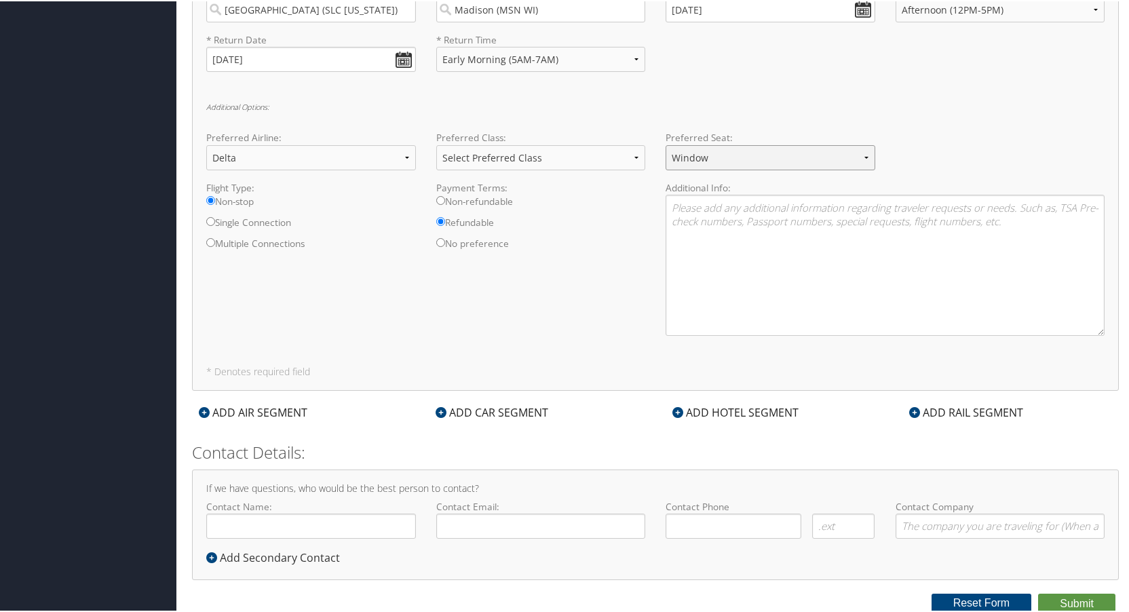
scroll to position [563, 0]
click at [229, 411] on div "ADD AIR SEGMENT" at bounding box center [253, 410] width 122 height 16
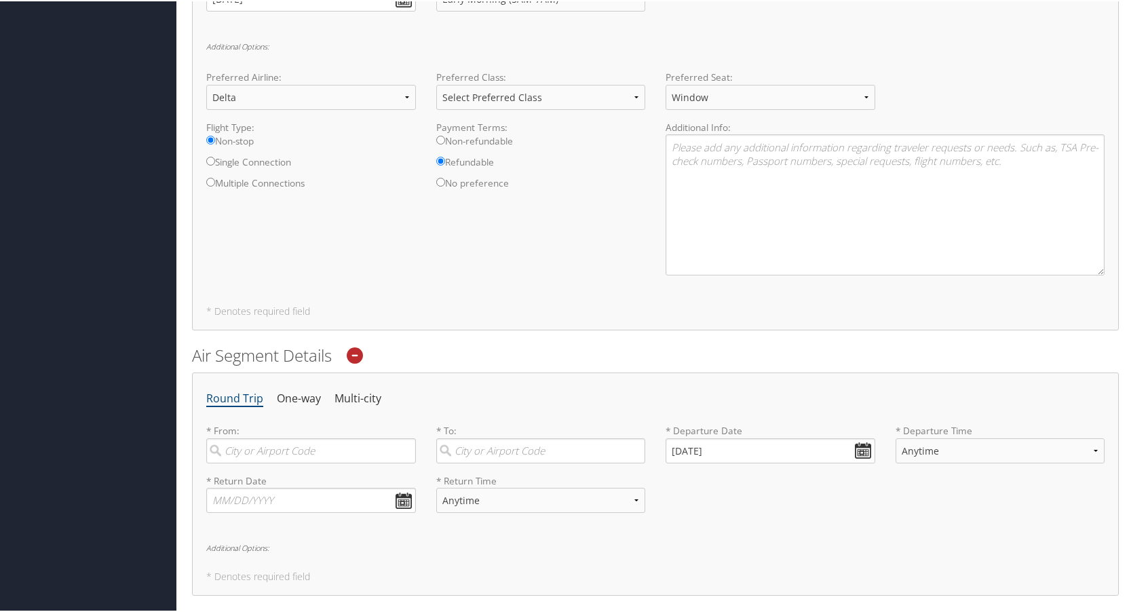
scroll to position [699, 0]
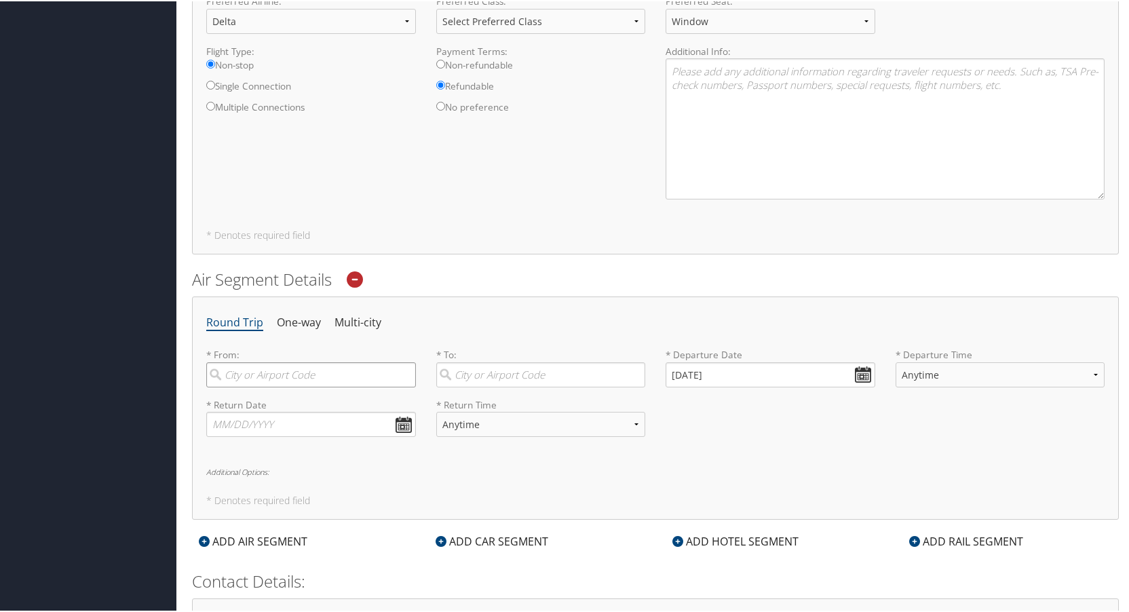
click at [273, 369] on input "search" at bounding box center [311, 373] width 210 height 25
click at [295, 427] on div "City" at bounding box center [312, 436] width 191 height 18
click at [295, 386] on input "SLC" at bounding box center [311, 373] width 210 height 25
type input "[GEOGRAPHIC_DATA] (SLC [US_STATE])"
click at [474, 376] on input "search" at bounding box center [541, 373] width 210 height 25
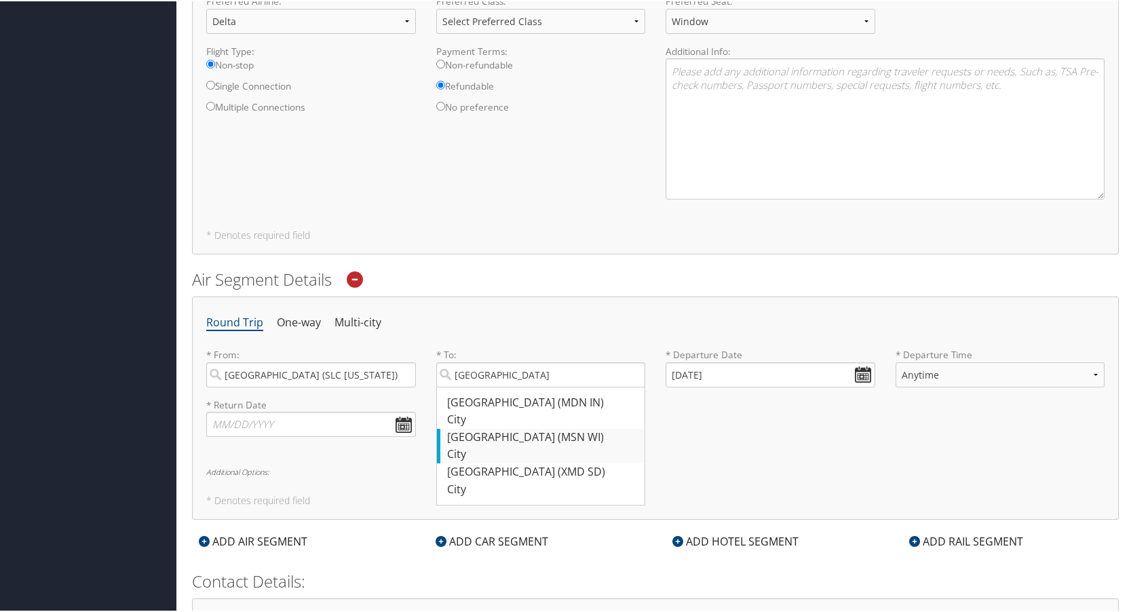
click at [483, 433] on div "Madison (MSN WI)" at bounding box center [542, 436] width 191 height 18
click at [483, 386] on input "[GEOGRAPHIC_DATA]" at bounding box center [541, 373] width 210 height 25
type input "Madison (MSN WI)"
click at [326, 425] on input "text" at bounding box center [311, 422] width 210 height 25
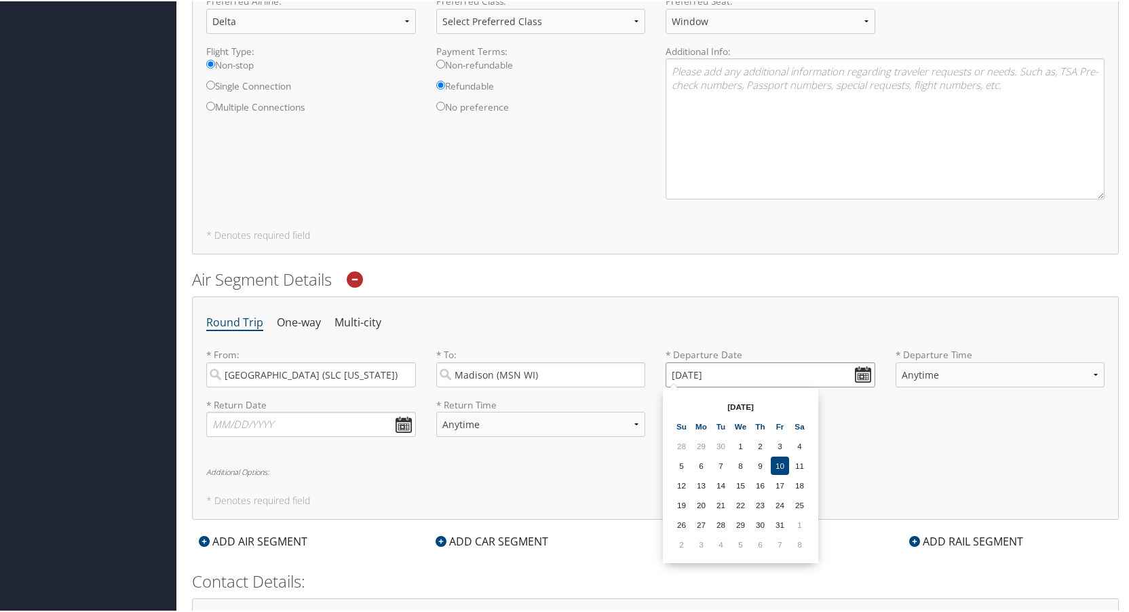
click at [803, 380] on input "[DATE]" at bounding box center [770, 373] width 210 height 25
click at [704, 540] on td "3" at bounding box center [701, 543] width 18 height 18
type input "[DATE]"
click at [933, 358] on label "* Departure Time Anytime Early Morning (5AM-7AM) Morning (7AM-12PM) Afternoon (…" at bounding box center [1000, 372] width 210 height 50
click at [933, 361] on select "Anytime Early Morning (5AM-7AM) Morning (7AM-12PM) Afternoon (12PM-5PM) Evening…" at bounding box center [1000, 373] width 210 height 25
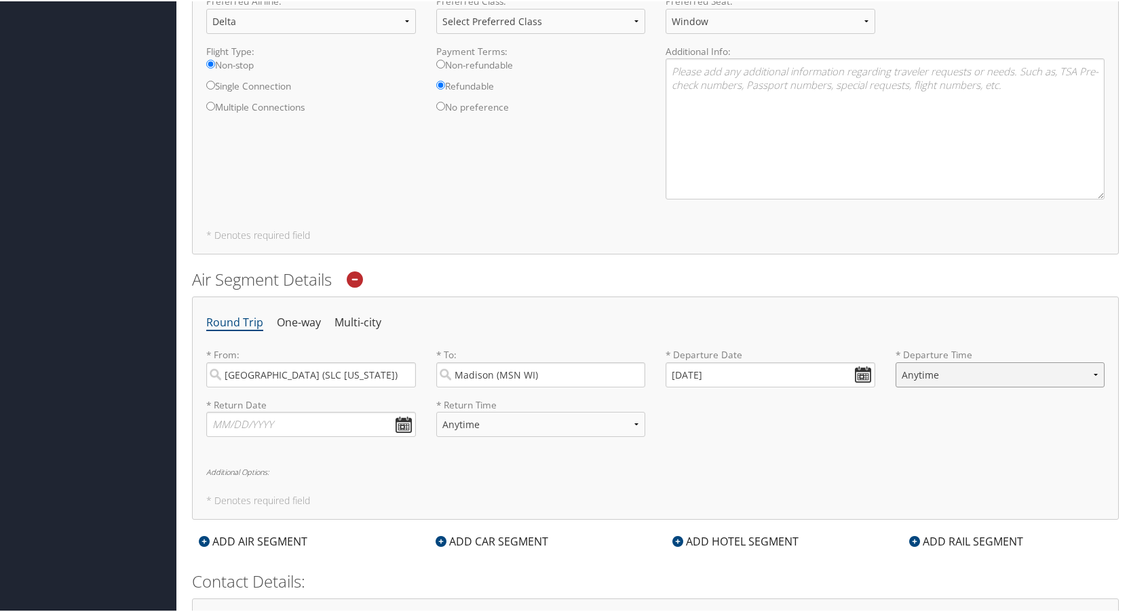
click at [925, 372] on select "Anytime Early Morning (5AM-7AM) Morning (7AM-12PM) Afternoon (12PM-5PM) Evening…" at bounding box center [1000, 373] width 210 height 25
select select "5PM-10PM"
click at [895, 361] on select "Anytime Early Morning (5AM-7AM) Morning (7AM-12PM) Afternoon (12PM-5PM) Evening…" at bounding box center [1000, 373] width 210 height 25
click at [399, 422] on input "text" at bounding box center [311, 422] width 210 height 25
click at [324, 596] on td "7" at bounding box center [323, 592] width 18 height 18
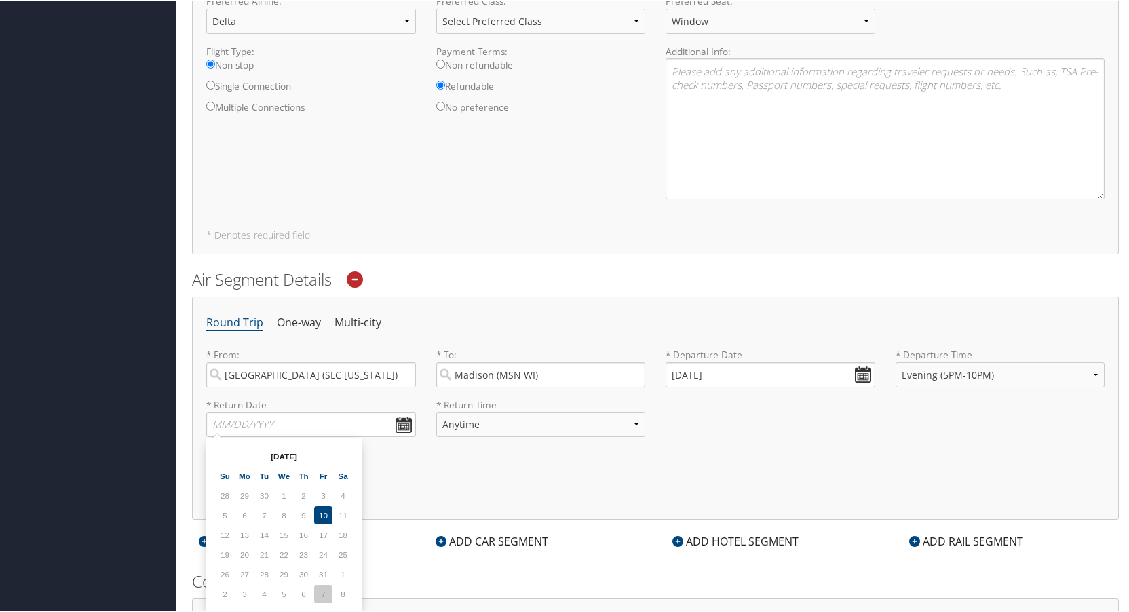
type input "[DATE]"
click at [469, 423] on select "Anytime Early Morning (5AM-7AM) Morning (7AM-12PM) Afternoon (12PM-5PM) Evening…" at bounding box center [541, 422] width 210 height 25
select select "5PM-10PM"
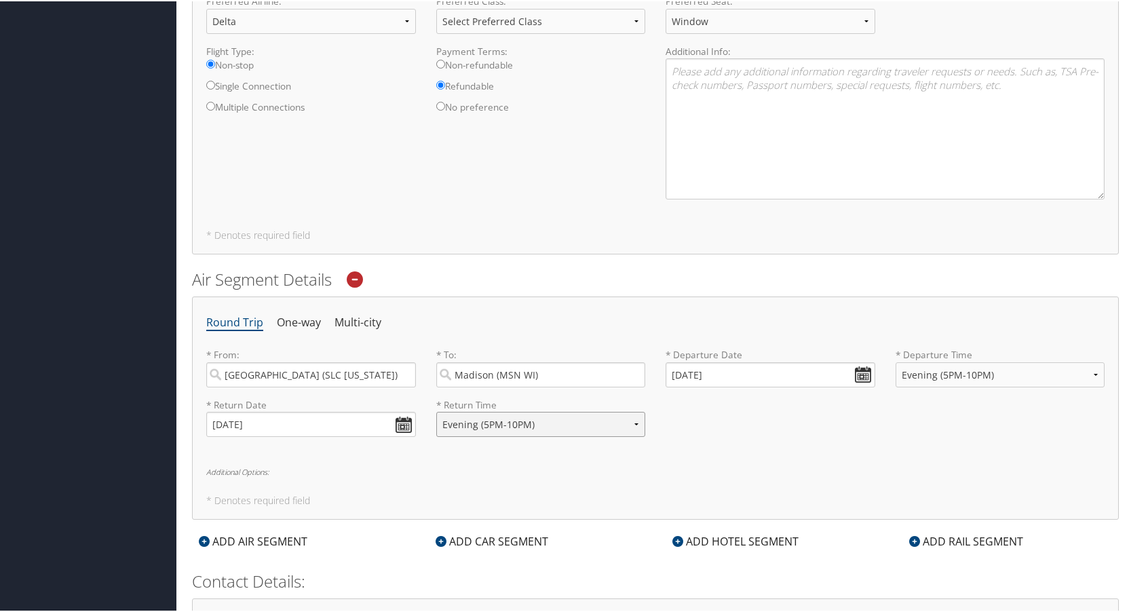
click at [436, 410] on select "Anytime Early Morning (5AM-7AM) Morning (7AM-12PM) Afternoon (12PM-5PM) Evening…" at bounding box center [541, 422] width 210 height 25
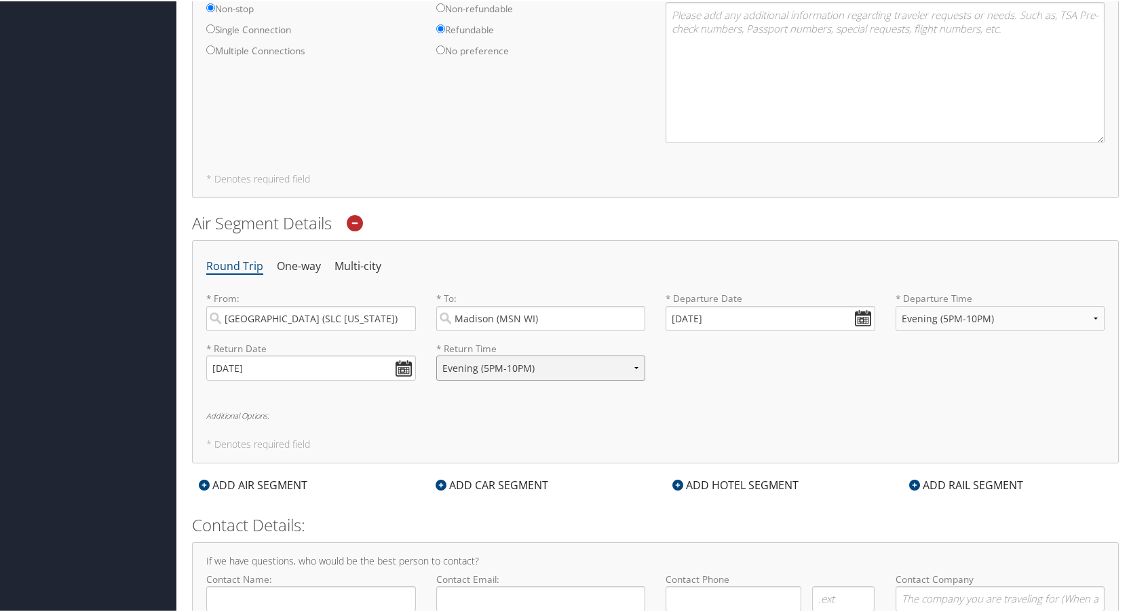
scroll to position [828, 0]
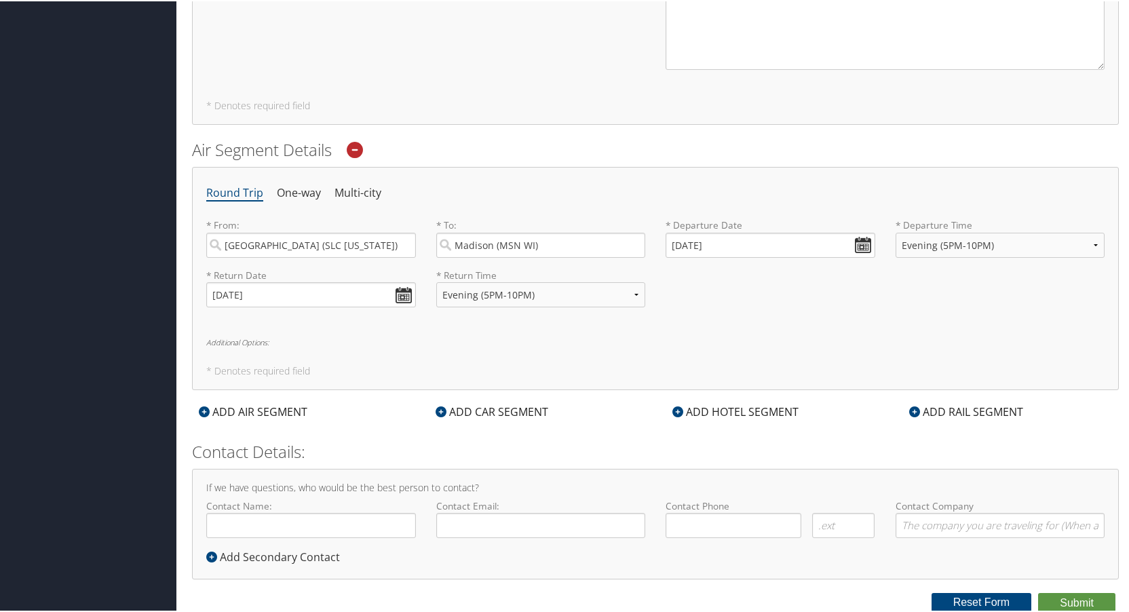
click at [535, 405] on div "ADD CAR SEGMENT" at bounding box center [492, 410] width 126 height 16
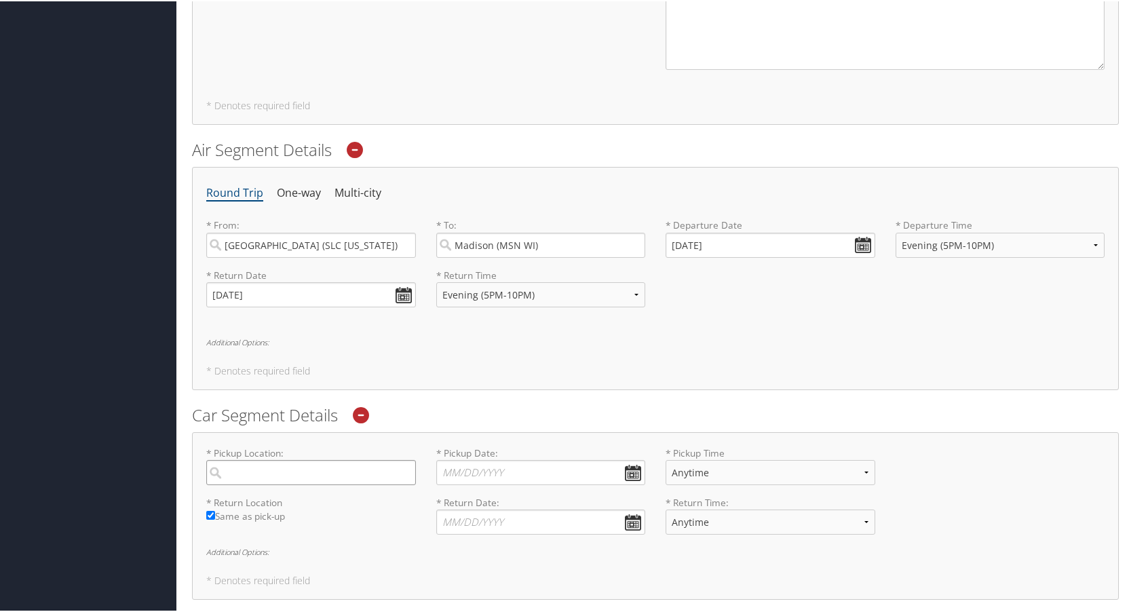
click at [292, 476] on input "search" at bounding box center [311, 471] width 210 height 25
click at [296, 520] on div "City" at bounding box center [312, 517] width 191 height 18
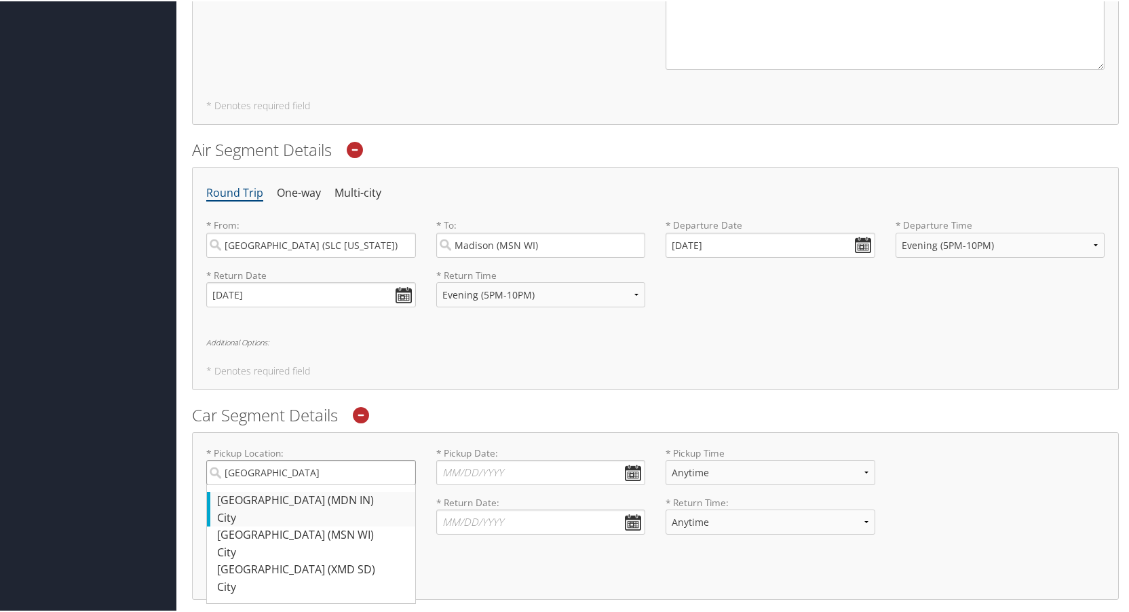
click at [296, 484] on input "[GEOGRAPHIC_DATA]" at bounding box center [311, 471] width 210 height 25
type input "[GEOGRAPHIC_DATA]"
click at [408, 473] on input "[GEOGRAPHIC_DATA]" at bounding box center [311, 471] width 210 height 25
click at [400, 474] on input "[GEOGRAPHIC_DATA]" at bounding box center [311, 471] width 210 height 25
click at [309, 539] on div "Madison (MSN WI)" at bounding box center [312, 534] width 191 height 18
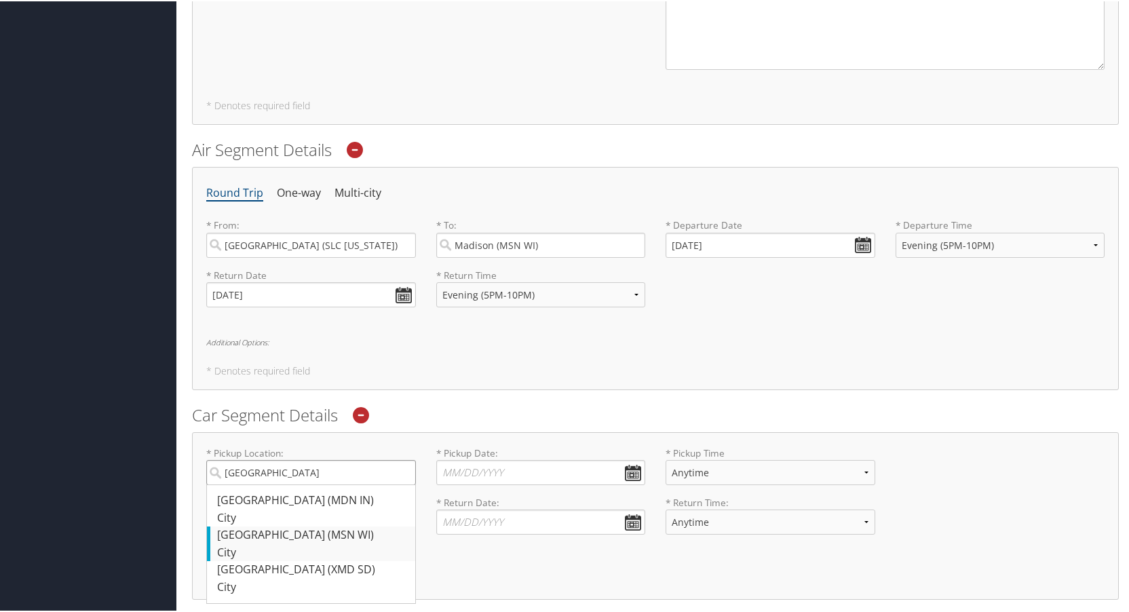
click at [309, 484] on input "[GEOGRAPHIC_DATA]" at bounding box center [311, 471] width 210 height 25
type input "[GEOGRAPHIC_DATA]"
click at [620, 471] on input "* Pickup Date: Dates must be valid" at bounding box center [541, 471] width 210 height 25
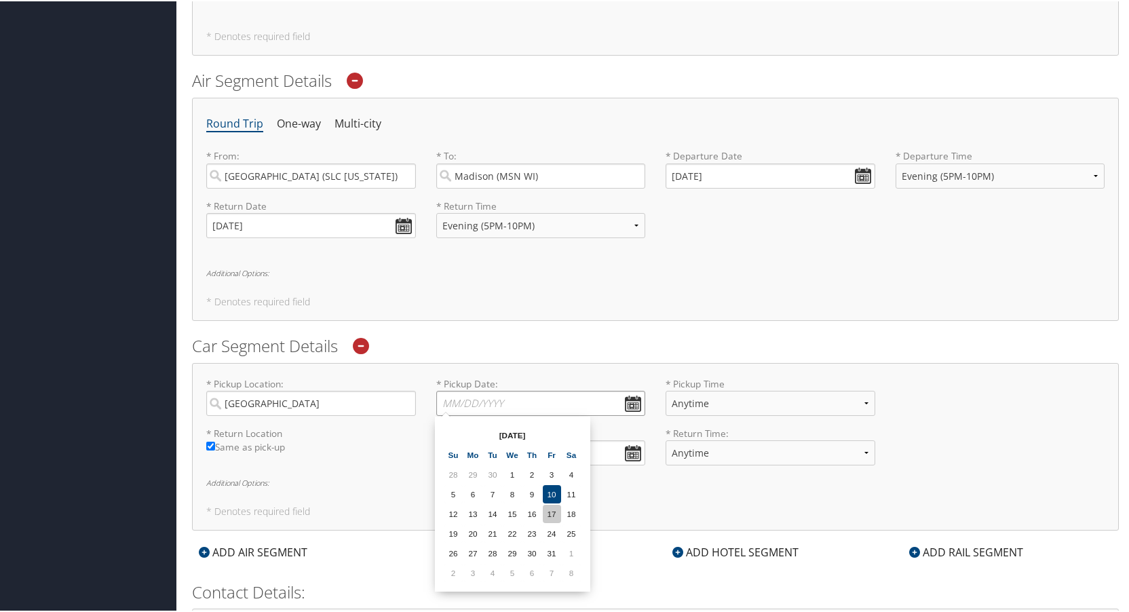
scroll to position [964, 0]
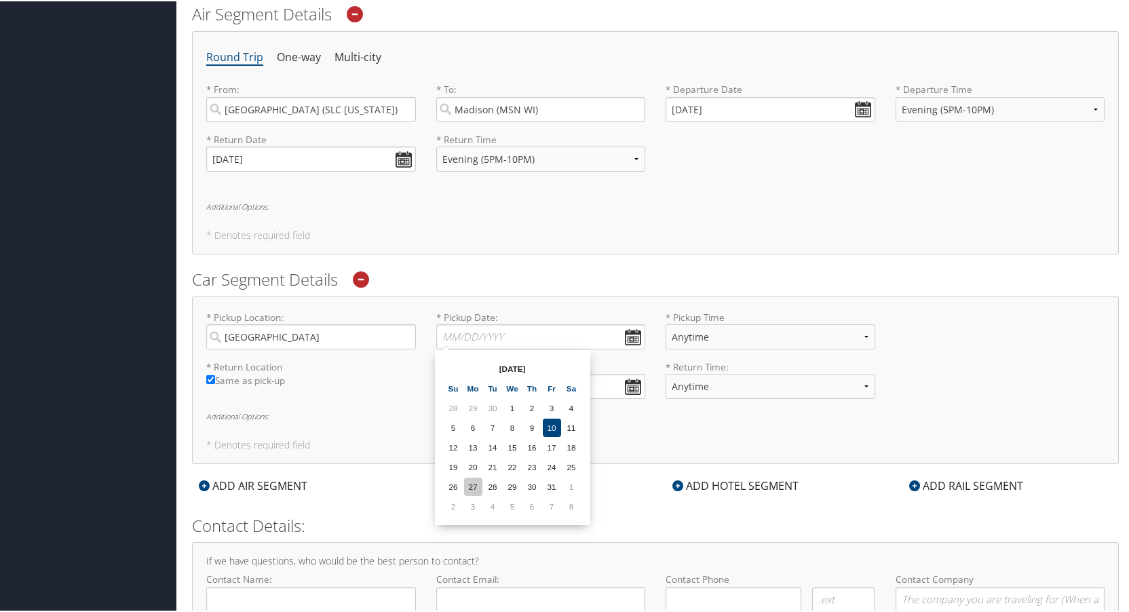
click at [476, 482] on td "27" at bounding box center [473, 485] width 18 height 18
type input "[DATE]"
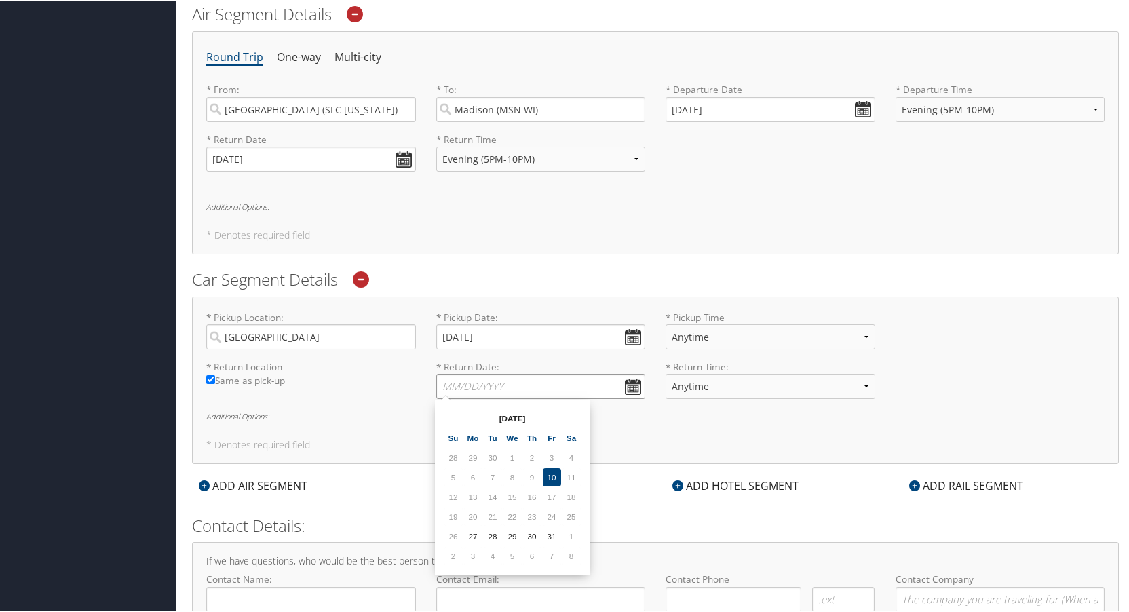
click at [630, 387] on input "* Return Date: Dates must be valid" at bounding box center [541, 384] width 210 height 25
click at [555, 554] on td "7" at bounding box center [552, 554] width 18 height 18
type input "[DATE]"
click at [627, 334] on input "[DATE]" at bounding box center [541, 335] width 210 height 25
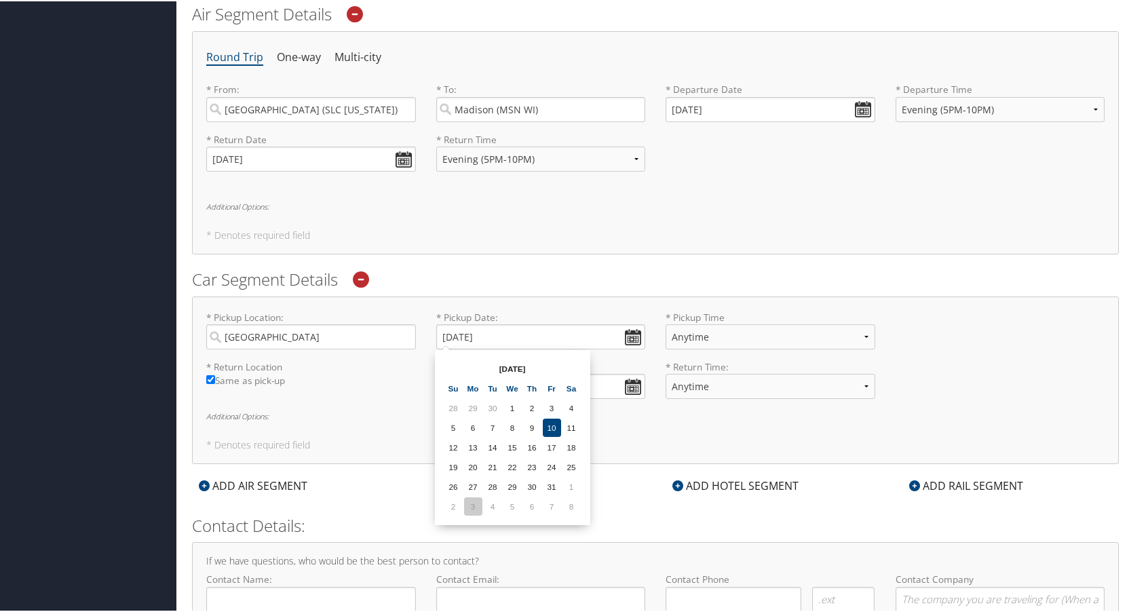
click at [474, 509] on td "3" at bounding box center [473, 505] width 18 height 18
type input "[DATE]"
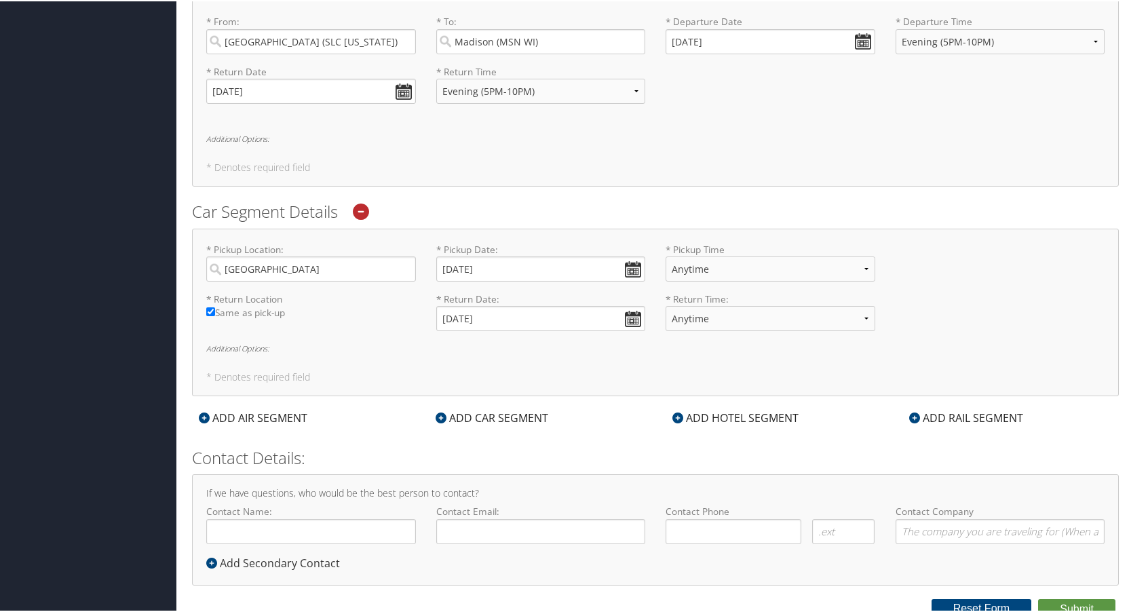
click at [729, 413] on div "ADD HOTEL SEGMENT" at bounding box center [735, 416] width 140 height 16
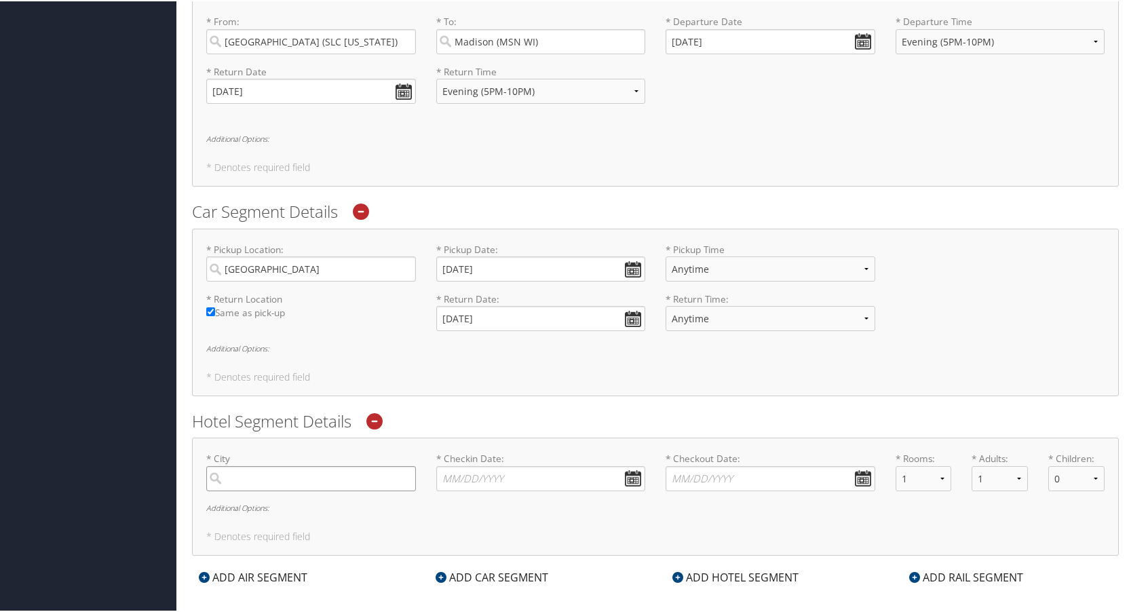
click at [308, 482] on input "search" at bounding box center [311, 477] width 210 height 25
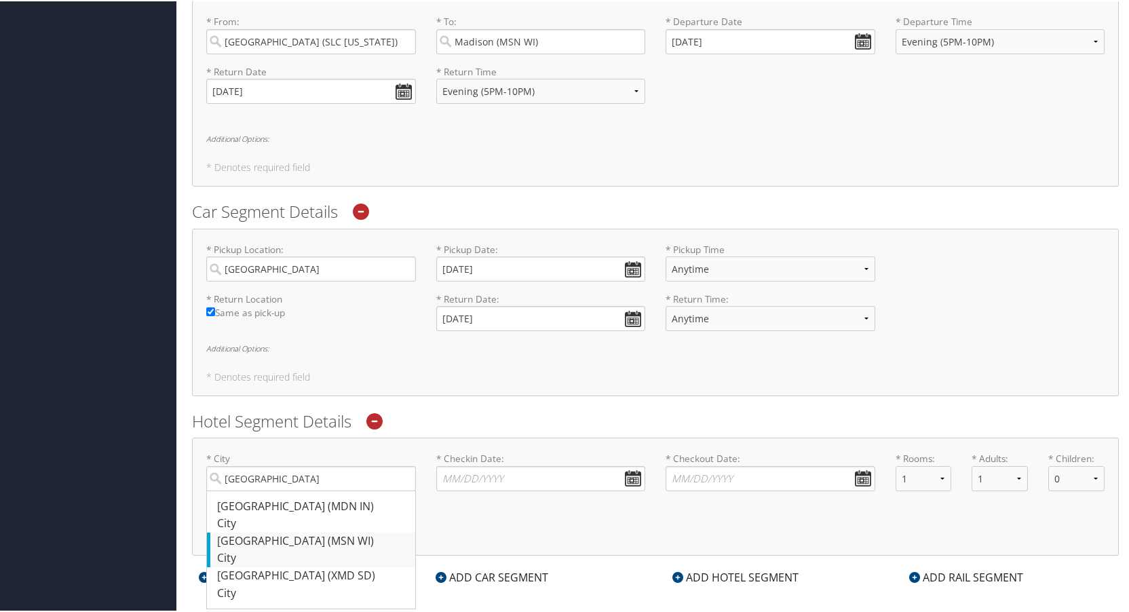
click at [310, 547] on div "Madison (MSN WI)" at bounding box center [312, 540] width 191 height 18
click at [310, 490] on input "[GEOGRAPHIC_DATA]" at bounding box center [311, 477] width 210 height 25
type input "[GEOGRAPHIC_DATA]"
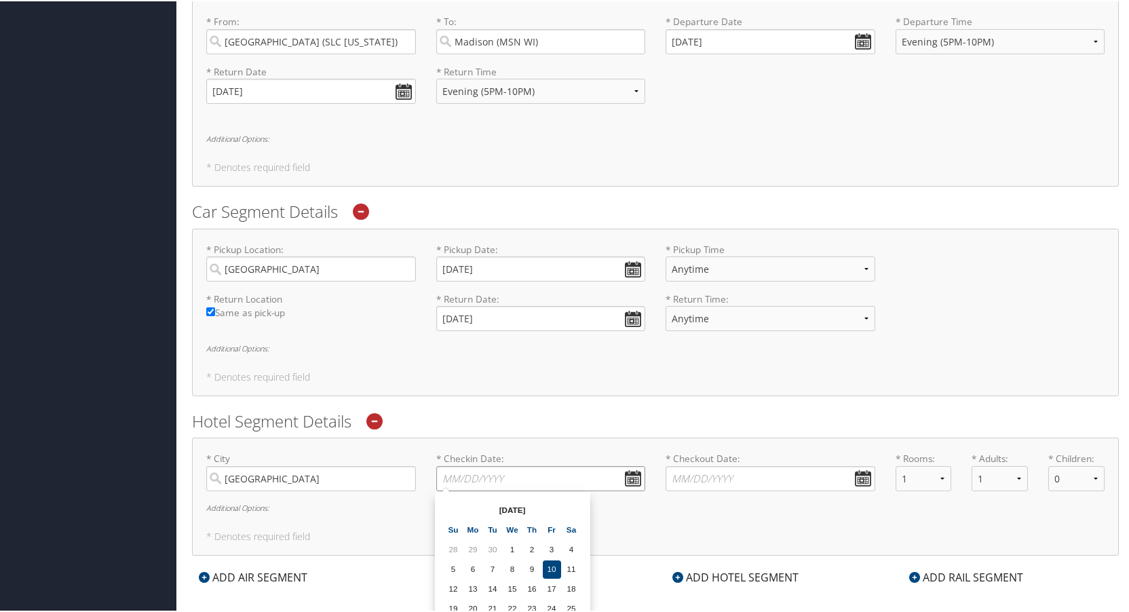
click at [478, 474] on input "* Checkin Date: Dates must be valid" at bounding box center [541, 477] width 210 height 25
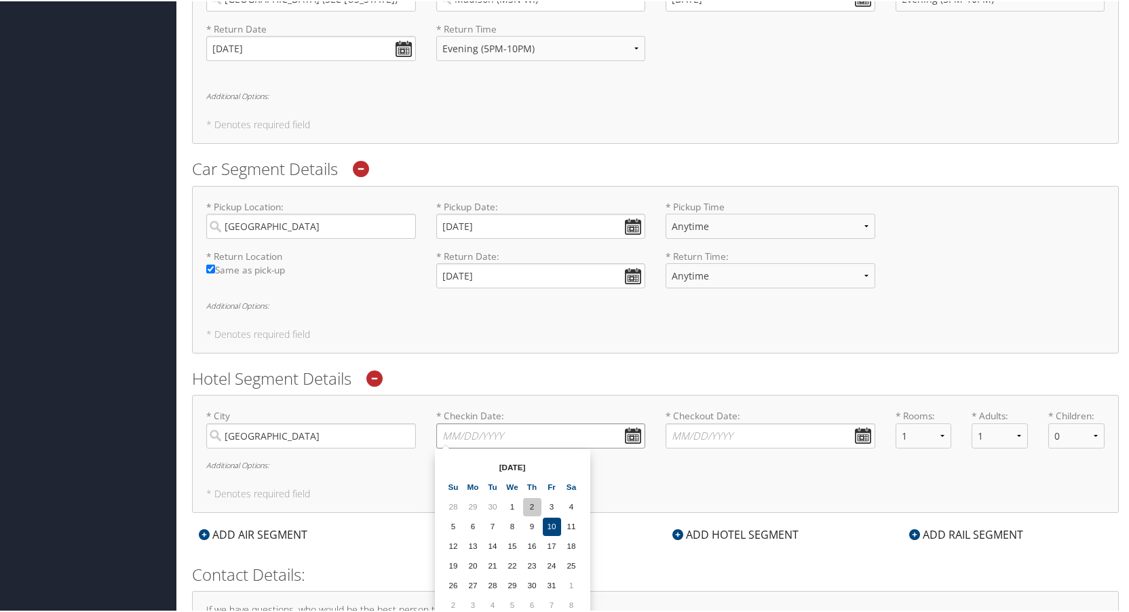
scroll to position [1100, 0]
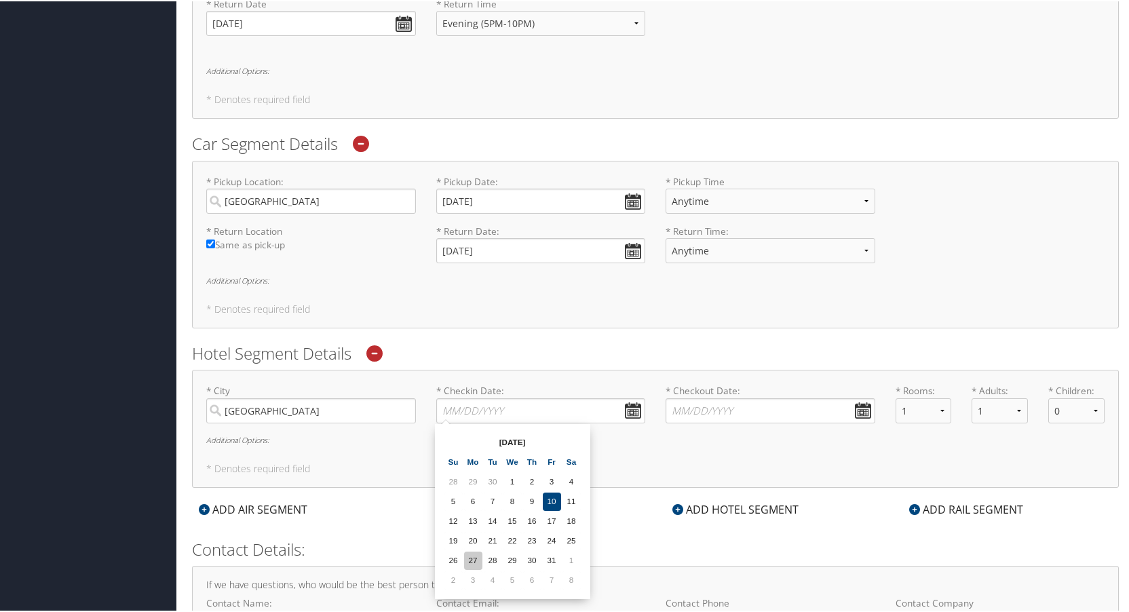
click at [472, 558] on td "27" at bounding box center [473, 559] width 18 height 18
type input "[DATE]"
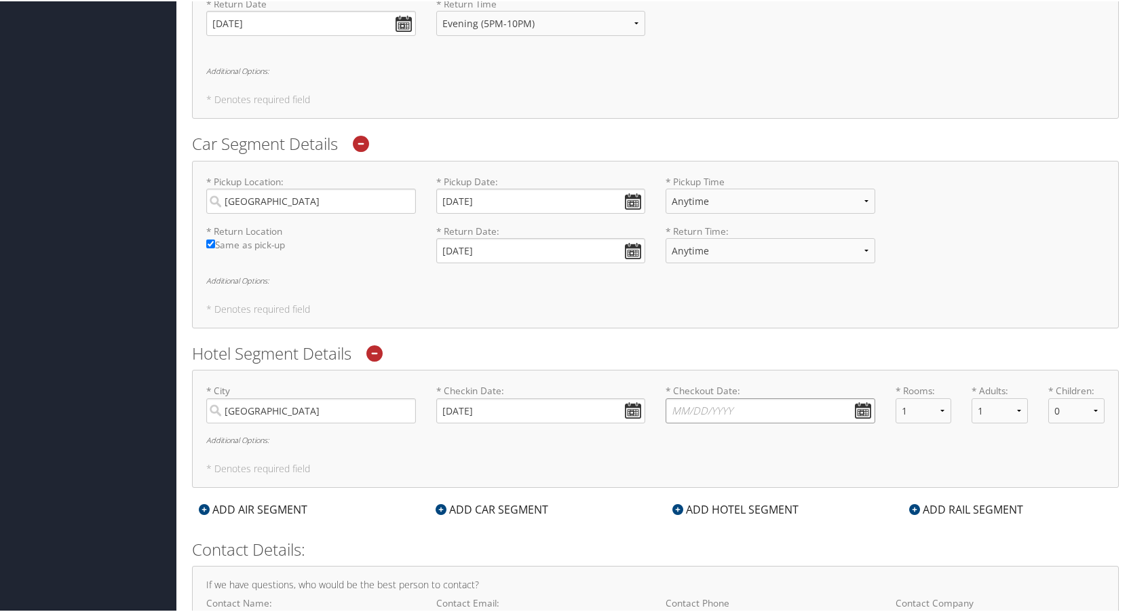
click at [724, 417] on input "* Checkout Date: Dates must be valid" at bounding box center [770, 409] width 210 height 25
click at [790, 559] on td "1" at bounding box center [799, 559] width 18 height 18
type input "[DATE]"
click at [717, 510] on div "ADD HOTEL SEGMENT" at bounding box center [735, 508] width 140 height 16
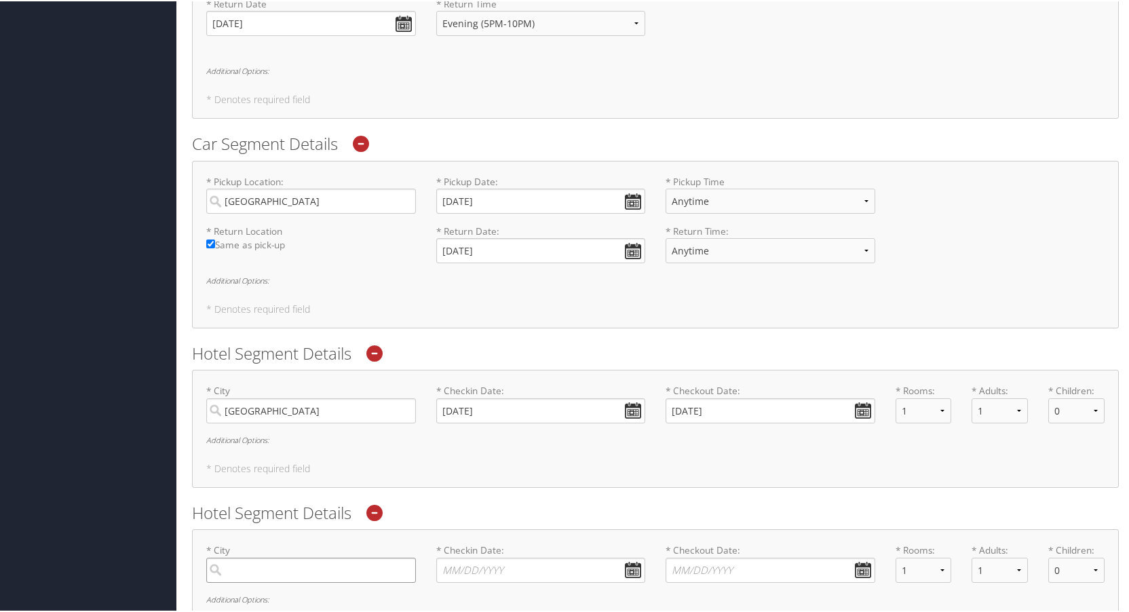
click at [292, 568] on input "search" at bounding box center [311, 568] width 210 height 25
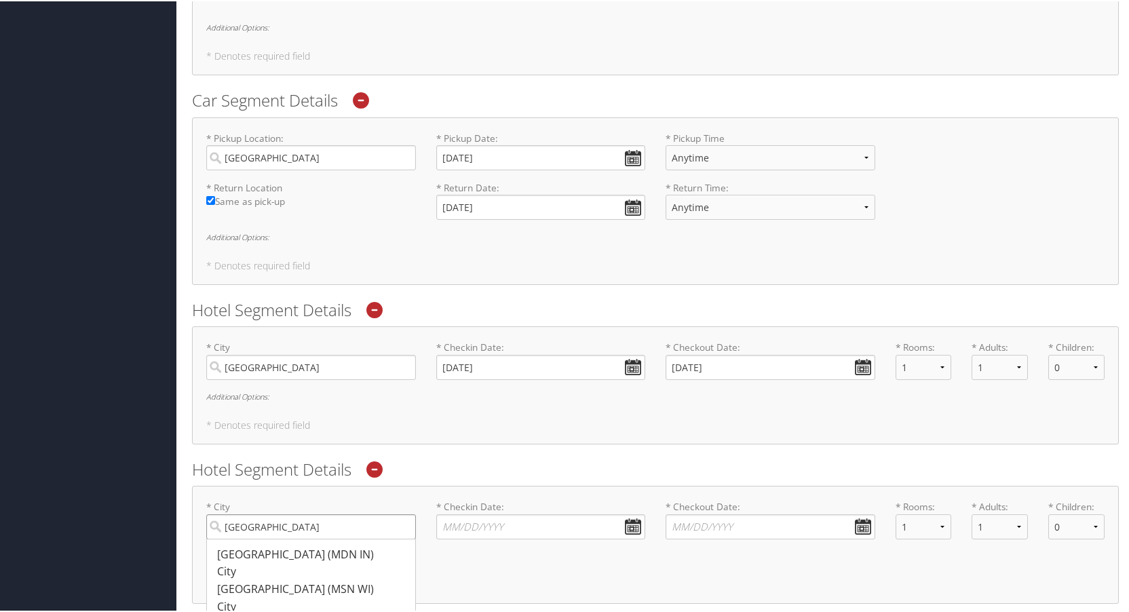
scroll to position [1167, 0]
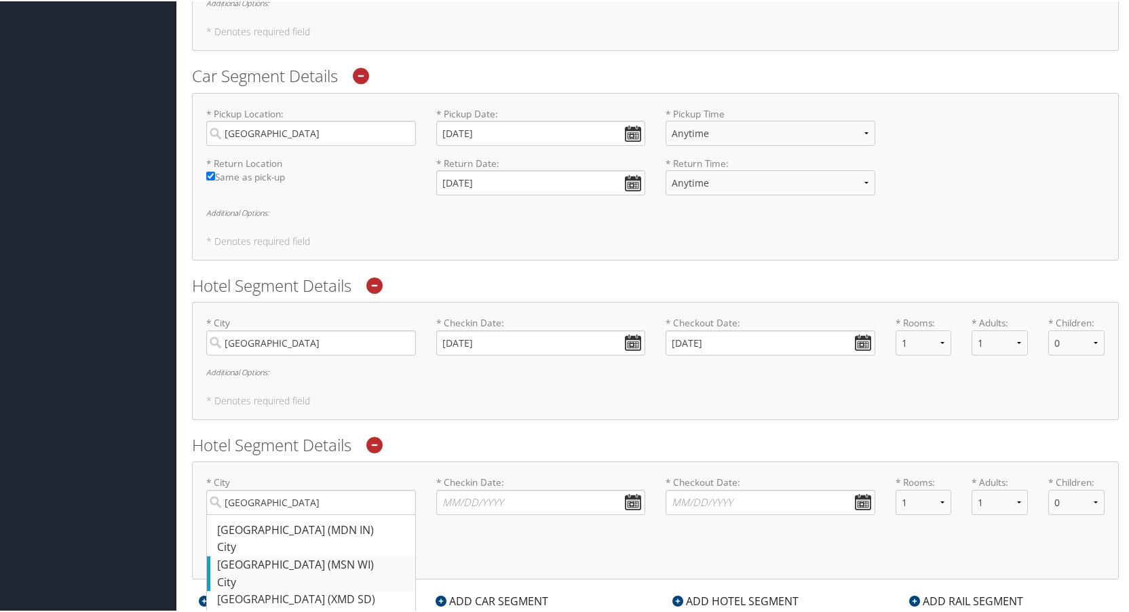
click at [291, 568] on div "Madison (MSN WI)" at bounding box center [312, 564] width 191 height 18
click at [291, 514] on input "[GEOGRAPHIC_DATA]" at bounding box center [311, 500] width 210 height 25
type input "[GEOGRAPHIC_DATA]"
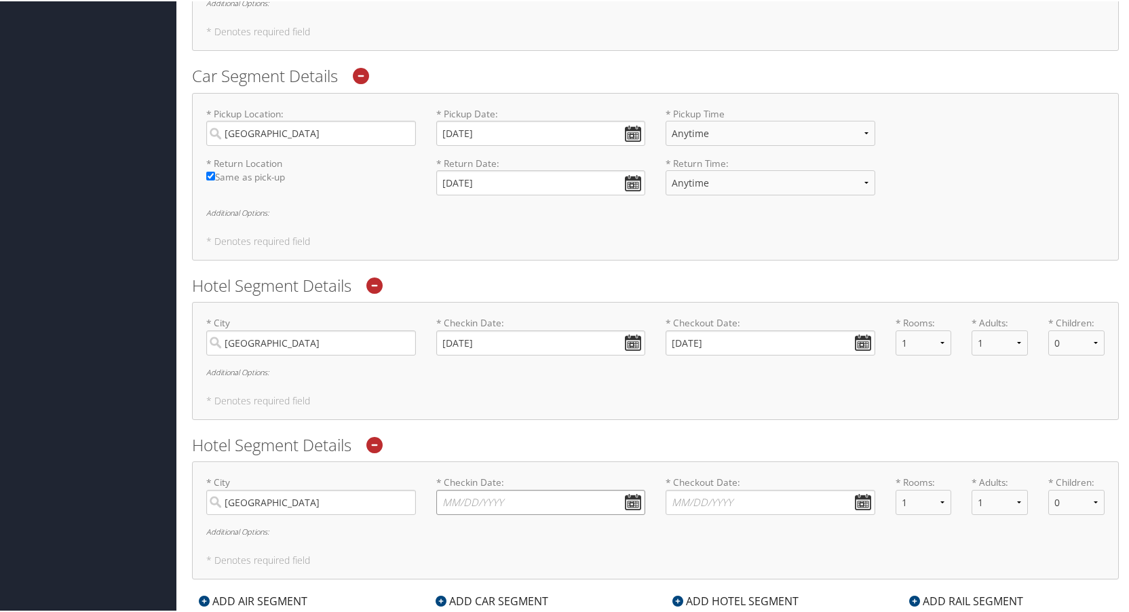
click at [493, 493] on input "* Checkin Date: Dates must be valid" at bounding box center [541, 500] width 210 height 25
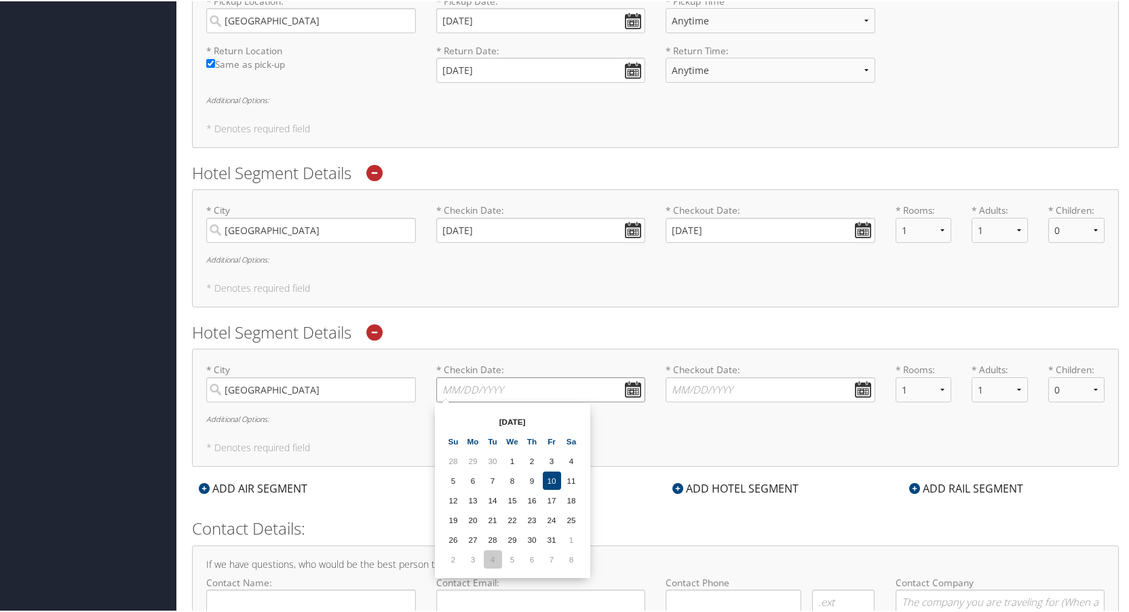
scroll to position [1303, 0]
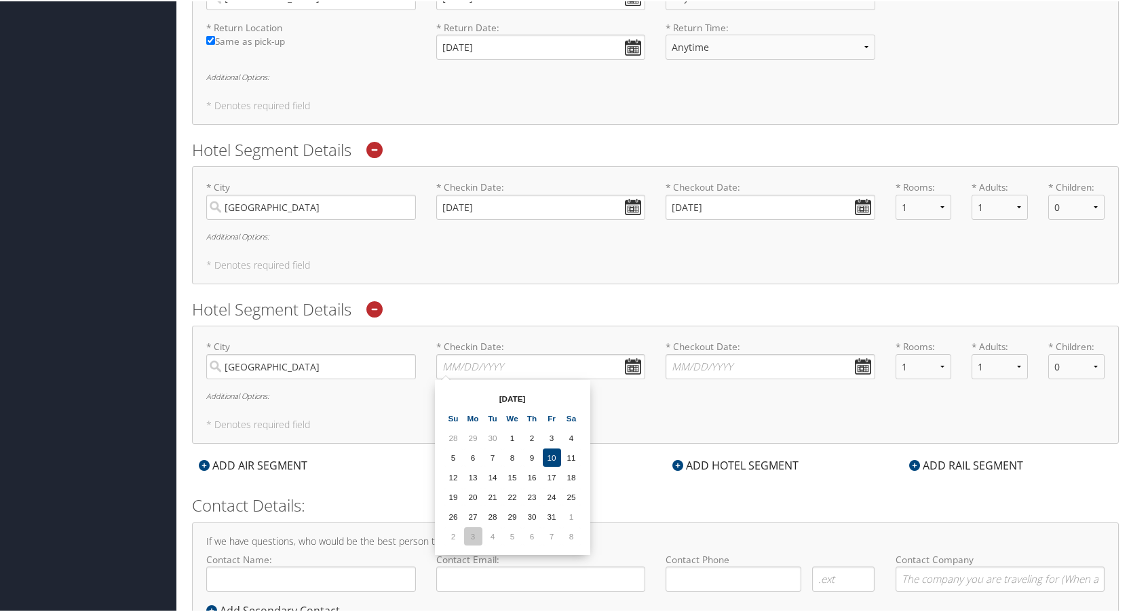
click at [476, 539] on td "3" at bounding box center [473, 535] width 18 height 18
type input "[DATE]"
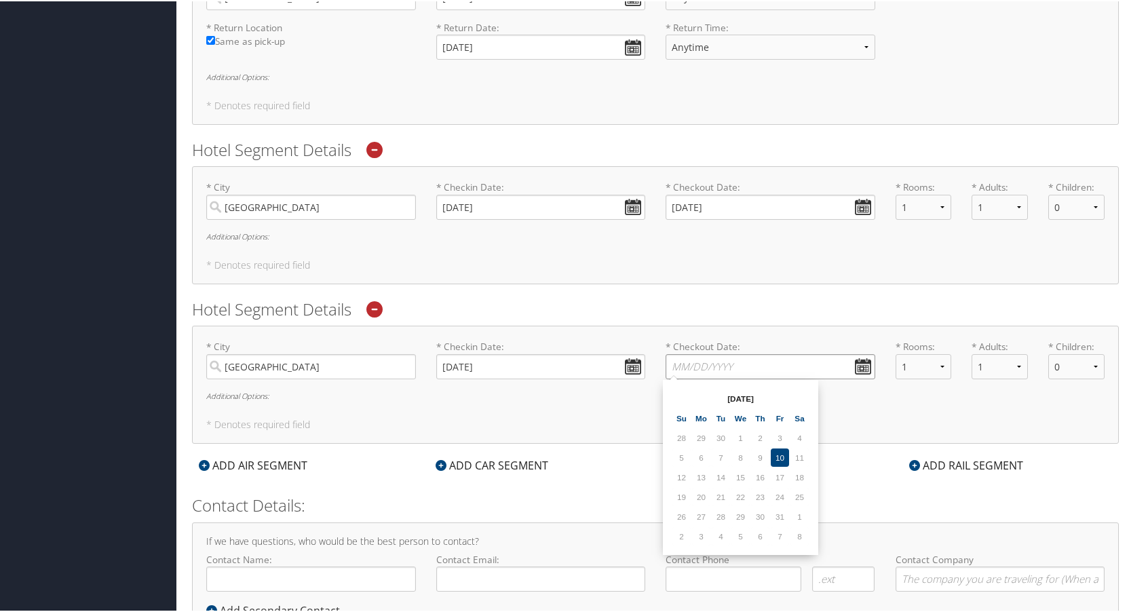
click at [756, 364] on input "* Checkout Date: Dates must be valid" at bounding box center [770, 365] width 210 height 25
click at [783, 537] on td "7" at bounding box center [780, 535] width 18 height 18
type input "[DATE]"
click at [383, 584] on input "Contact Name:" at bounding box center [311, 577] width 210 height 25
type input "[PERSON_NAME]"
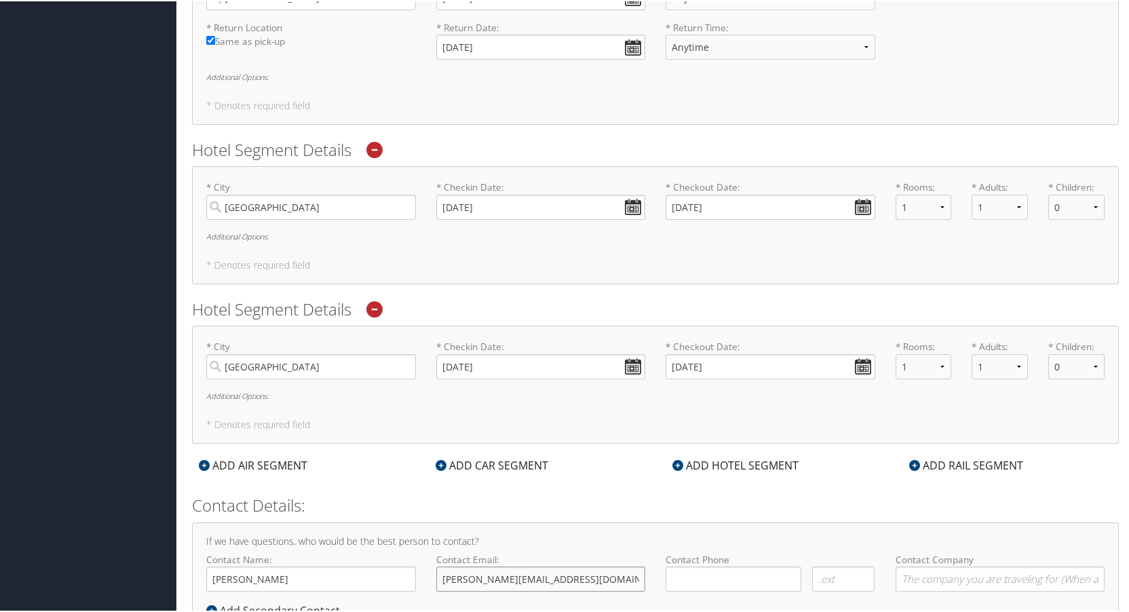
type input "[PERSON_NAME][EMAIL_ADDRESS][DOMAIN_NAME]"
click at [735, 577] on input at bounding box center [733, 577] width 136 height 25
type input "[PHONE_NUMBER]"
click at [1014, 579] on input "Contact Company" at bounding box center [1000, 577] width 210 height 25
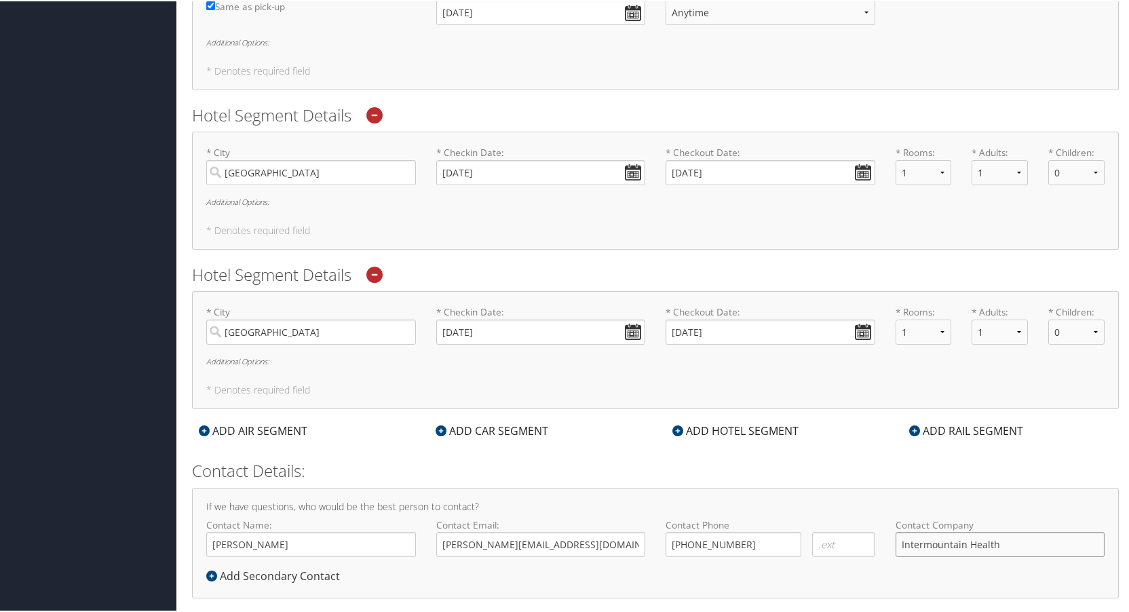
scroll to position [1357, 0]
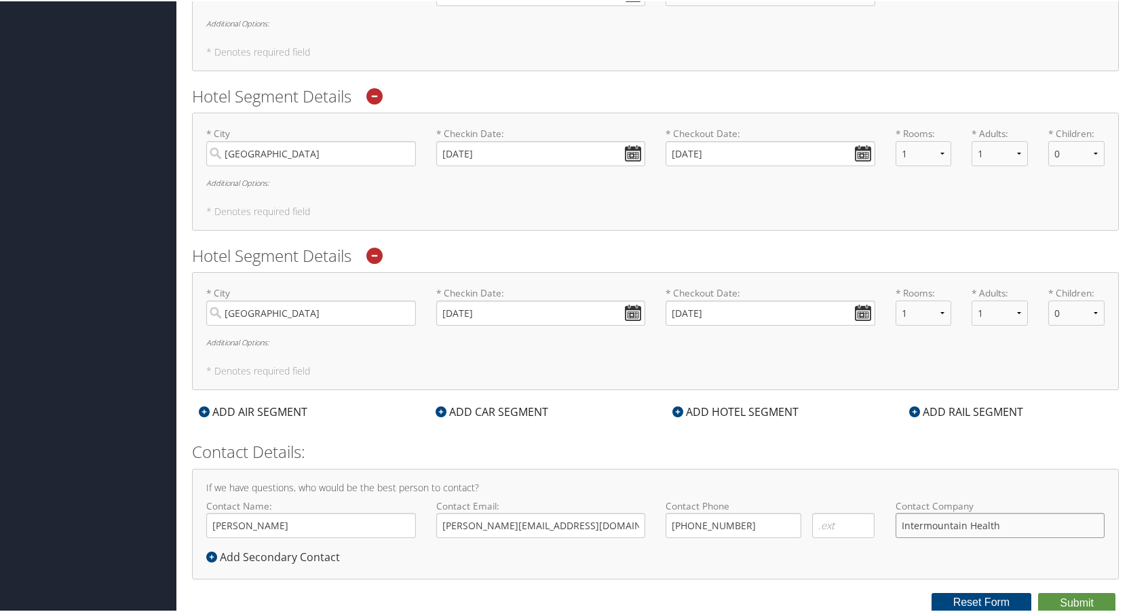
type input "Intermountain Health"
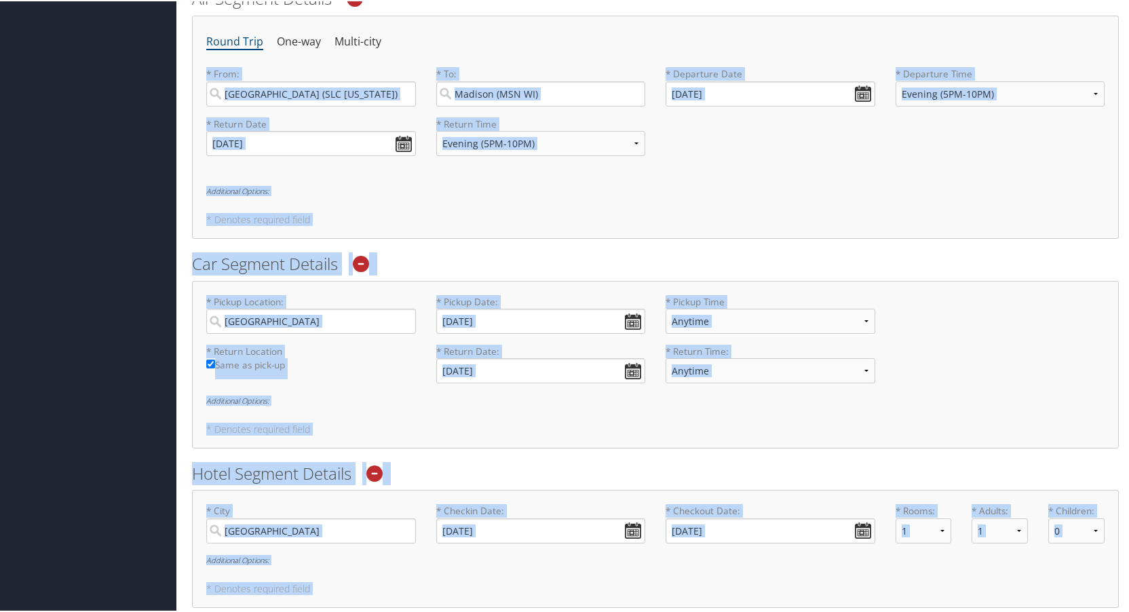
scroll to position [643, 0]
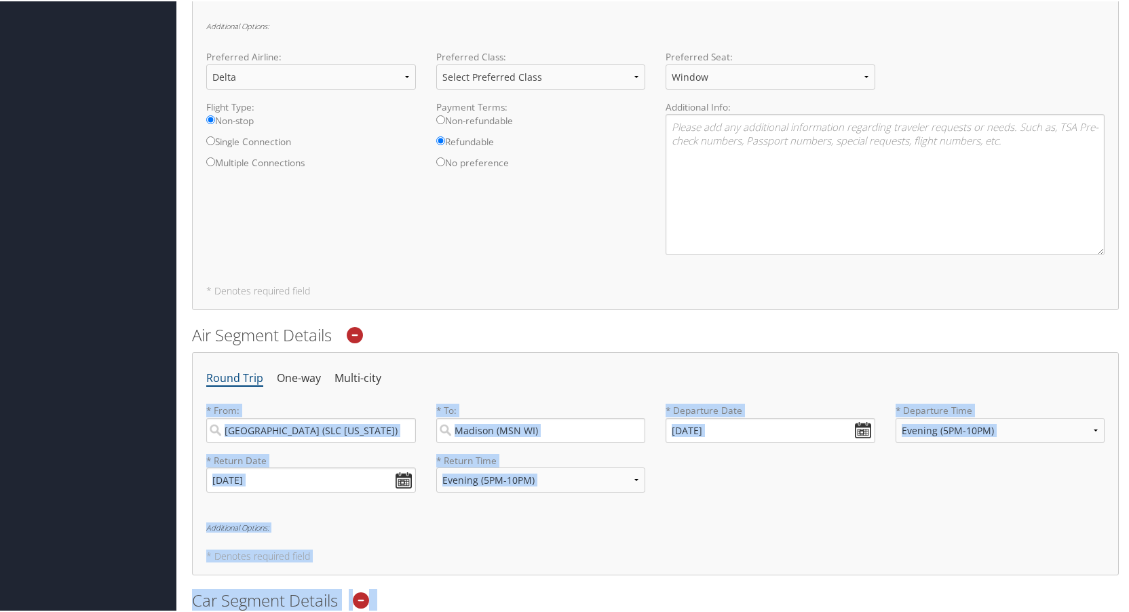
drag, startPoint x: 1128, startPoint y: 515, endPoint x: 1096, endPoint y: -71, distance: 586.3
drag, startPoint x: 1096, startPoint y: -71, endPoint x: 990, endPoint y: 17, distance: 137.3
click at [989, 13] on div "Round Trip One-way Multi-city * From: [GEOGRAPHIC_DATA] ([GEOGRAPHIC_DATA] [US_…" at bounding box center [655, 78] width 927 height 459
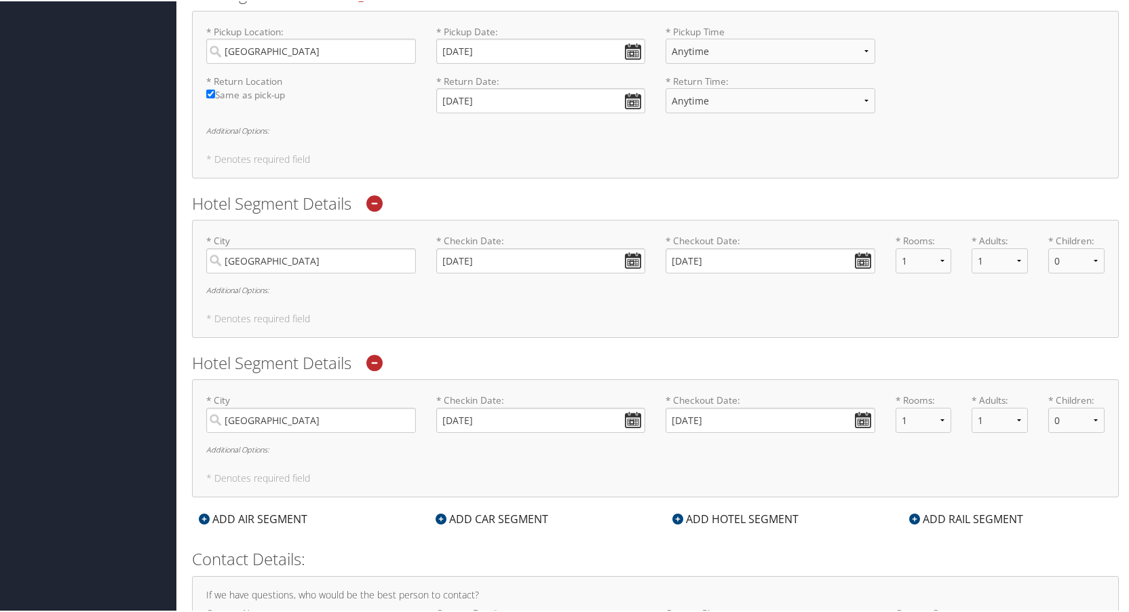
scroll to position [1252, 0]
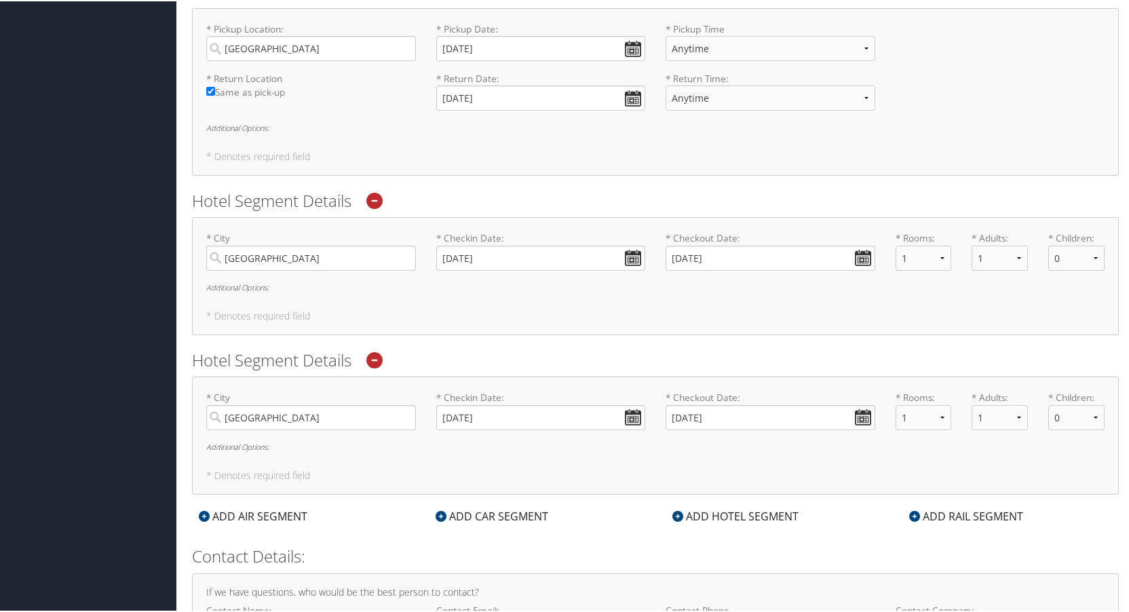
click at [224, 285] on h6 "Additional Options:" at bounding box center [655, 285] width 898 height 7
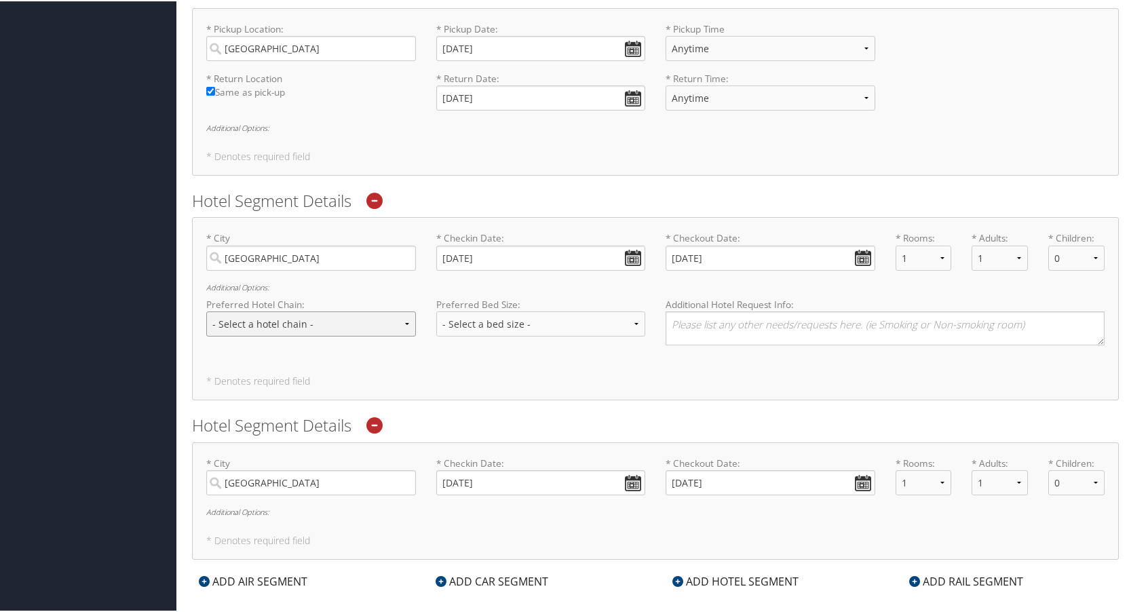
click at [242, 329] on select "- Select a hotel chain - Hyatt Mandarin Oriental Hilton Hotels Pullman Hotels M…" at bounding box center [311, 322] width 210 height 25
select select "Marriott (MC)"
click at [206, 310] on select "- Select a hotel chain - Hyatt Mandarin Oriental Hilton Hotels Pullman Hotels M…" at bounding box center [311, 322] width 210 height 25
click at [545, 324] on select "- Select a bed size - Twin Full Queen King" at bounding box center [541, 322] width 210 height 25
select select "queen"
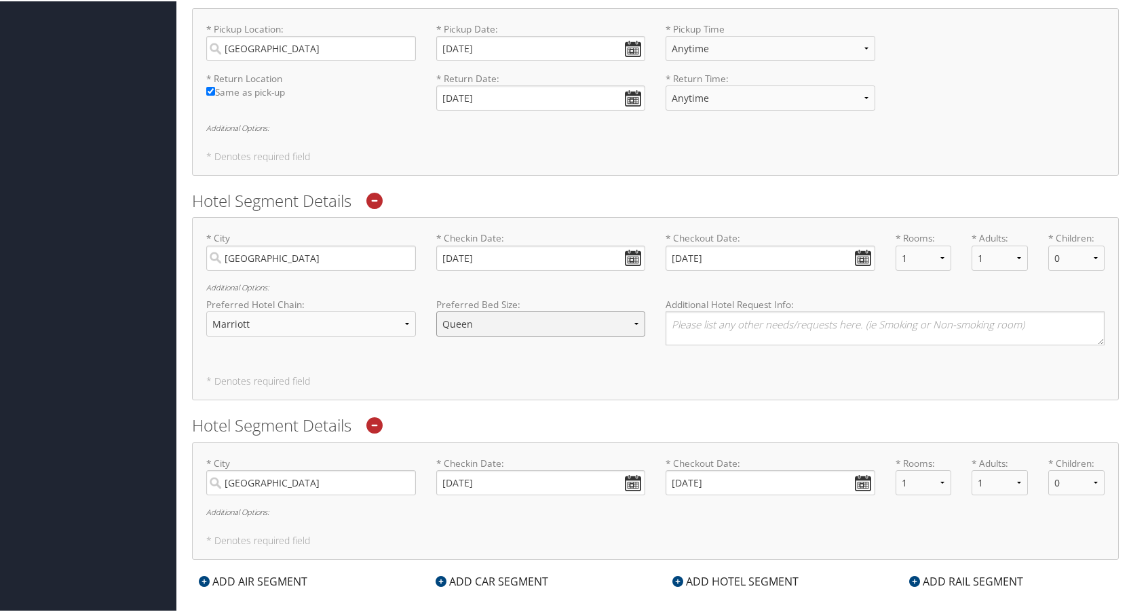
click at [436, 310] on select "- Select a bed size - Twin Full Queen King" at bounding box center [541, 322] width 210 height 25
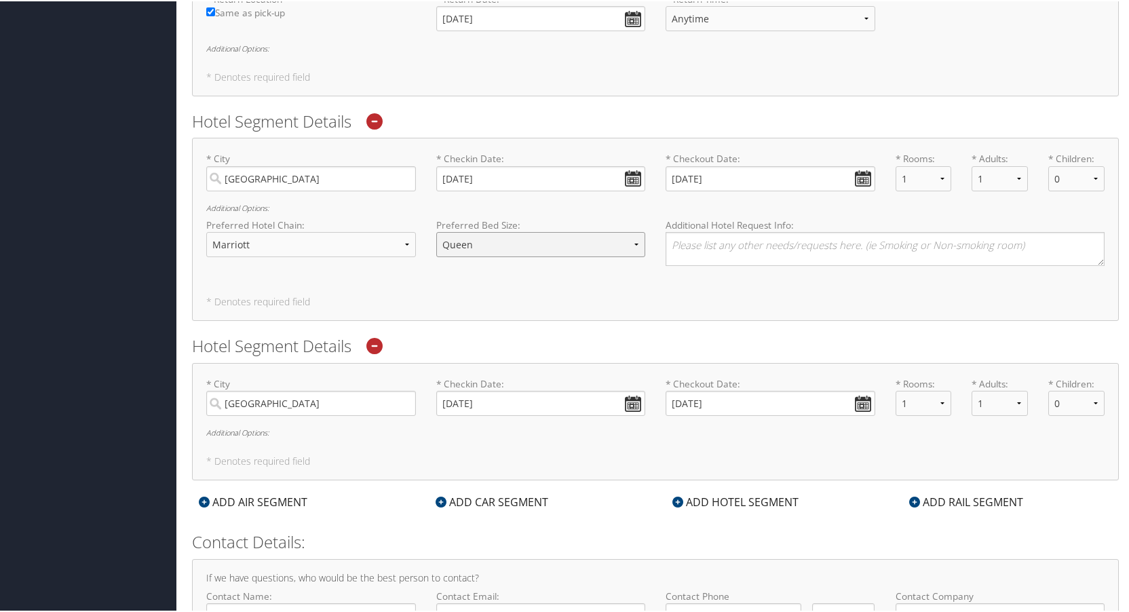
scroll to position [1334, 0]
click at [275, 398] on input "[GEOGRAPHIC_DATA]" at bounding box center [311, 399] width 210 height 25
click at [225, 432] on h6 "Additional Options:" at bounding box center [655, 428] width 898 height 7
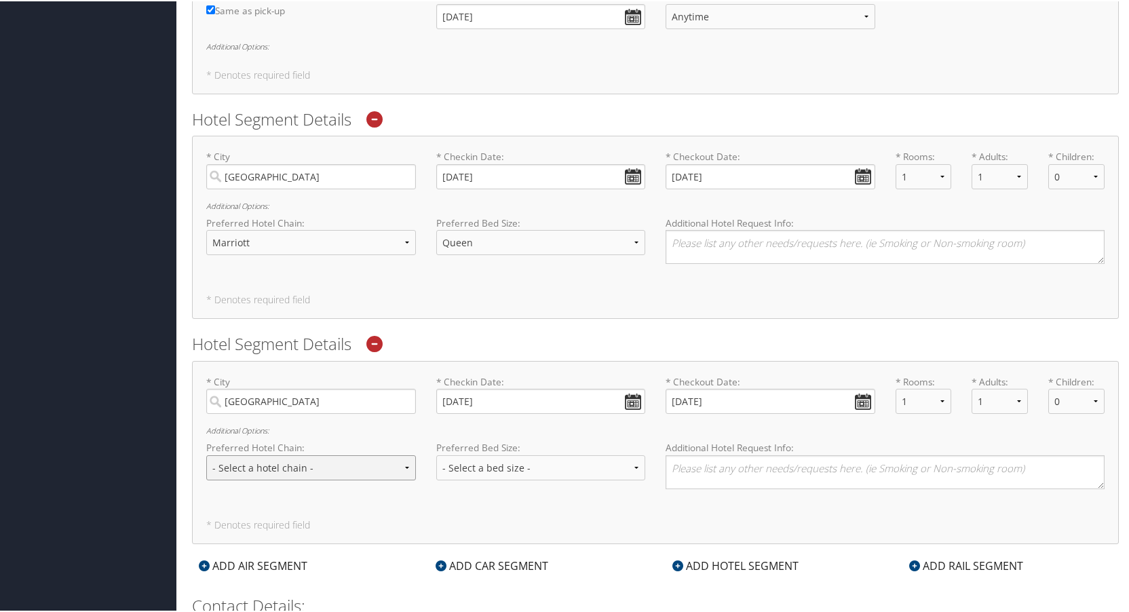
click at [248, 472] on select "- Select a hotel chain - Hyatt Mandarin Oriental Hilton Hotels Pullman Hotels M…" at bounding box center [311, 466] width 210 height 25
select select "Marriott (MC)"
click at [206, 454] on select "- Select a hotel chain - Hyatt Mandarin Oriental Hilton Hotels Pullman Hotels M…" at bounding box center [311, 466] width 210 height 25
click at [573, 473] on select "- Select a bed size - Twin Full Queen King" at bounding box center [541, 466] width 210 height 25
select select "queen"
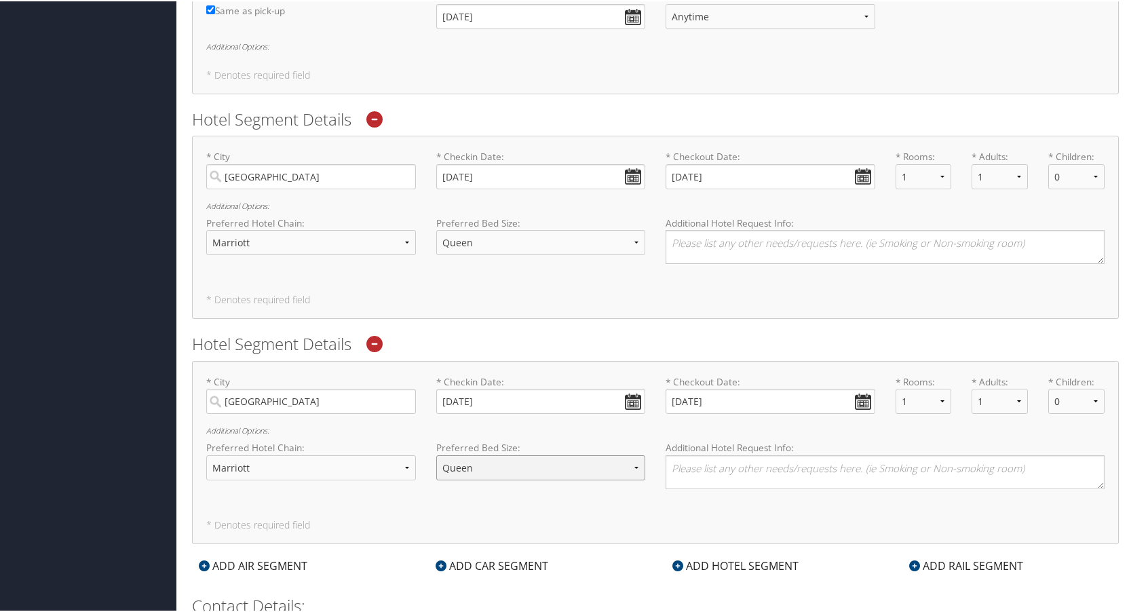
click at [436, 454] on select "- Select a bed size - Twin Full Queen King" at bounding box center [541, 466] width 210 height 25
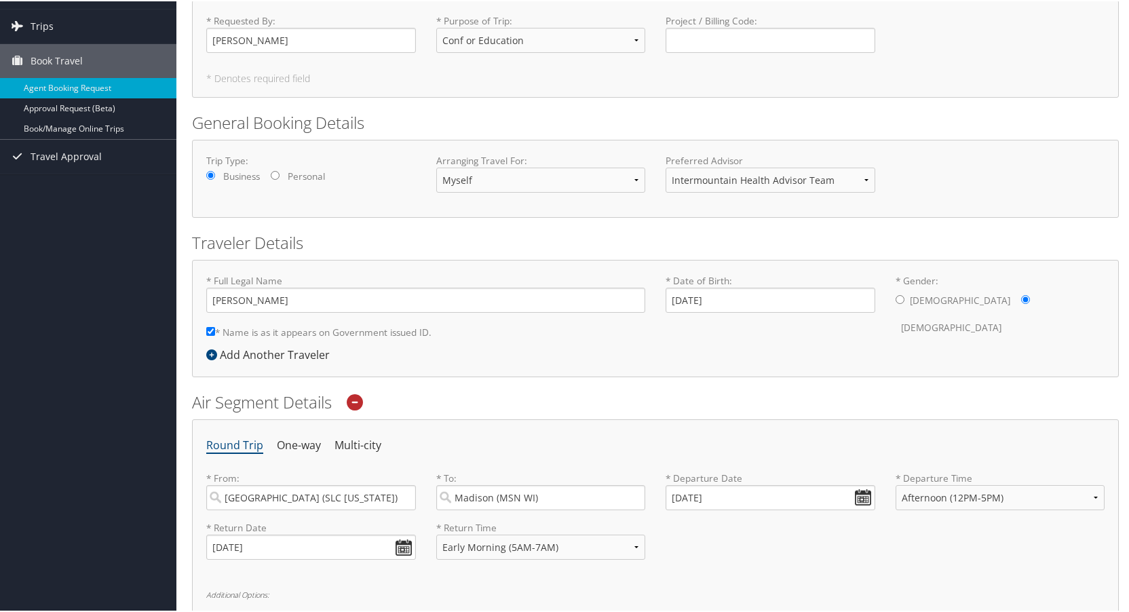
scroll to position [0, 0]
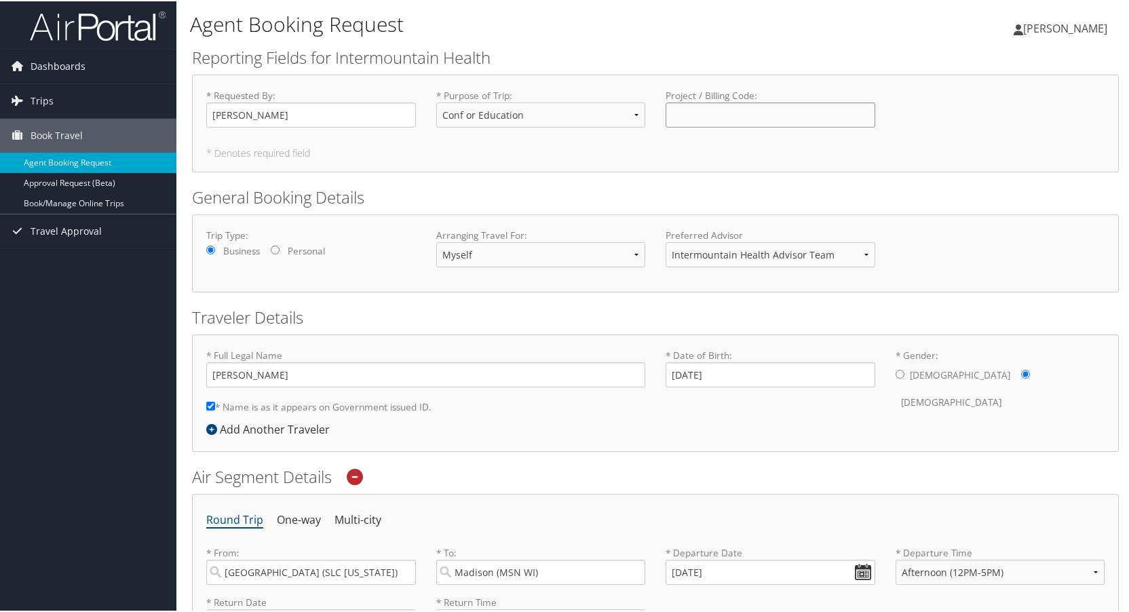
click at [714, 124] on input "Project / Billing Code : Required" at bounding box center [770, 113] width 210 height 25
type input "44115"
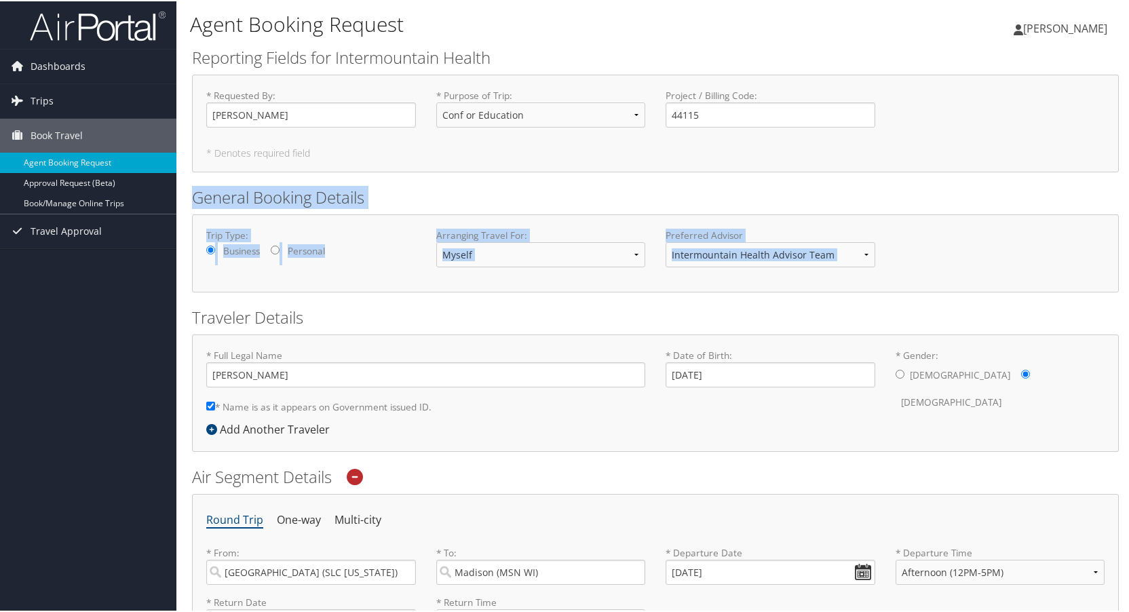
drag, startPoint x: 1128, startPoint y: 160, endPoint x: 1136, endPoint y: 265, distance: 104.8
click at [1134, 265] on html "Menu Dashboards ► My Travel Dashboard Trips ► Current/Future Trips Past Trips T…" at bounding box center [567, 306] width 1134 height 612
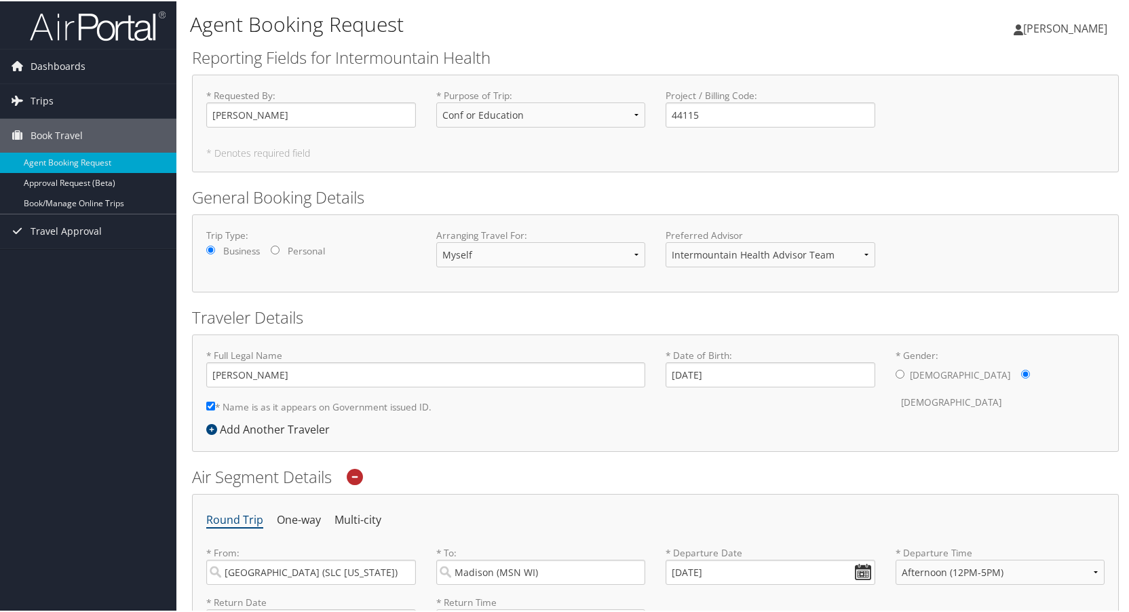
drag, startPoint x: 1136, startPoint y: 265, endPoint x: 1048, endPoint y: 136, distance: 155.6
click at [1048, 136] on div "* Requested By : [PERSON_NAME] Required * Purpose of Trip : Select Option 3rd P…" at bounding box center [655, 113] width 919 height 50
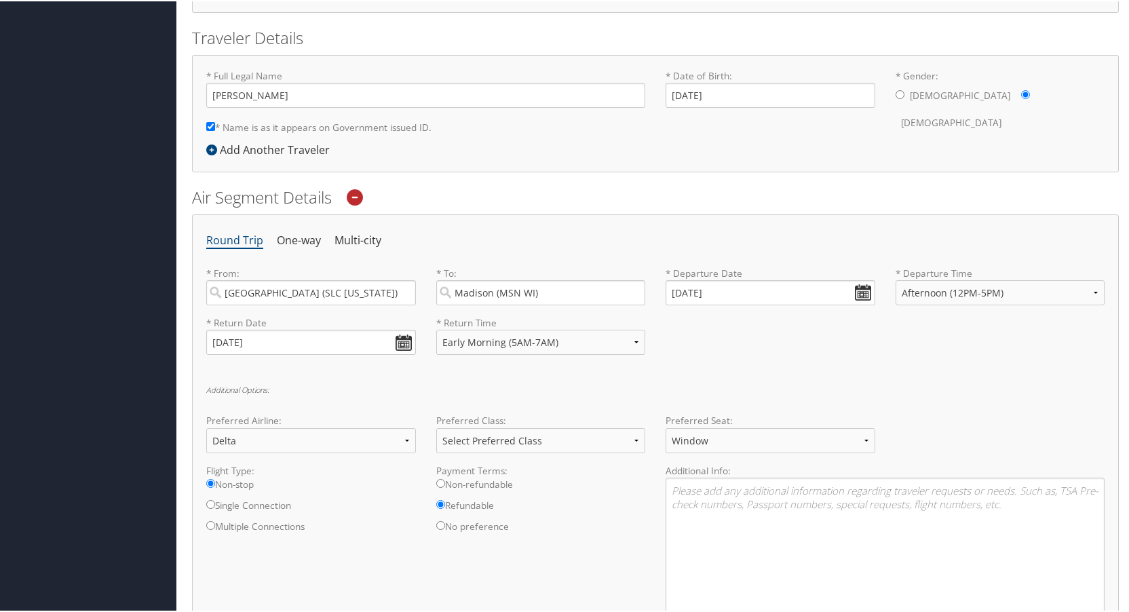
scroll to position [282, 0]
click at [1005, 278] on select "Anytime Early Morning (5AM-7AM) Morning (7AM-12PM) Afternoon (12PM-5PM) Evening…" at bounding box center [1000, 289] width 210 height 25
select select "5PM-10PM"
click at [895, 277] on select "Anytime Early Morning (5AM-7AM) Morning (7AM-12PM) Afternoon (12PM-5PM) Evening…" at bounding box center [1000, 289] width 210 height 25
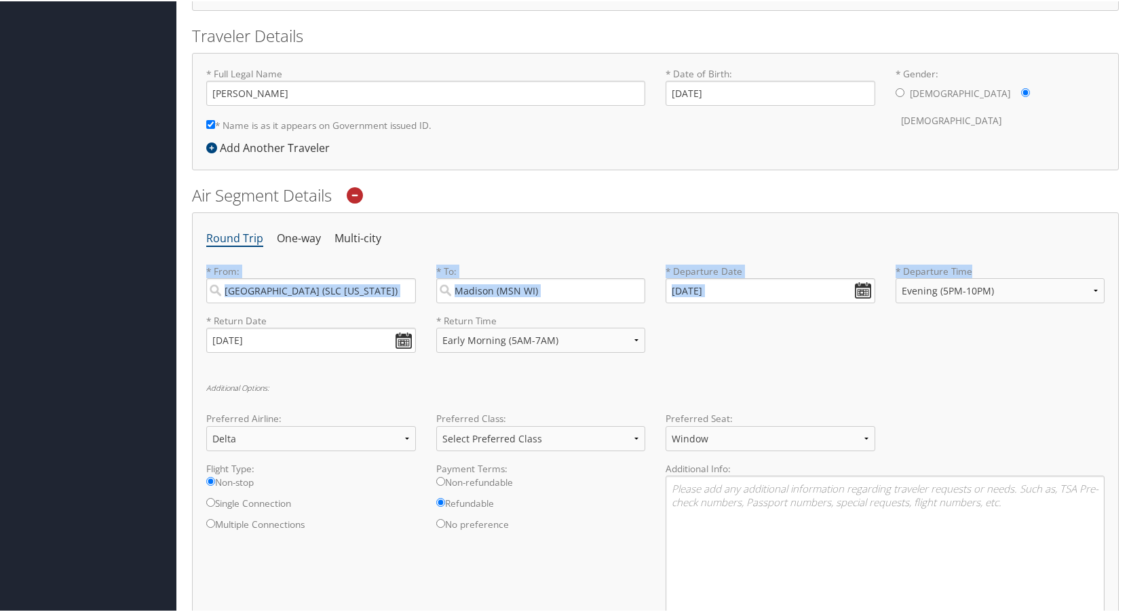
drag, startPoint x: 1127, startPoint y: 231, endPoint x: 1127, endPoint y: 253, distance: 22.4
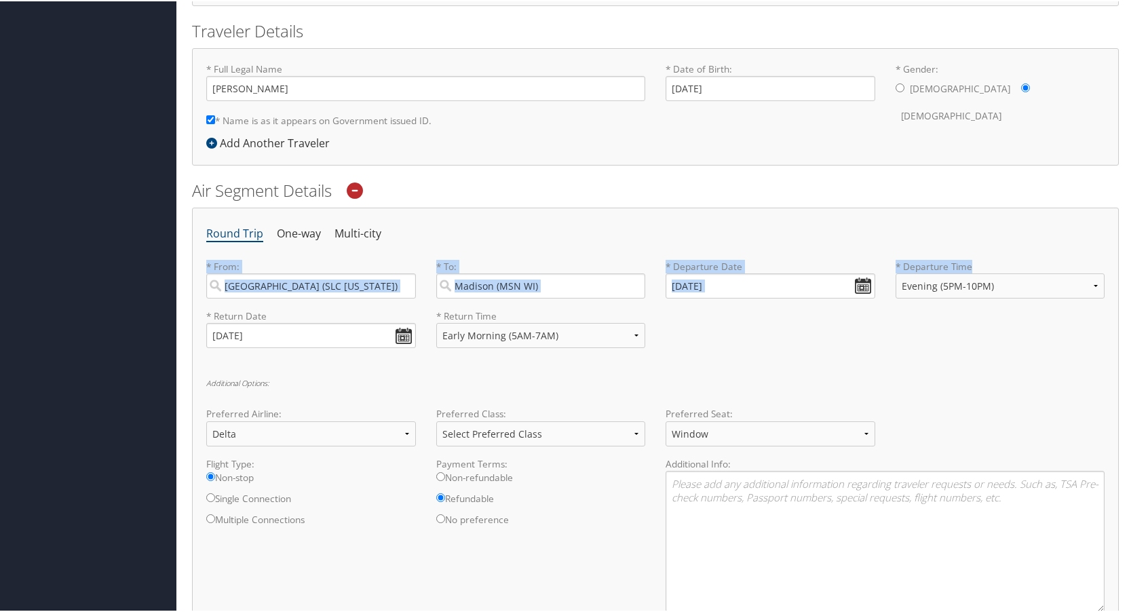
scroll to position [265, 0]
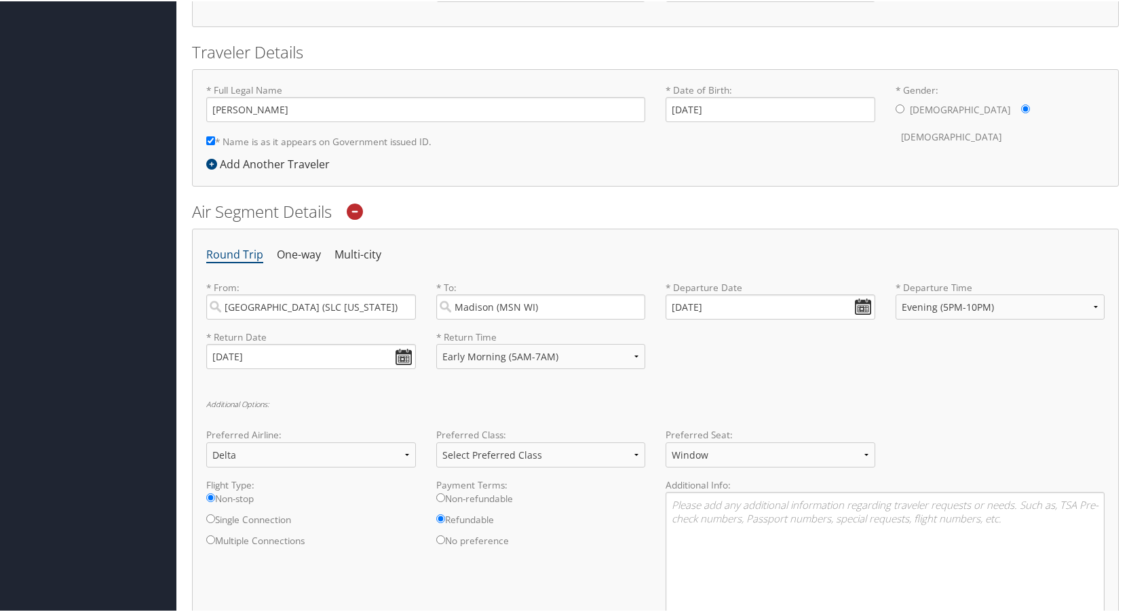
click at [772, 142] on div "* Full Legal Name [PERSON_NAME] * Name is as it appears on Government issued ID…" at bounding box center [655, 118] width 919 height 73
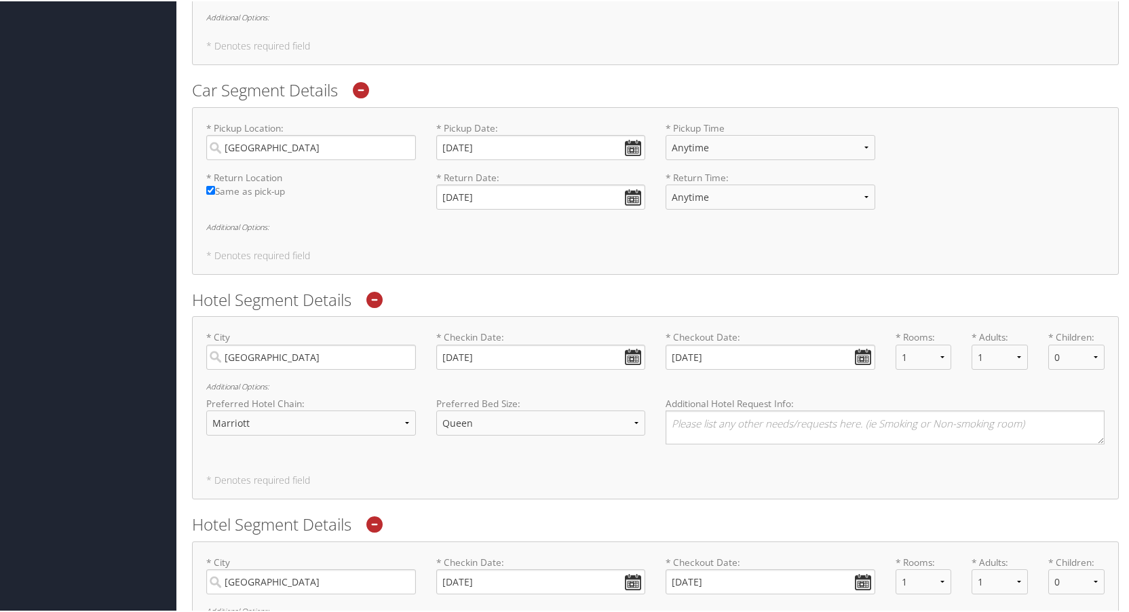
scroll to position [1488, 0]
